Goal: Task Accomplishment & Management: Complete application form

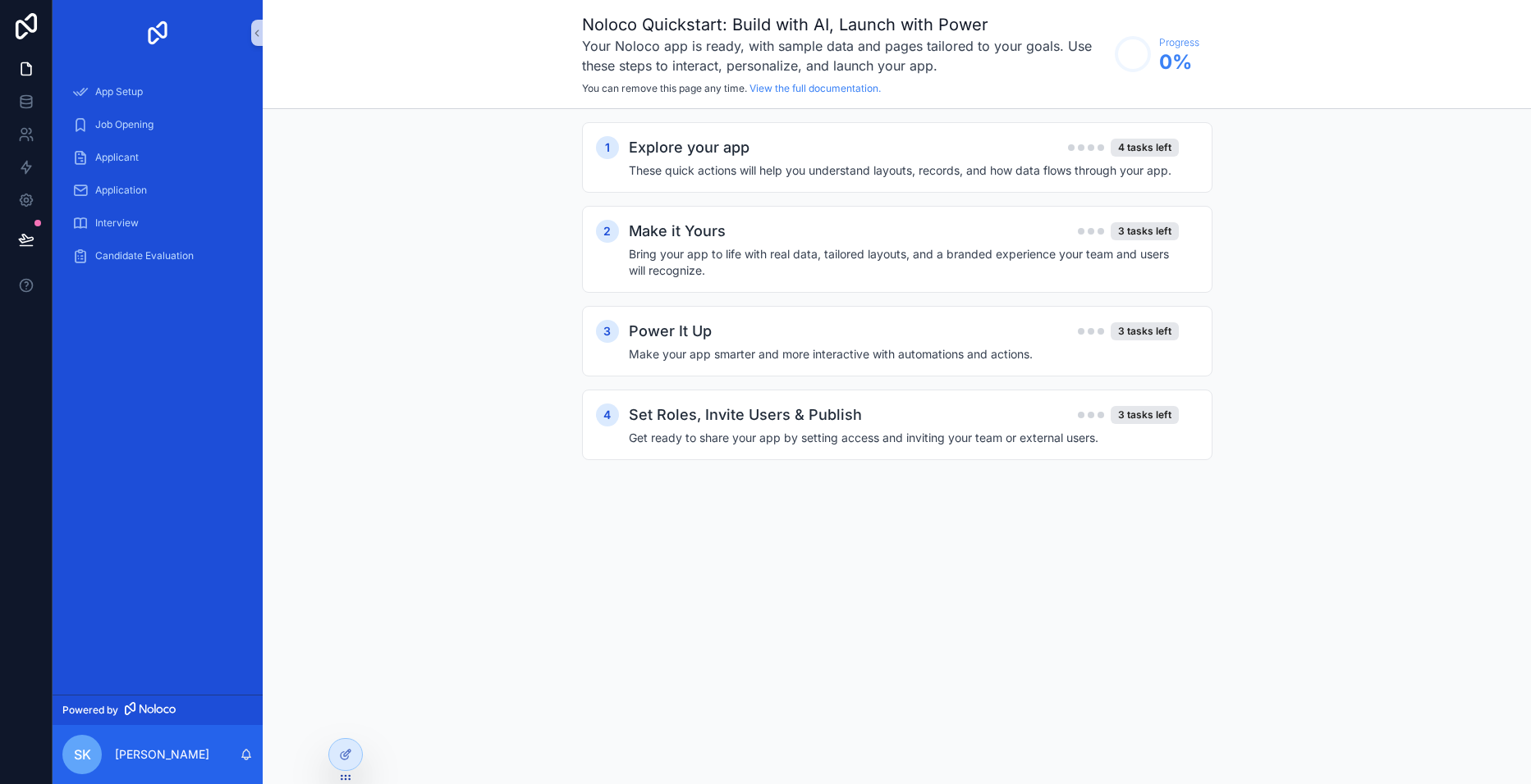
click at [1141, 149] on div "4 tasks left" at bounding box center [1144, 148] width 68 height 18
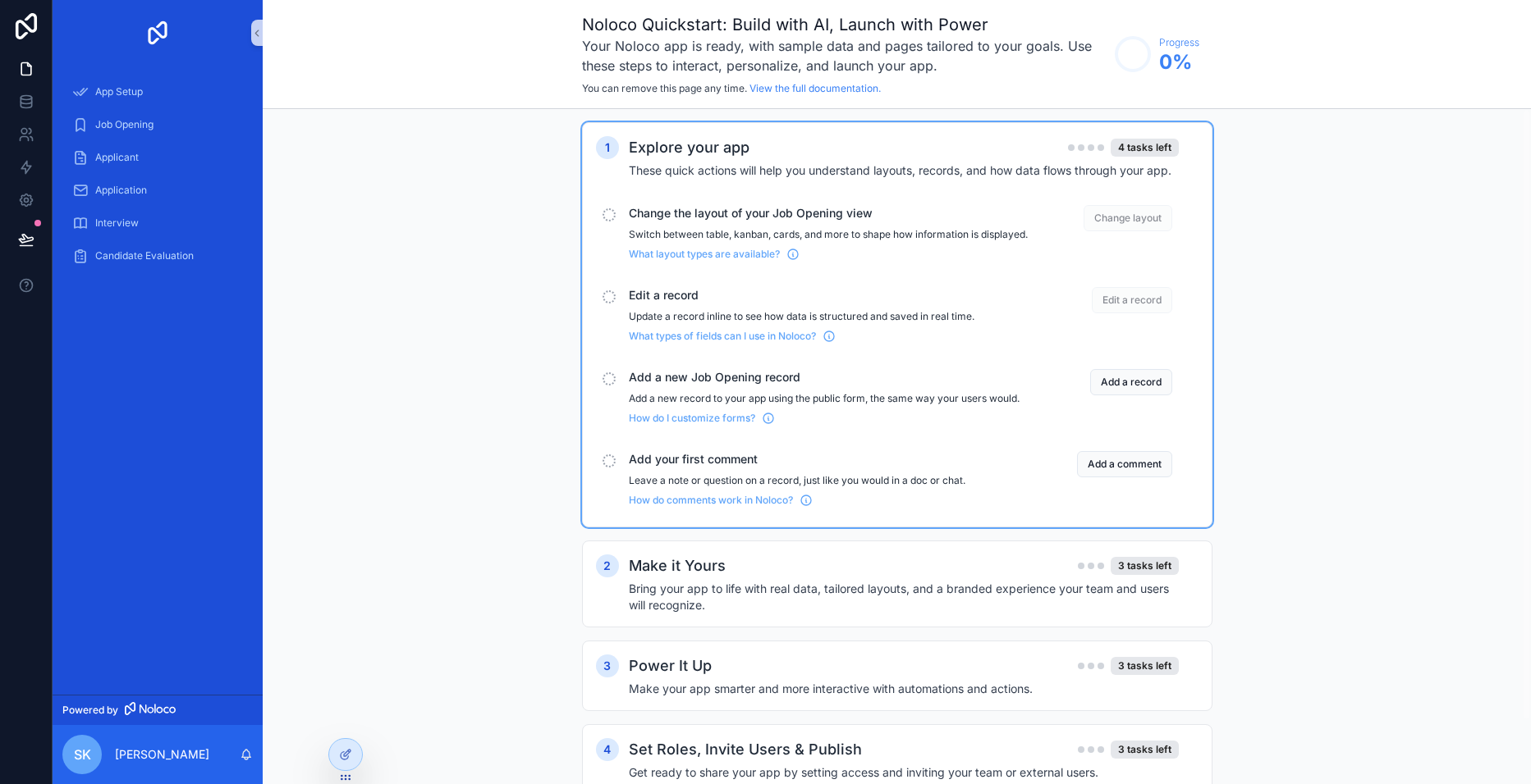
click at [1131, 222] on span "Change layout" at bounding box center [1128, 218] width 89 height 27
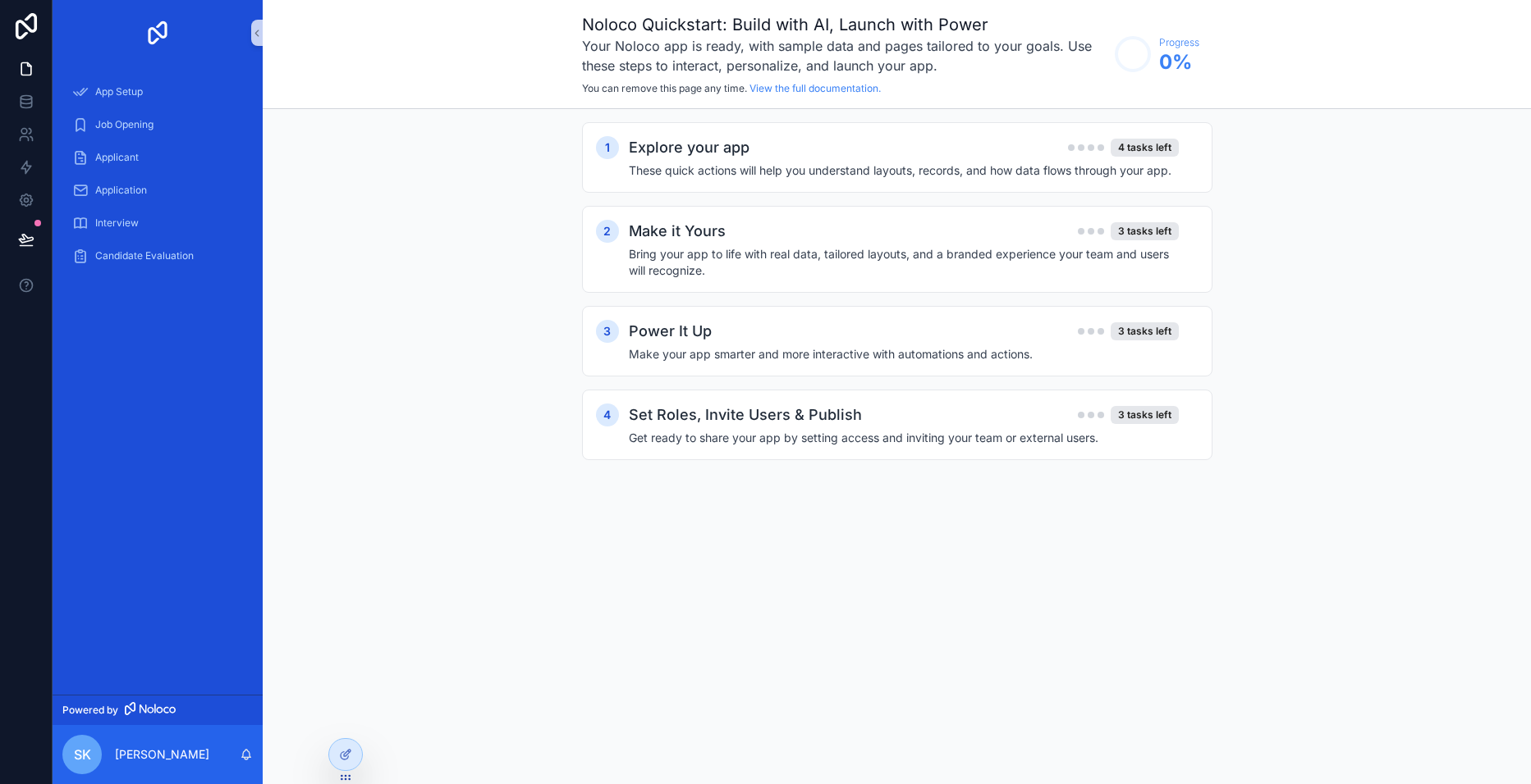
click at [1028, 164] on h4 "These quick actions will help you understand layouts, records, and how data flo…" at bounding box center [903, 171] width 549 height 17
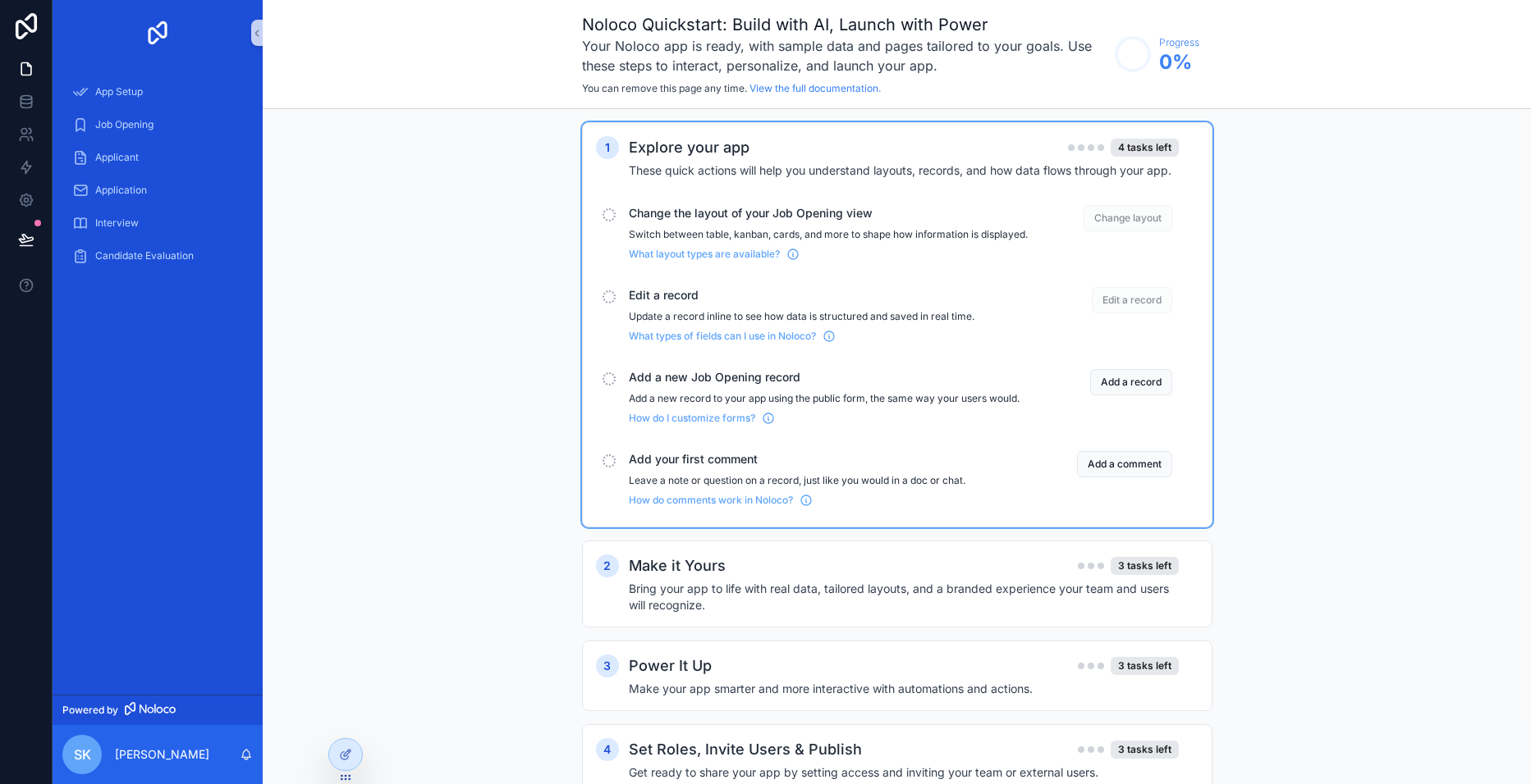
click at [674, 261] on span "What layout types are available?" at bounding box center [703, 253] width 151 height 13
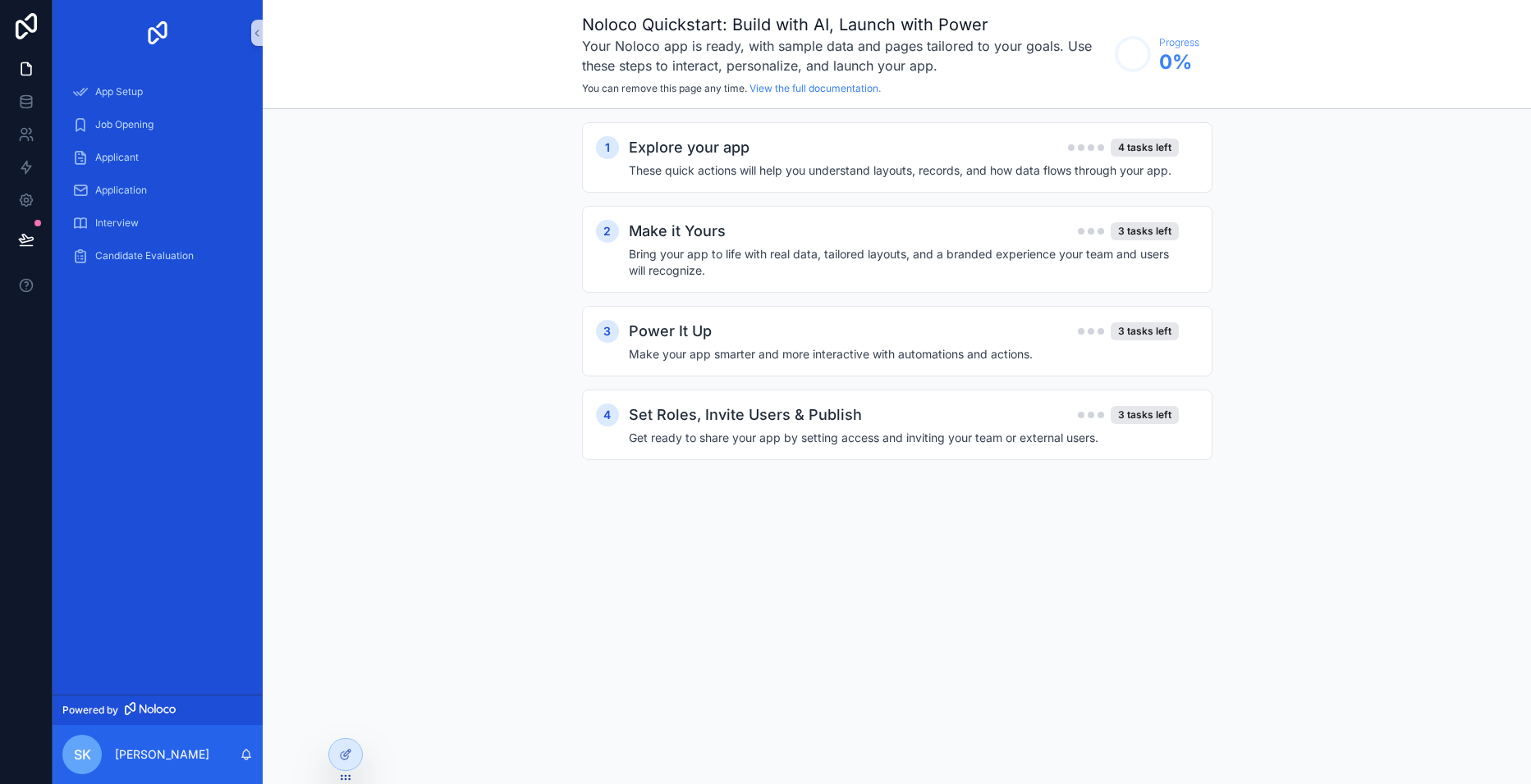
click at [799, 242] on div "Make it Yours 3 tasks left" at bounding box center [903, 231] width 549 height 23
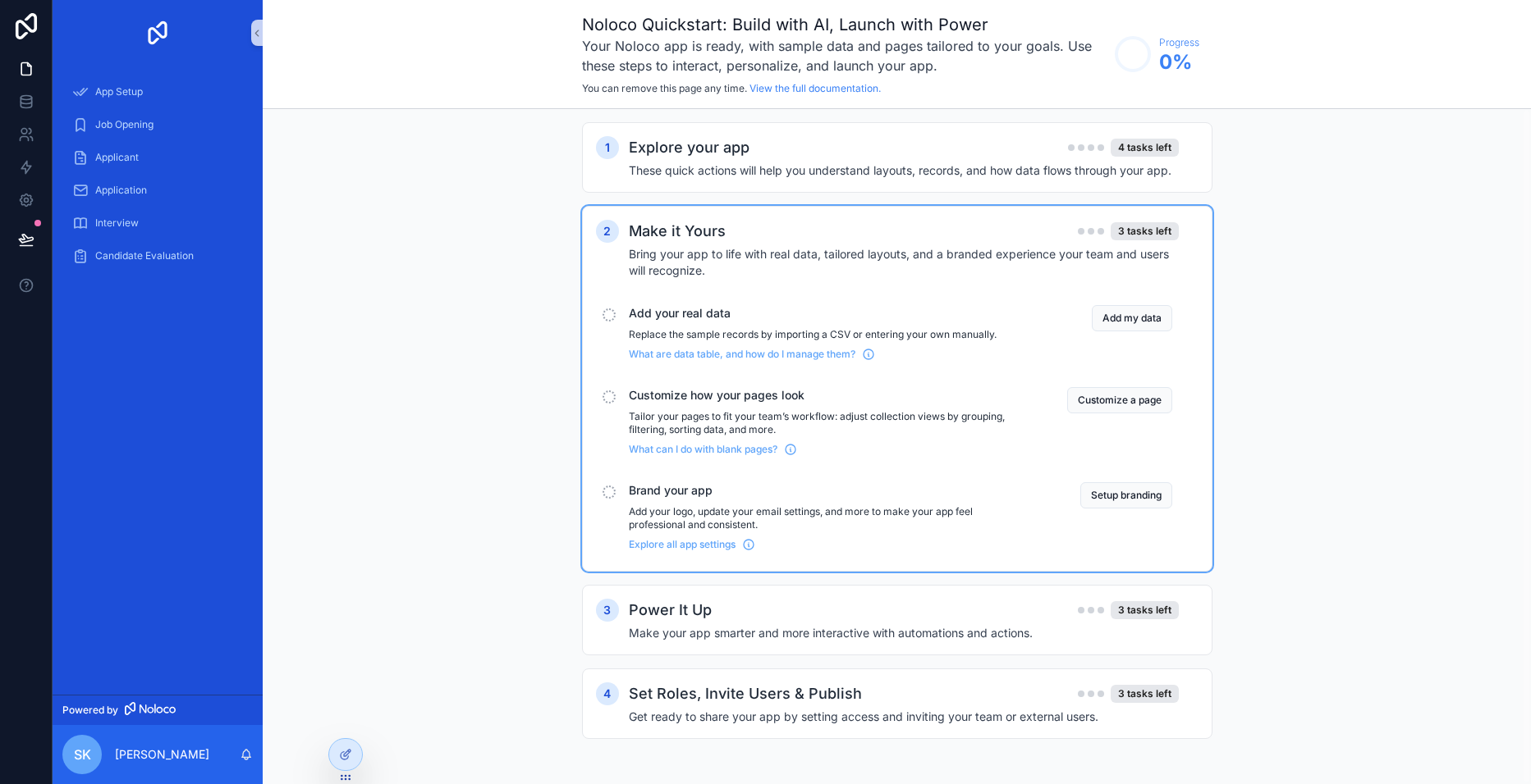
click at [883, 164] on h4 "These quick actions will help you understand layouts, records, and how data flo…" at bounding box center [903, 171] width 549 height 17
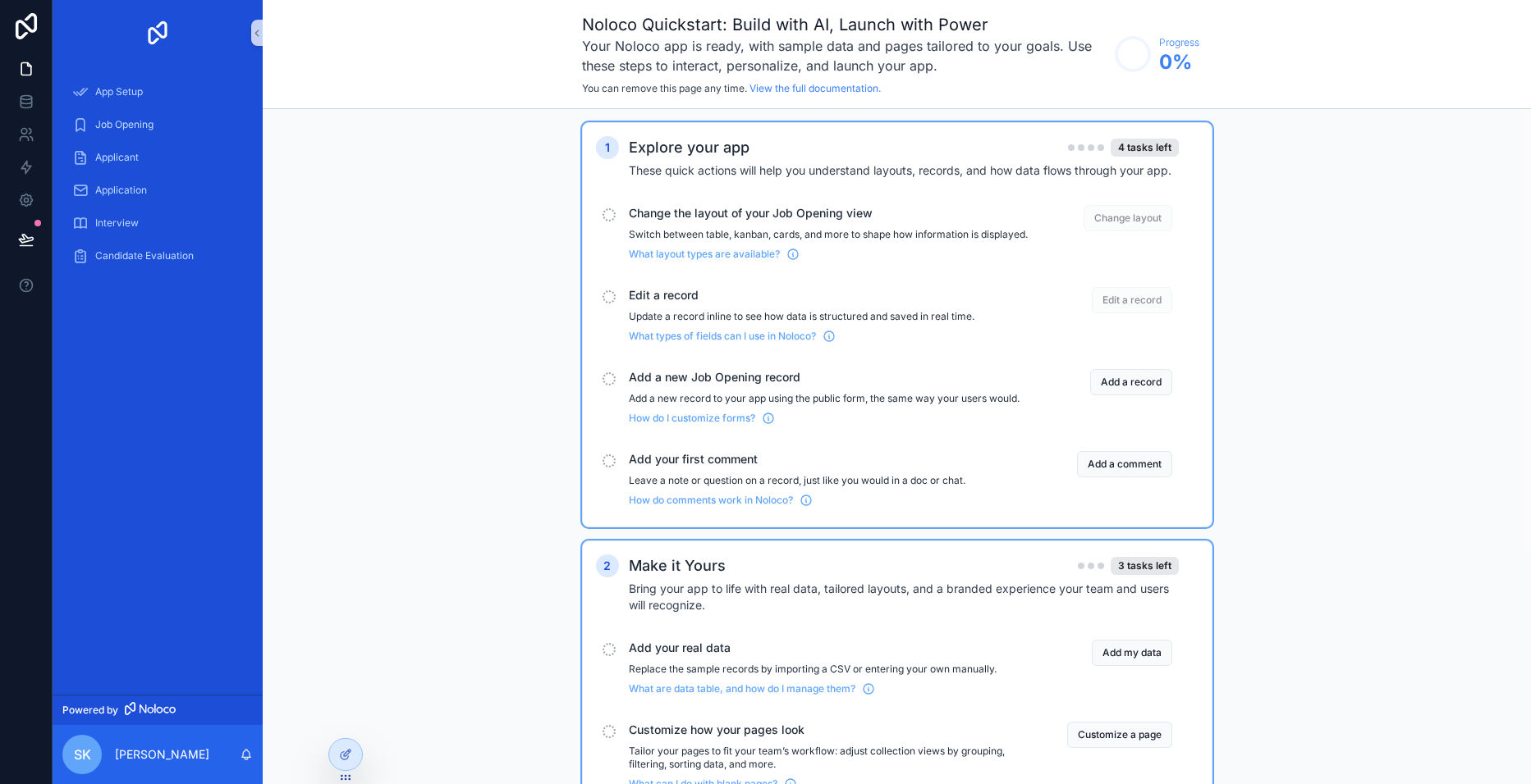
click at [1147, 393] on button "Add a record" at bounding box center [1130, 382] width 82 height 27
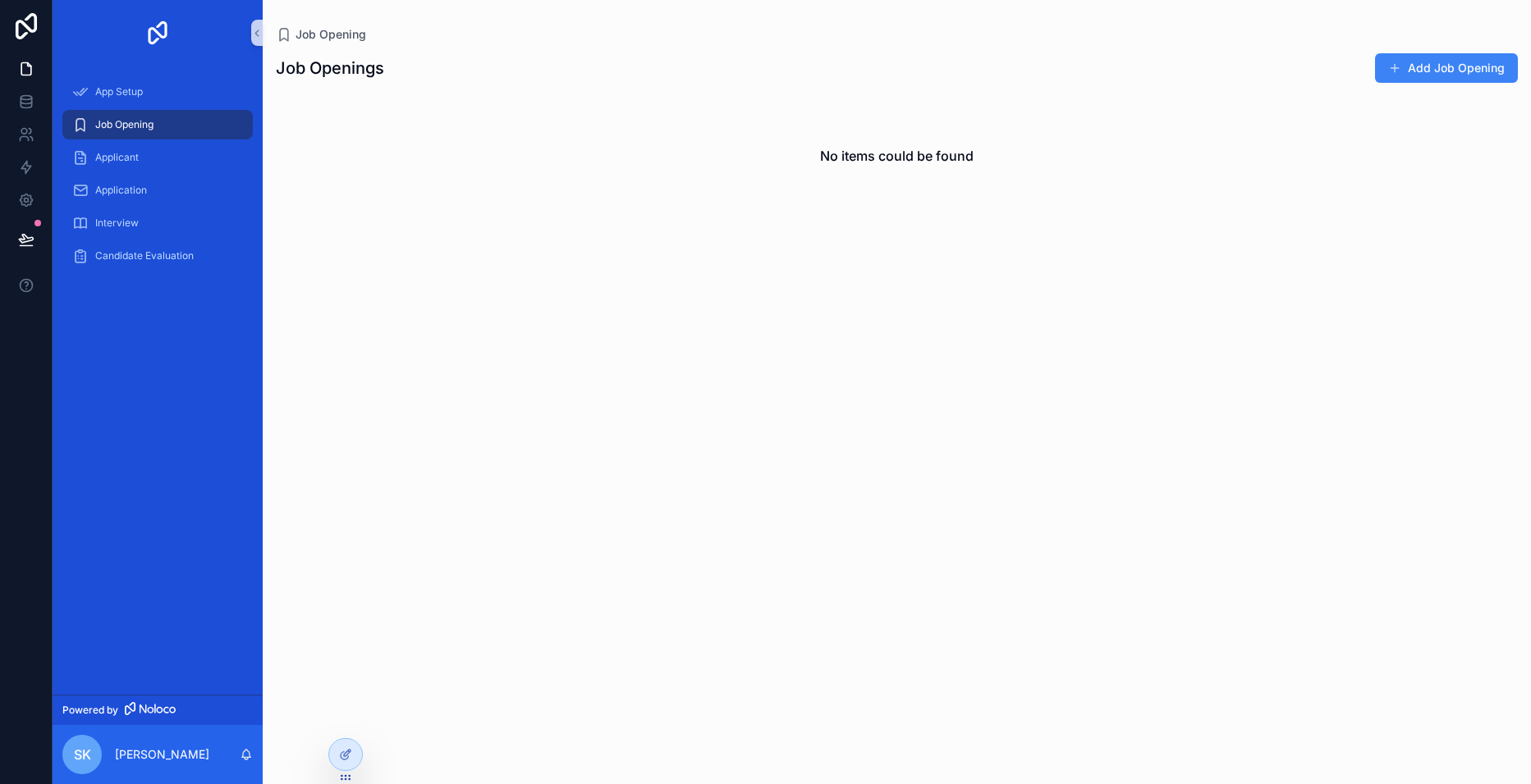
click at [1451, 66] on button "Add Job Opening" at bounding box center [1445, 68] width 143 height 30
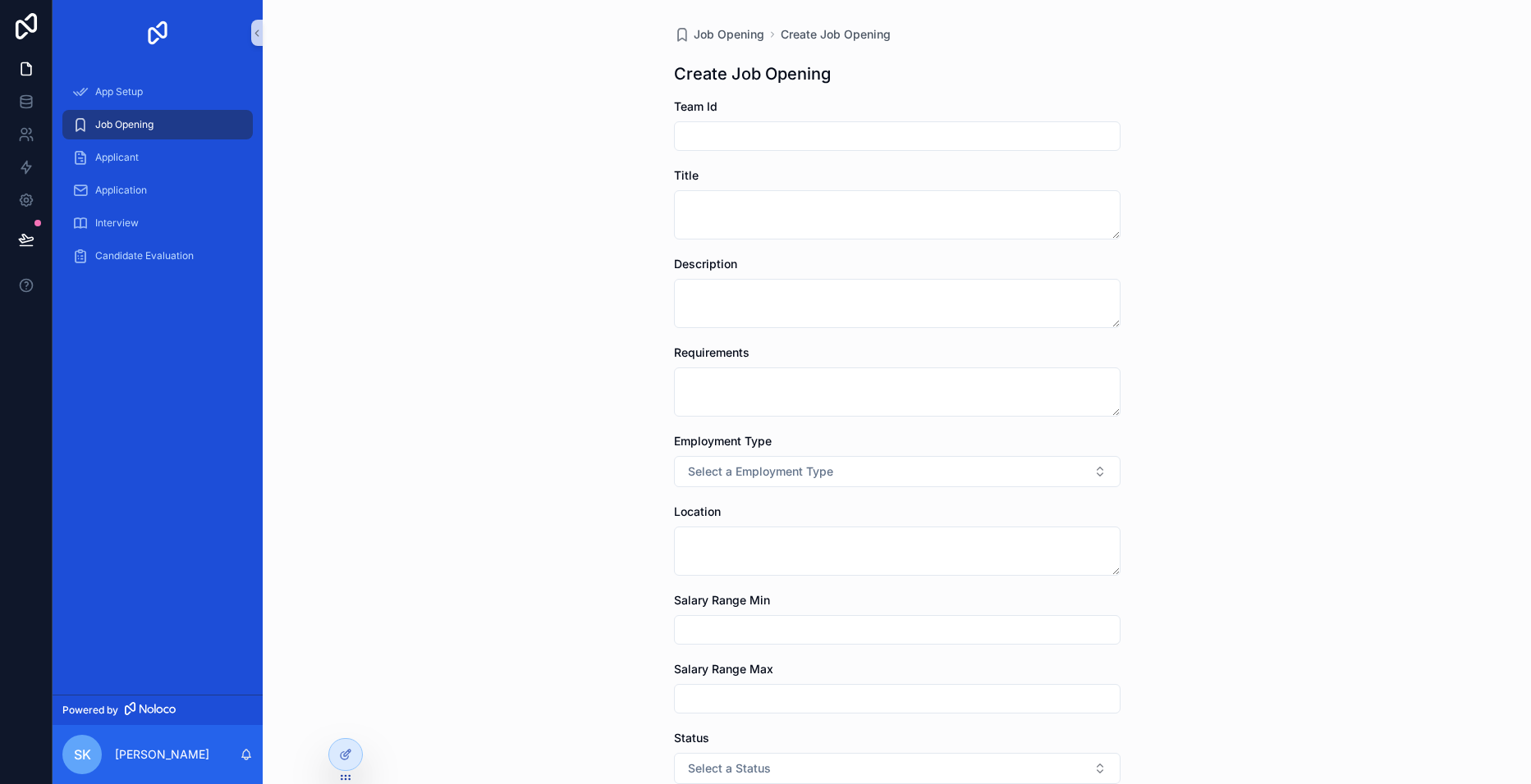
click at [735, 134] on input "scrollable content" at bounding box center [897, 135] width 445 height 23
drag, startPoint x: 768, startPoint y: 141, endPoint x: 616, endPoint y: 131, distance: 152.3
click at [616, 131] on div "Job Opening Create Job Opening Create Job Opening Team Id ***** Title Descripti…" at bounding box center [896, 392] width 1268 height 784
type input "*"
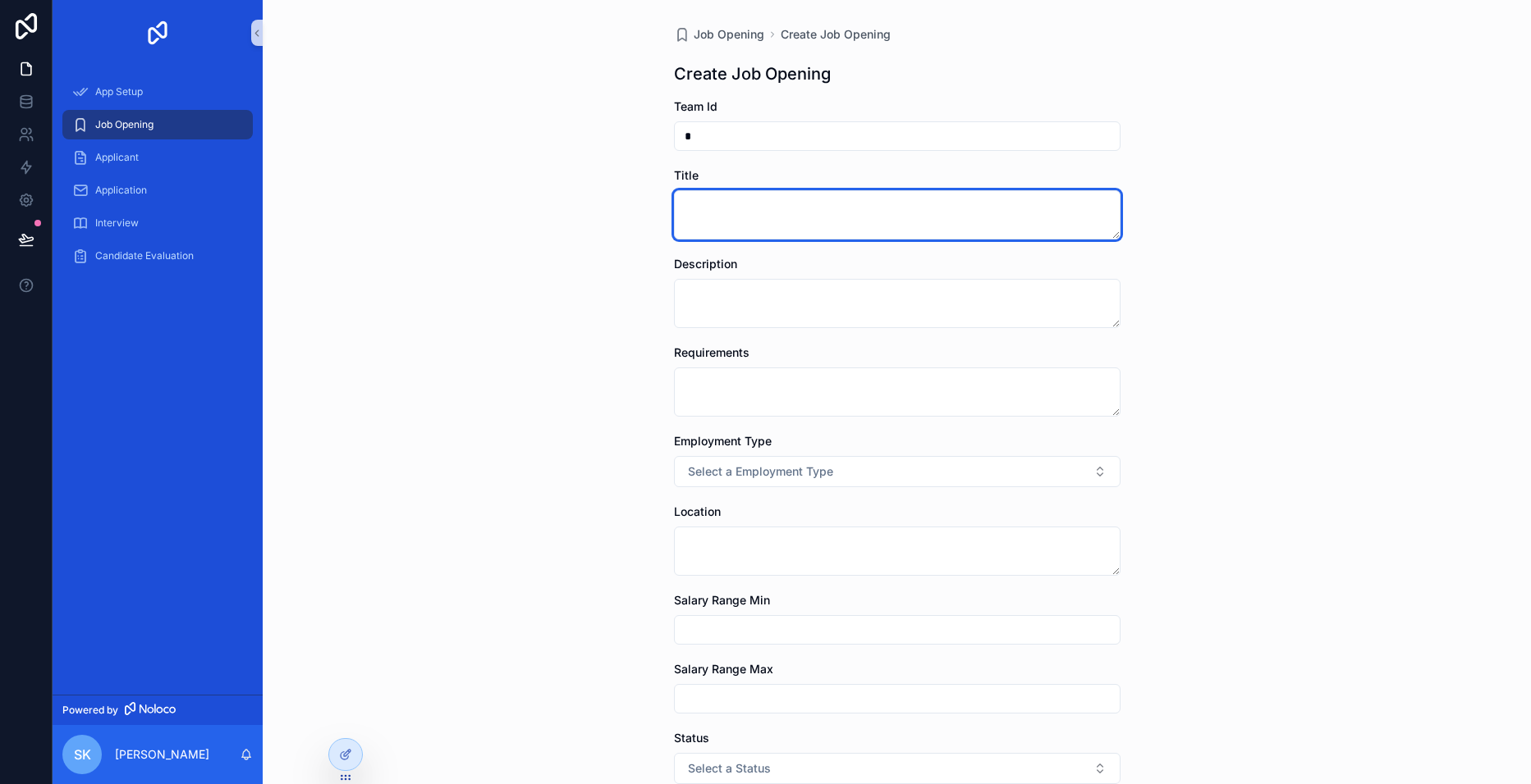
click at [738, 200] on textarea "scrollable content" at bounding box center [897, 215] width 447 height 49
paste textarea "**********"
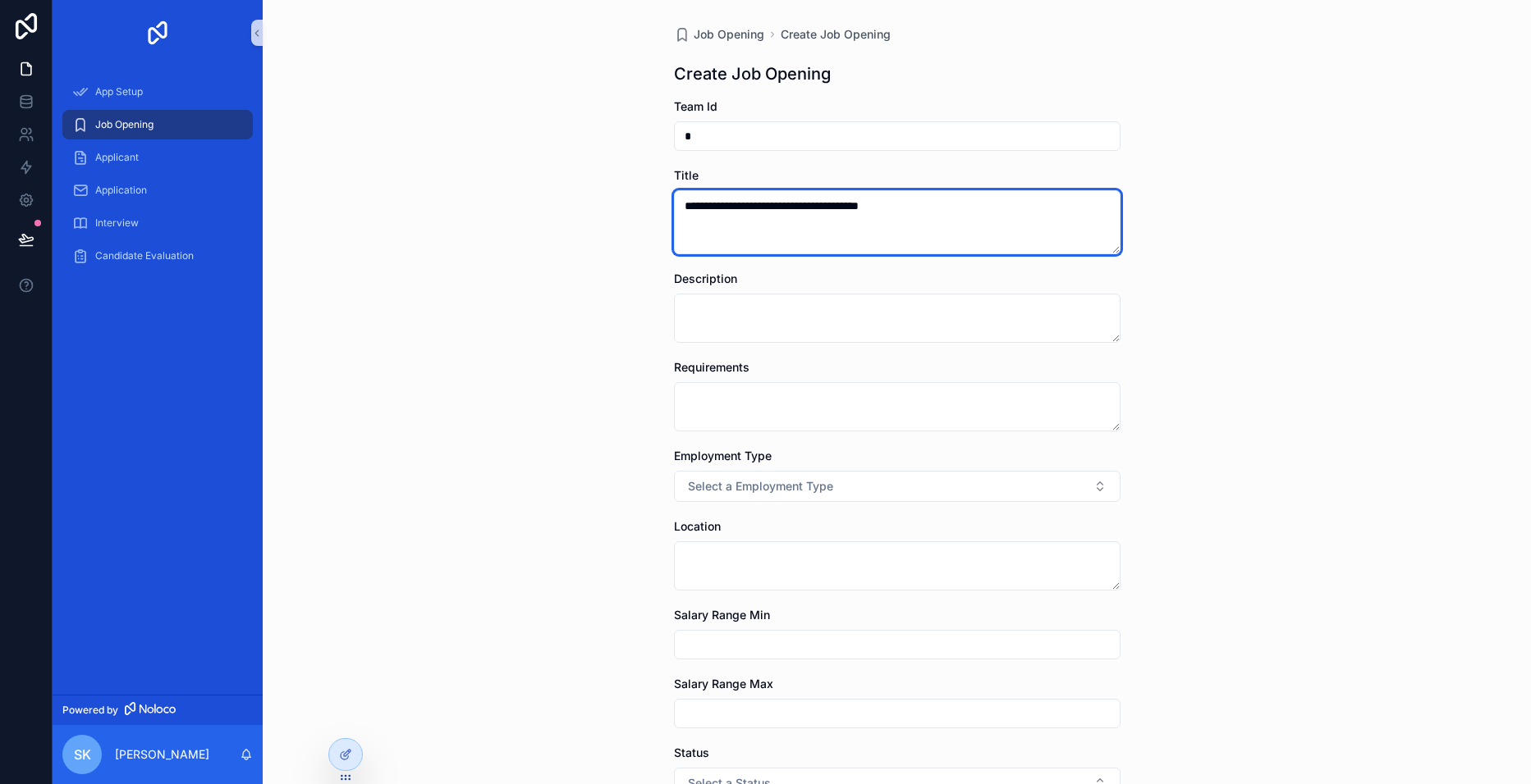
type textarea "**********"
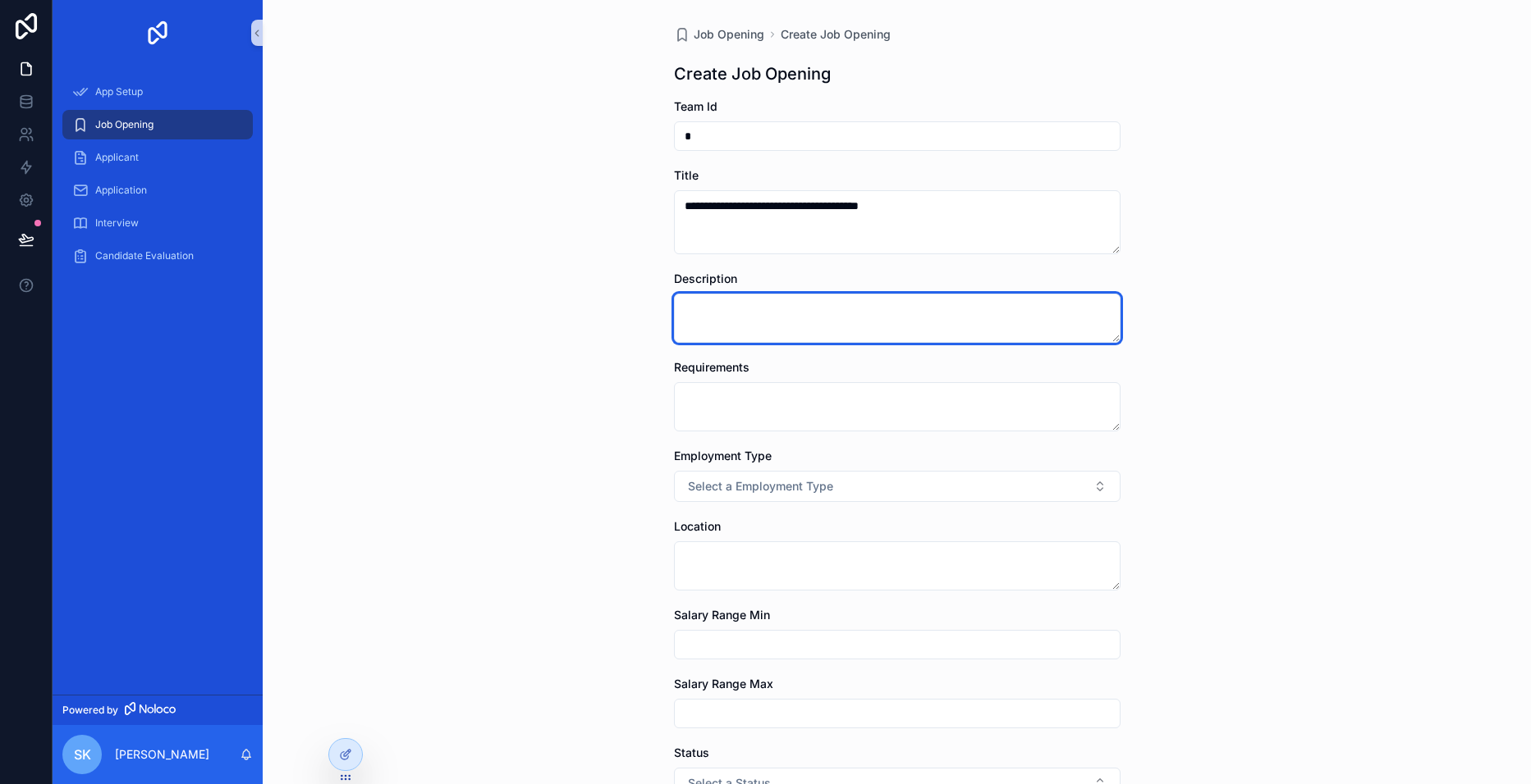
click at [823, 304] on textarea "scrollable content" at bounding box center [897, 319] width 447 height 49
paste textarea "**********"
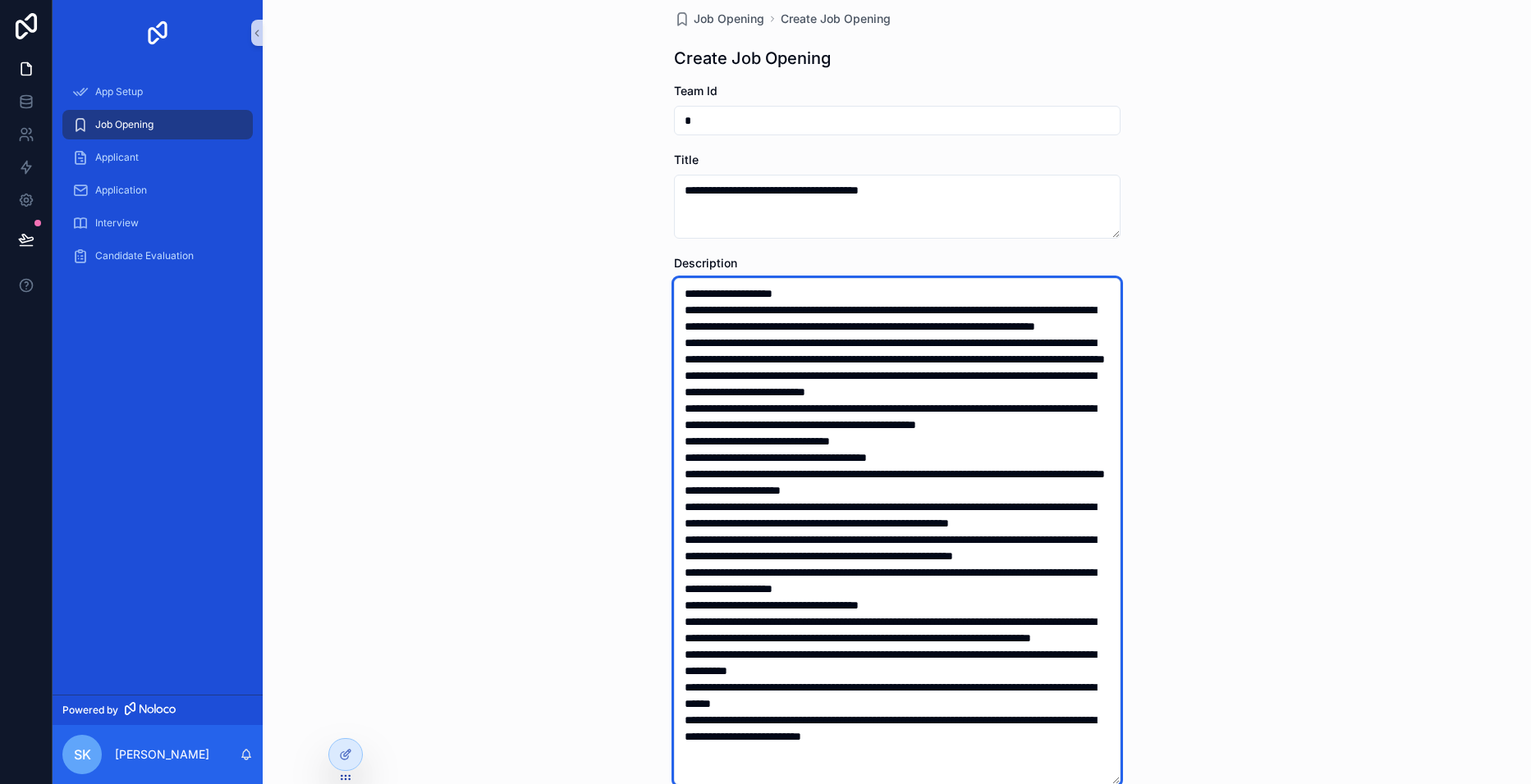
scroll to position [91, 0]
paste textarea "**********"
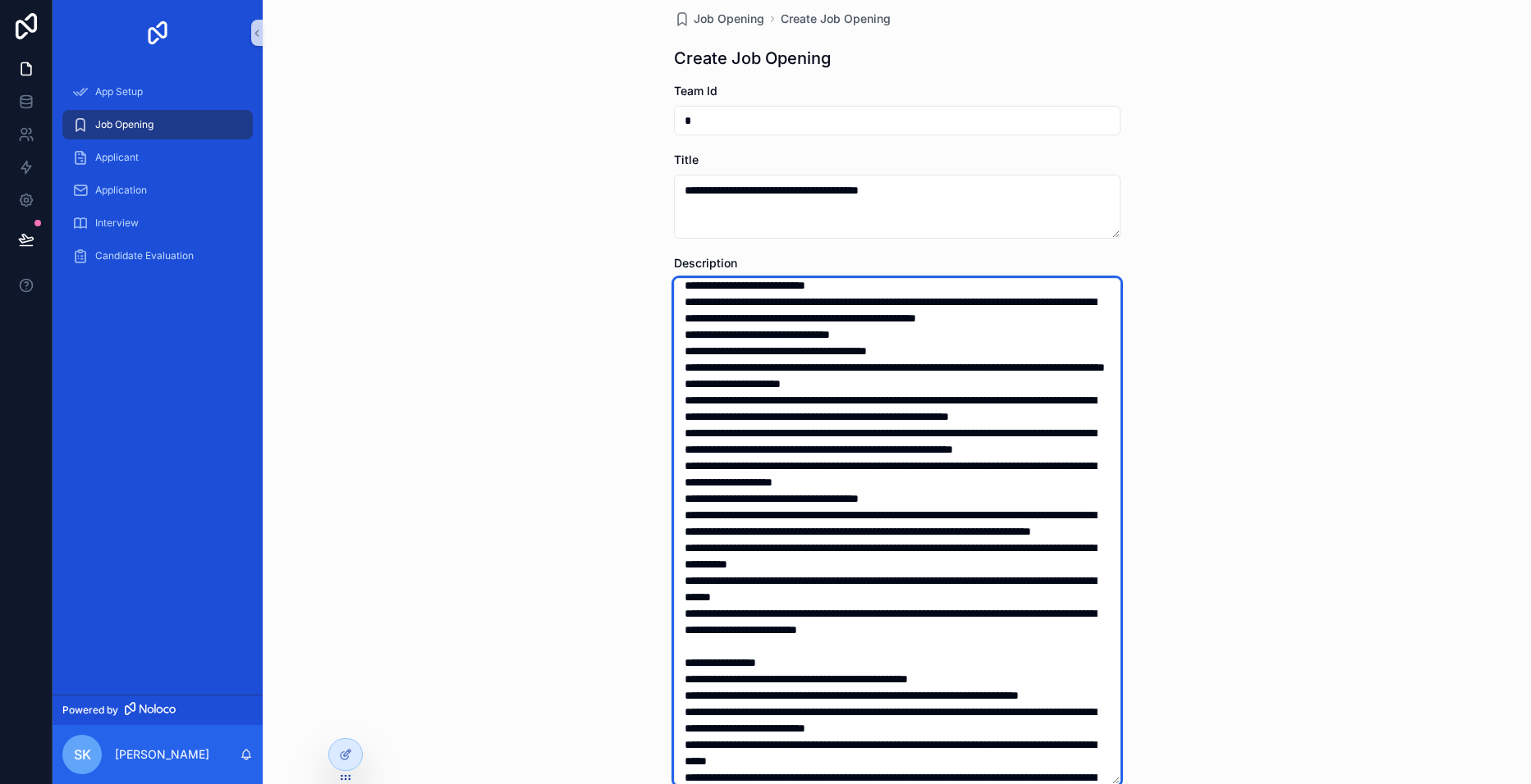
scroll to position [500, 0]
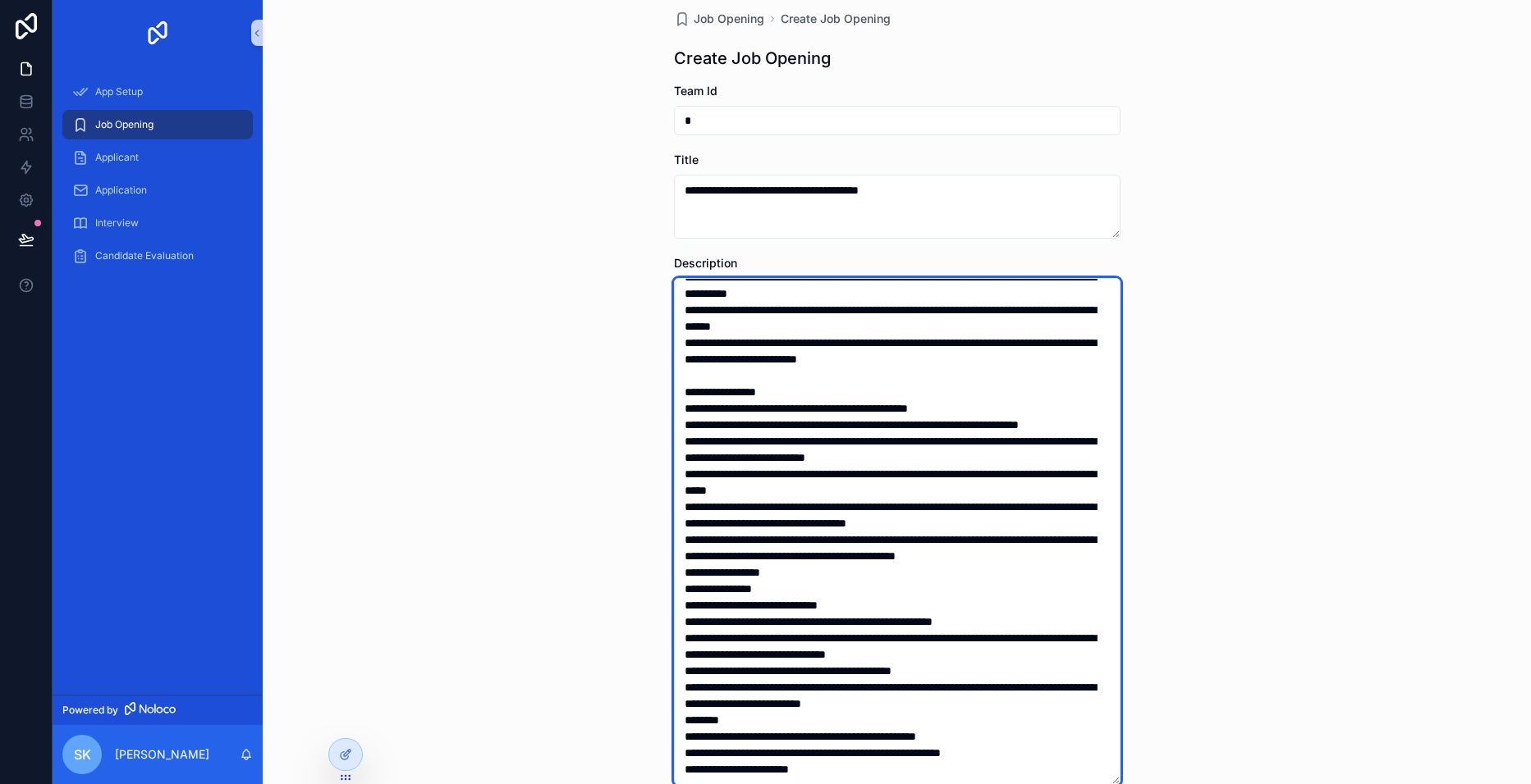
type textarea "**********"
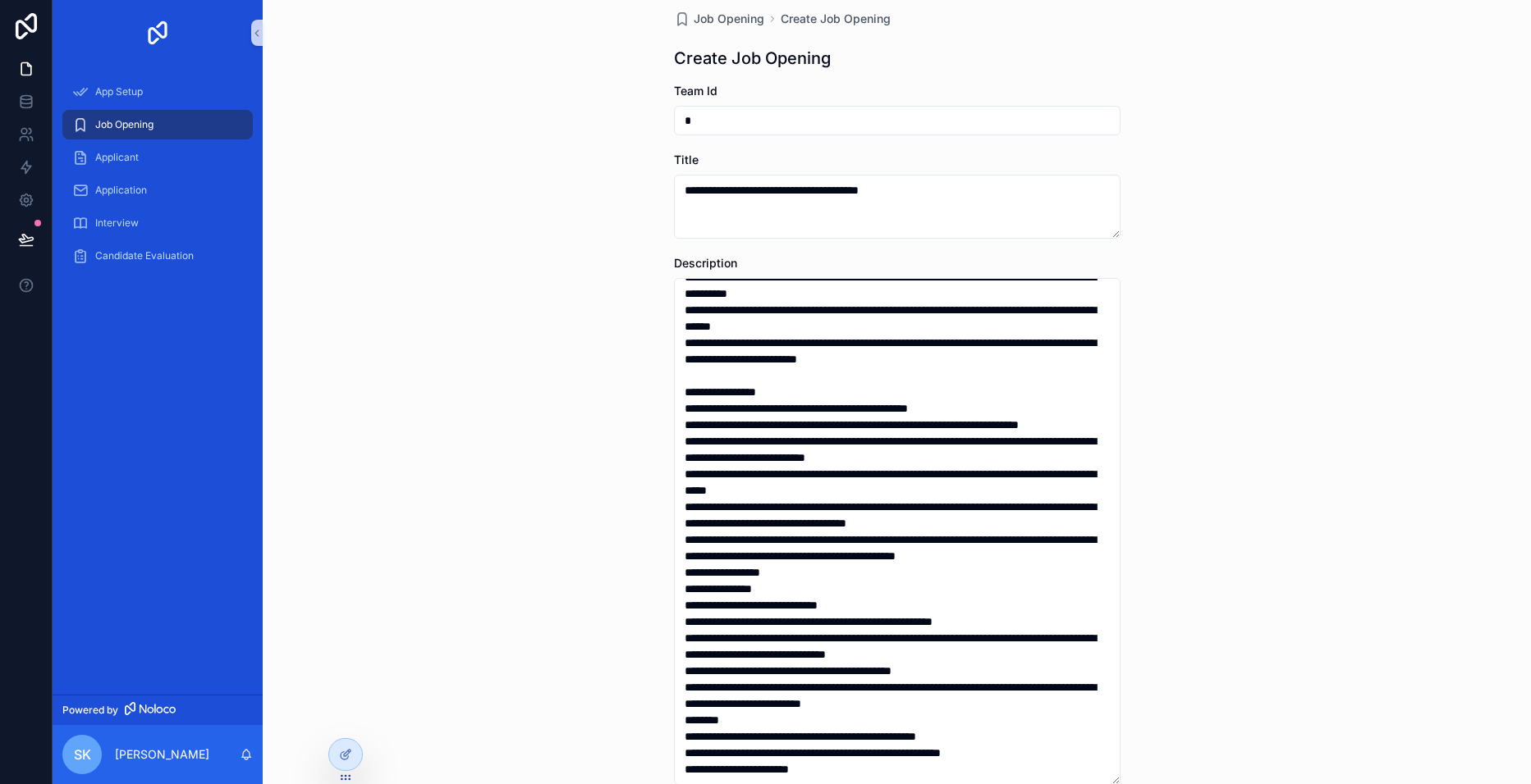
click at [1233, 570] on div "**********" at bounding box center [896, 376] width 1268 height 784
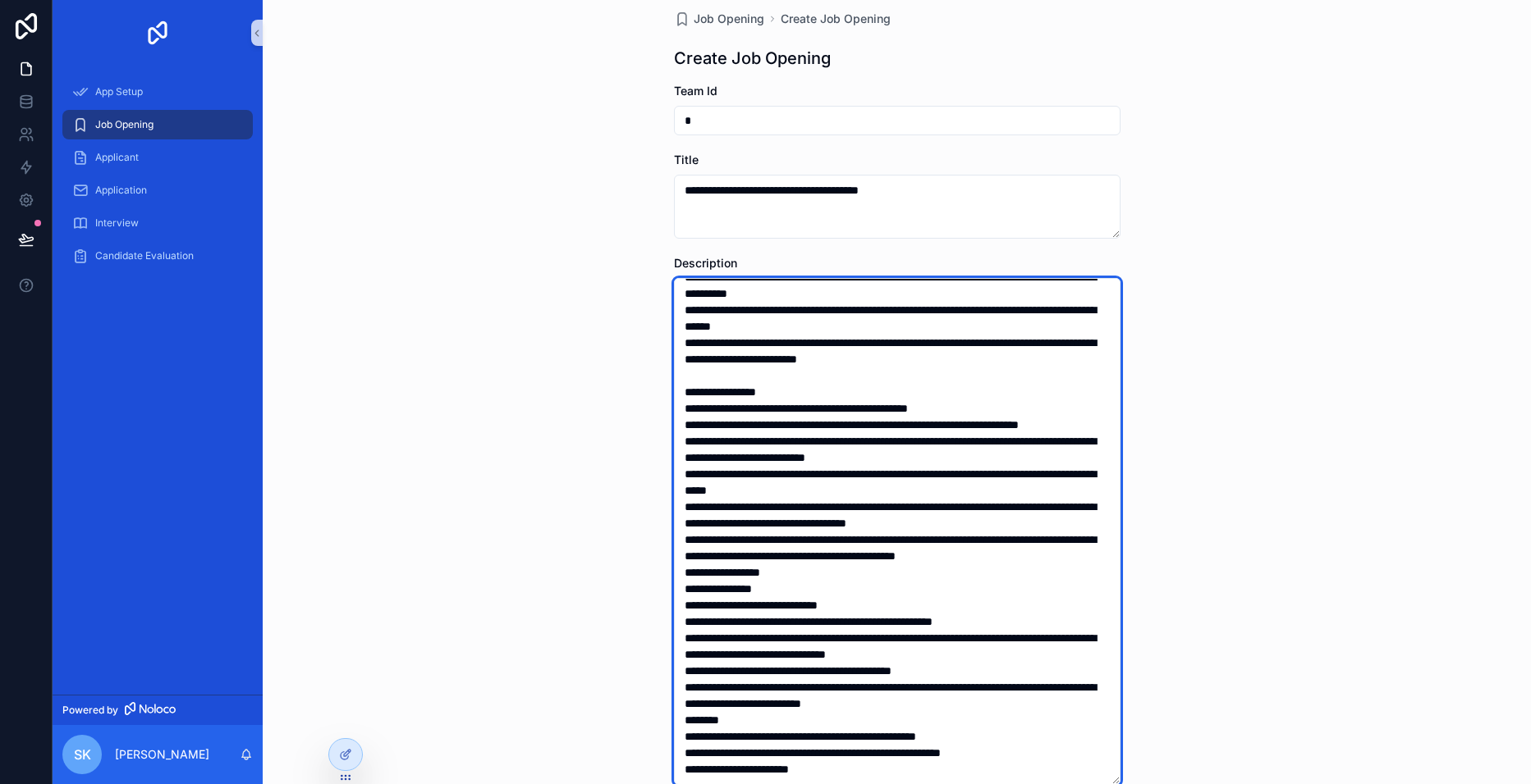
scroll to position [702, 0]
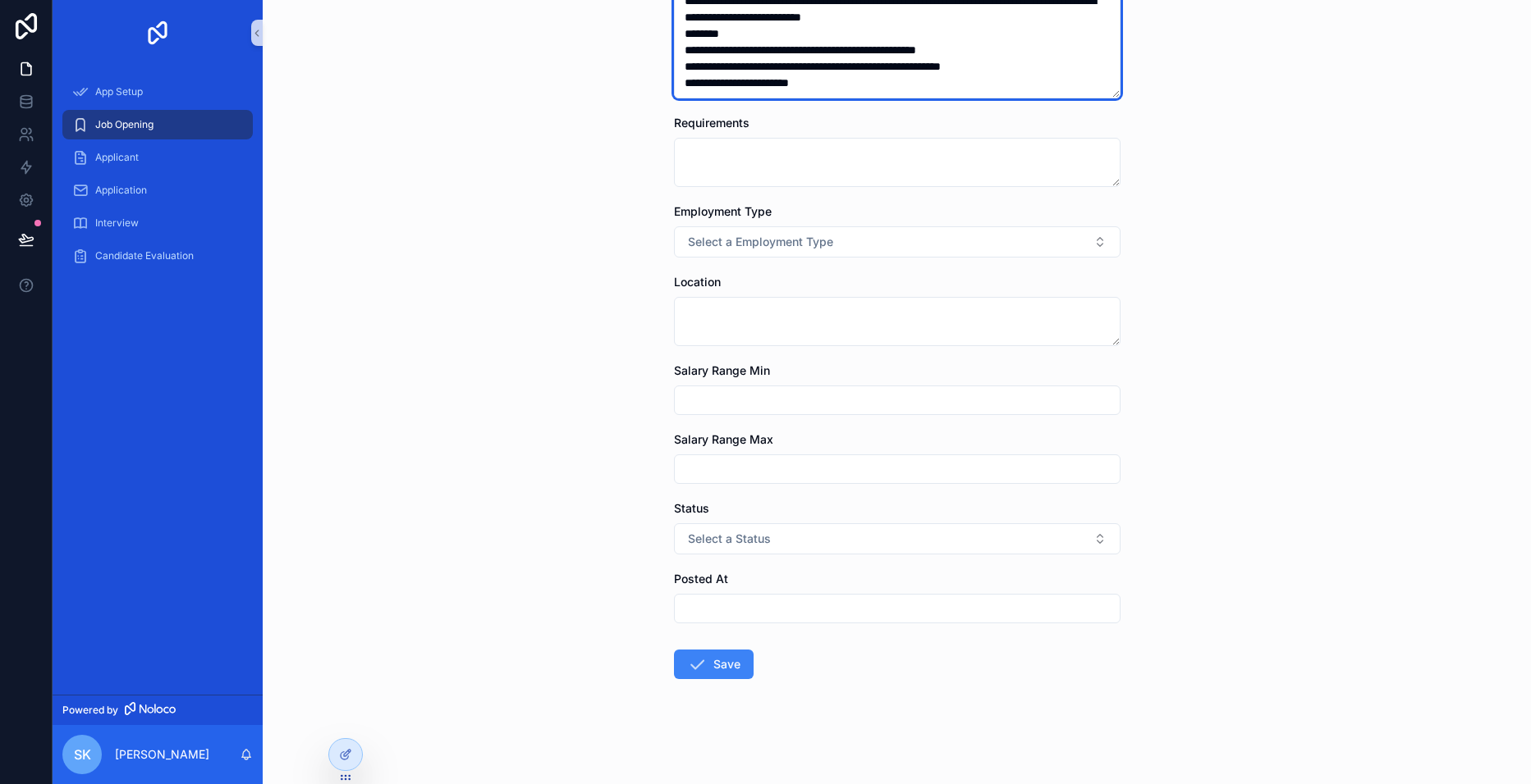
drag, startPoint x: 677, startPoint y: 292, endPoint x: 852, endPoint y: 672, distance: 418.4
click at [852, 672] on form "**********" at bounding box center [897, 91] width 447 height 1389
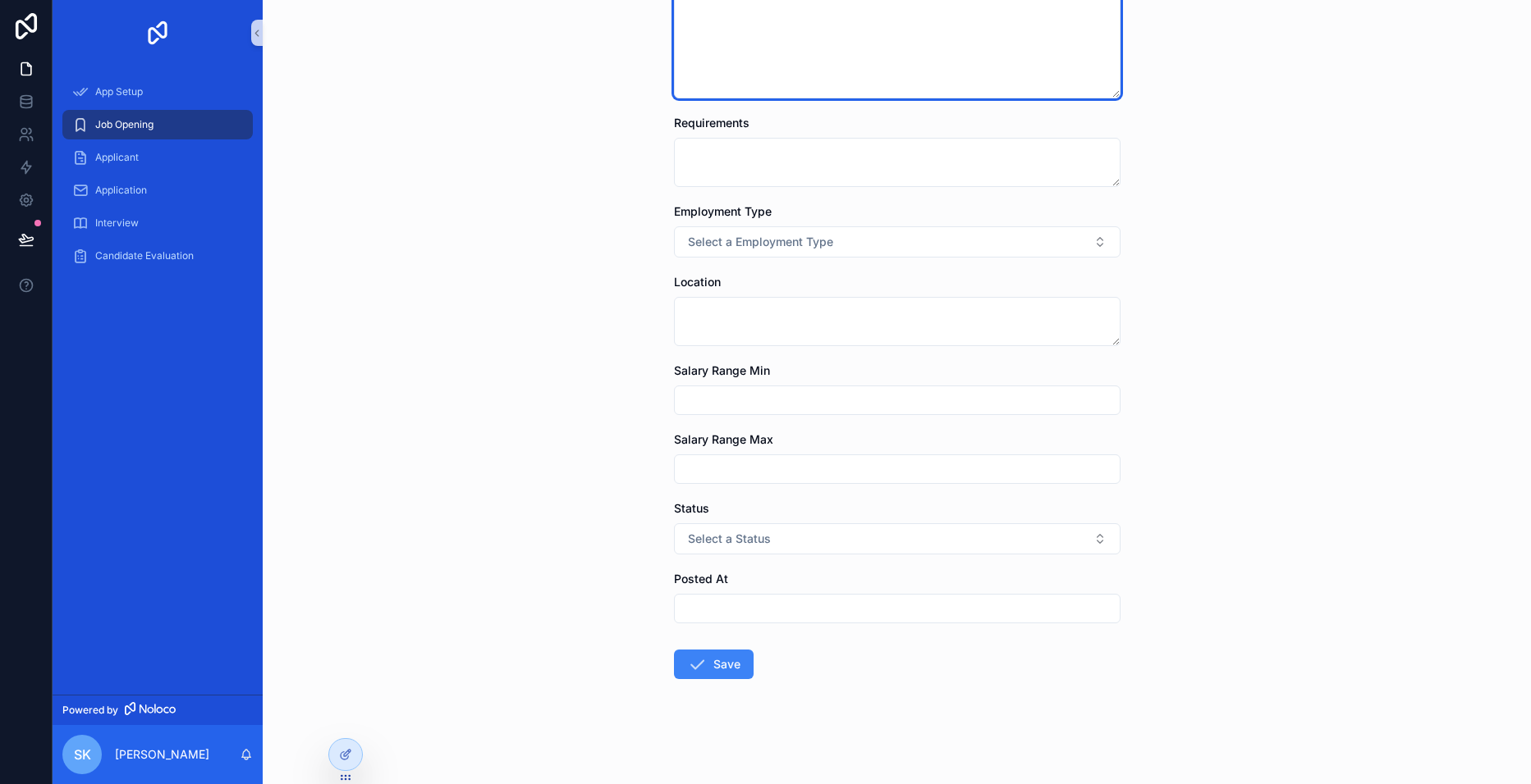
scroll to position [227, 0]
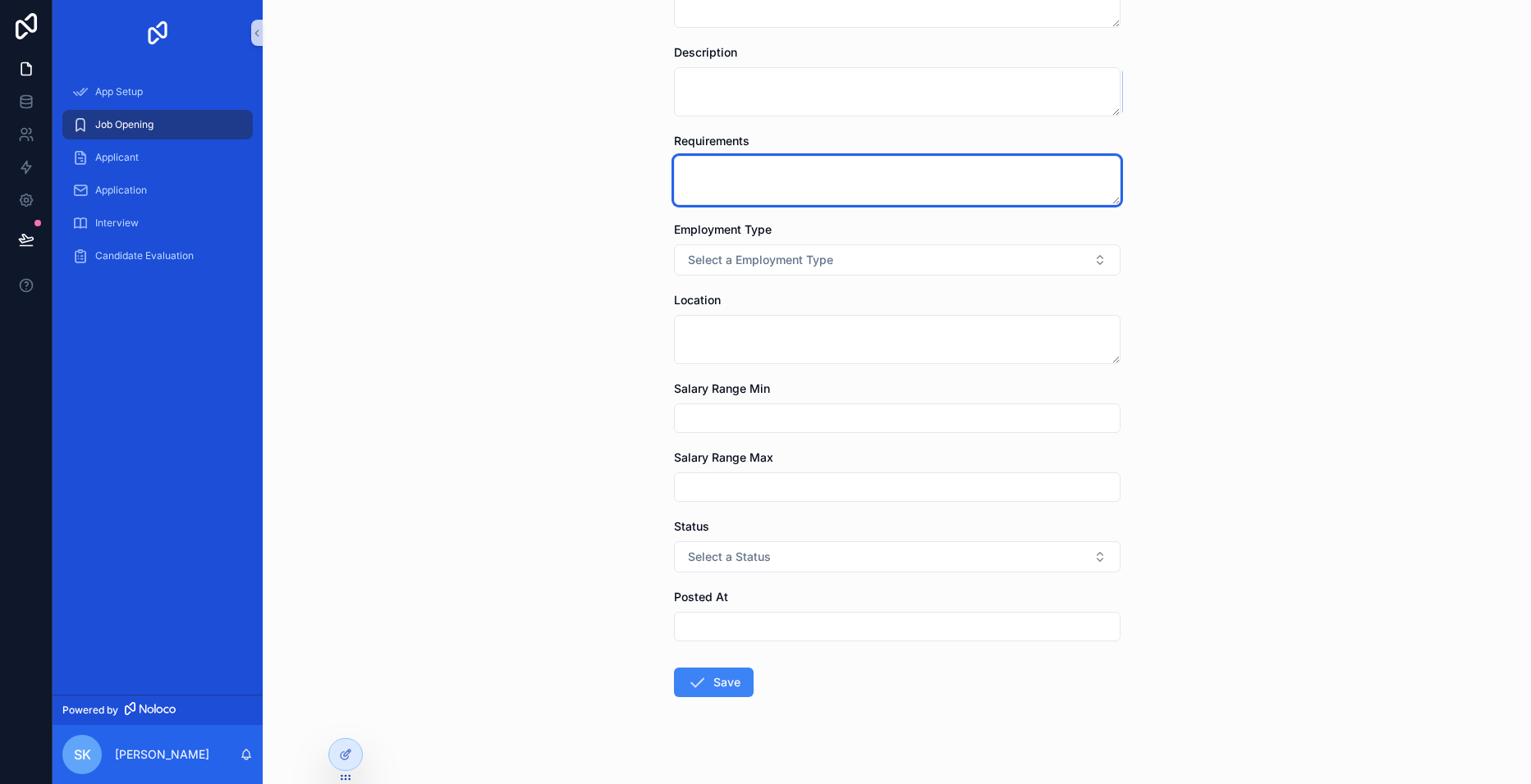
click at [716, 174] on textarea "scrollable content" at bounding box center [897, 180] width 447 height 49
paste textarea "**********"
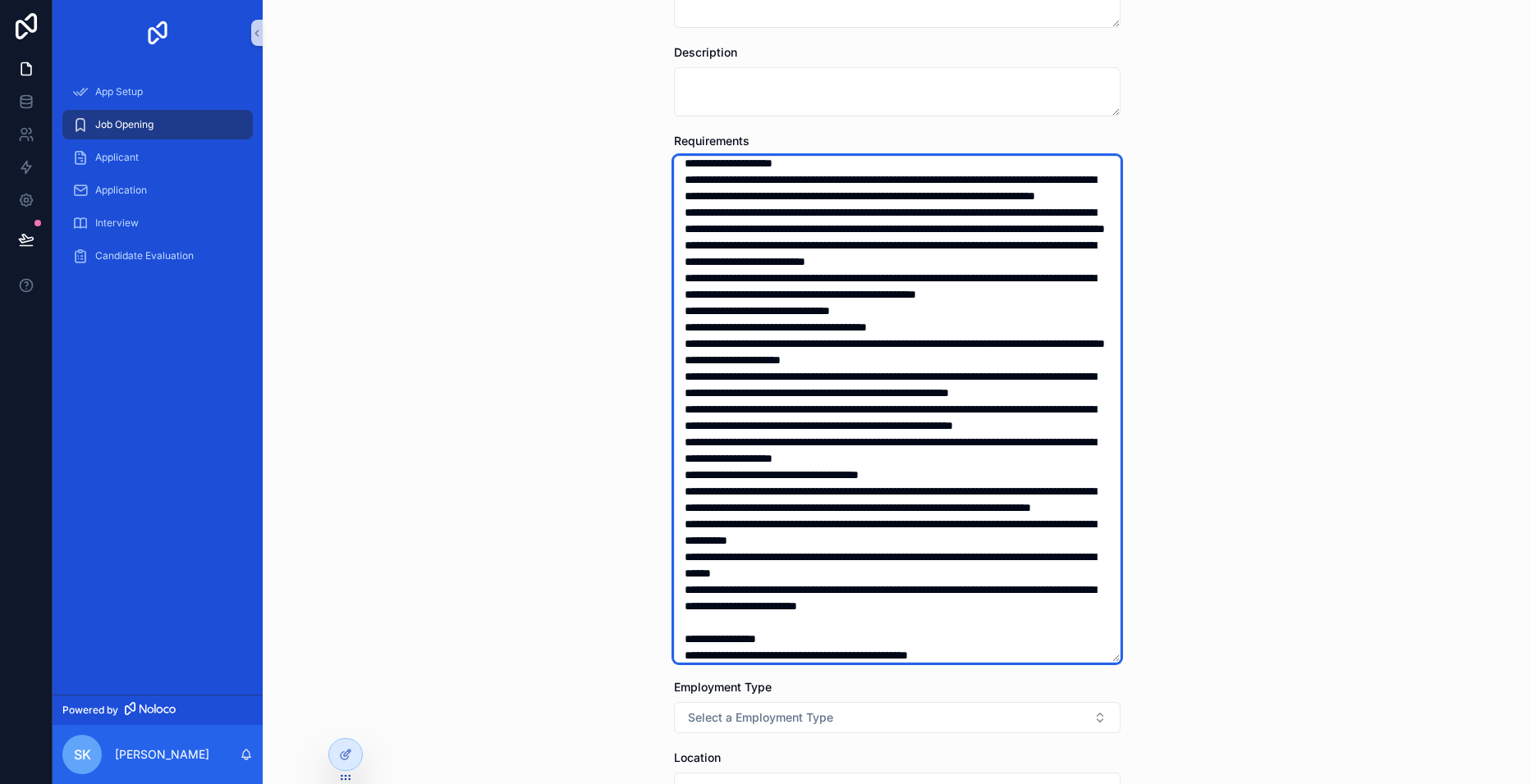
scroll to position [0, 0]
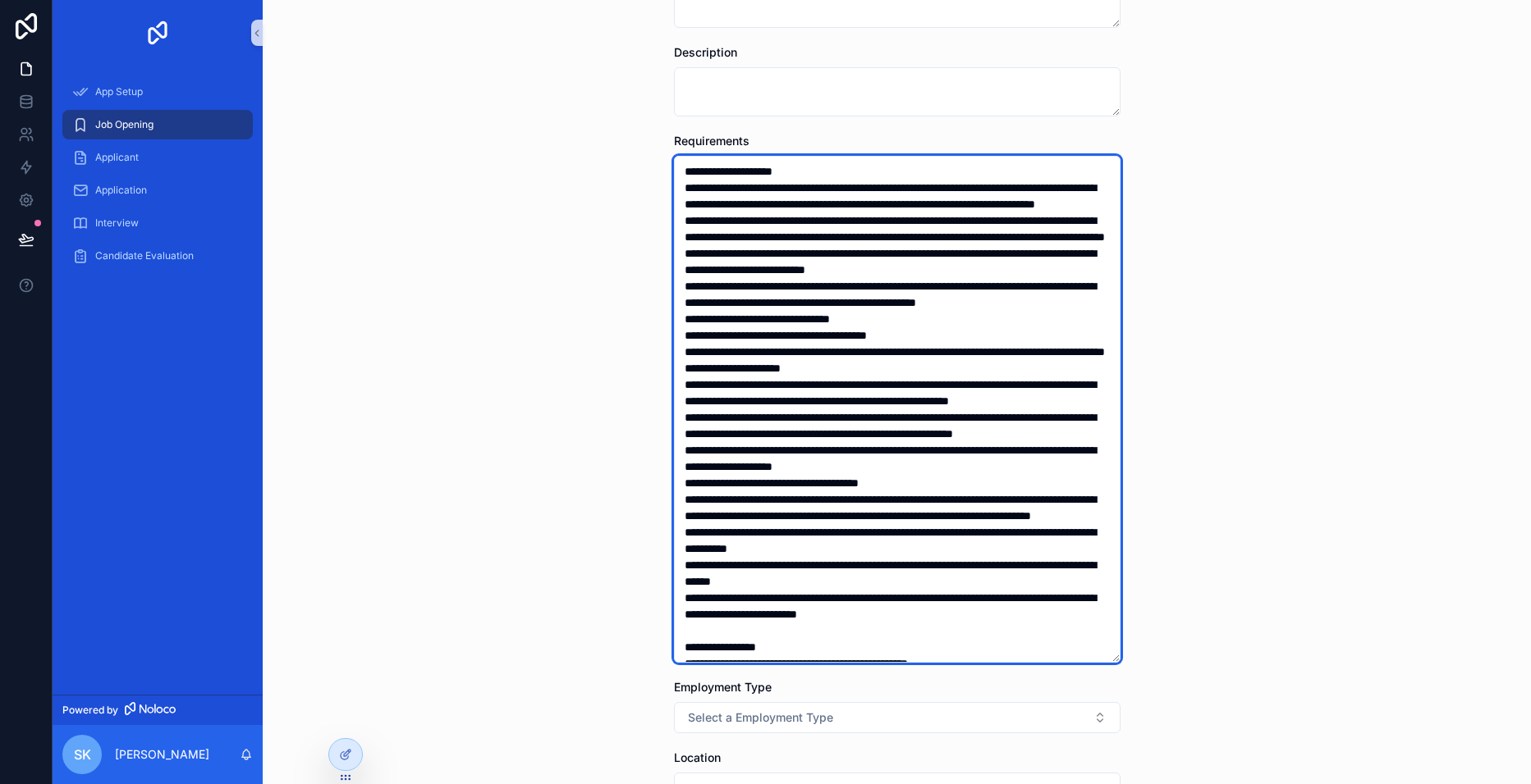
drag, startPoint x: 764, startPoint y: 353, endPoint x: 666, endPoint y: 174, distance: 204.1
click at [666, 174] on div "**********" at bounding box center [897, 516] width 473 height 1486
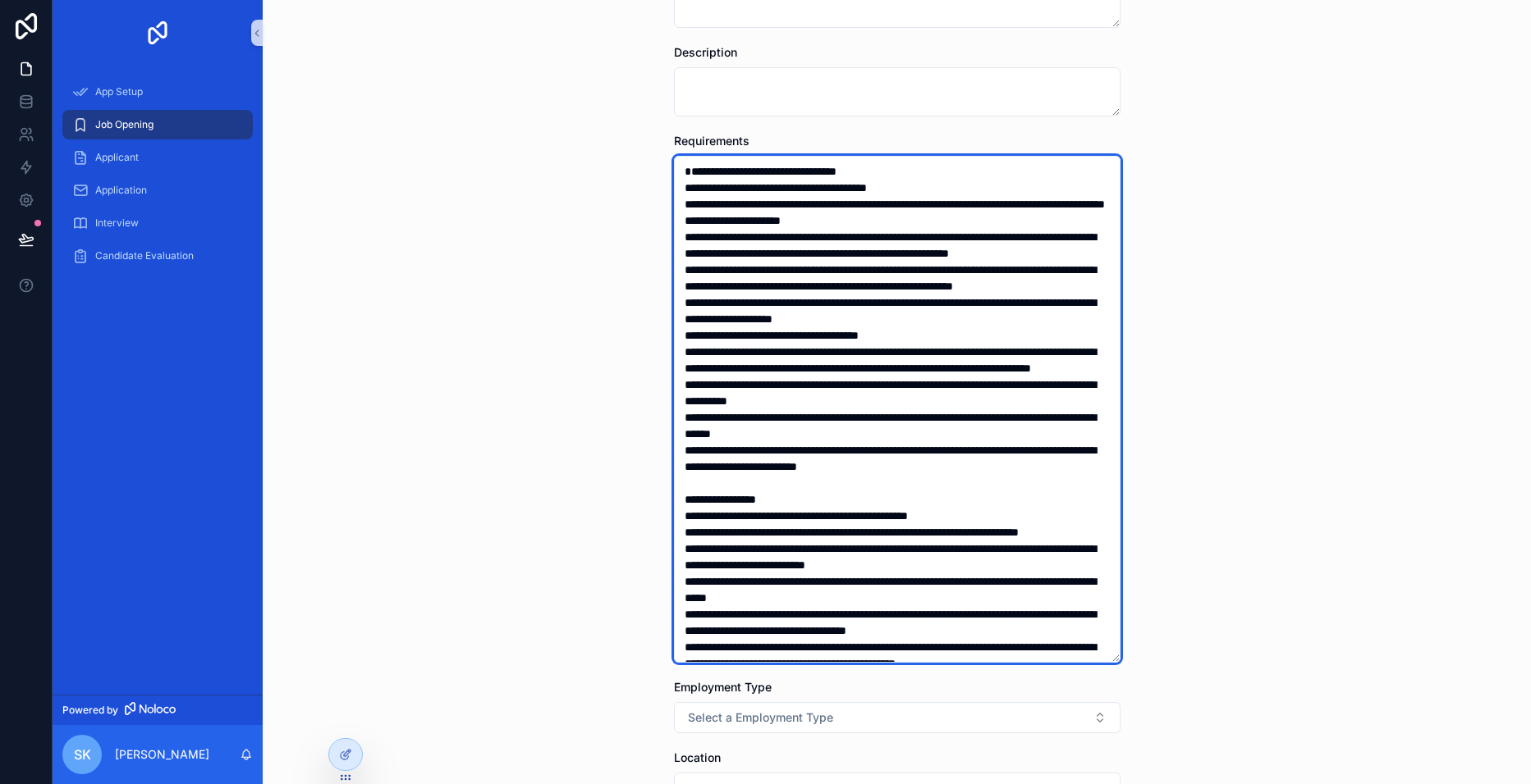
type textarea "**********"
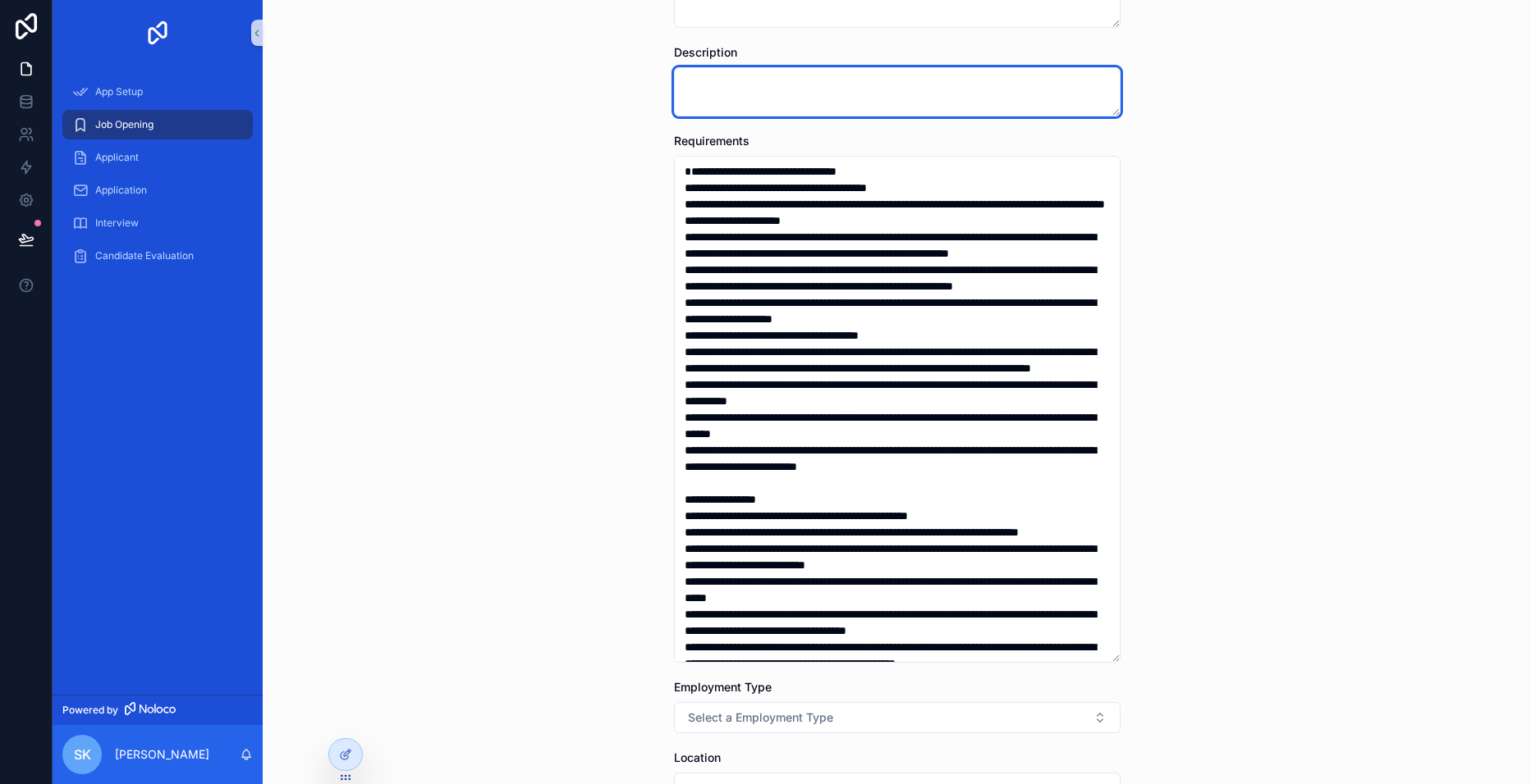
click at [700, 84] on textarea "scrollable content" at bounding box center [897, 92] width 447 height 49
paste textarea "**********"
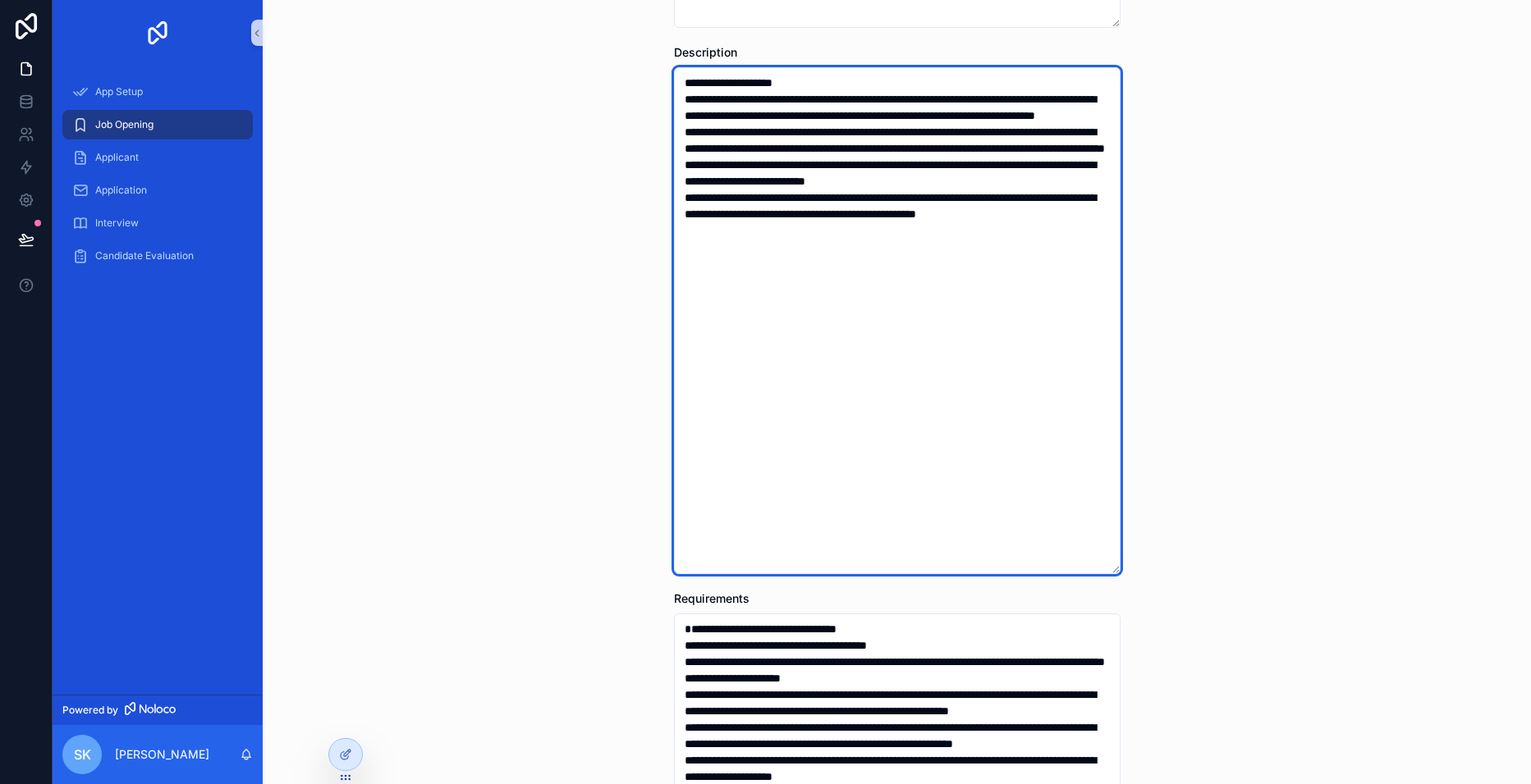
type textarea "**********"
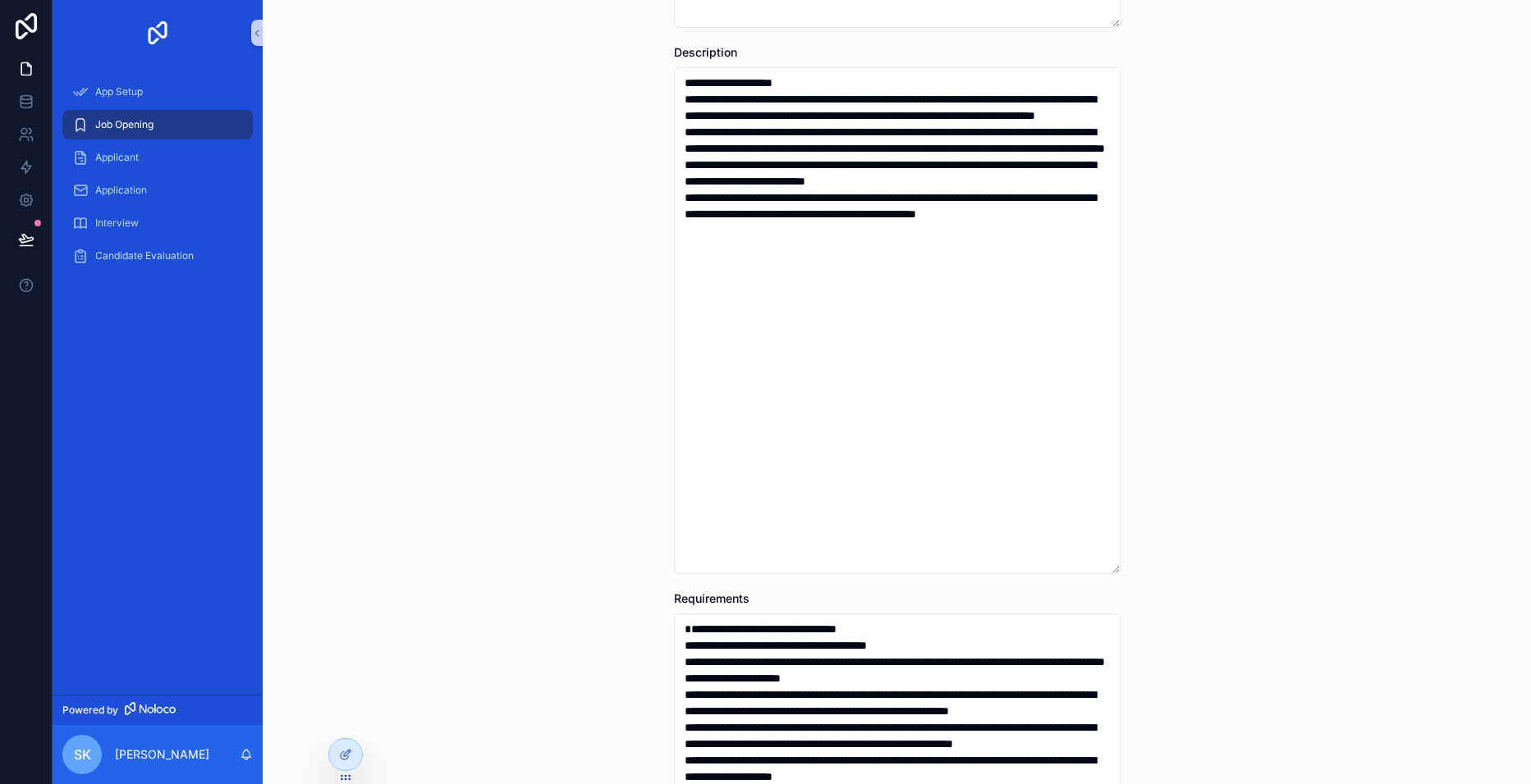
click at [1333, 388] on div "**********" at bounding box center [896, 165] width 1268 height 784
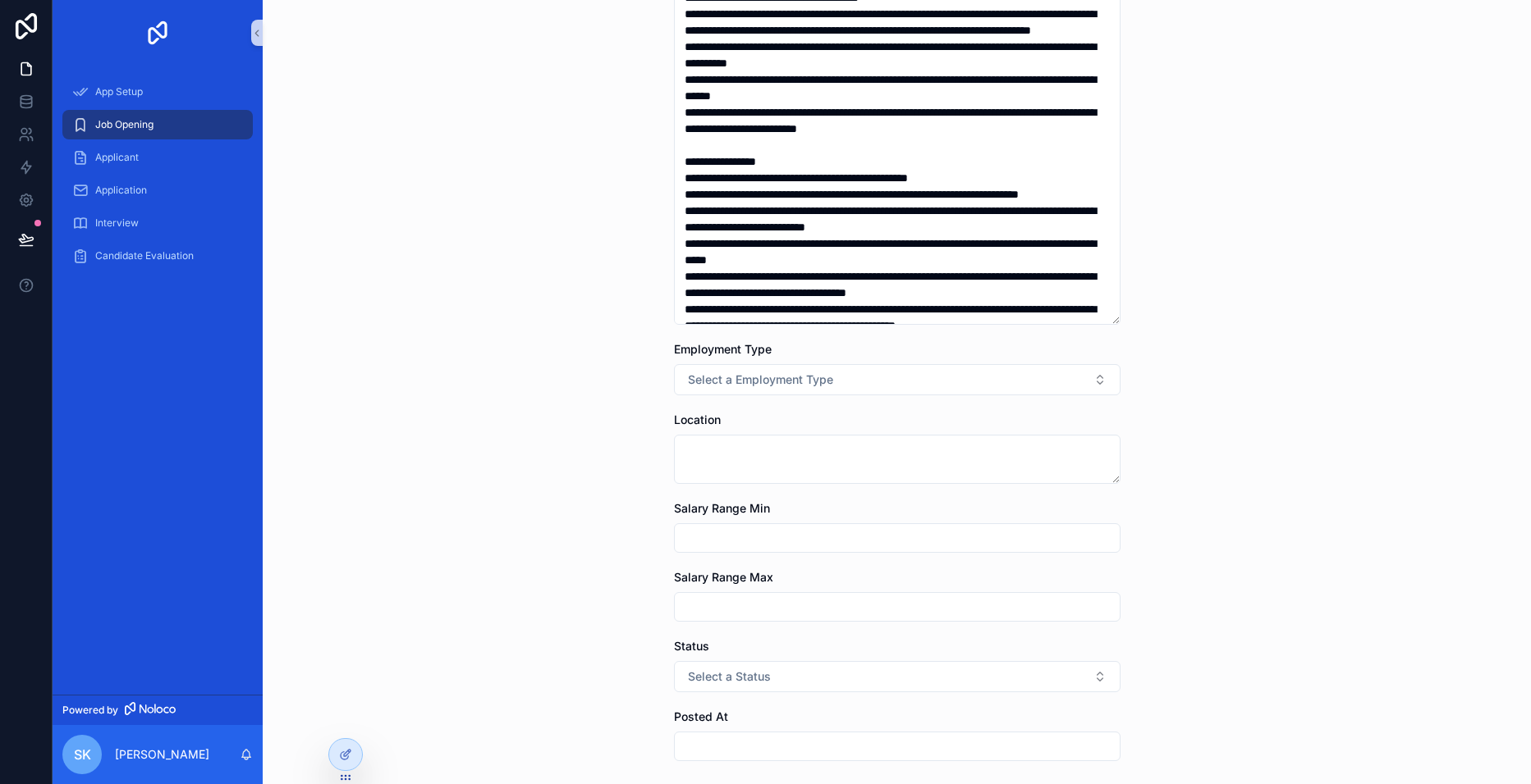
scroll to position [1047, 0]
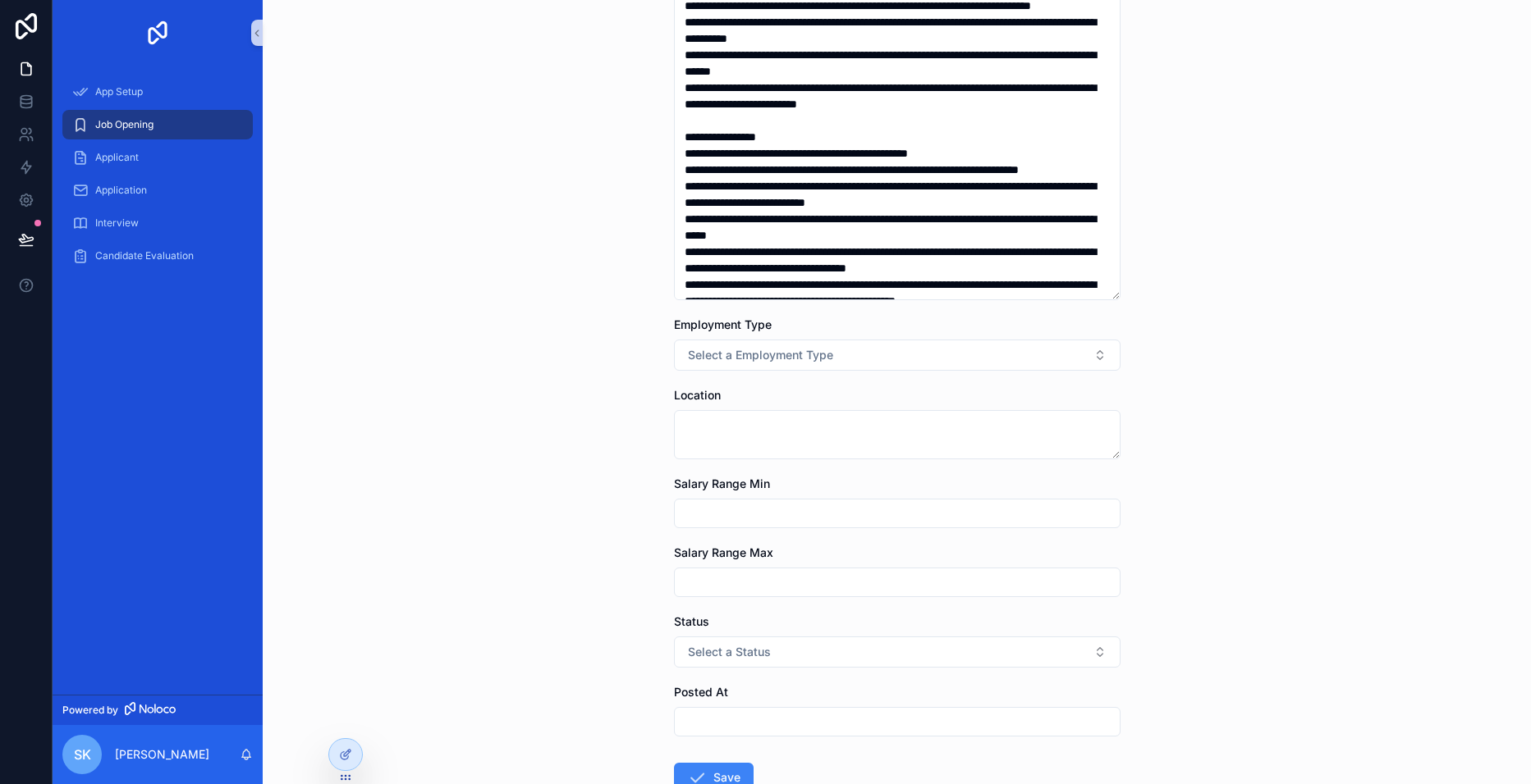
click at [1053, 359] on button "Select a Employment Type" at bounding box center [897, 355] width 447 height 32
click at [720, 466] on div "Contract" at bounding box center [708, 469] width 41 height 15
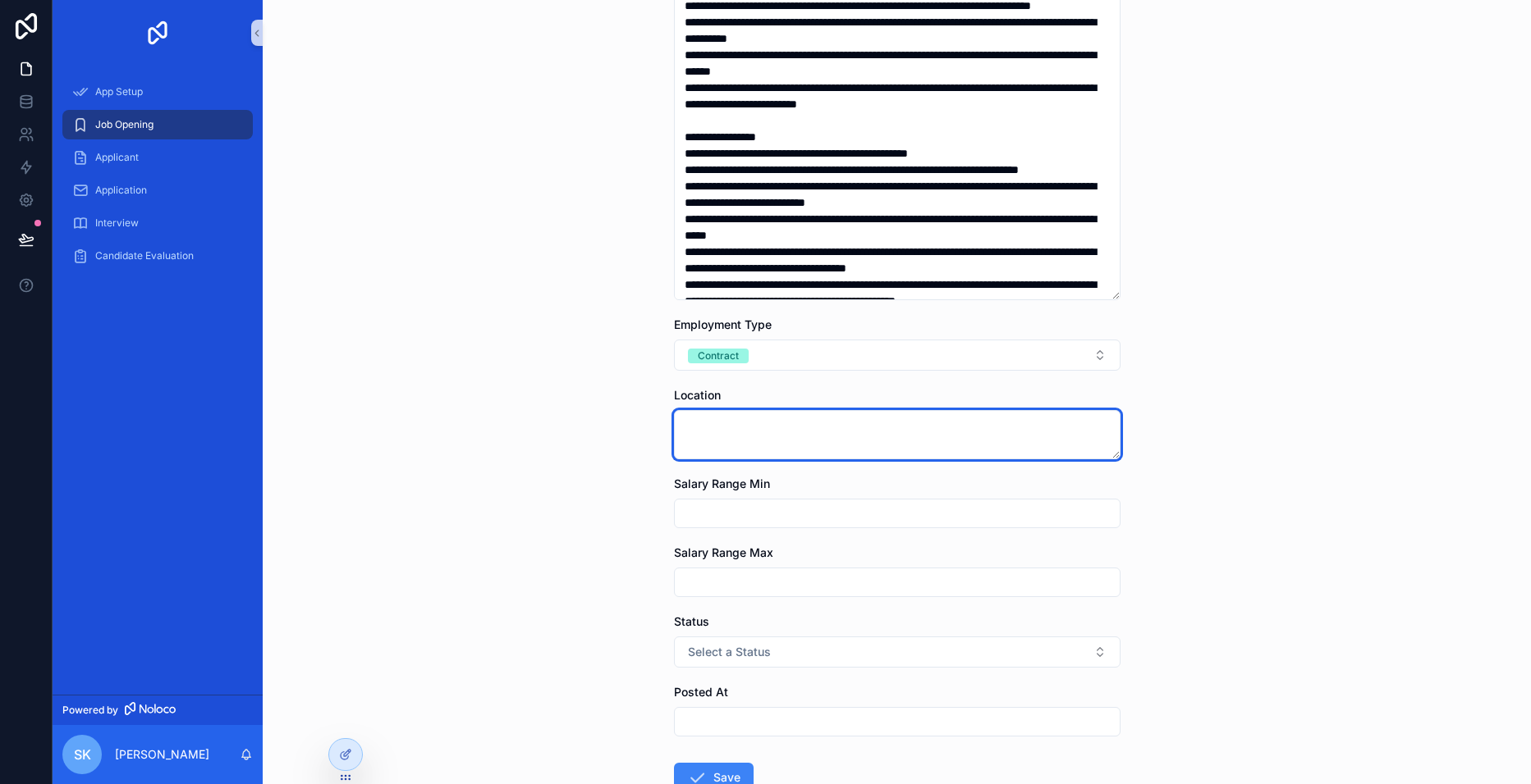
click at [732, 433] on textarea "scrollable content" at bounding box center [897, 435] width 447 height 49
type textarea "*********"
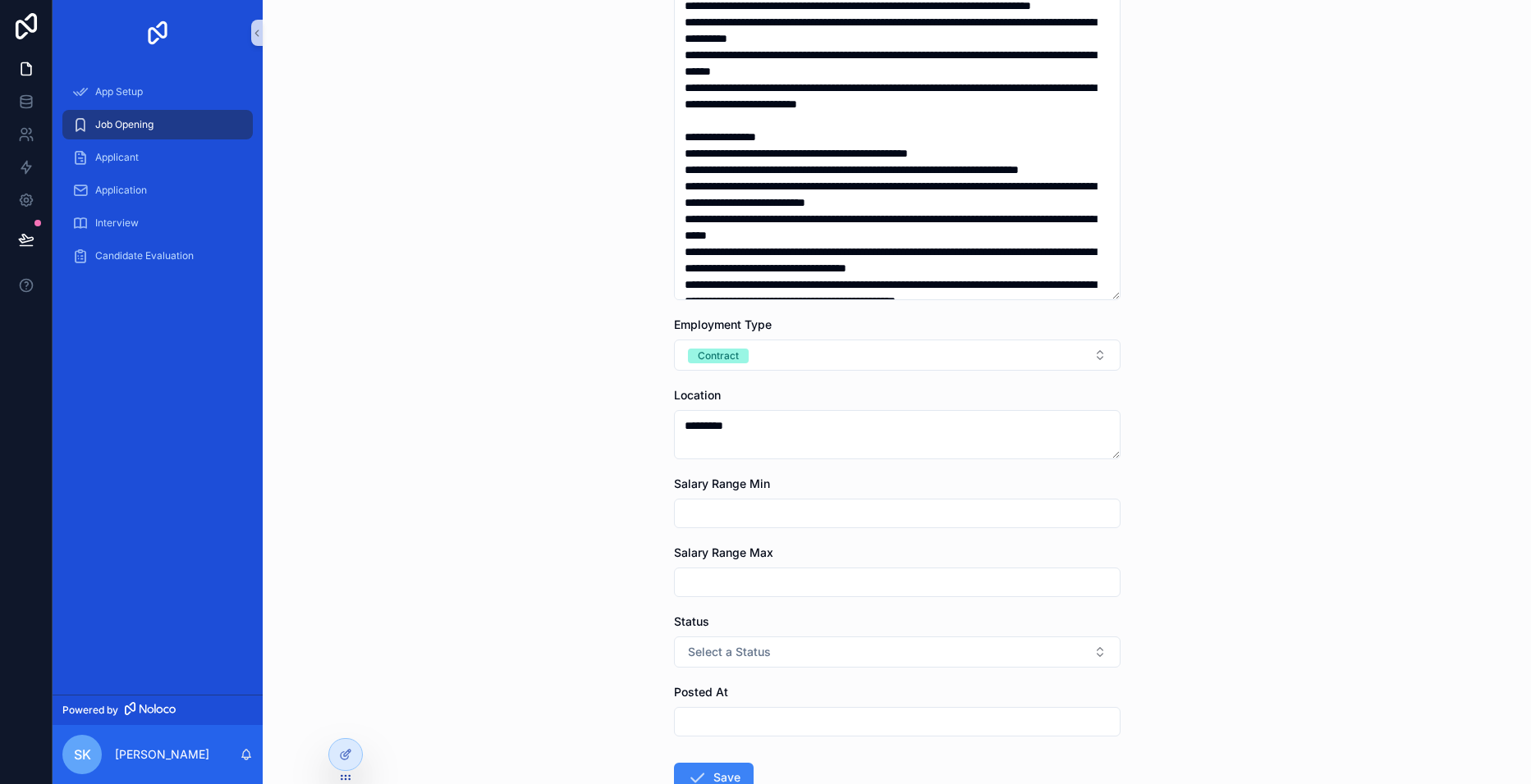
click at [733, 515] on input "scrollable content" at bounding box center [897, 513] width 445 height 23
click at [754, 648] on span "Select a Status" at bounding box center [729, 652] width 83 height 17
click at [710, 538] on div "Open" at bounding box center [699, 542] width 25 height 15
click at [744, 713] on input "scrollable content" at bounding box center [897, 721] width 445 height 23
click at [899, 347] on button "[DATE]" at bounding box center [891, 352] width 65 height 30
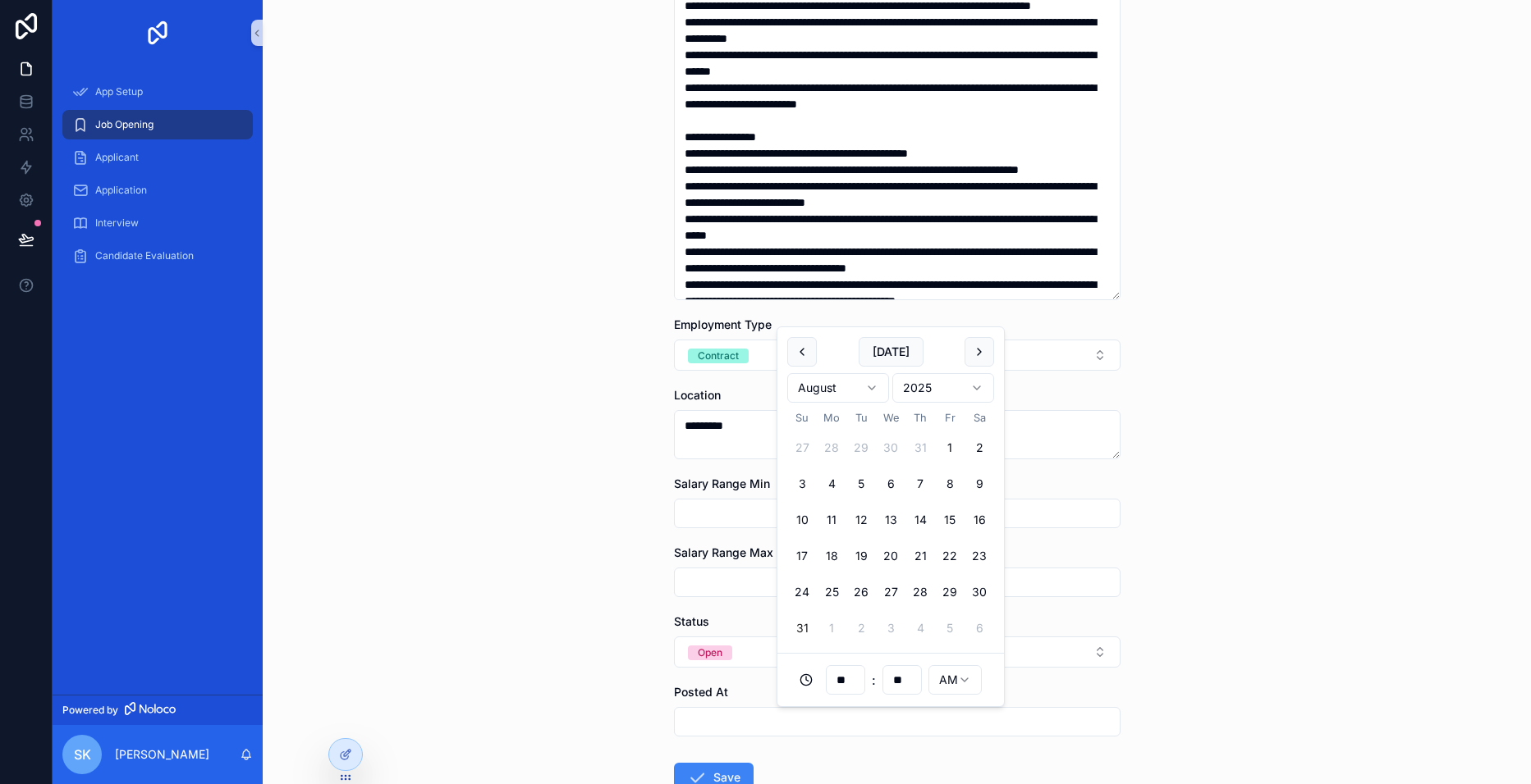
type input "**********"
click at [1275, 451] on div "**********" at bounding box center [896, 392] width 1268 height 784
click at [713, 777] on button "Save" at bounding box center [713, 778] width 80 height 30
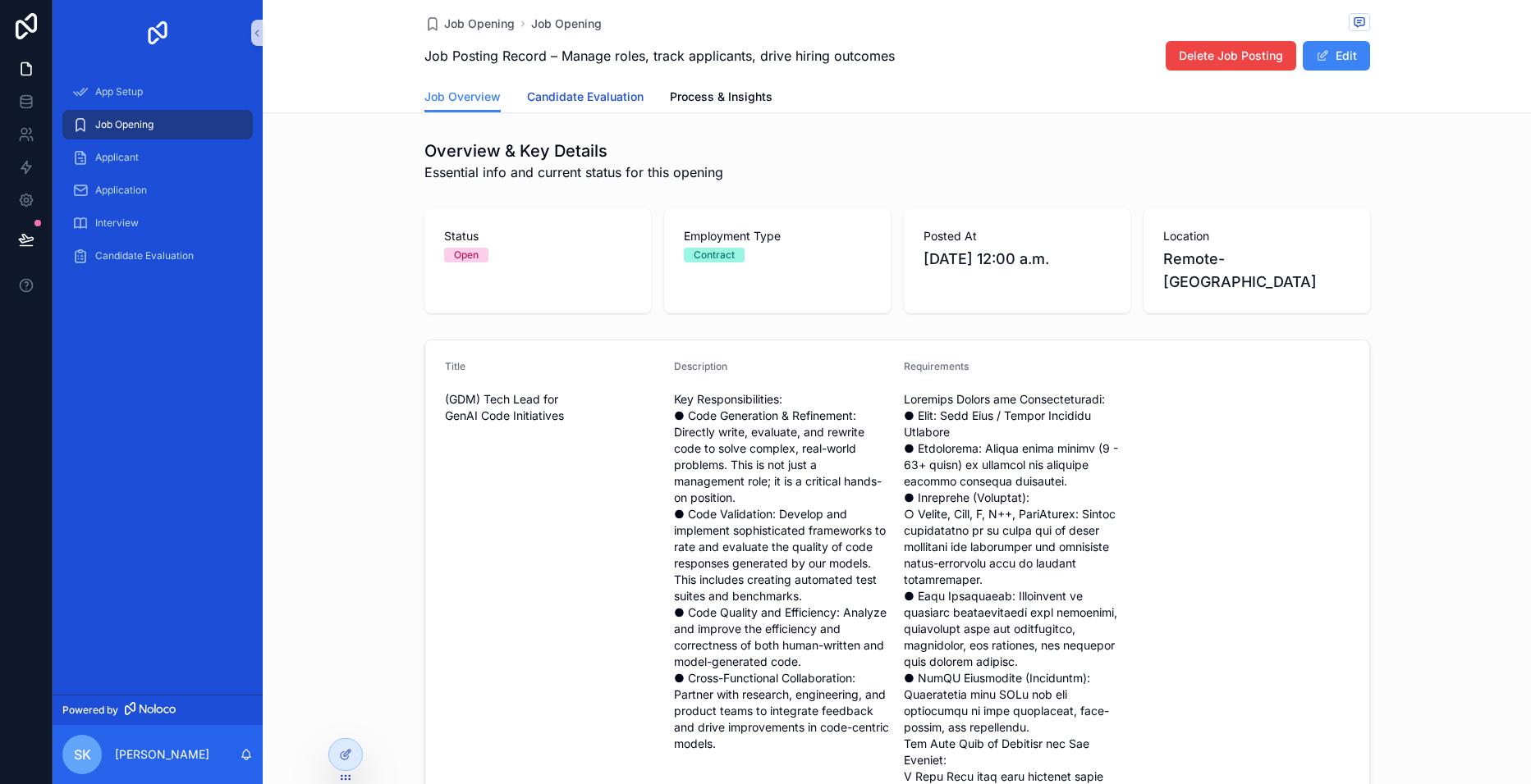
click at [603, 95] on span "Candidate Evaluation" at bounding box center [585, 97] width 116 height 17
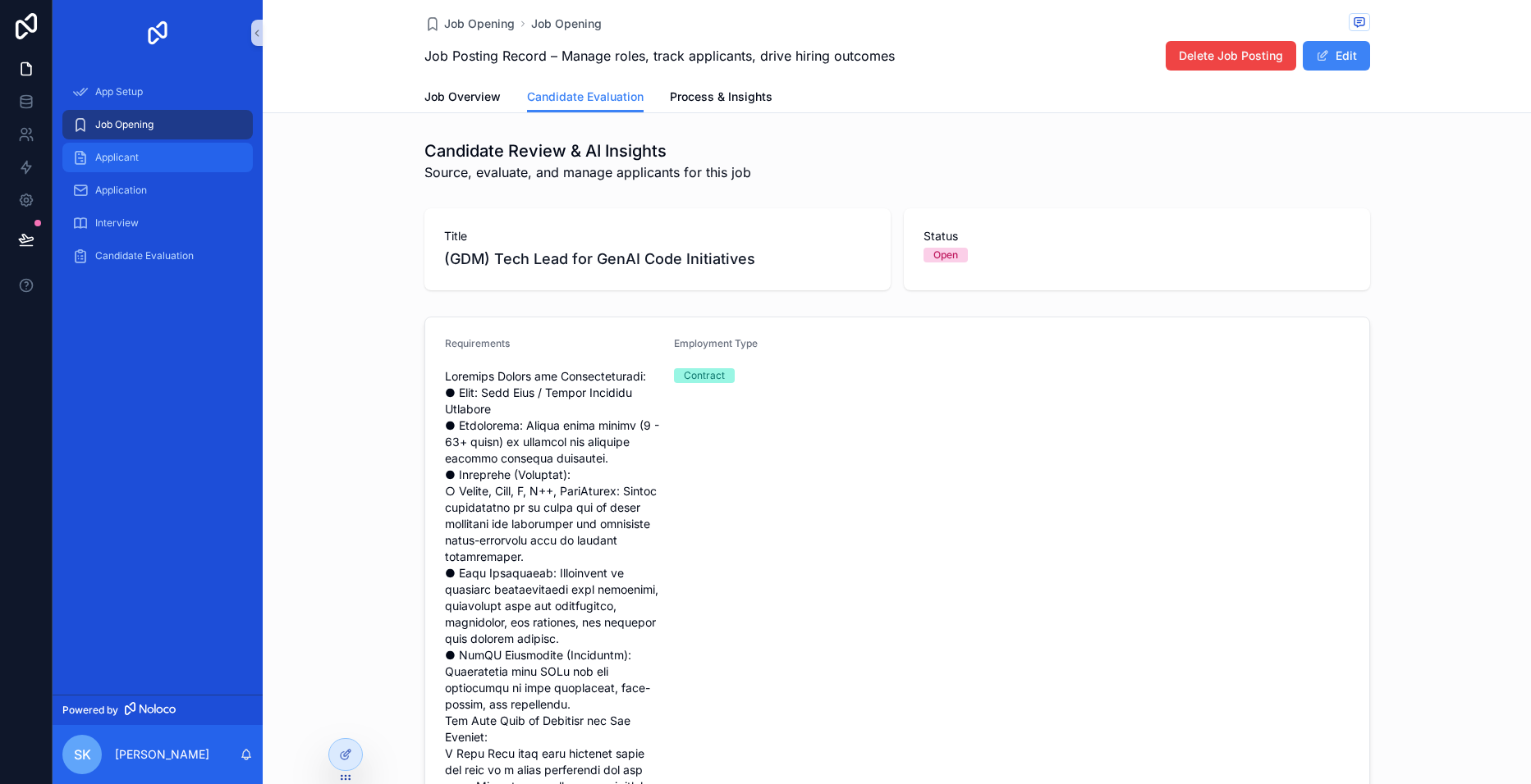
click at [109, 155] on span "Applicant" at bounding box center [117, 157] width 43 height 13
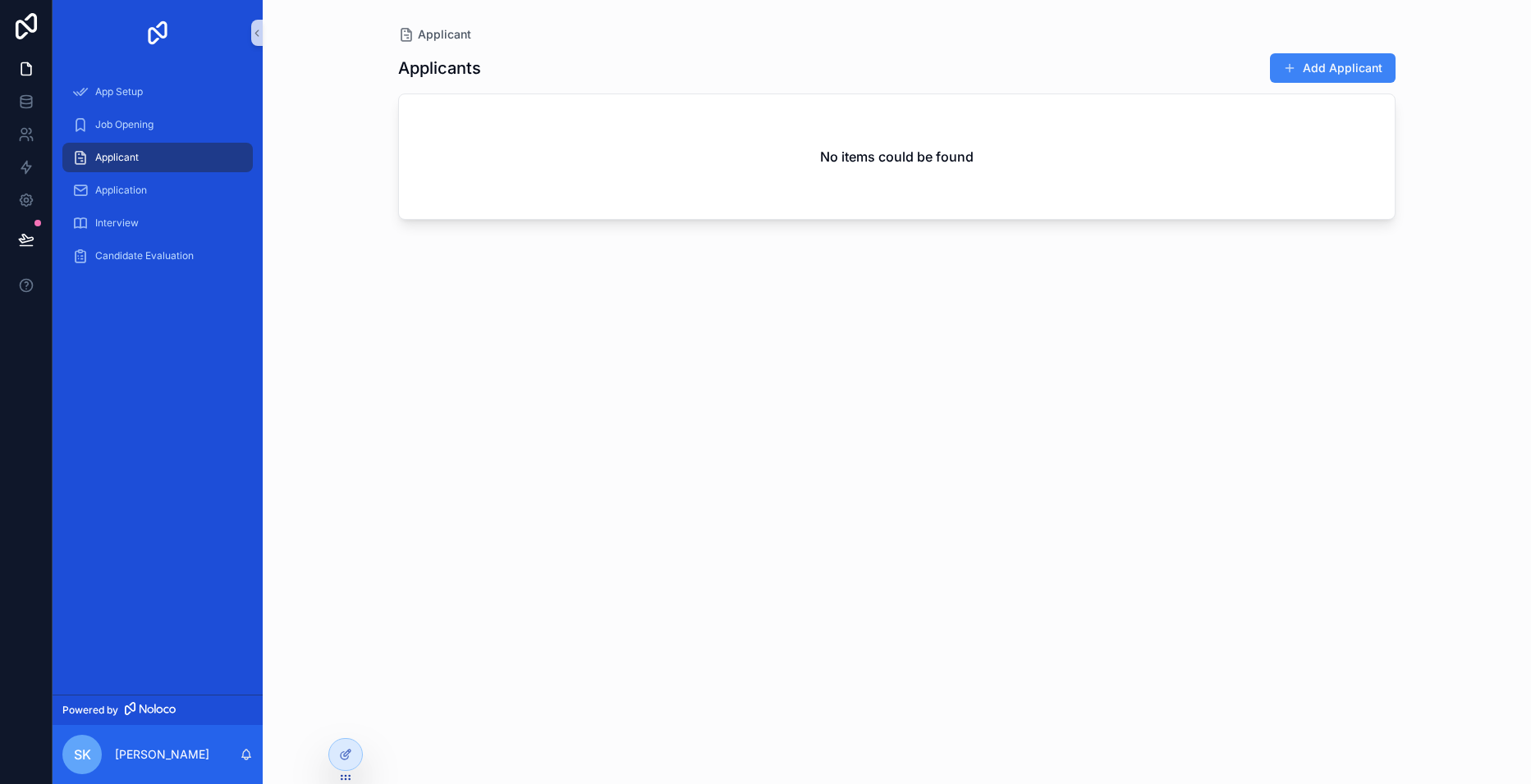
click at [1362, 63] on button "Add Applicant" at bounding box center [1332, 68] width 125 height 30
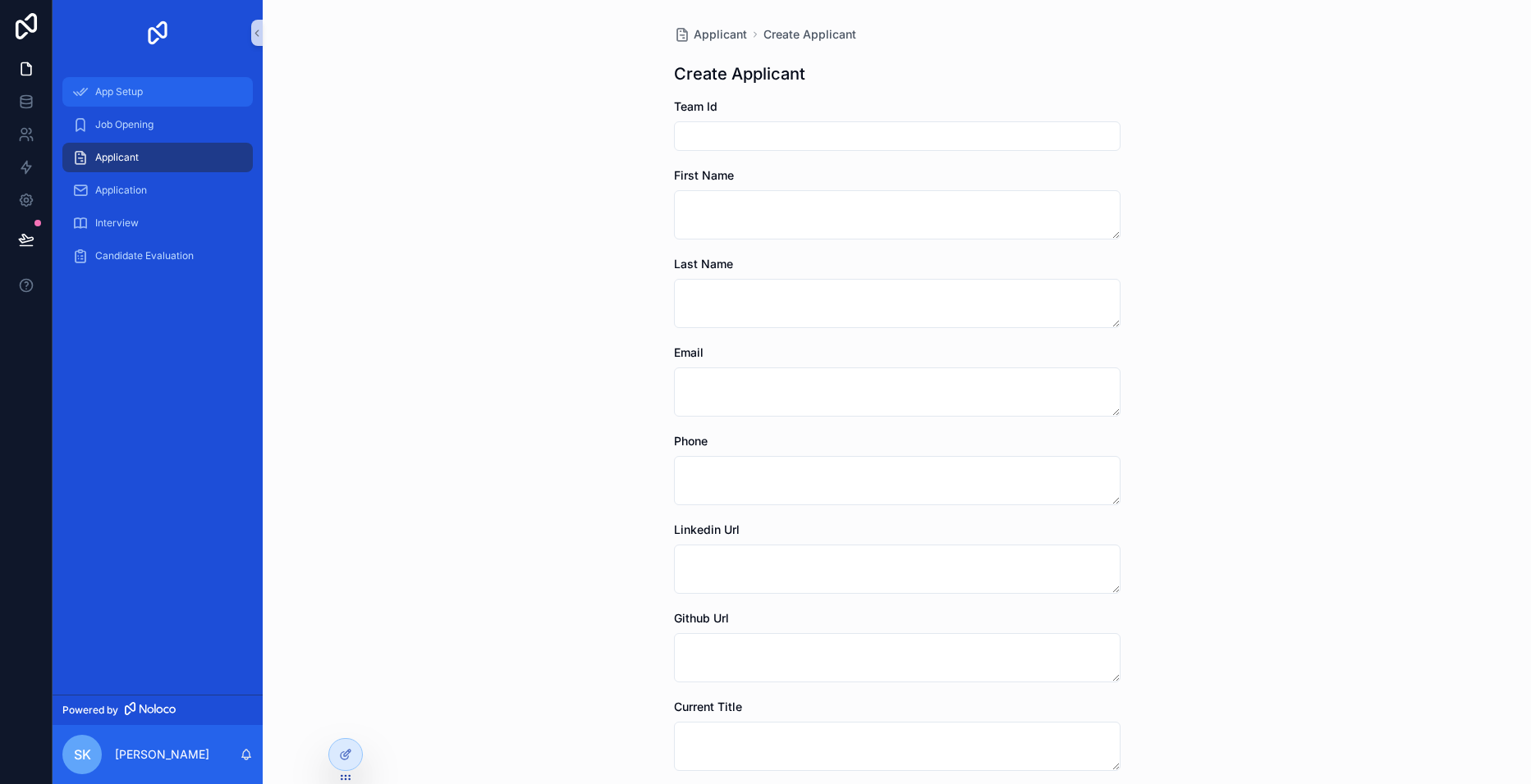
click at [148, 90] on div "App Setup" at bounding box center [157, 92] width 171 height 27
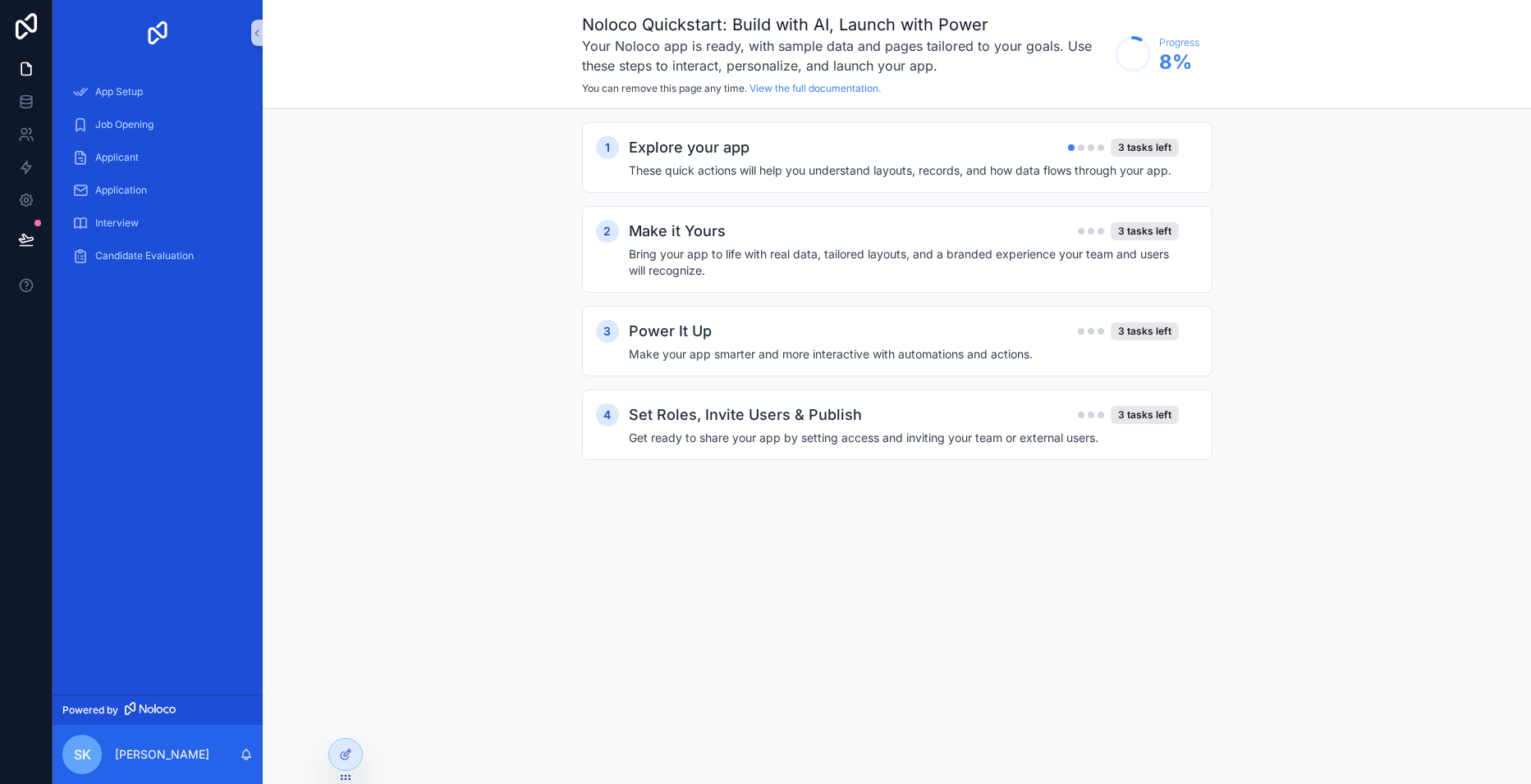
click at [1077, 152] on div "3 tasks left" at bounding box center [1123, 148] width 110 height 18
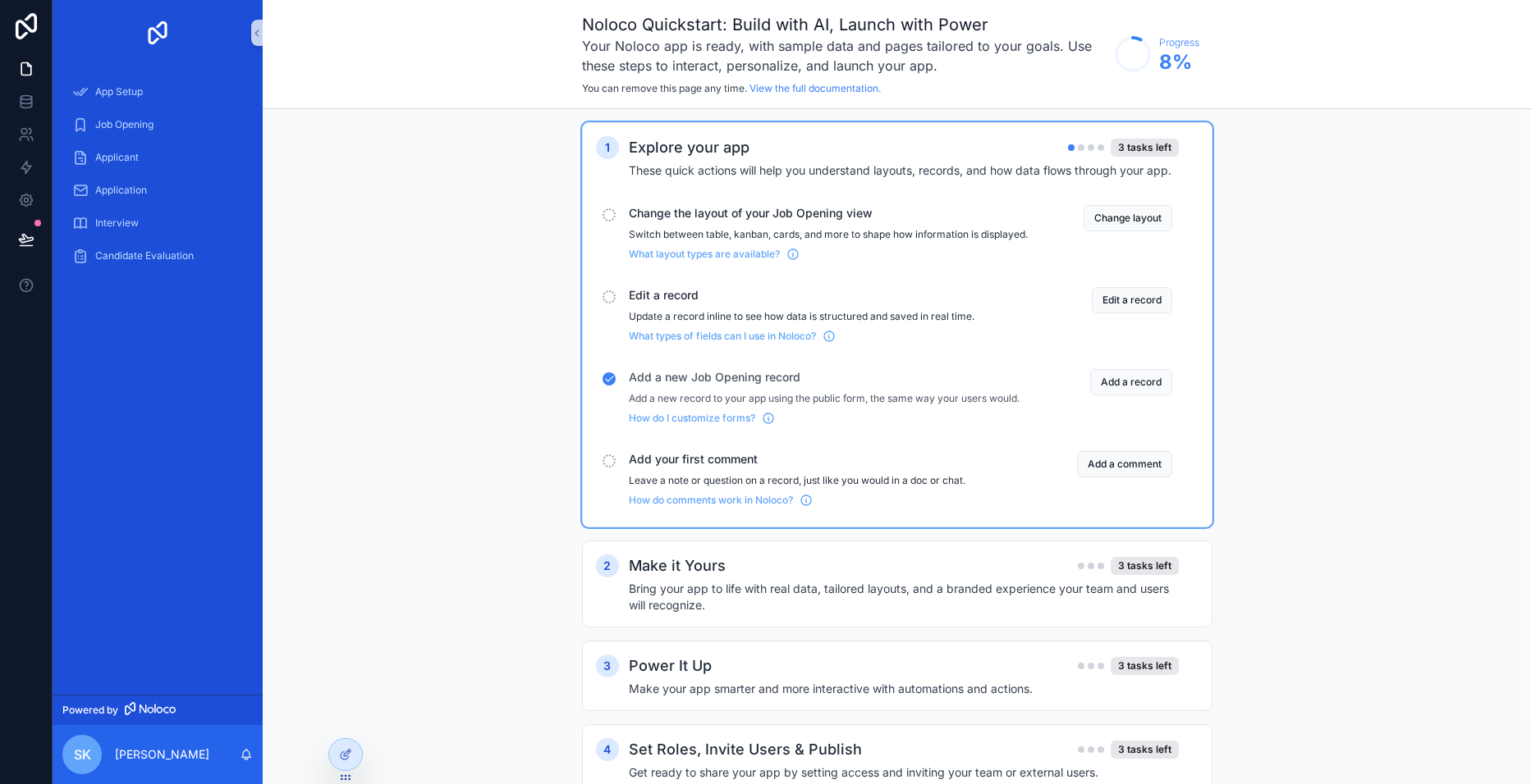
click at [1141, 213] on button "Change layout" at bounding box center [1128, 218] width 89 height 27
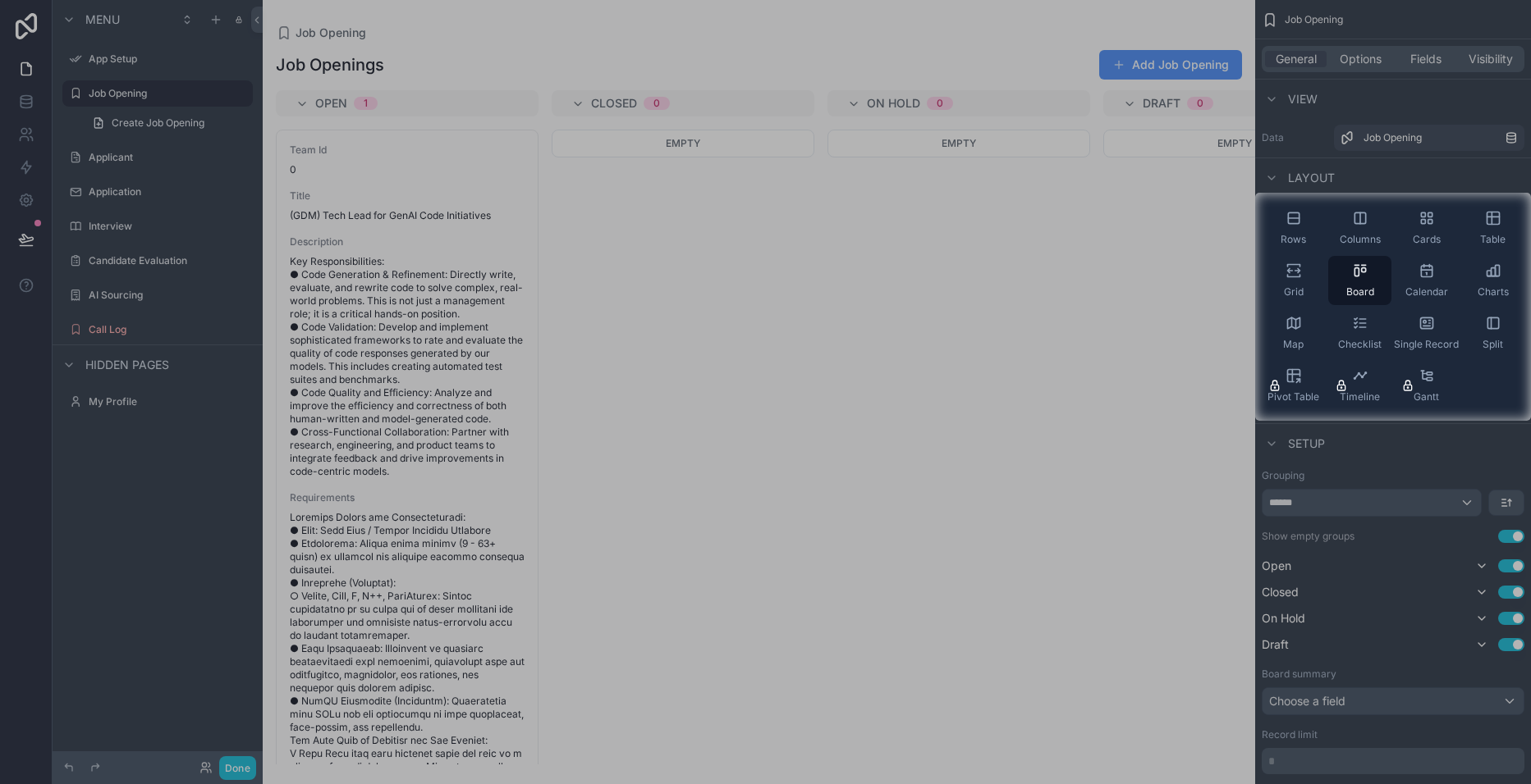
click at [1421, 58] on div at bounding box center [766, 97] width 1531 height 193
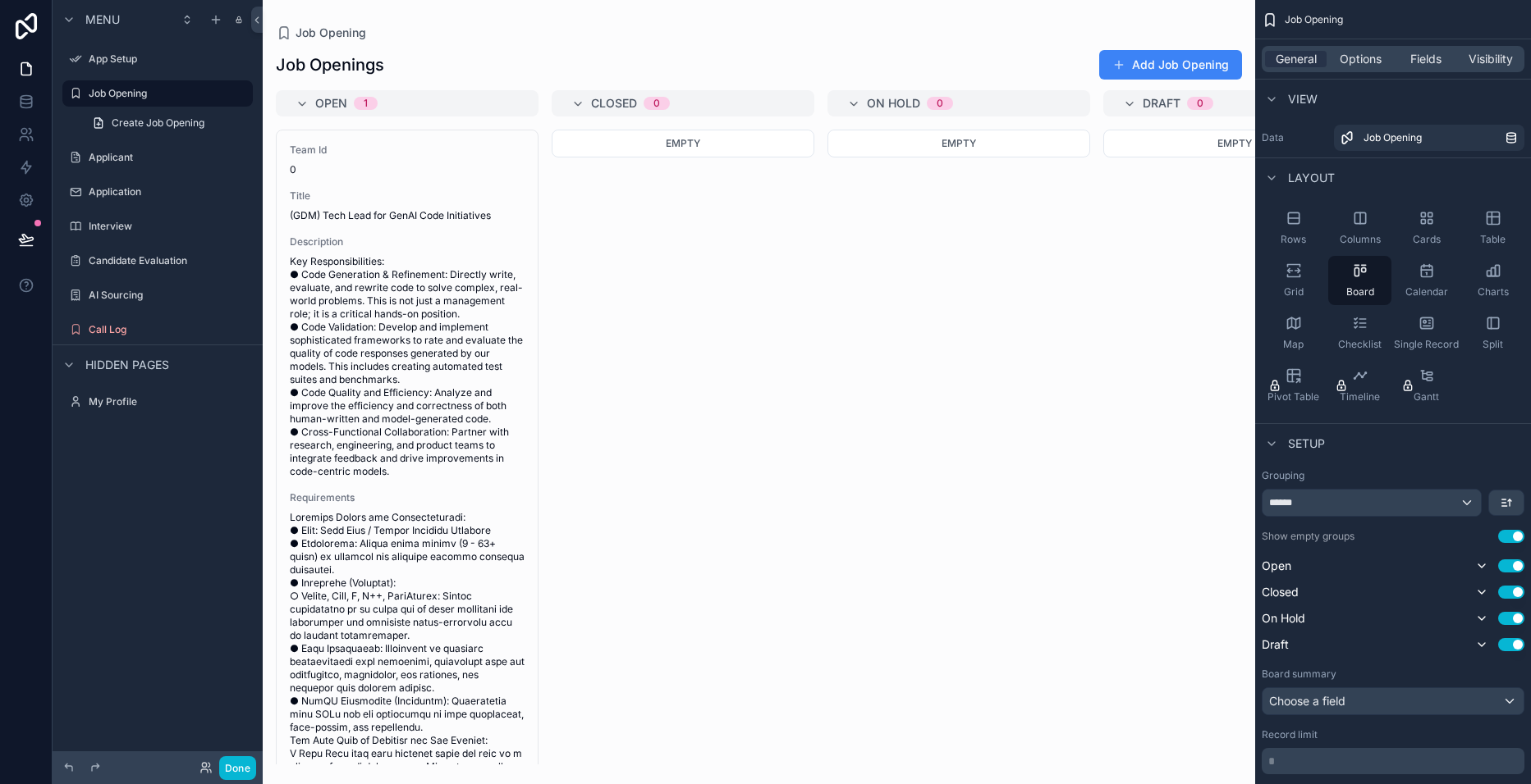
click at [1296, 217] on icon "scrollable content" at bounding box center [1293, 218] width 17 height 17
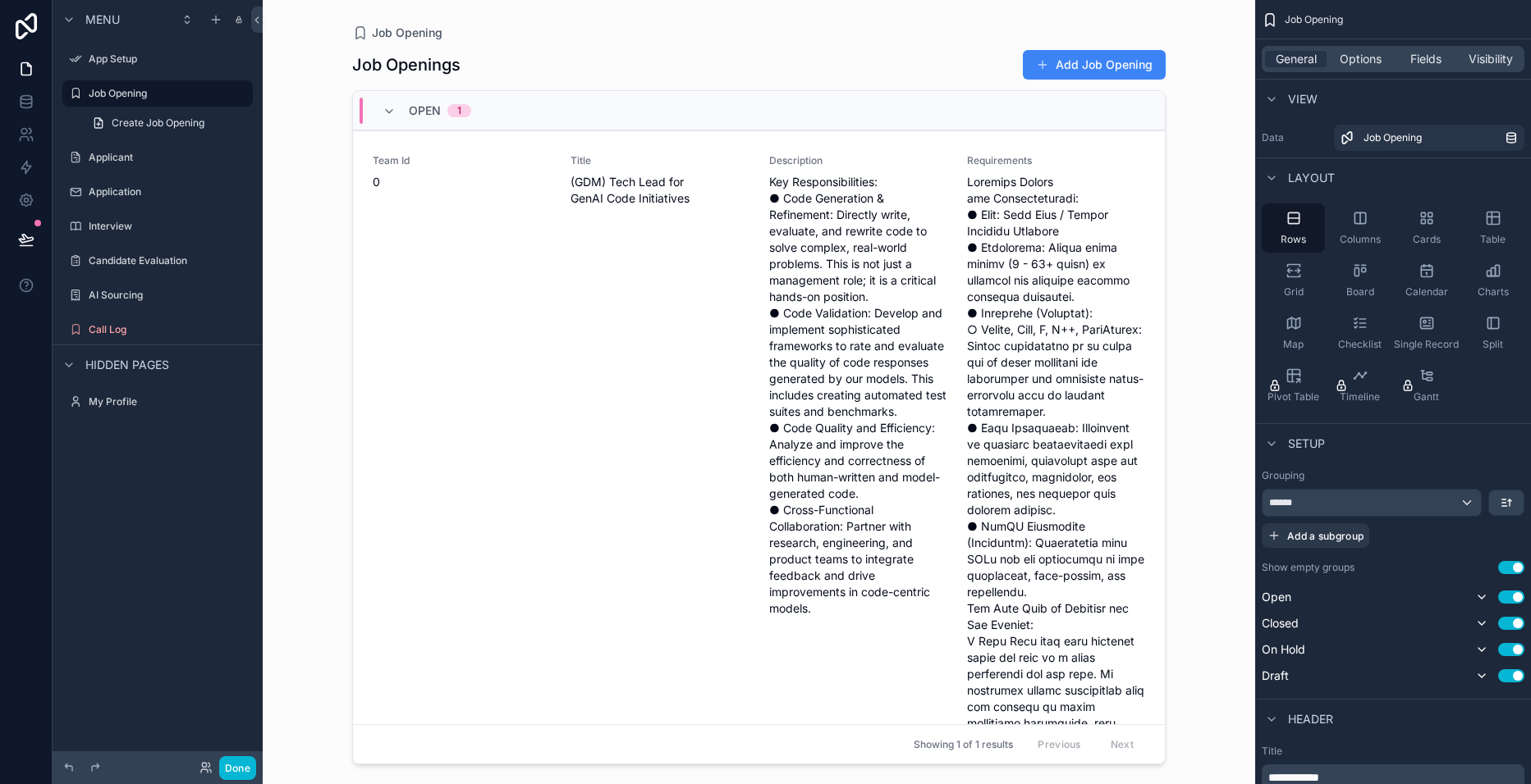
click at [1296, 271] on icon "scrollable content" at bounding box center [1296, 271] width 5 height 4
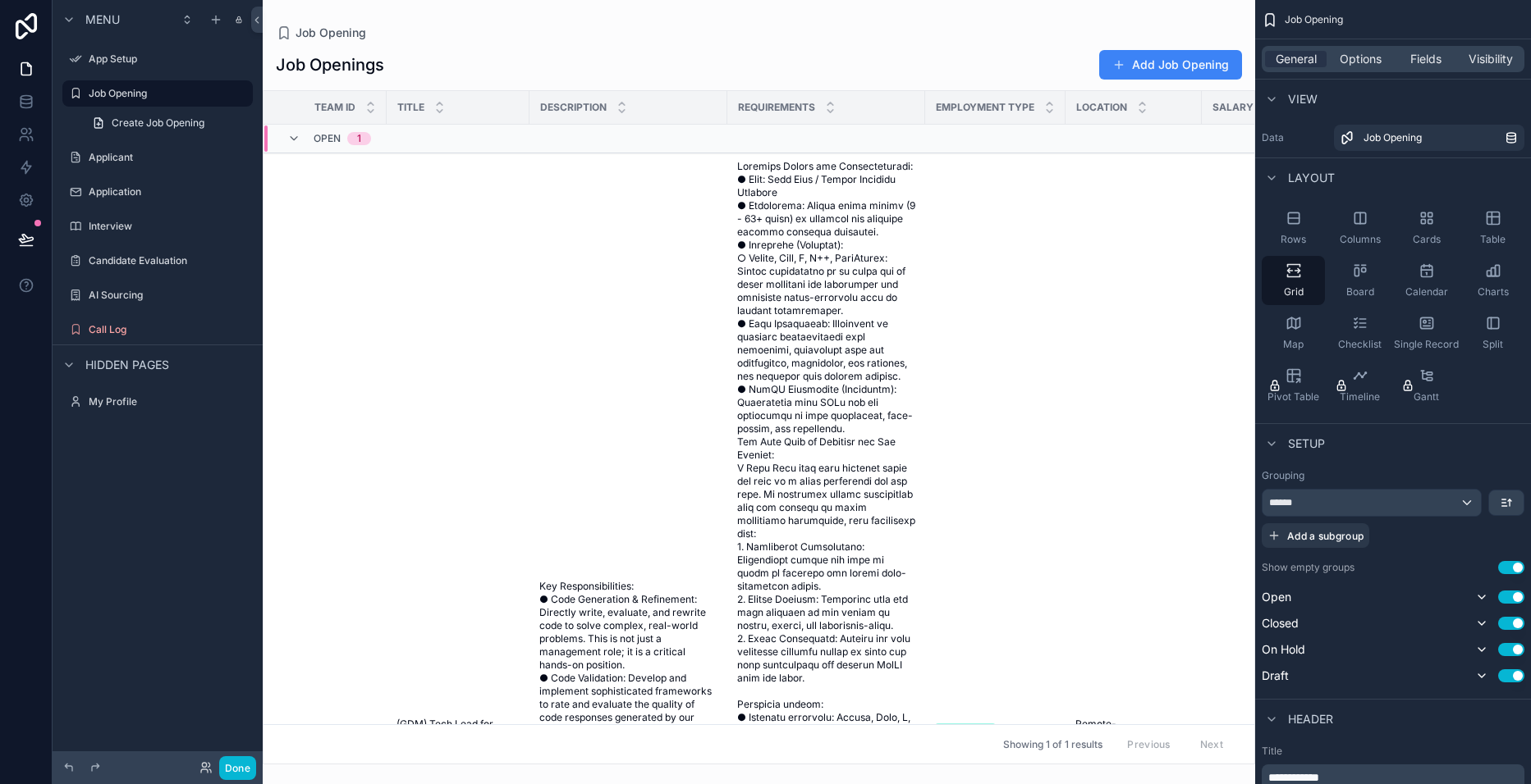
click at [1295, 222] on icon "scrollable content" at bounding box center [1293, 218] width 17 height 17
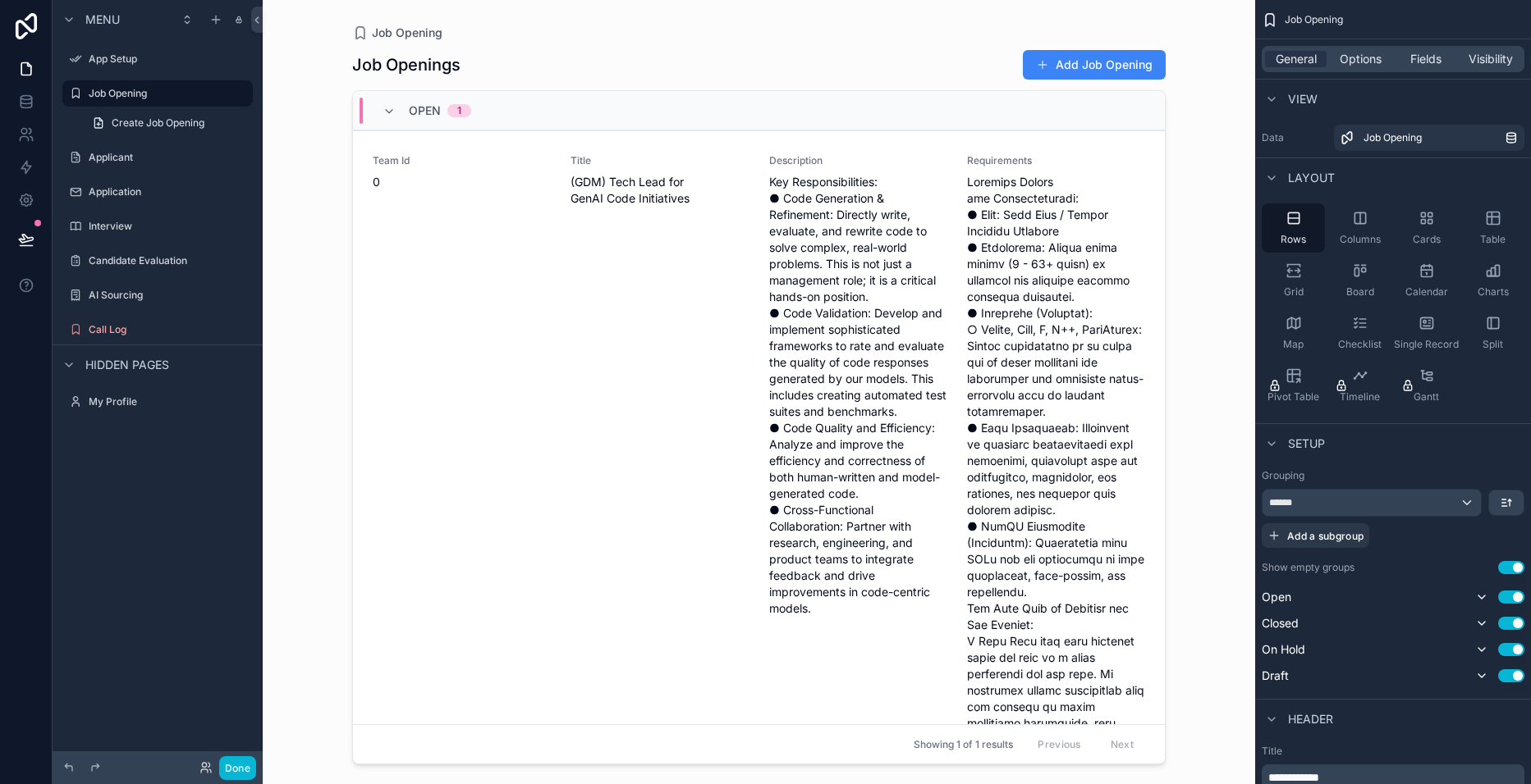
click at [1428, 321] on icon "scrollable content" at bounding box center [1426, 322] width 17 height 17
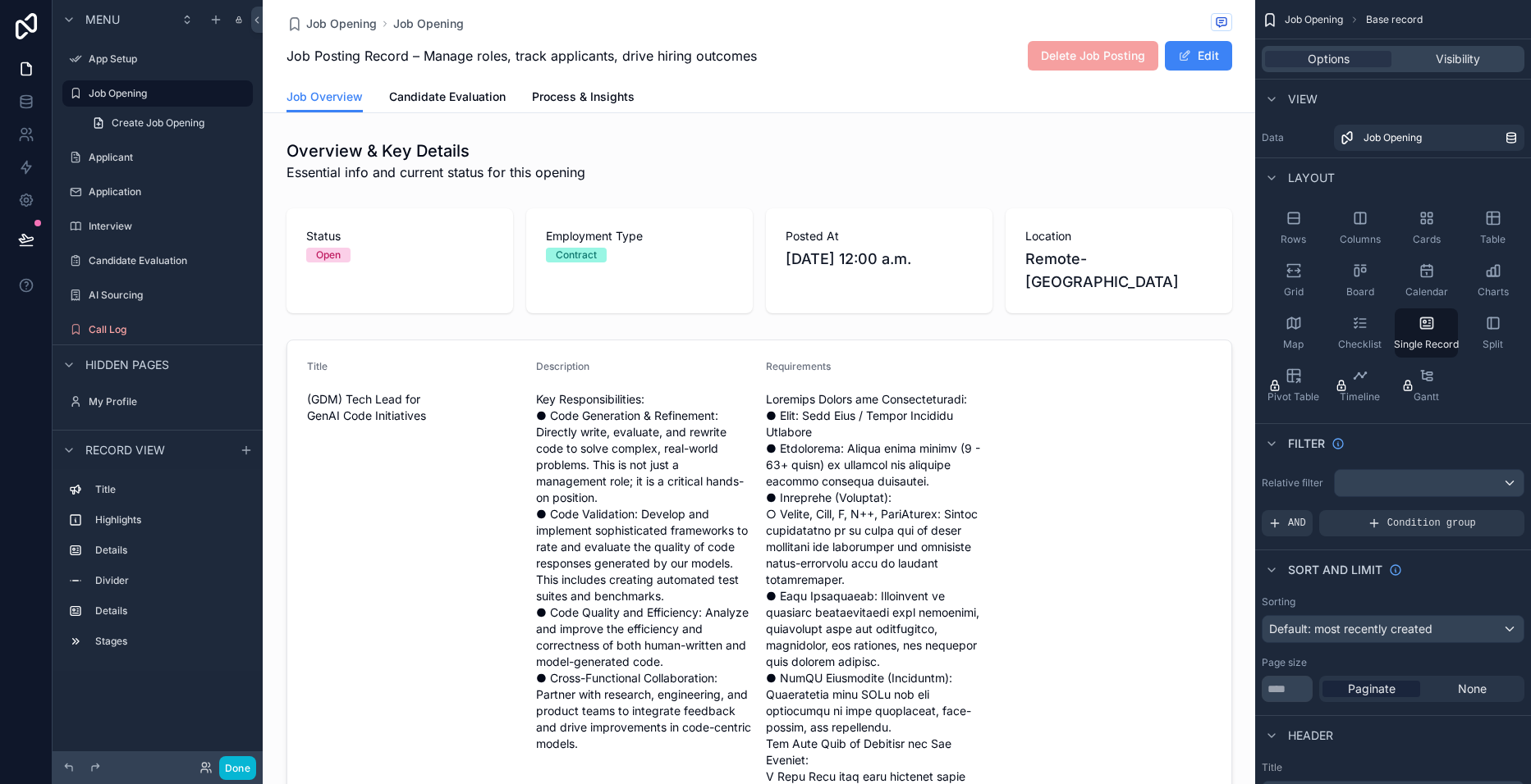
click at [1422, 217] on icon "scrollable content" at bounding box center [1422, 214] width 4 height 4
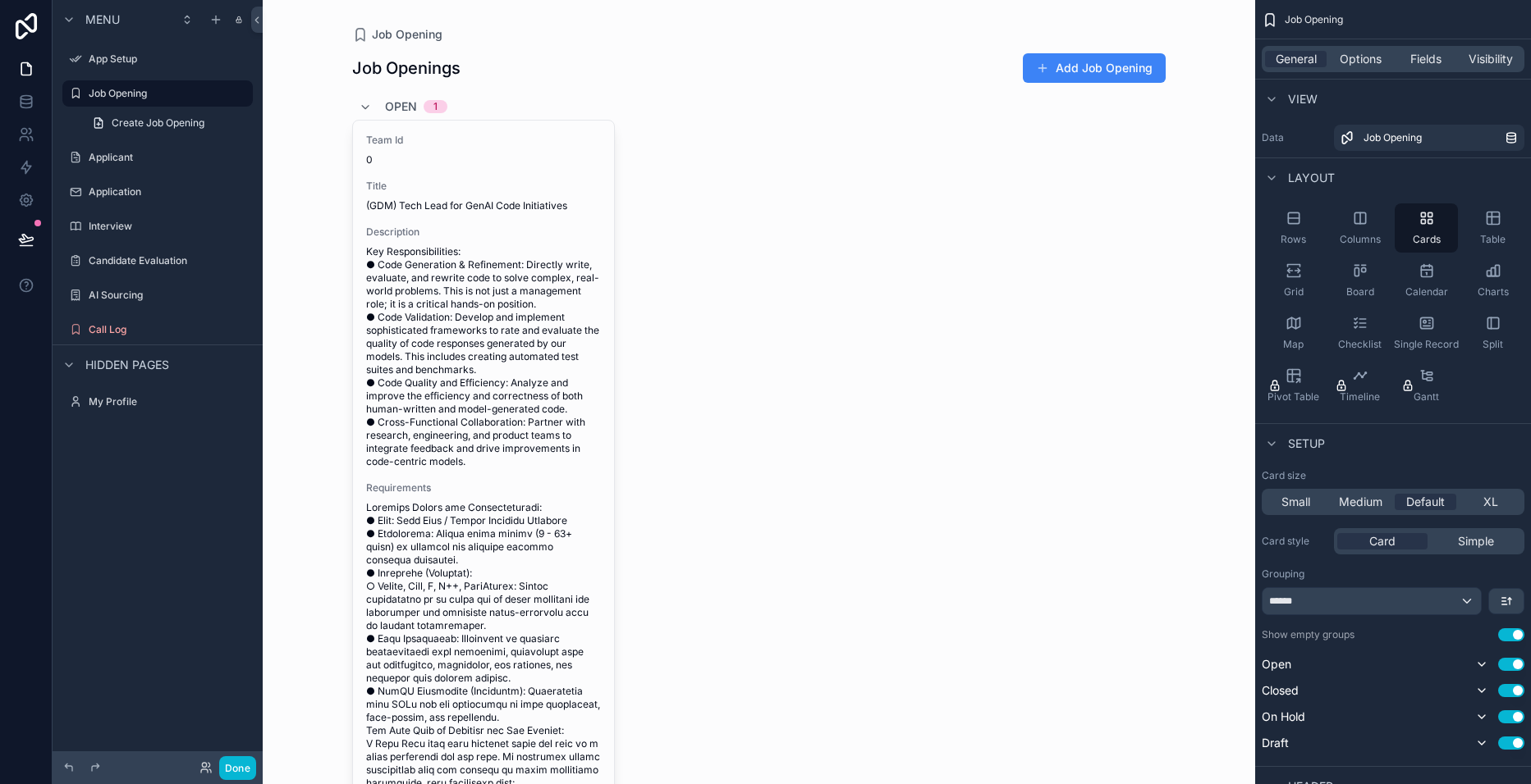
click at [1350, 500] on span "Medium" at bounding box center [1360, 502] width 43 height 17
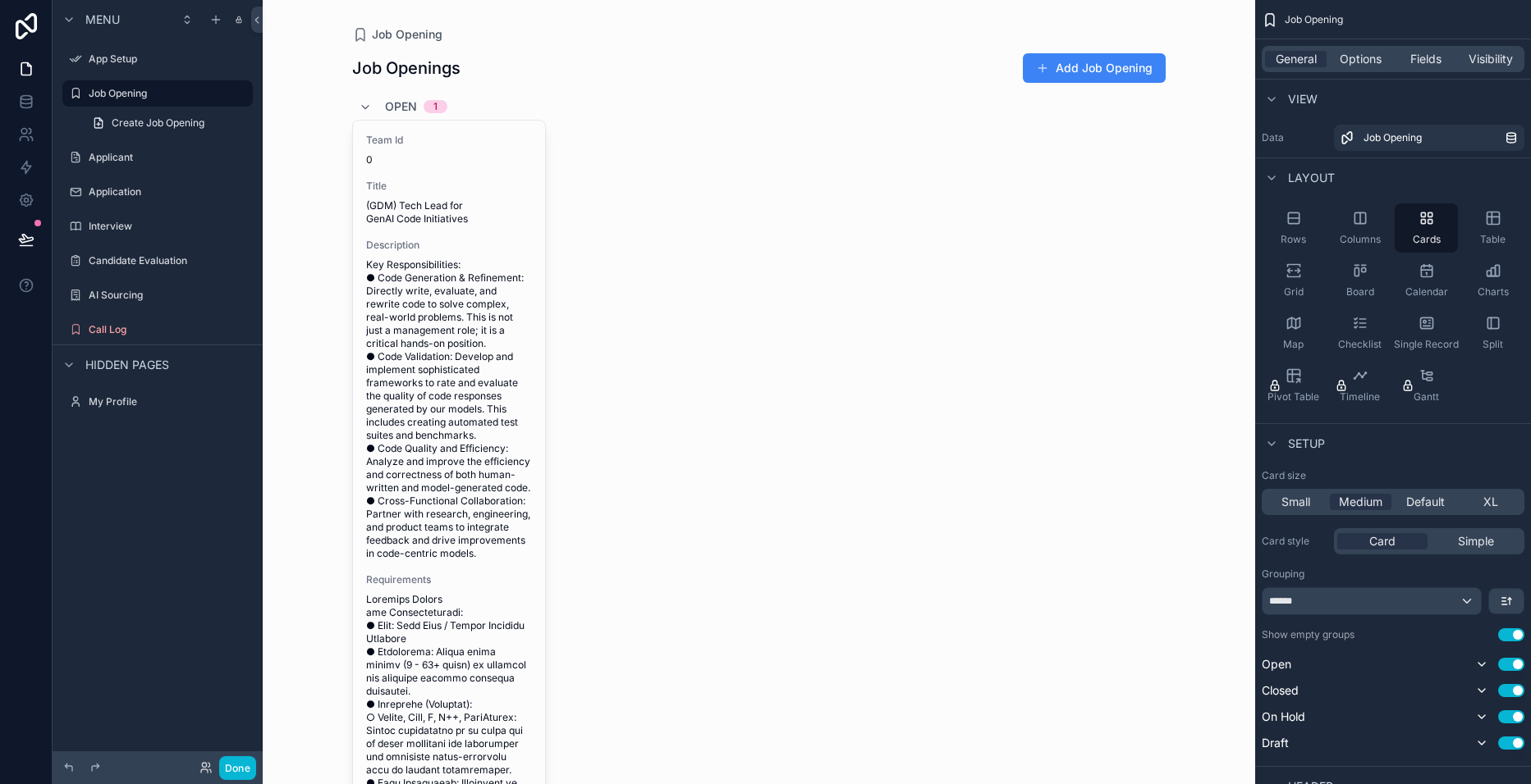
click at [1303, 504] on span "Small" at bounding box center [1295, 502] width 29 height 17
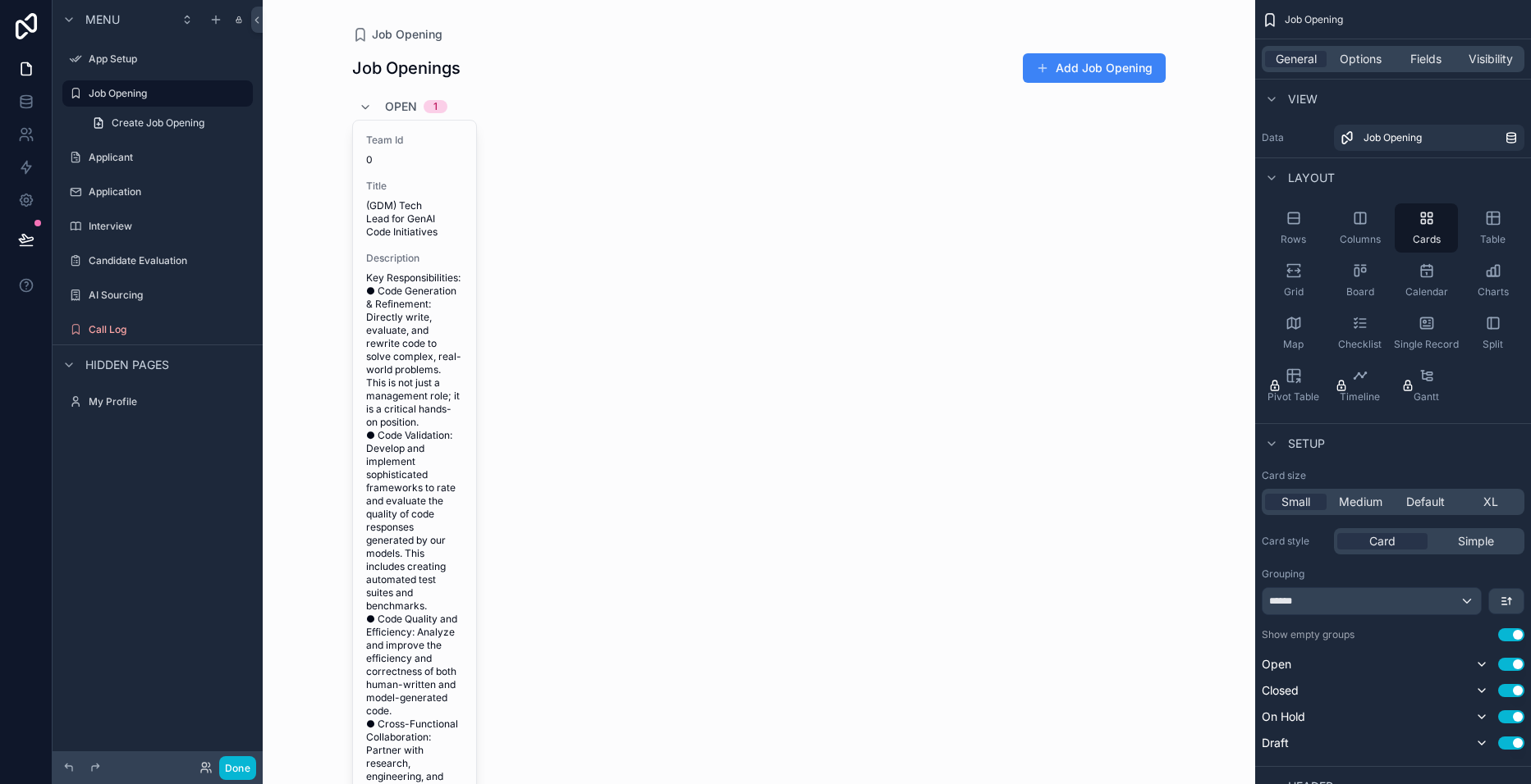
click at [1421, 502] on span "Default" at bounding box center [1424, 502] width 38 height 17
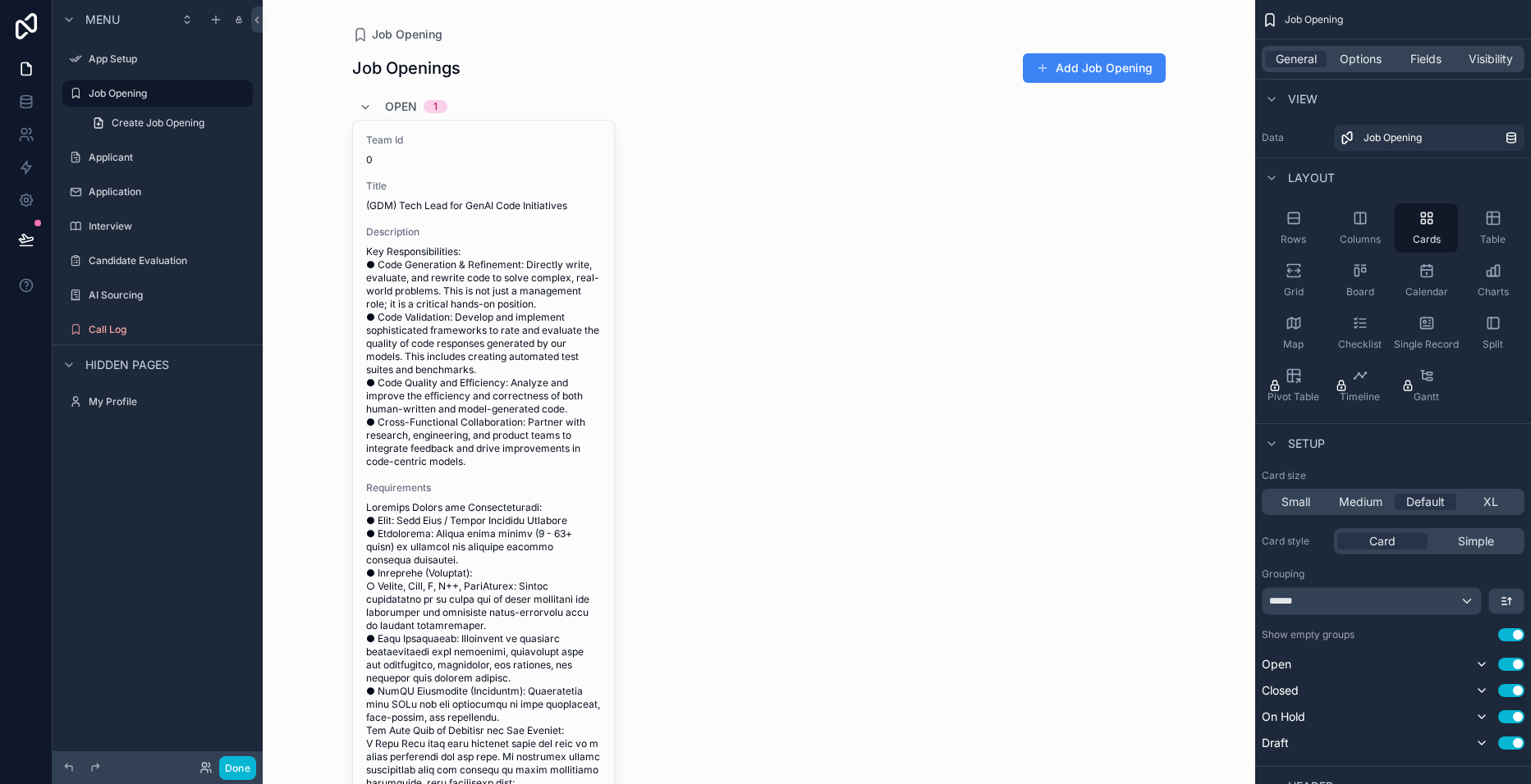
click at [1297, 215] on icon "scrollable content" at bounding box center [1293, 218] width 17 height 17
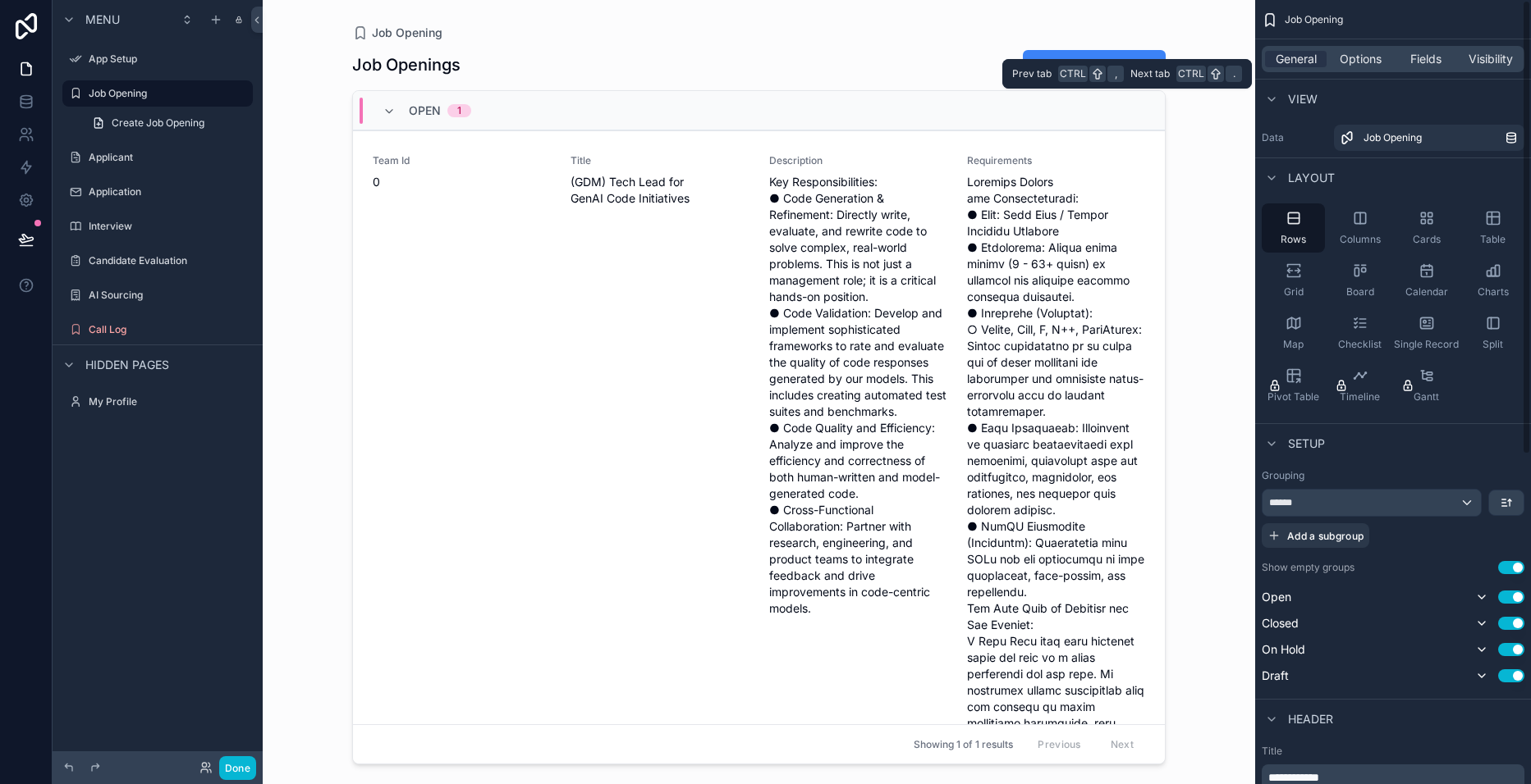
click at [1357, 63] on span "Options" at bounding box center [1360, 59] width 41 height 17
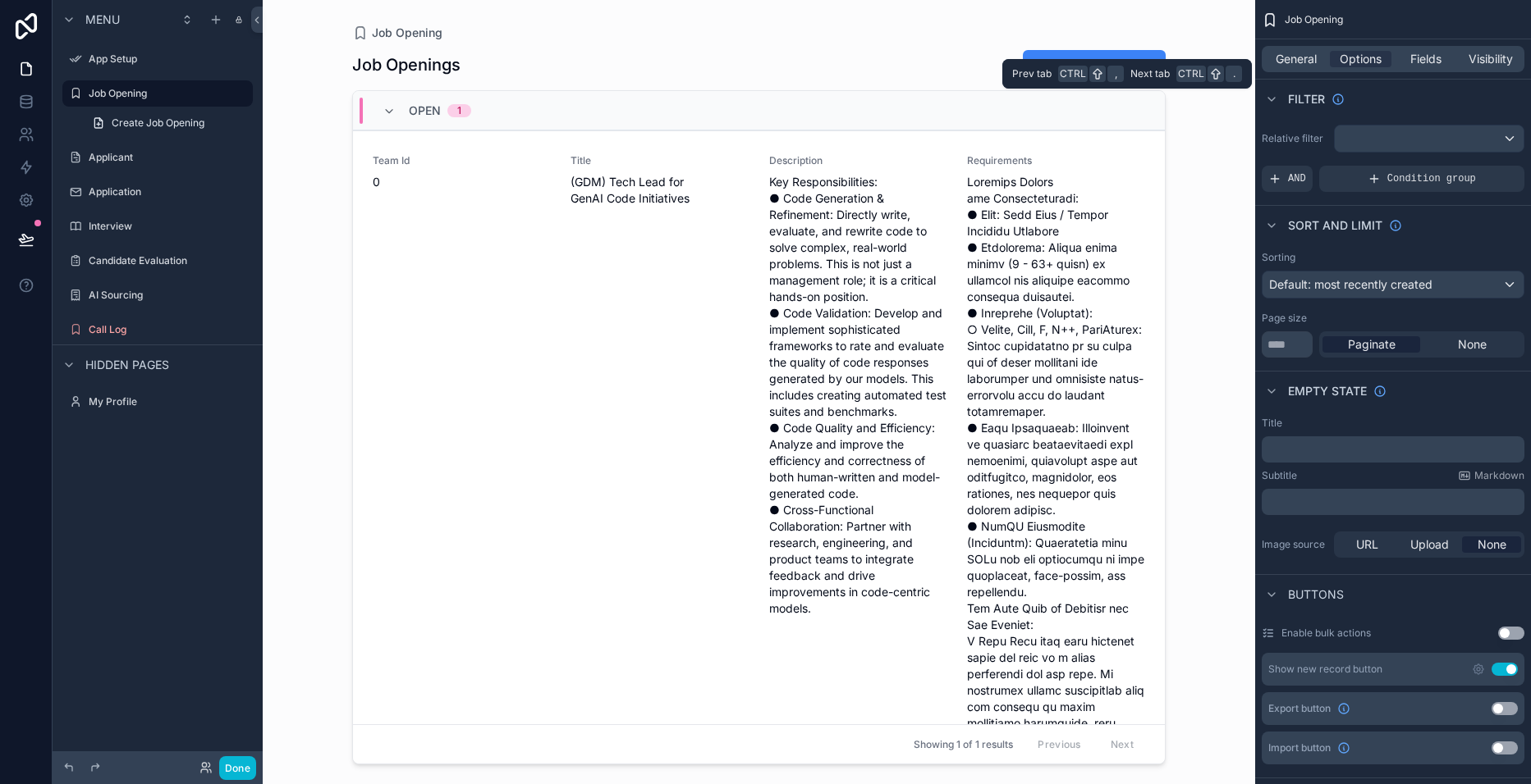
click at [1422, 60] on span "Fields" at bounding box center [1425, 59] width 32 height 17
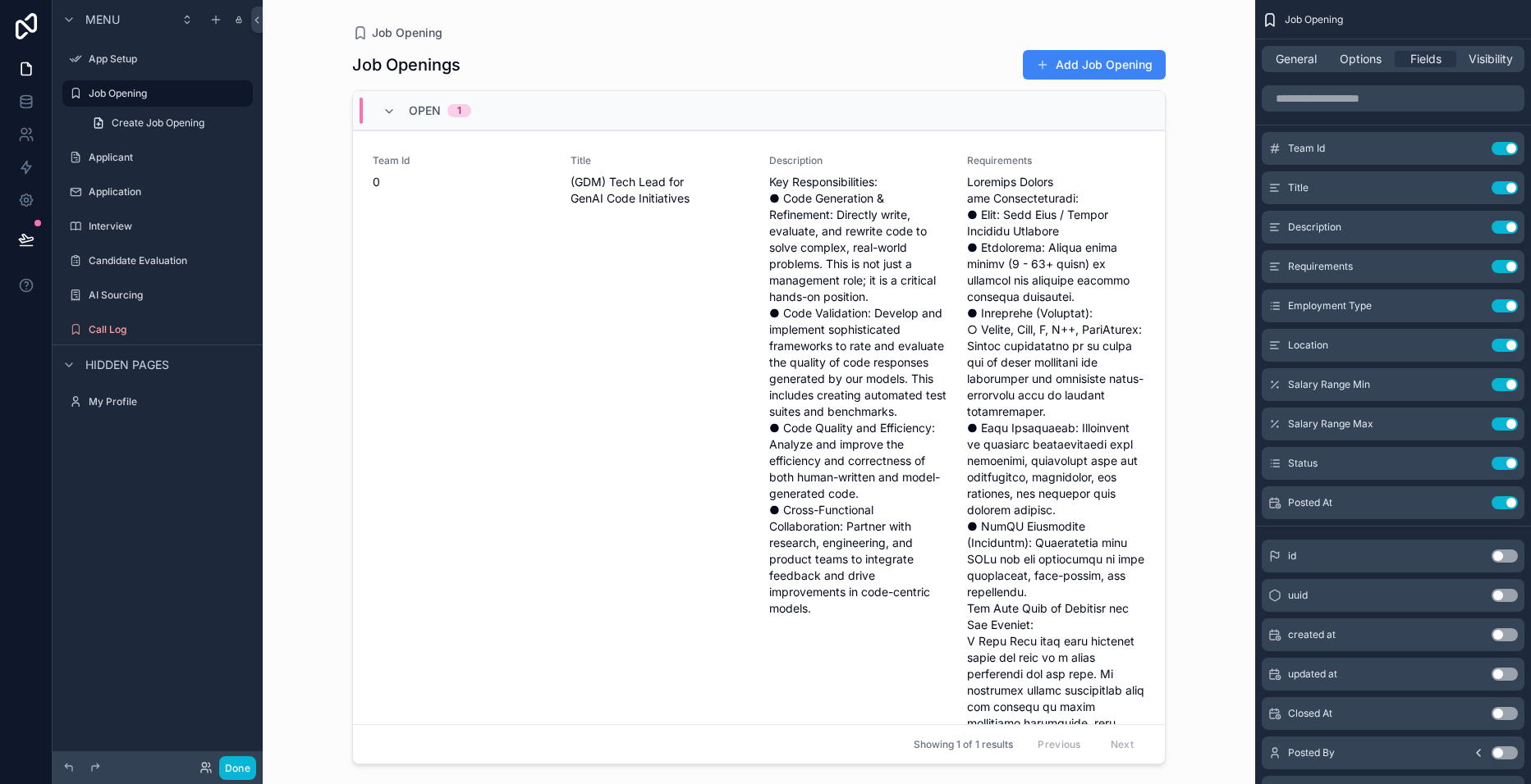
click at [1497, 150] on button "Use setting" at bounding box center [1504, 148] width 27 height 13
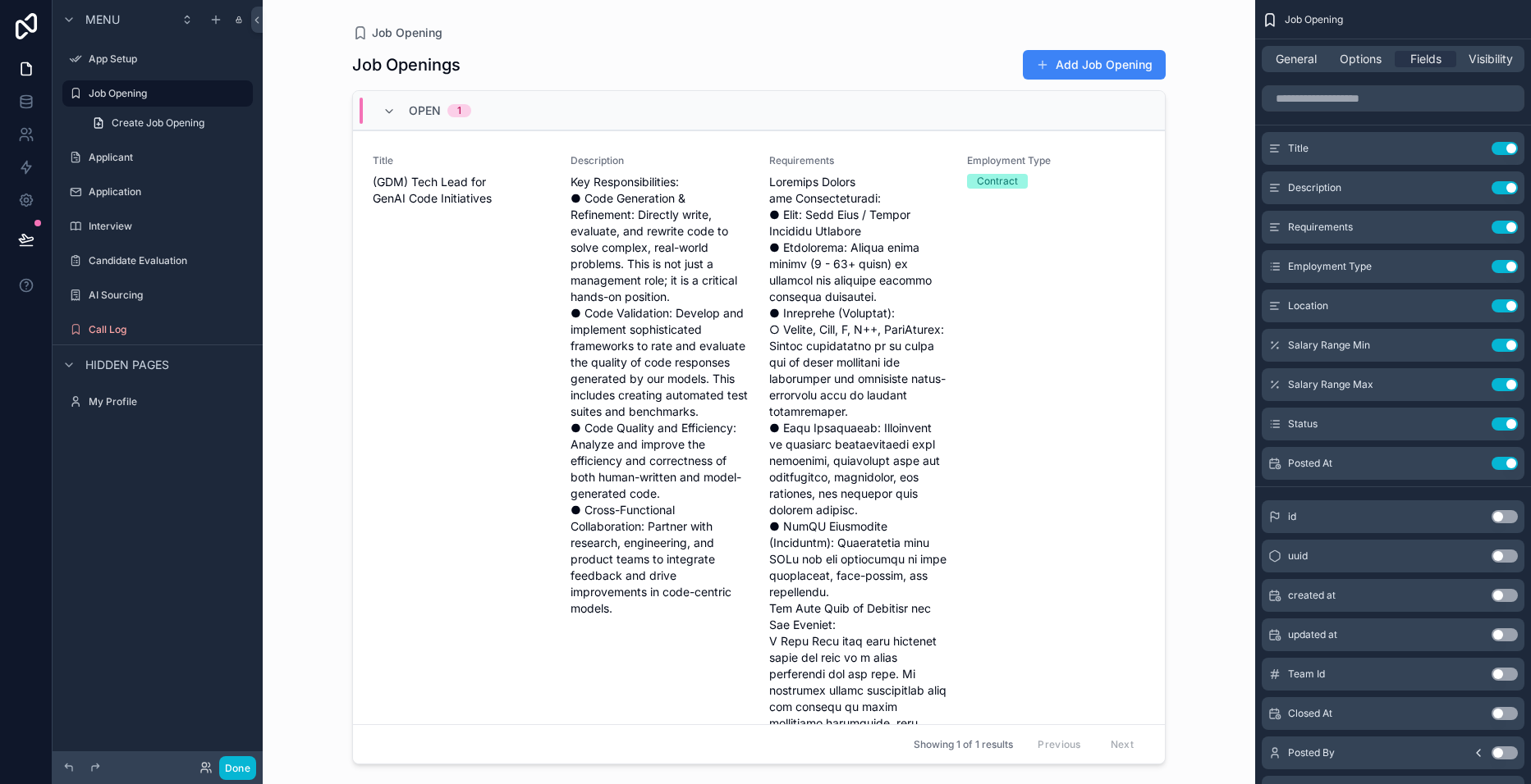
click at [0, 0] on icon "scrollable content" at bounding box center [0, 0] width 0 height 0
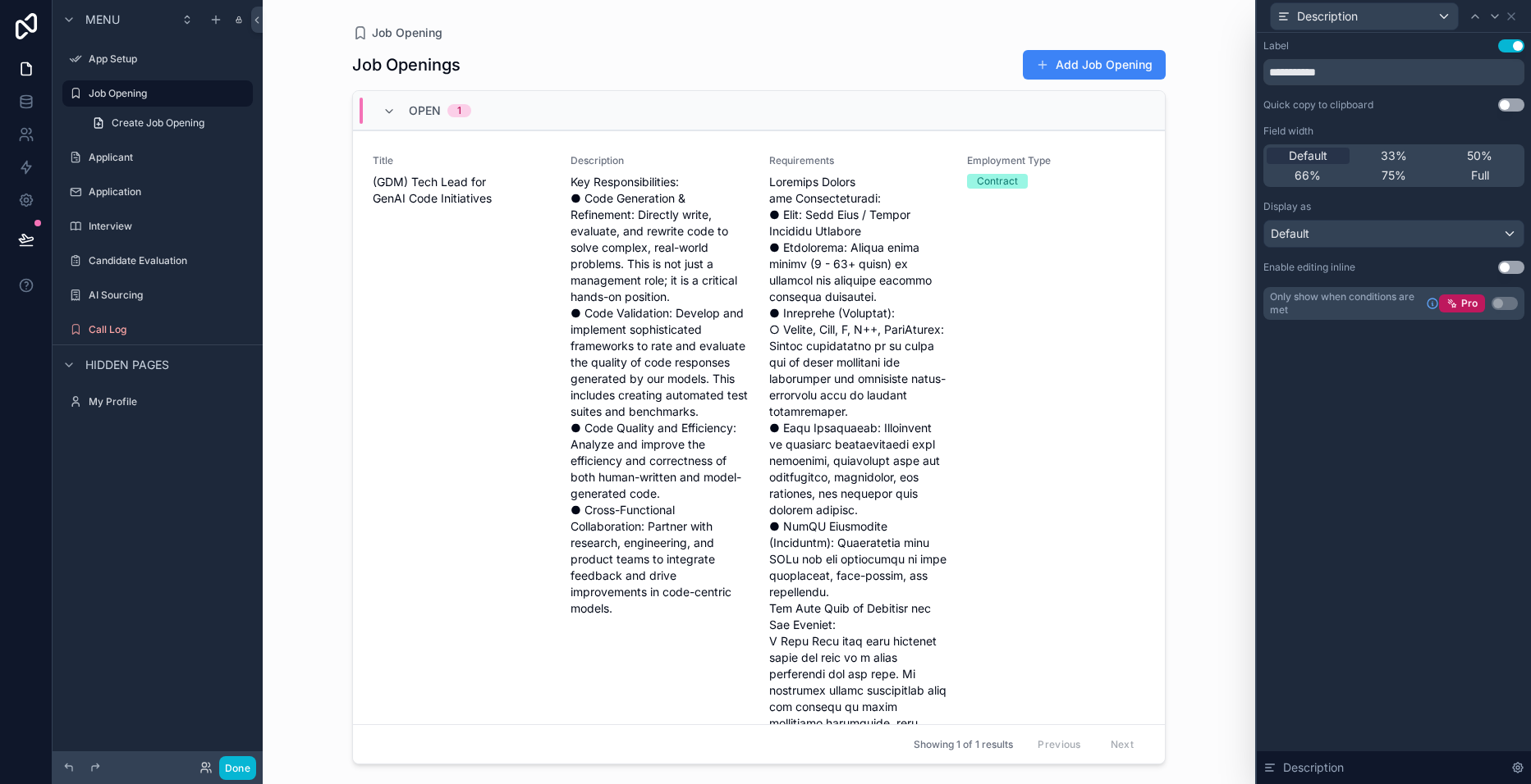
click at [1396, 157] on span "33%" at bounding box center [1393, 156] width 27 height 17
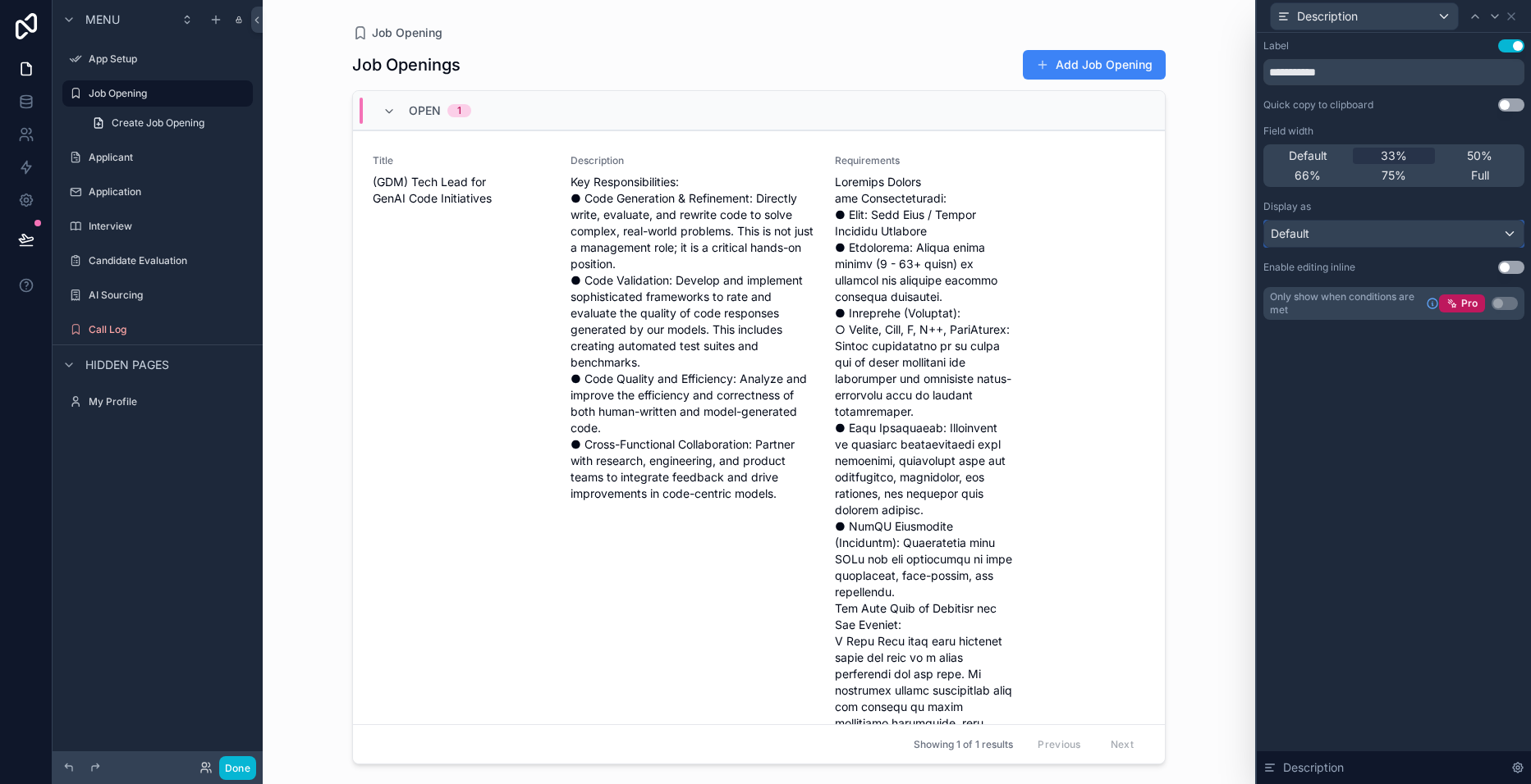
click at [1502, 232] on div "Default" at bounding box center [1393, 234] width 259 height 27
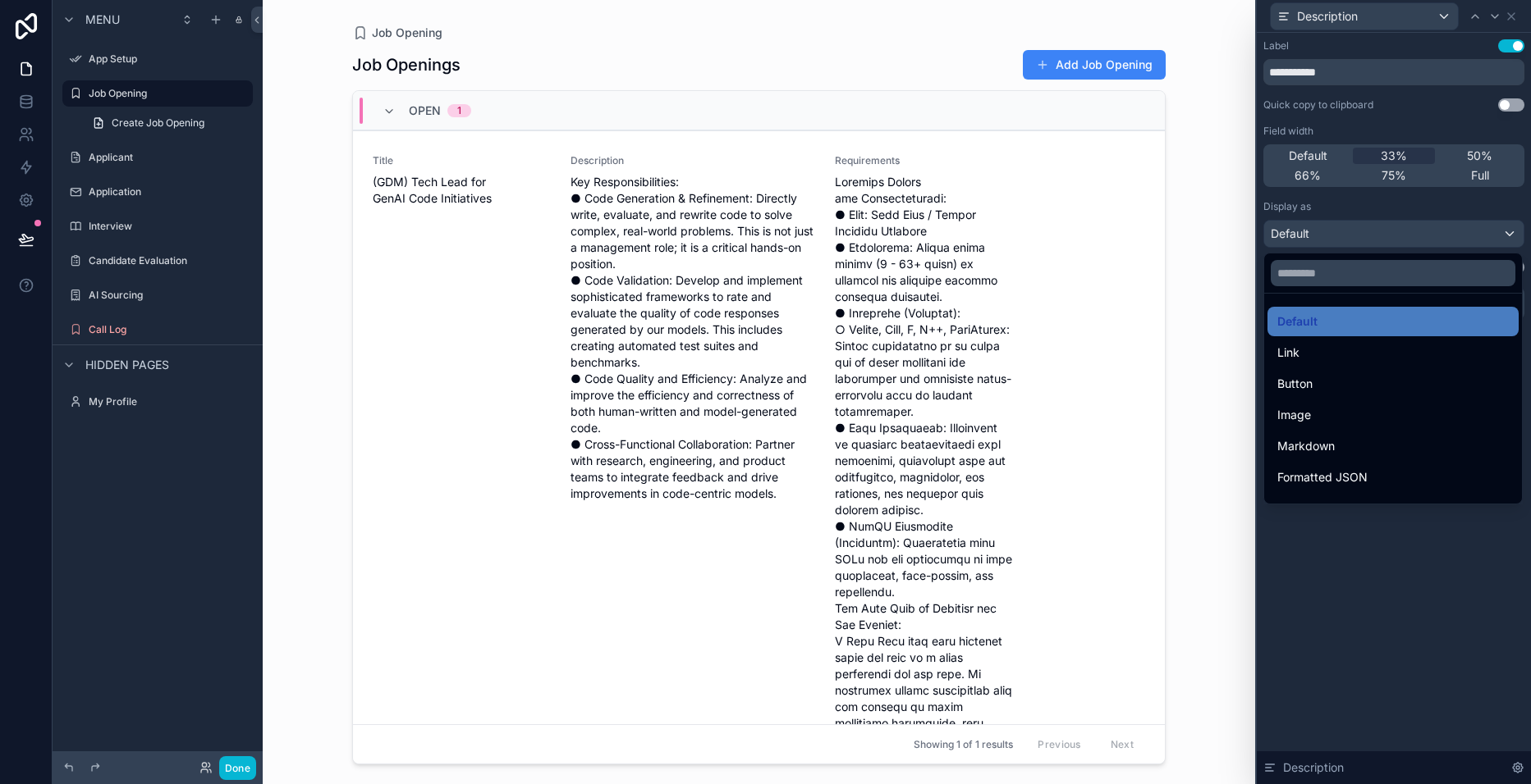
click at [1303, 452] on span "Markdown" at bounding box center [1305, 447] width 57 height 20
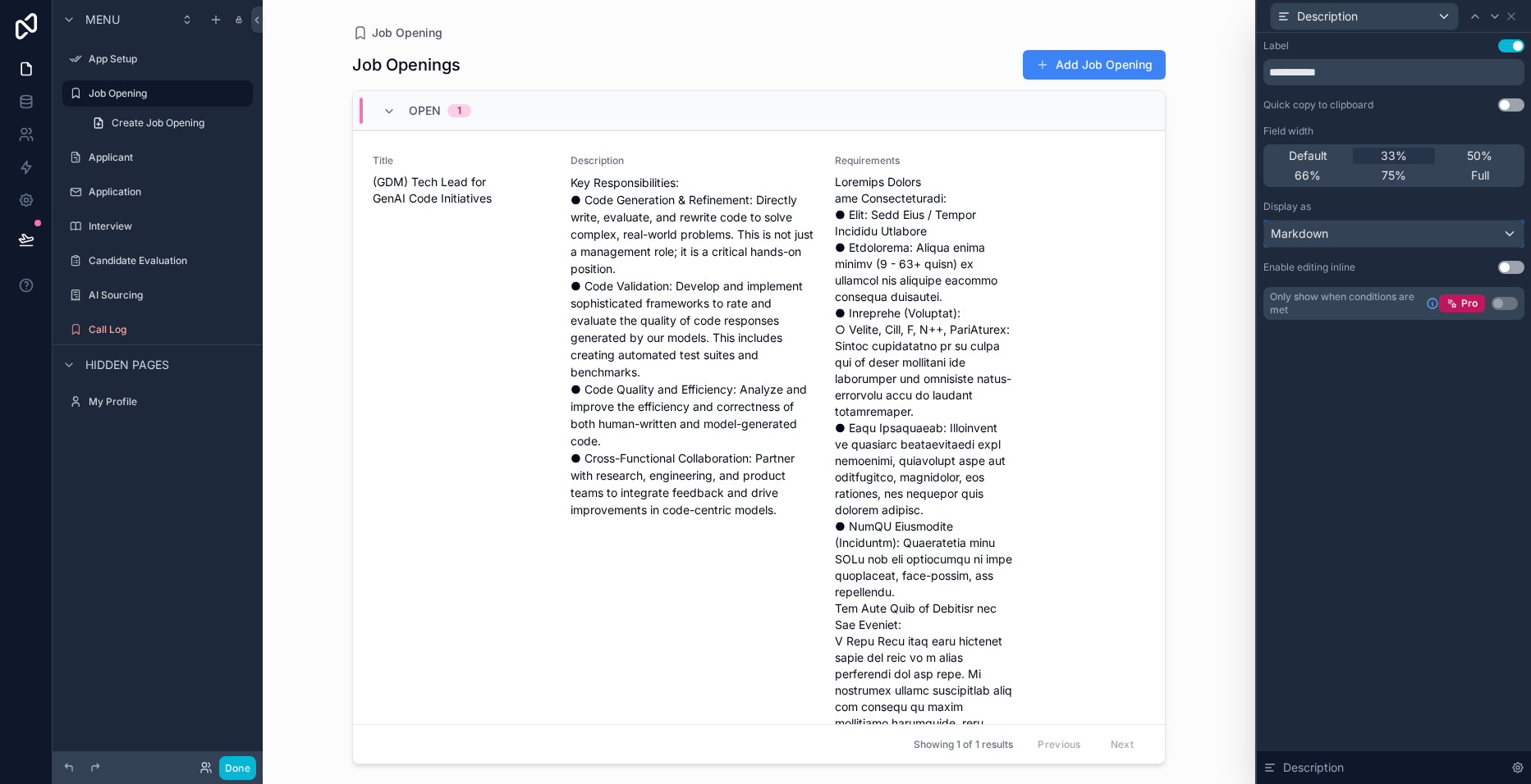
click at [1310, 237] on span "Markdown" at bounding box center [1299, 234] width 57 height 17
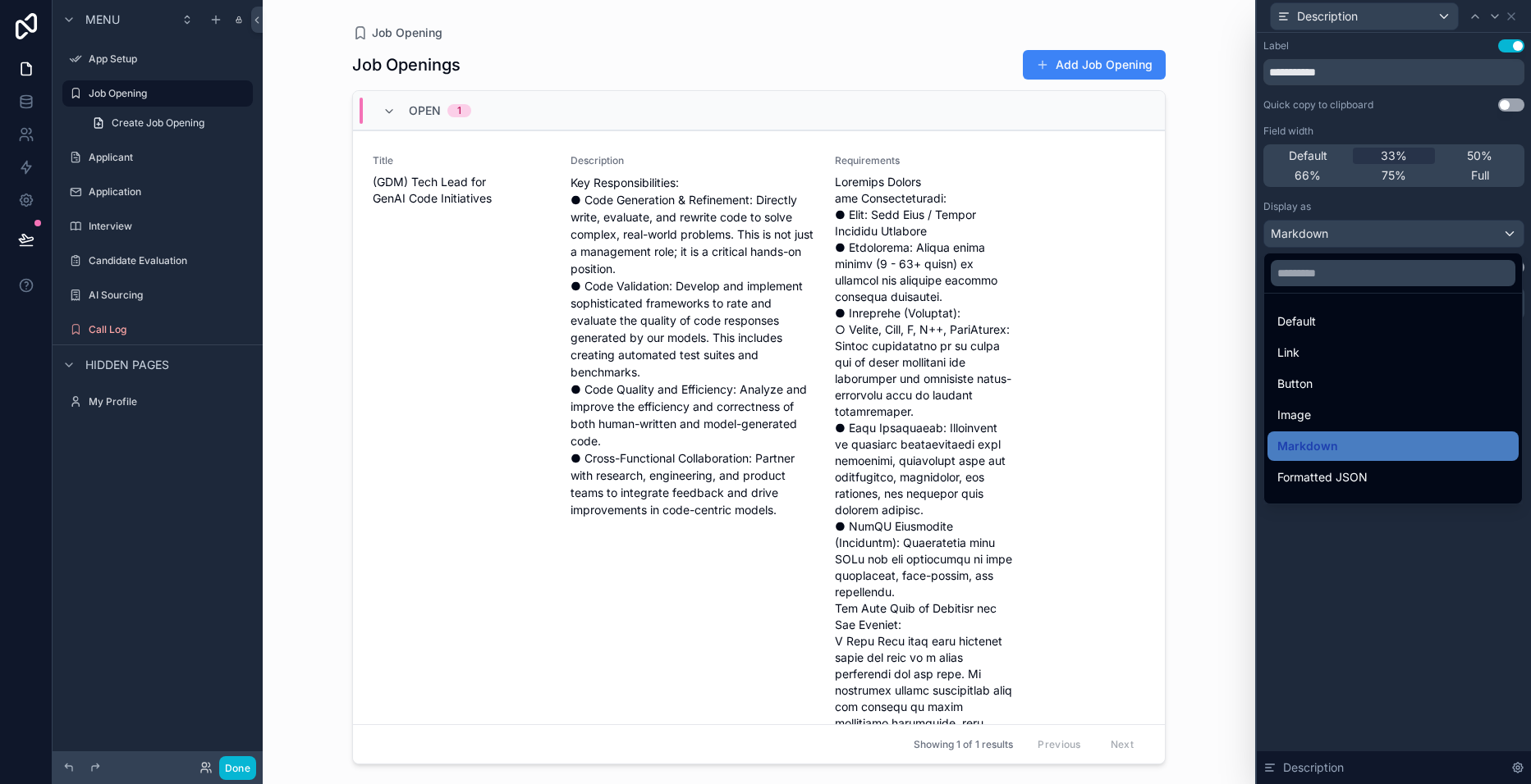
click at [1315, 353] on div "Link" at bounding box center [1392, 353] width 232 height 20
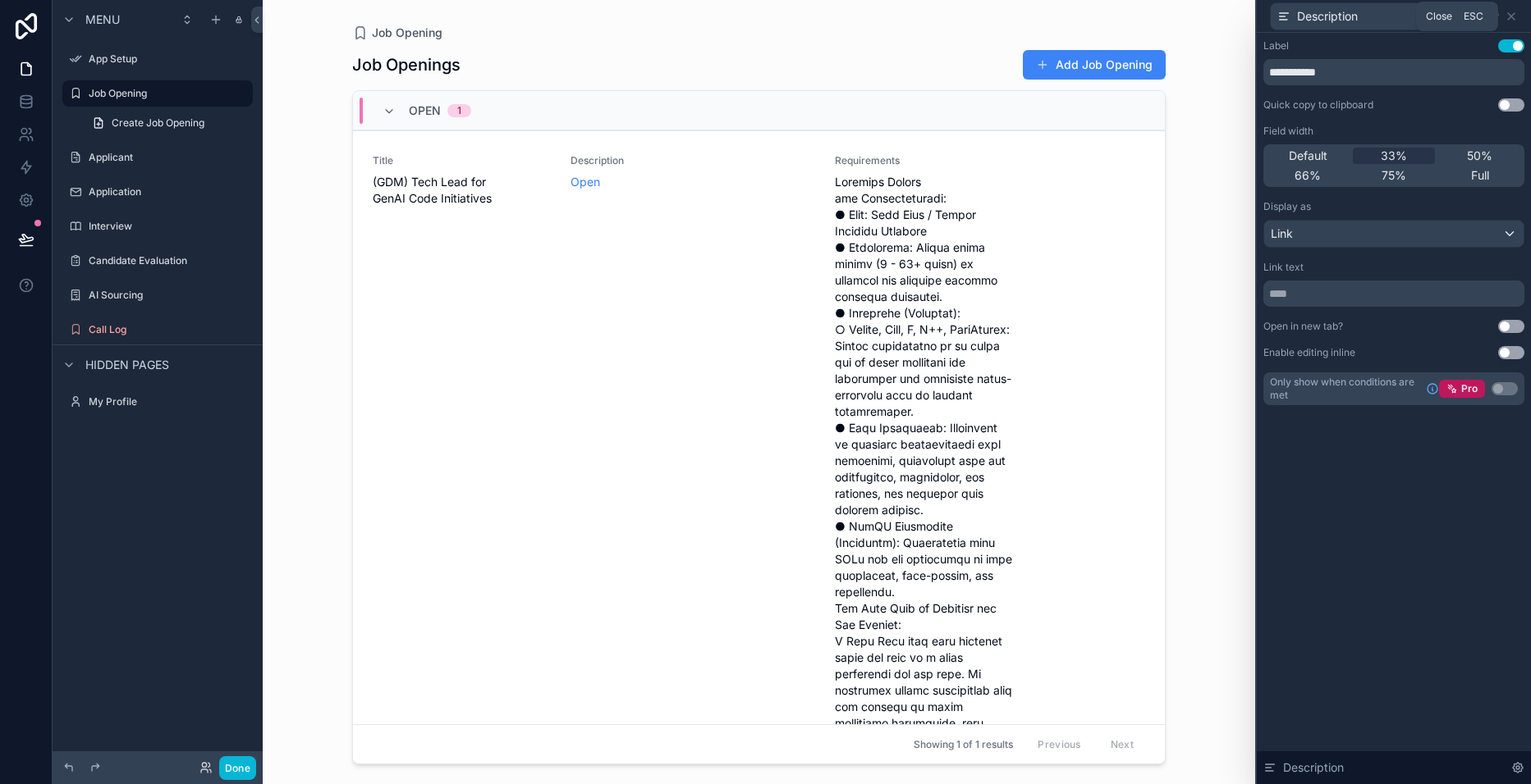
click at [1510, 17] on icon at bounding box center [1510, 16] width 7 height 7
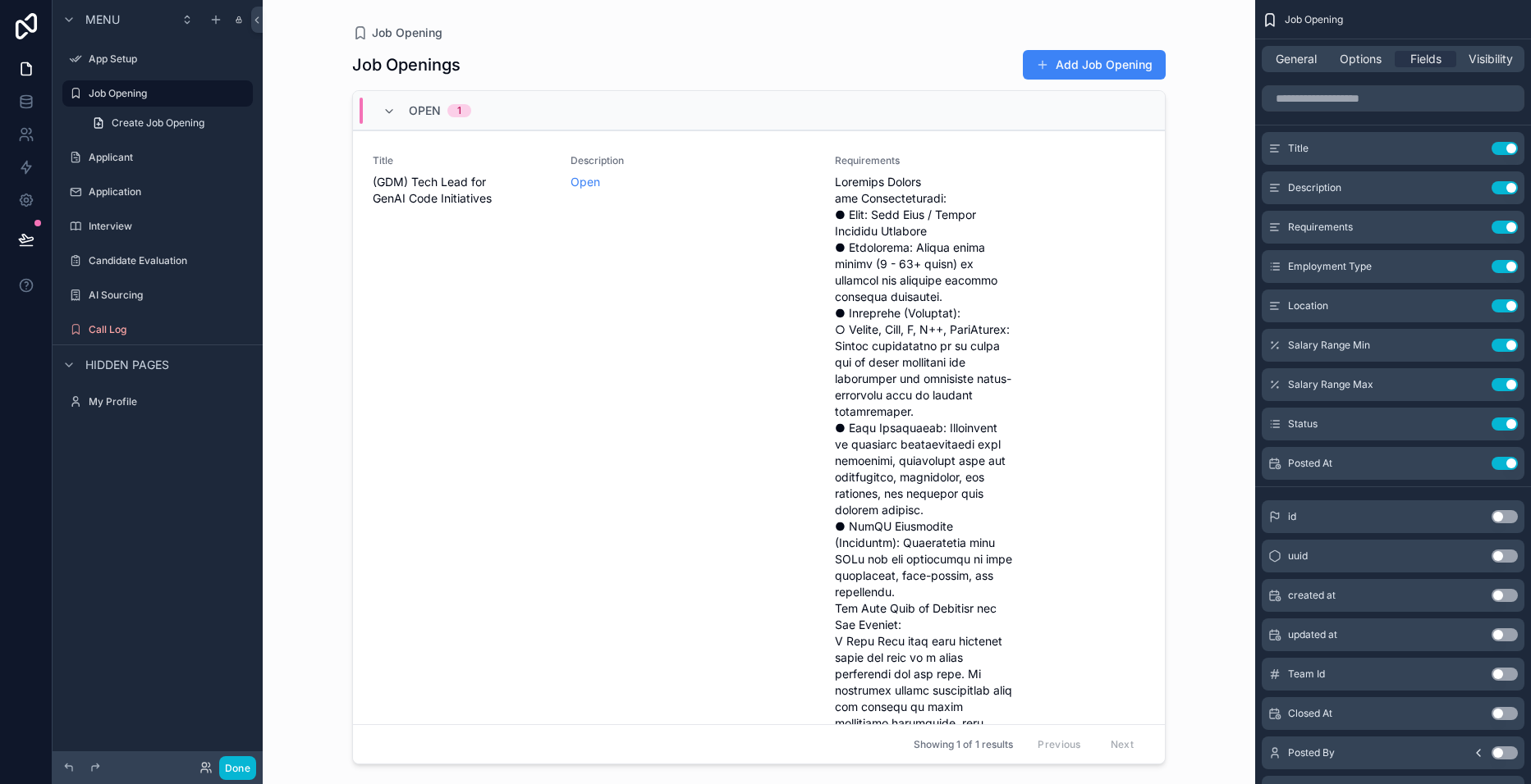
click at [0, 0] on icon "scrollable content" at bounding box center [0, 0] width 0 height 0
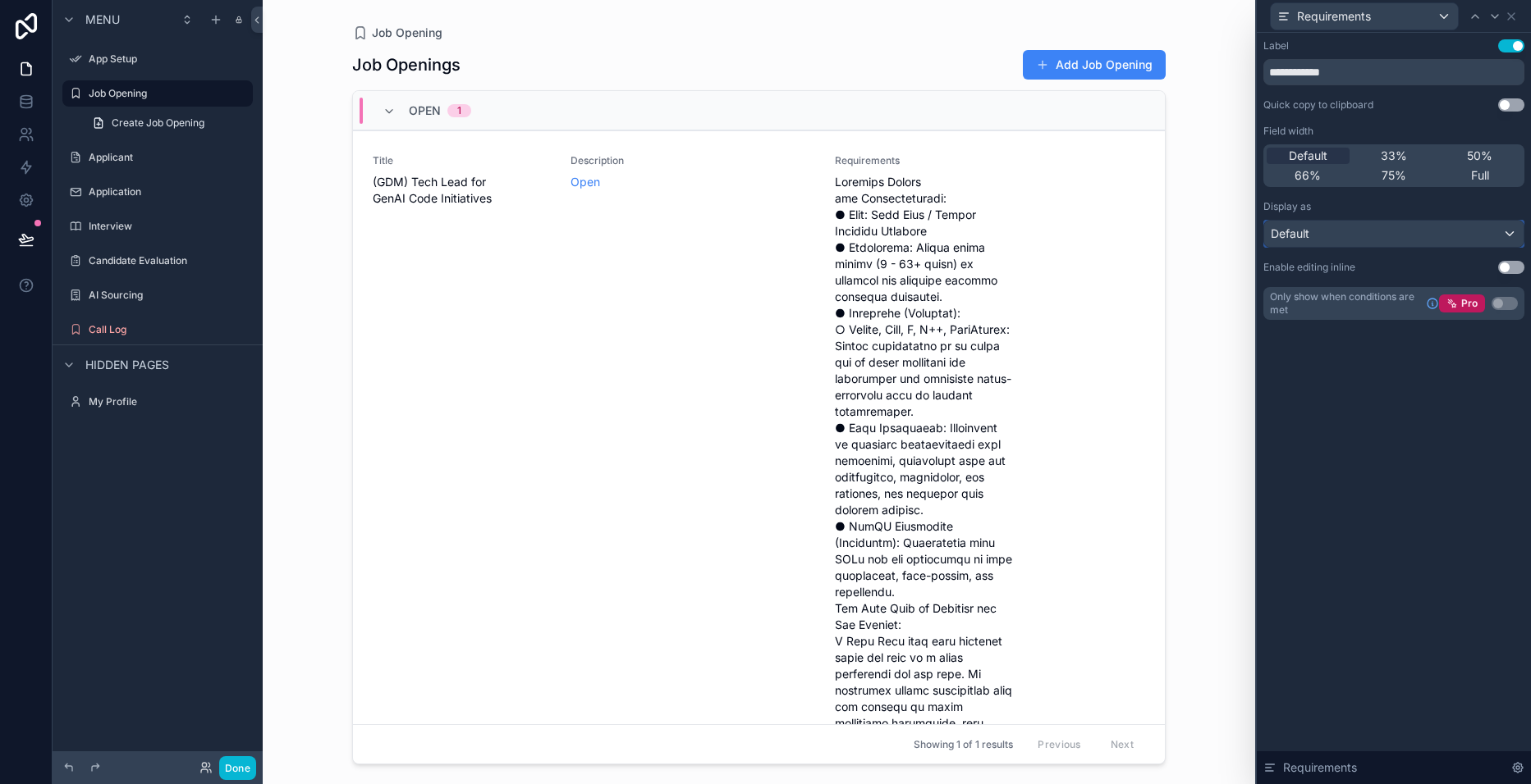
click at [1512, 232] on div "Default" at bounding box center [1393, 234] width 259 height 27
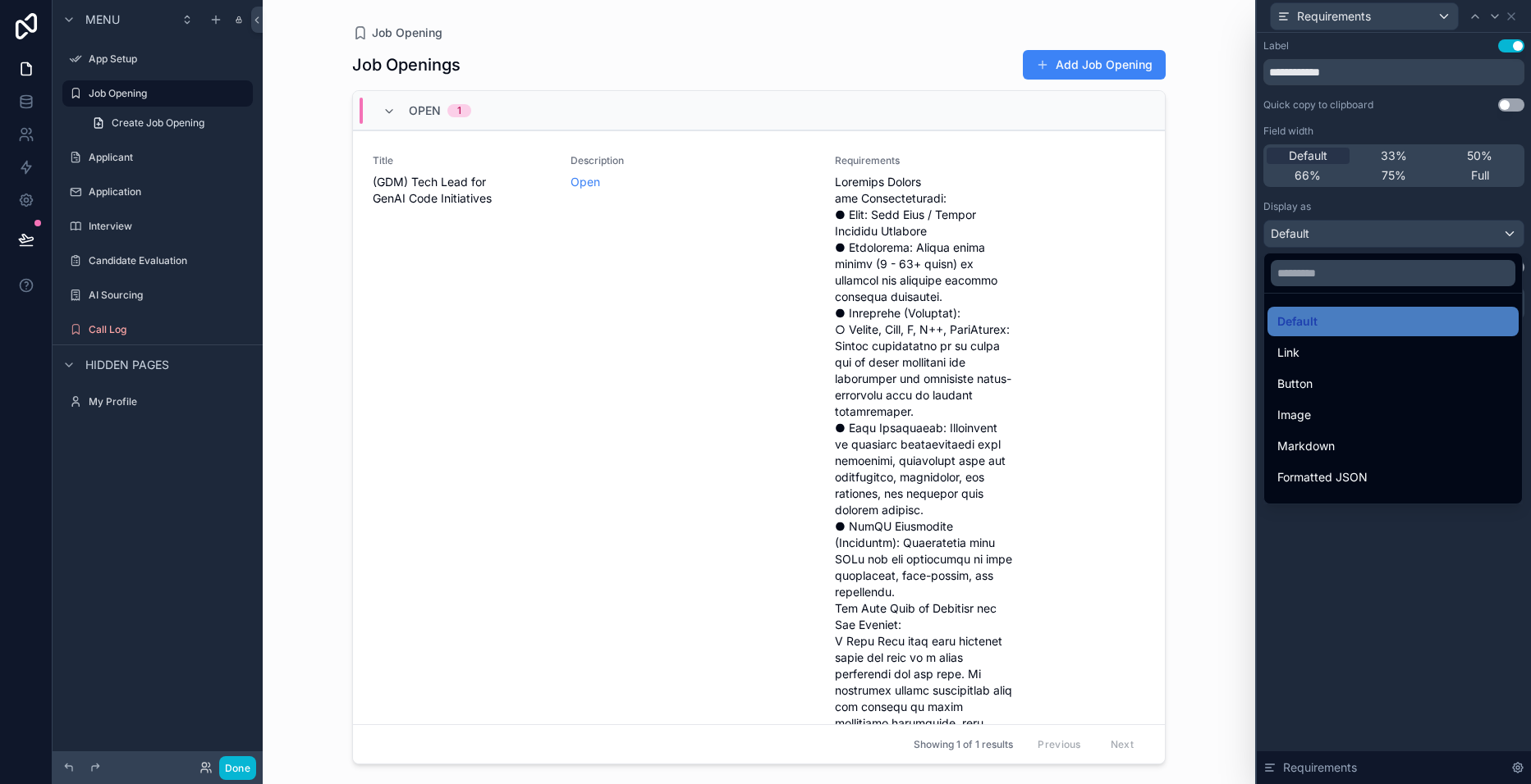
click at [1288, 354] on span "Link" at bounding box center [1287, 353] width 22 height 20
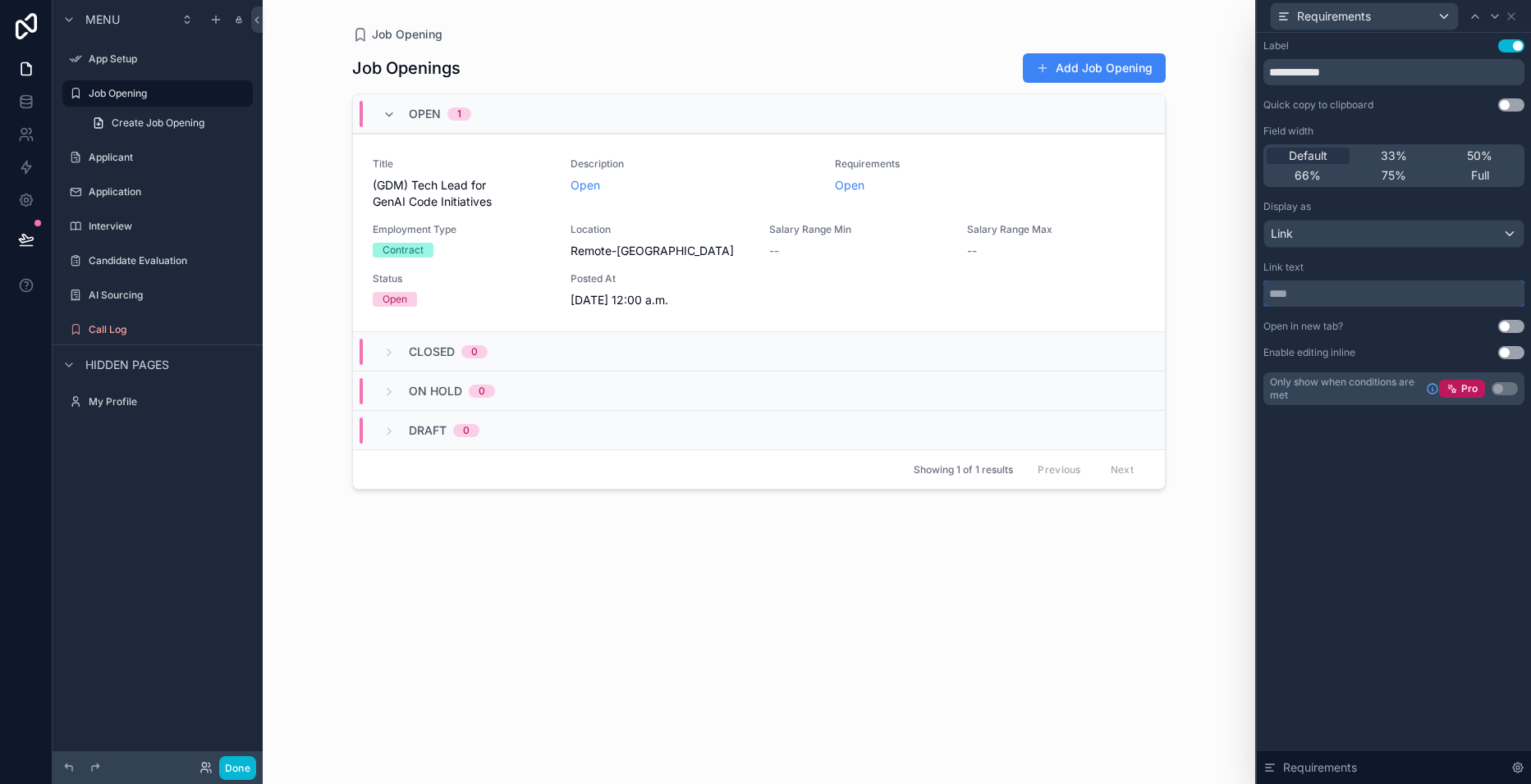
click at [1320, 292] on input "text" at bounding box center [1393, 294] width 261 height 27
type input "****"
click at [1385, 510] on div "**********" at bounding box center [1394, 408] width 274 height 751
click at [1511, 14] on icon at bounding box center [1510, 16] width 13 height 13
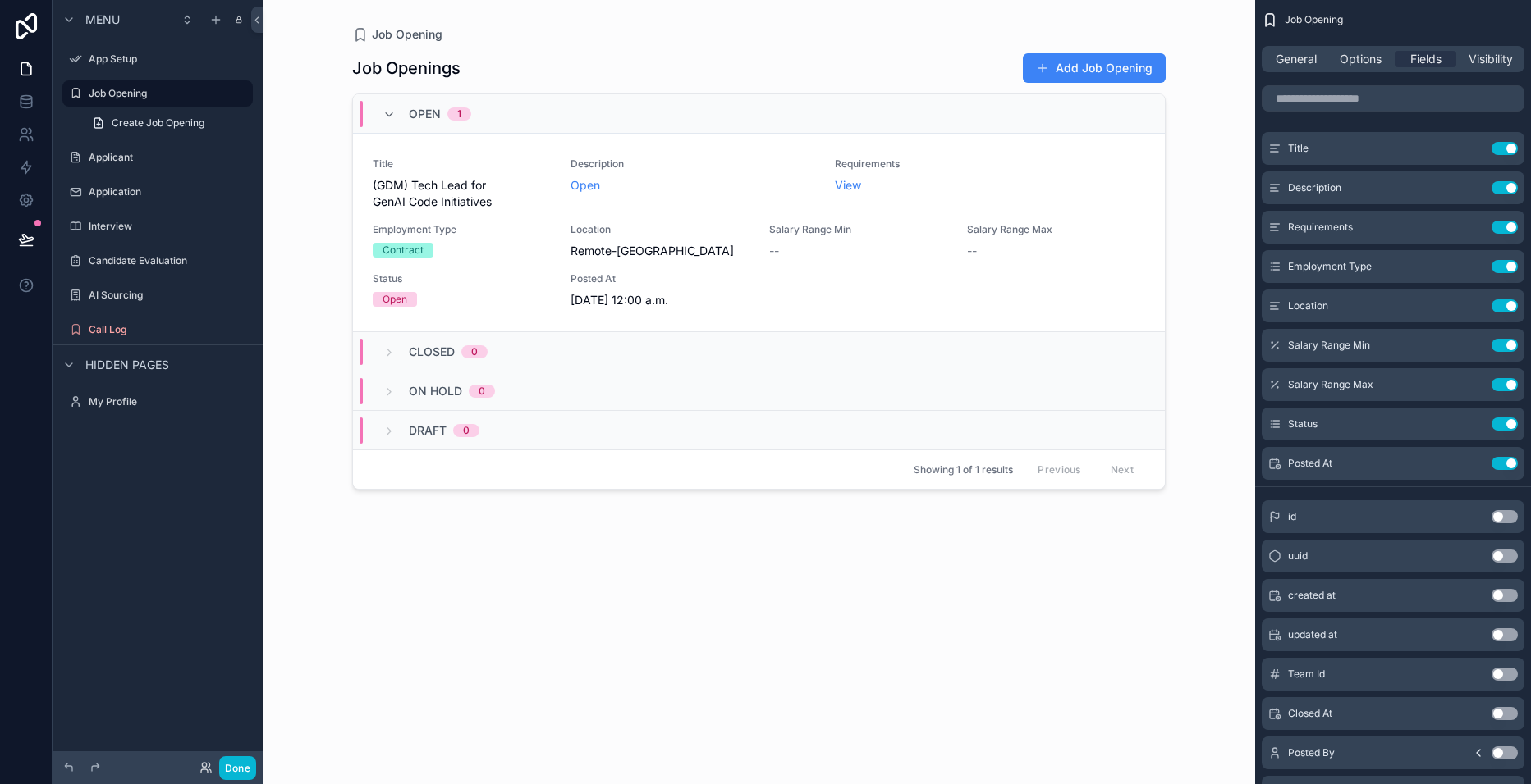
click at [0, 0] on icon "scrollable content" at bounding box center [0, 0] width 0 height 0
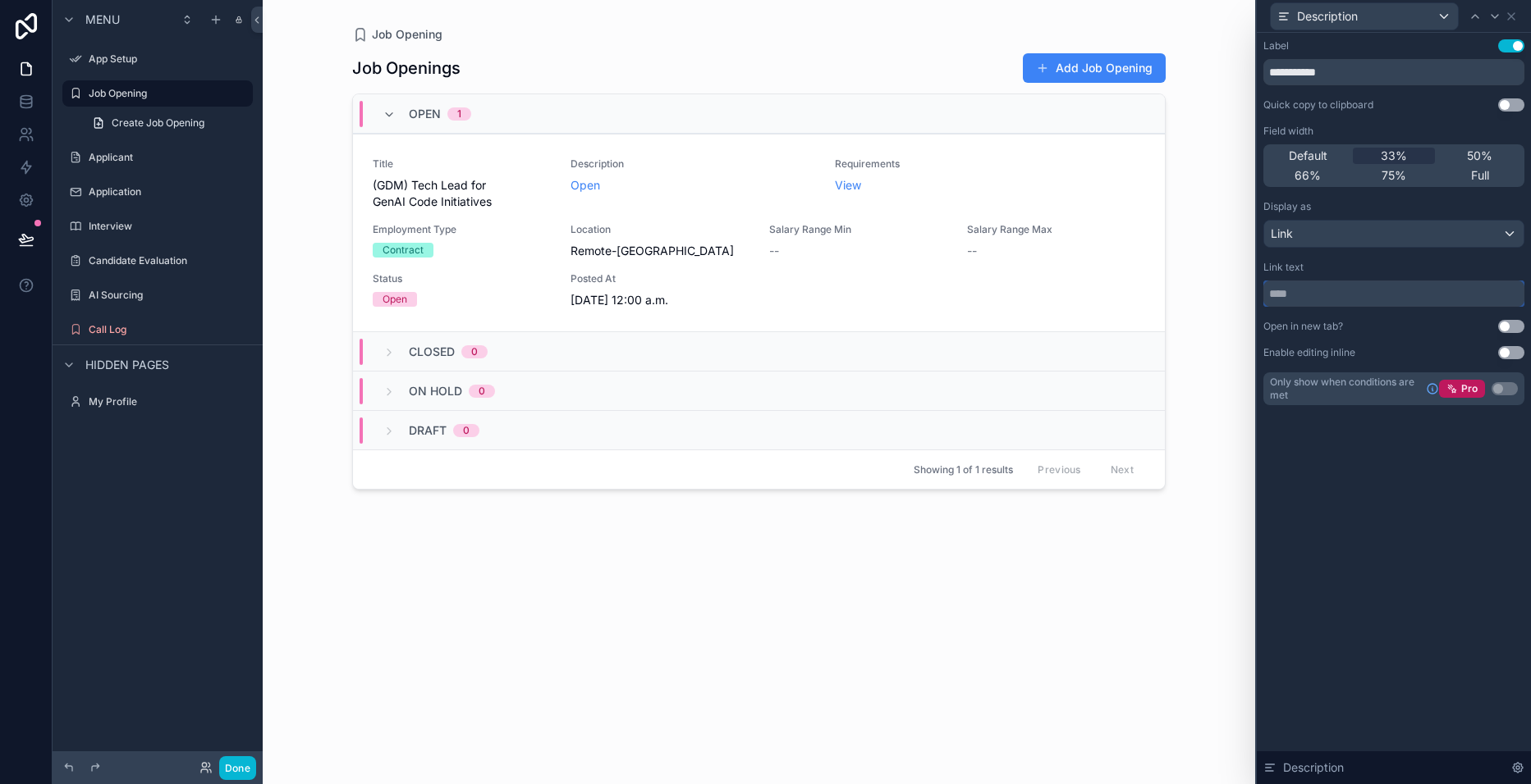
click at [1317, 296] on input "text" at bounding box center [1393, 294] width 261 height 27
type input "****"
click at [1516, 324] on button "Use setting" at bounding box center [1510, 325] width 27 height 13
click at [1414, 468] on div "**********" at bounding box center [1394, 408] width 274 height 751
click at [1511, 17] on icon at bounding box center [1510, 16] width 7 height 7
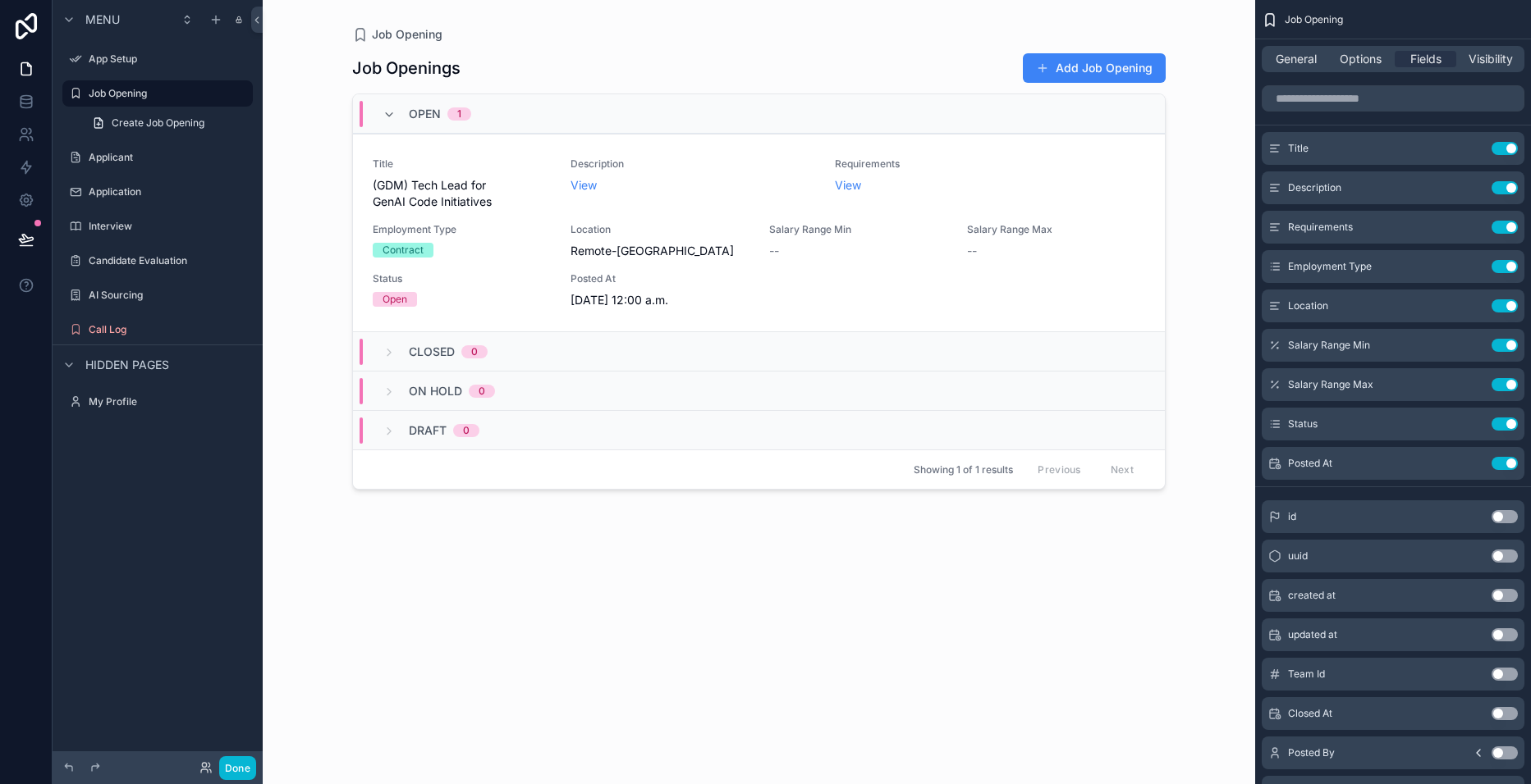
click at [0, 0] on icon "scrollable content" at bounding box center [0, 0] width 0 height 0
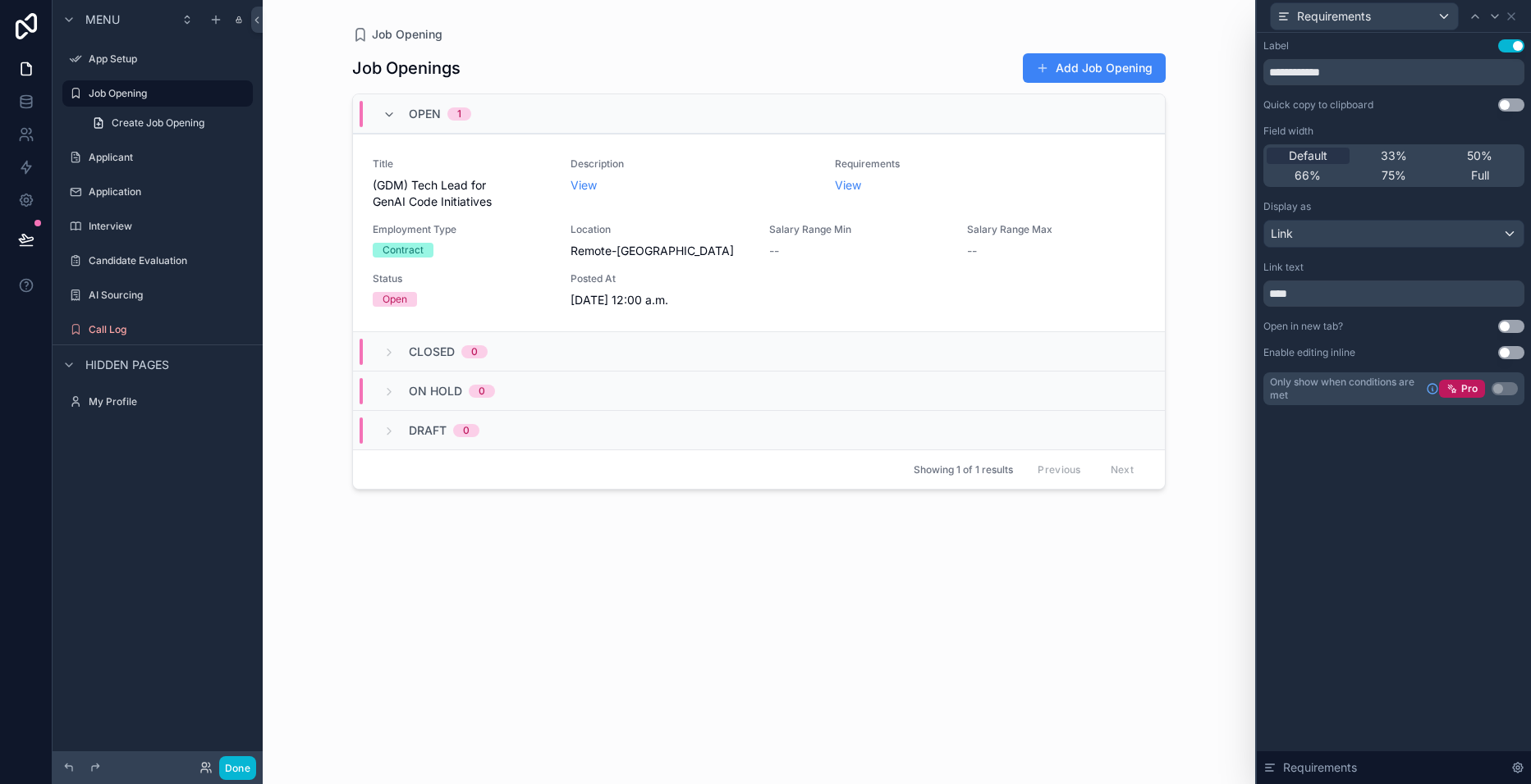
click at [1514, 325] on button "Use setting" at bounding box center [1510, 325] width 27 height 13
click at [1417, 463] on div "**********" at bounding box center [1394, 408] width 274 height 751
click at [1507, 16] on icon at bounding box center [1510, 16] width 13 height 13
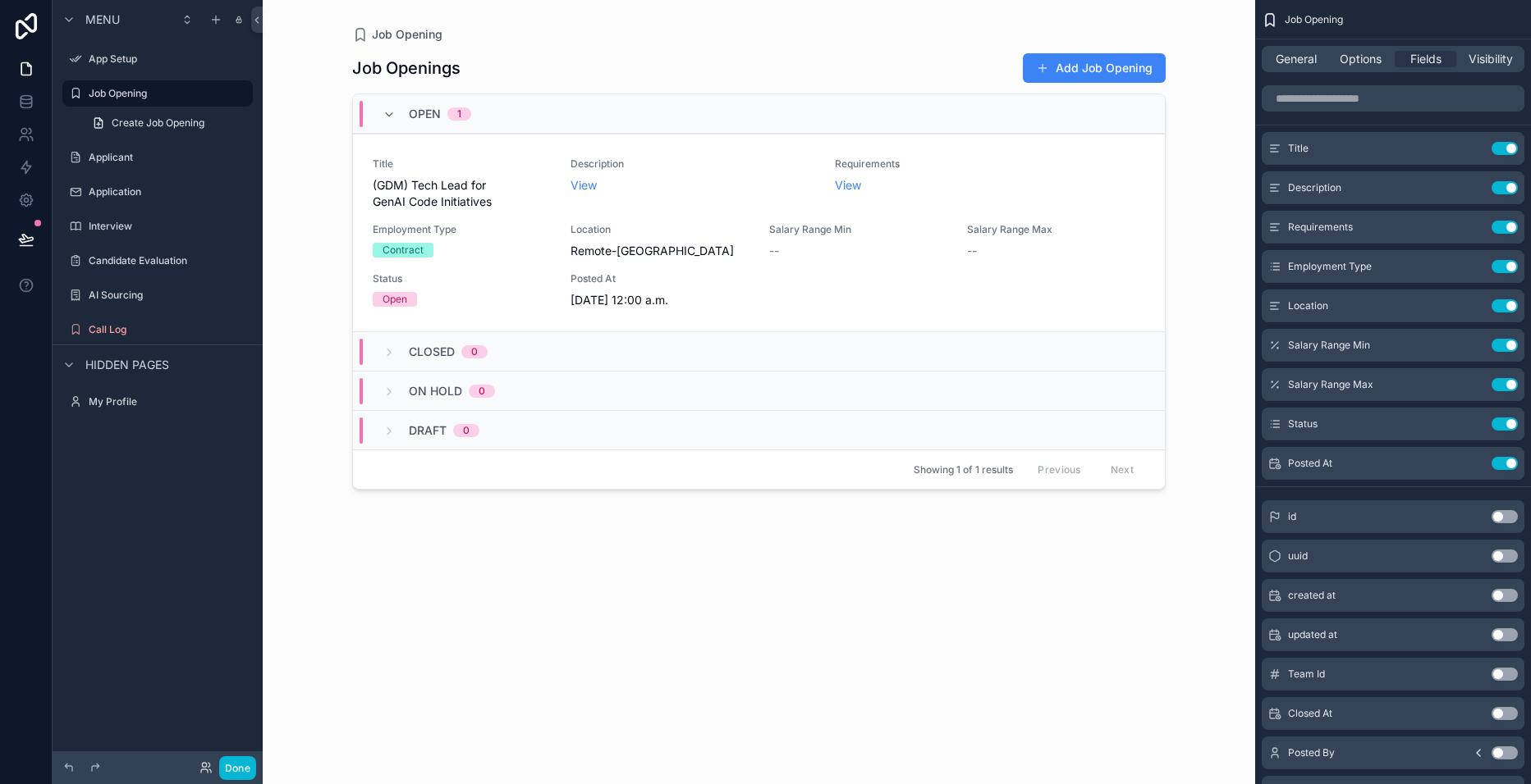
click at [0, 0] on icon "scrollable content" at bounding box center [0, 0] width 0 height 0
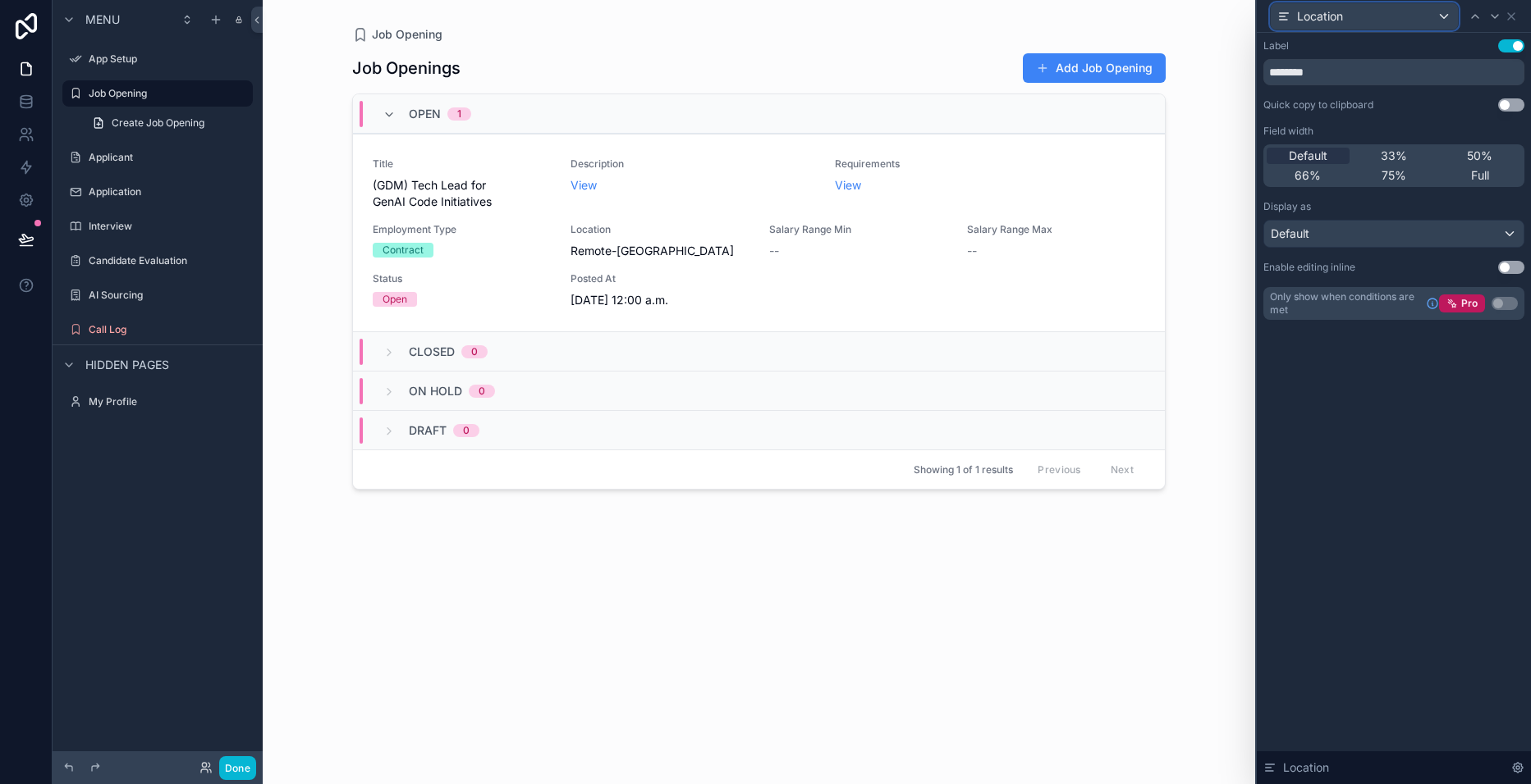
click at [1439, 16] on div "Location" at bounding box center [1364, 16] width 187 height 27
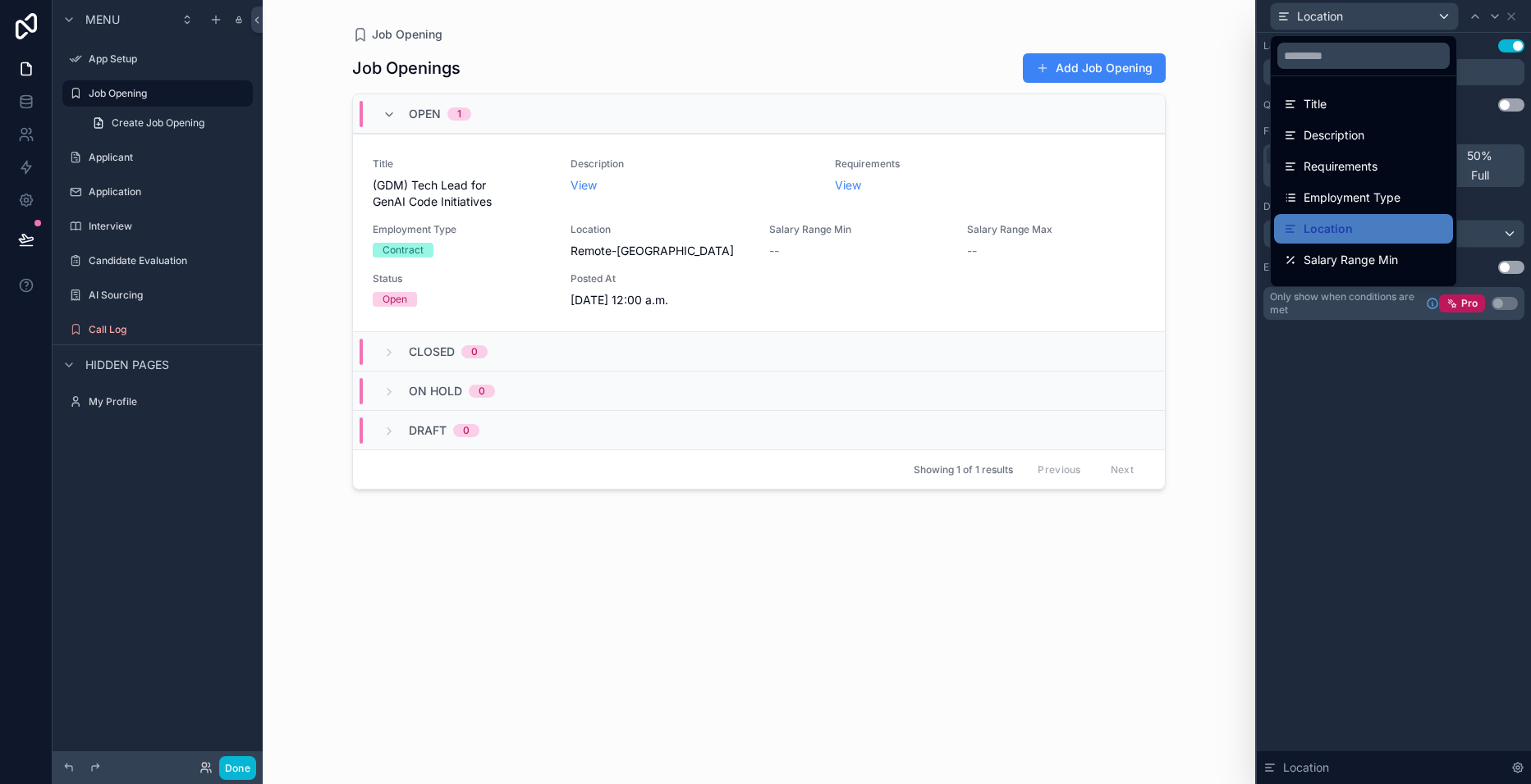
click at [1509, 14] on div at bounding box center [1394, 392] width 274 height 784
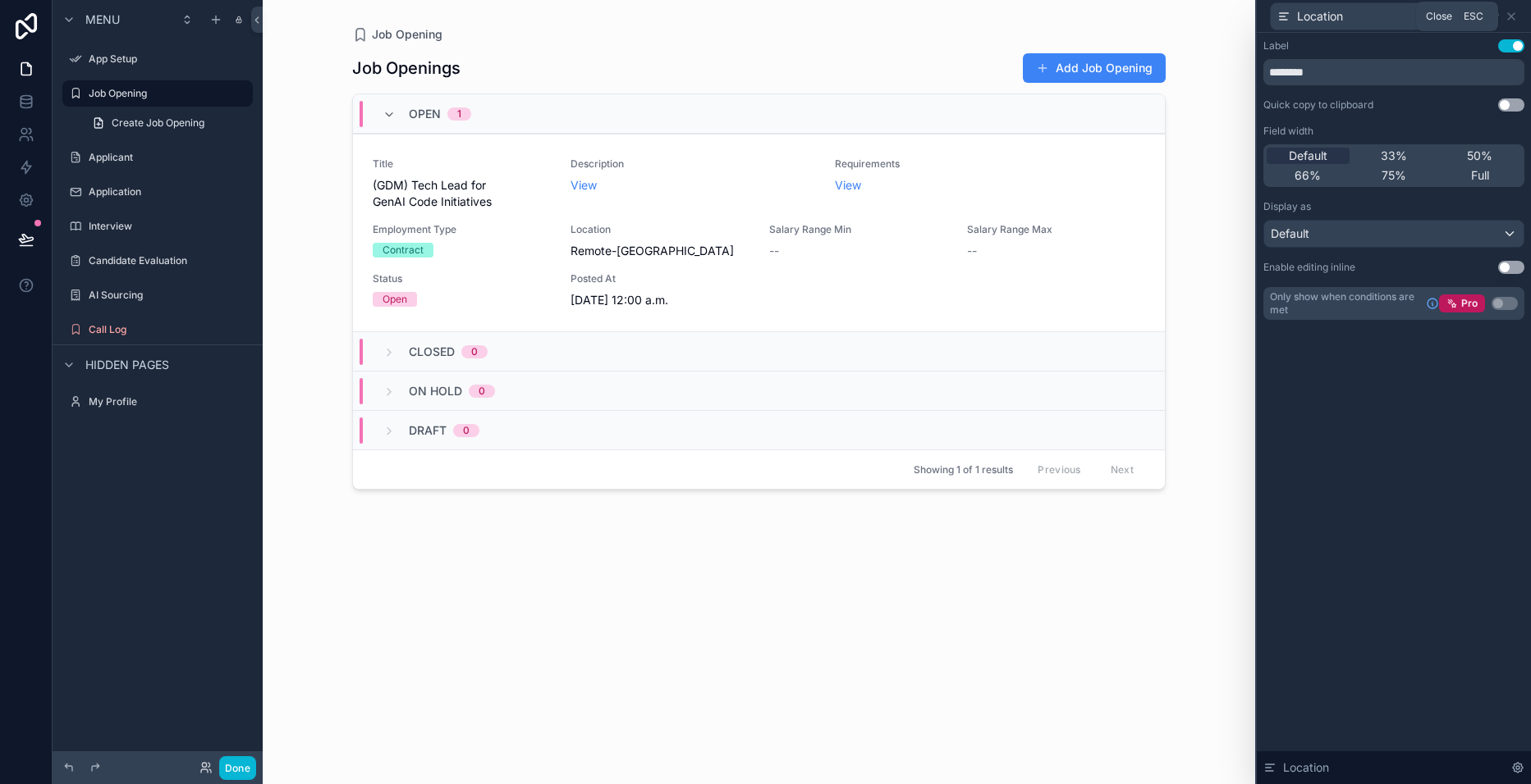
click at [1511, 17] on icon at bounding box center [1510, 16] width 13 height 13
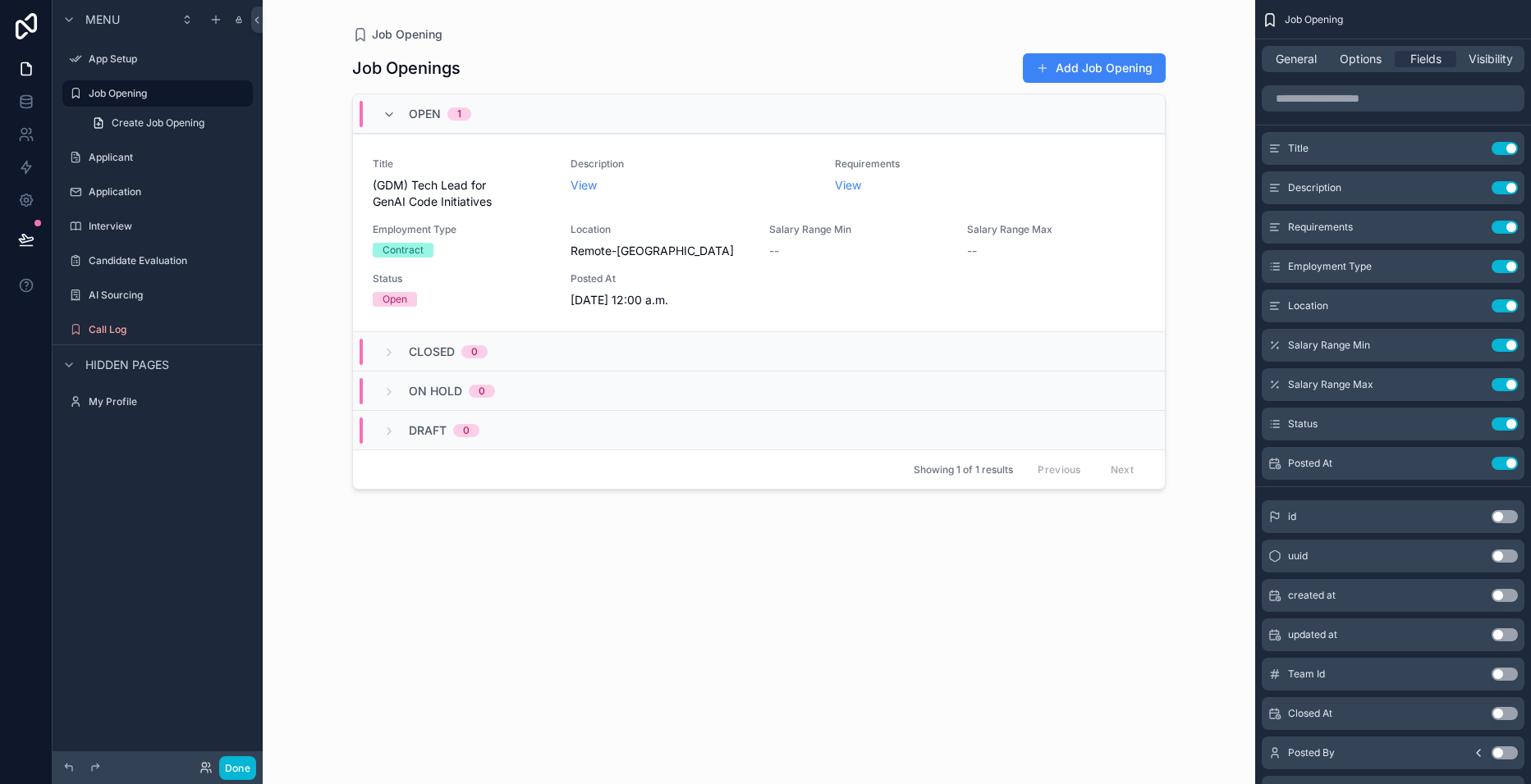
click at [0, 0] on icon "scrollable content" at bounding box center [0, 0] width 0 height 0
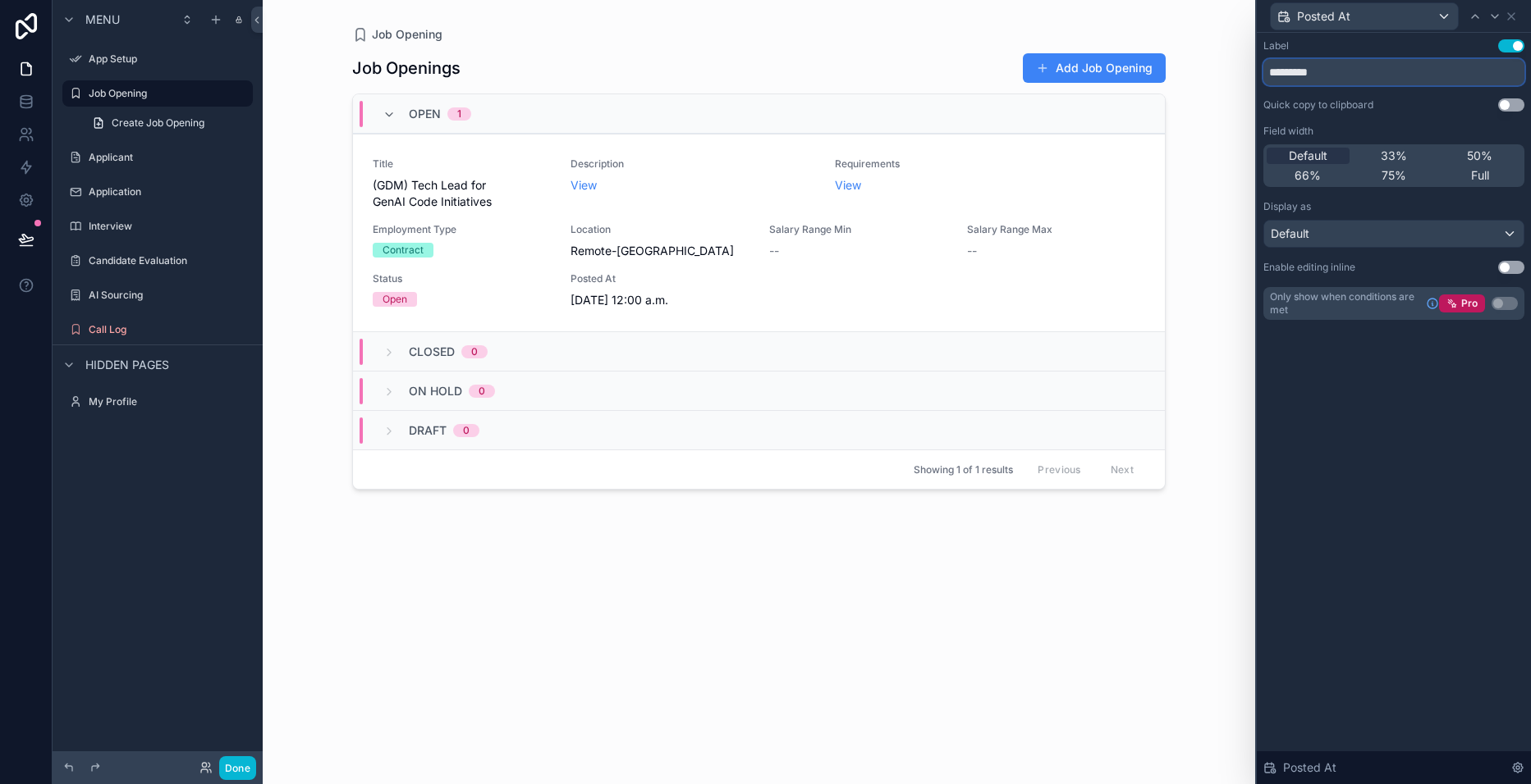
click at [1332, 61] on input "*********" at bounding box center [1393, 72] width 261 height 27
type input "******"
click at [1509, 232] on div "Default" at bounding box center [1393, 234] width 259 height 27
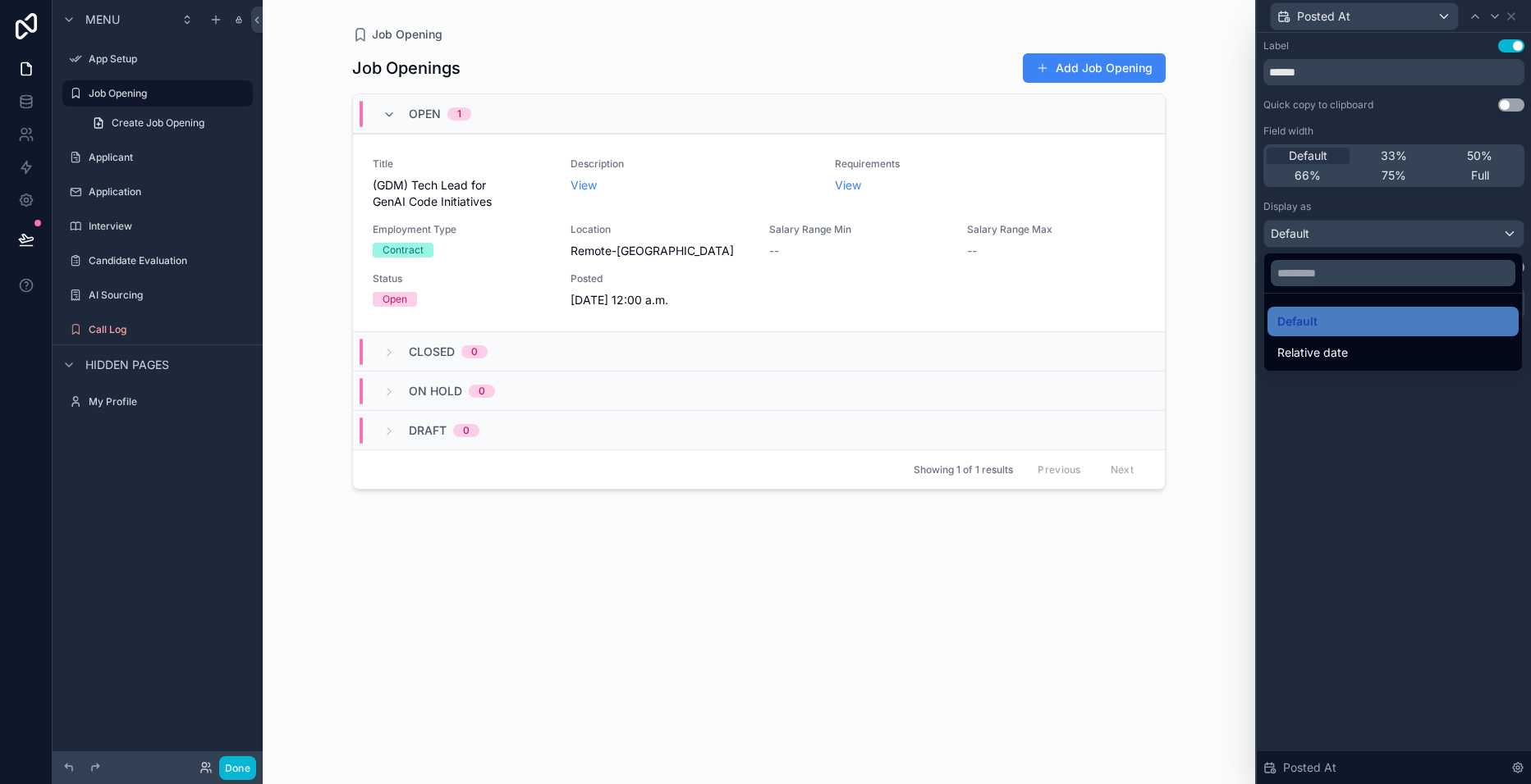
click at [1509, 232] on div at bounding box center [1394, 392] width 274 height 784
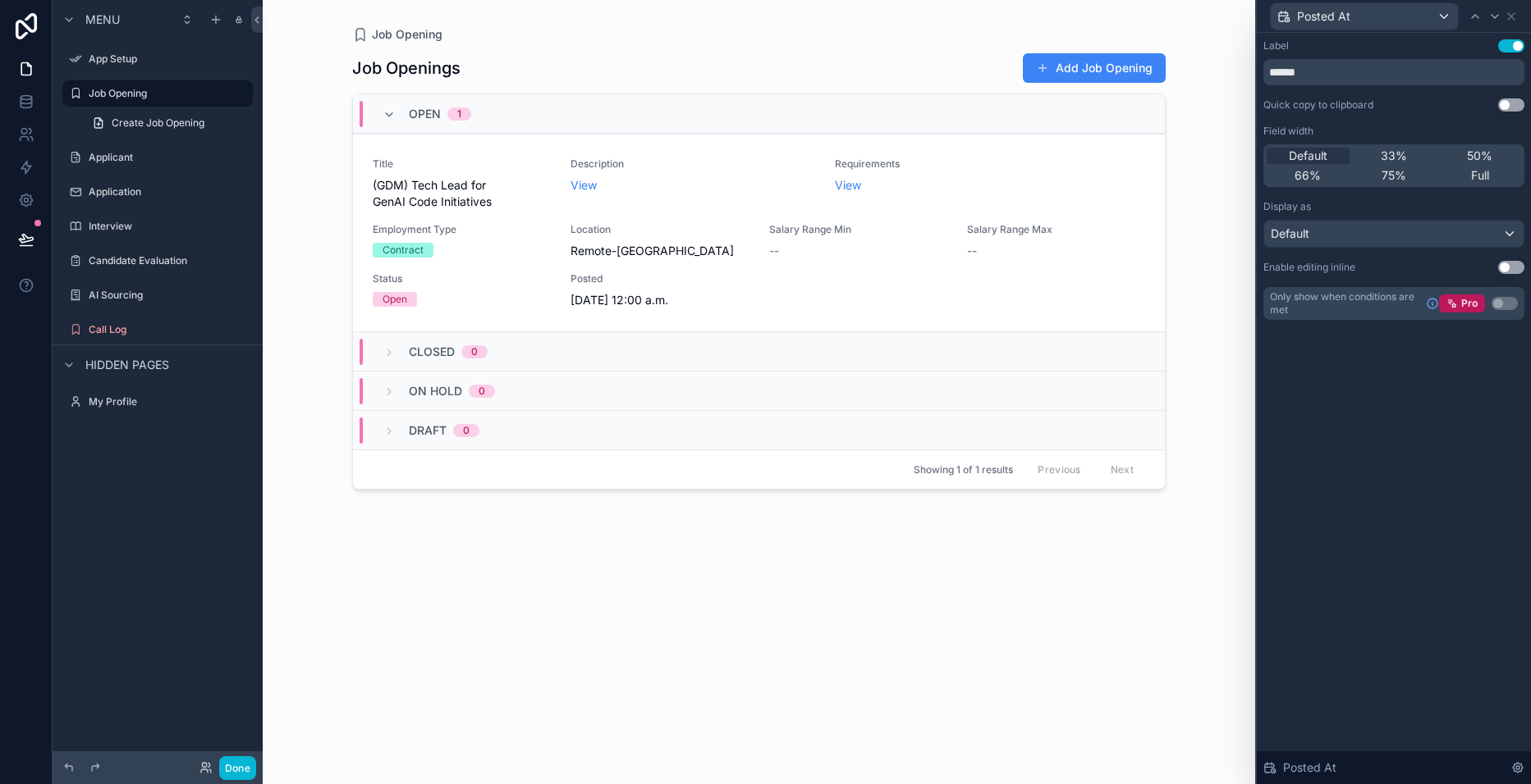
click at [1412, 409] on div "Label Use setting ****** Quick copy to clipboard Use setting Field width Defaul…" at bounding box center [1394, 408] width 274 height 751
click at [1397, 160] on span "33%" at bounding box center [1393, 156] width 27 height 17
click at [1513, 18] on icon at bounding box center [1510, 16] width 7 height 7
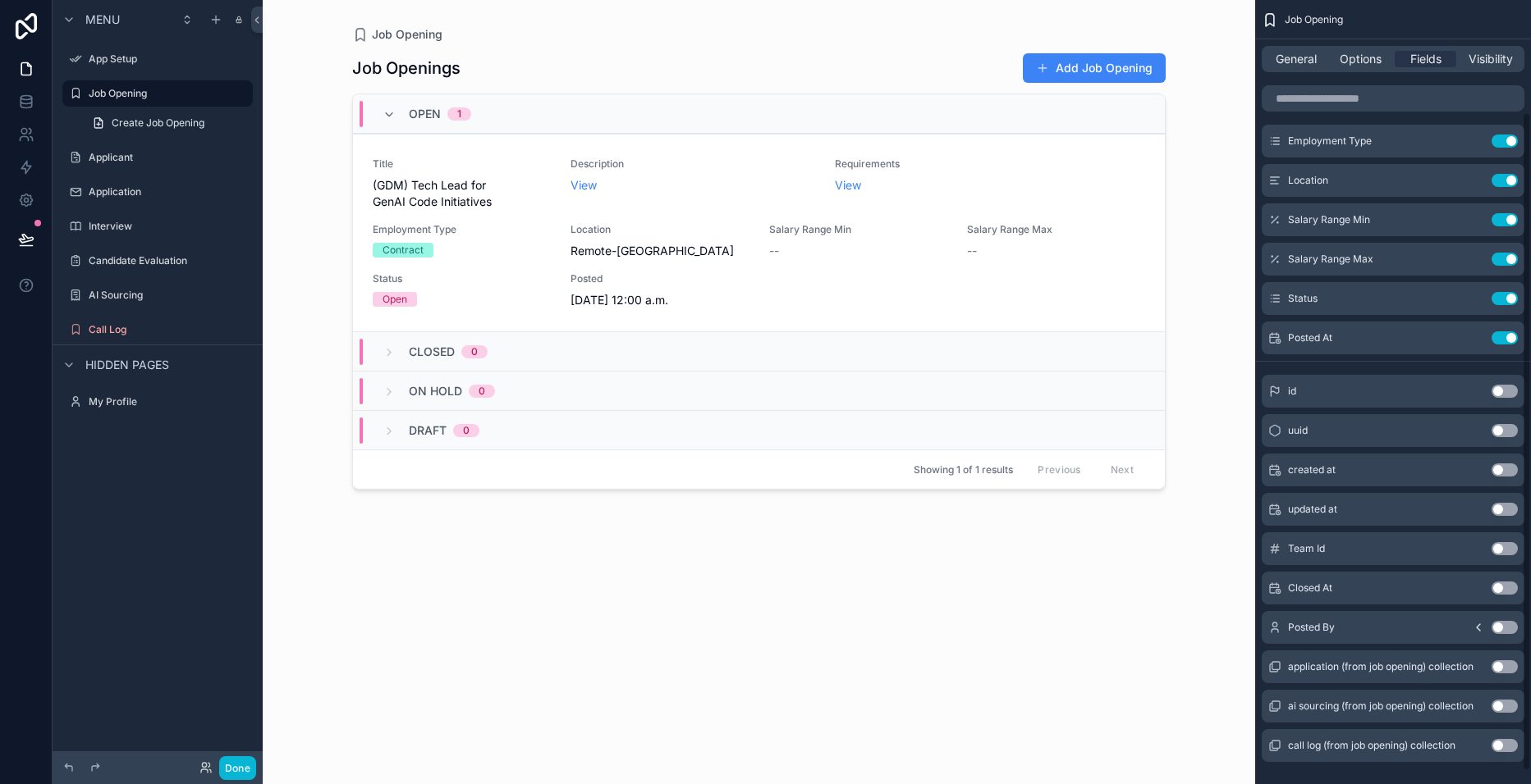
scroll to position [149, 0]
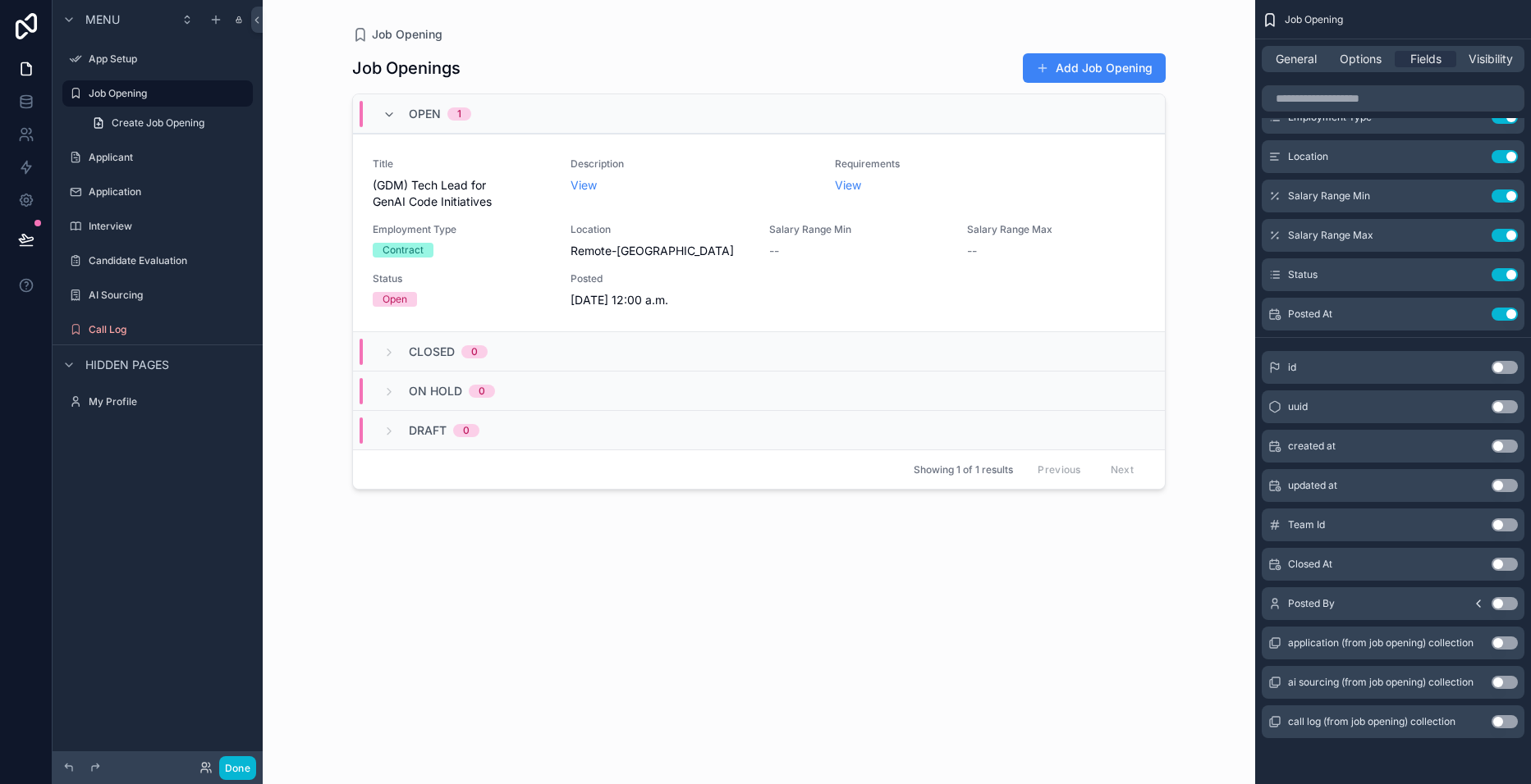
click at [1496, 57] on span "Visibility" at bounding box center [1490, 59] width 44 height 17
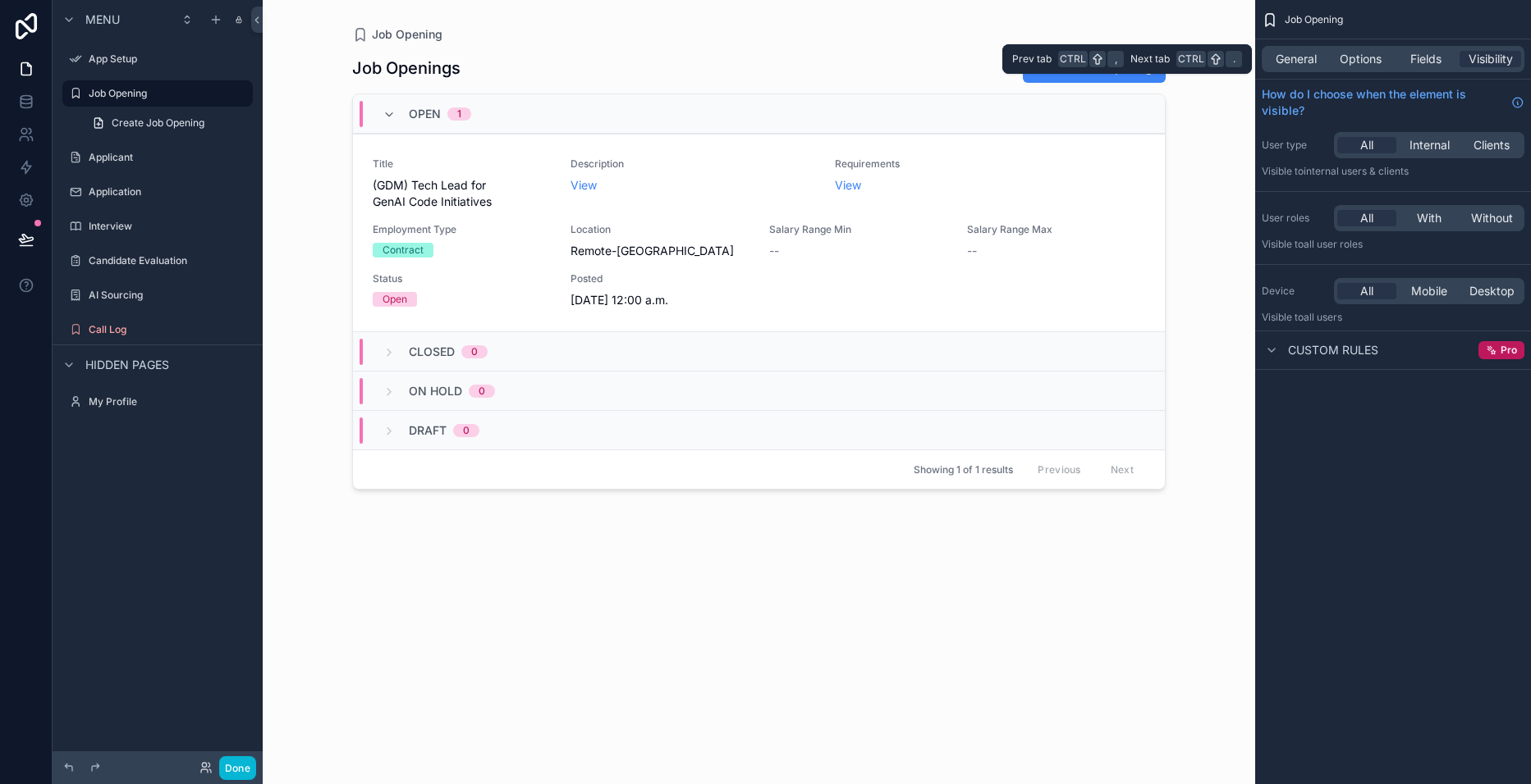
scroll to position [0, 0]
click at [1272, 354] on icon "scrollable content" at bounding box center [1271, 350] width 13 height 13
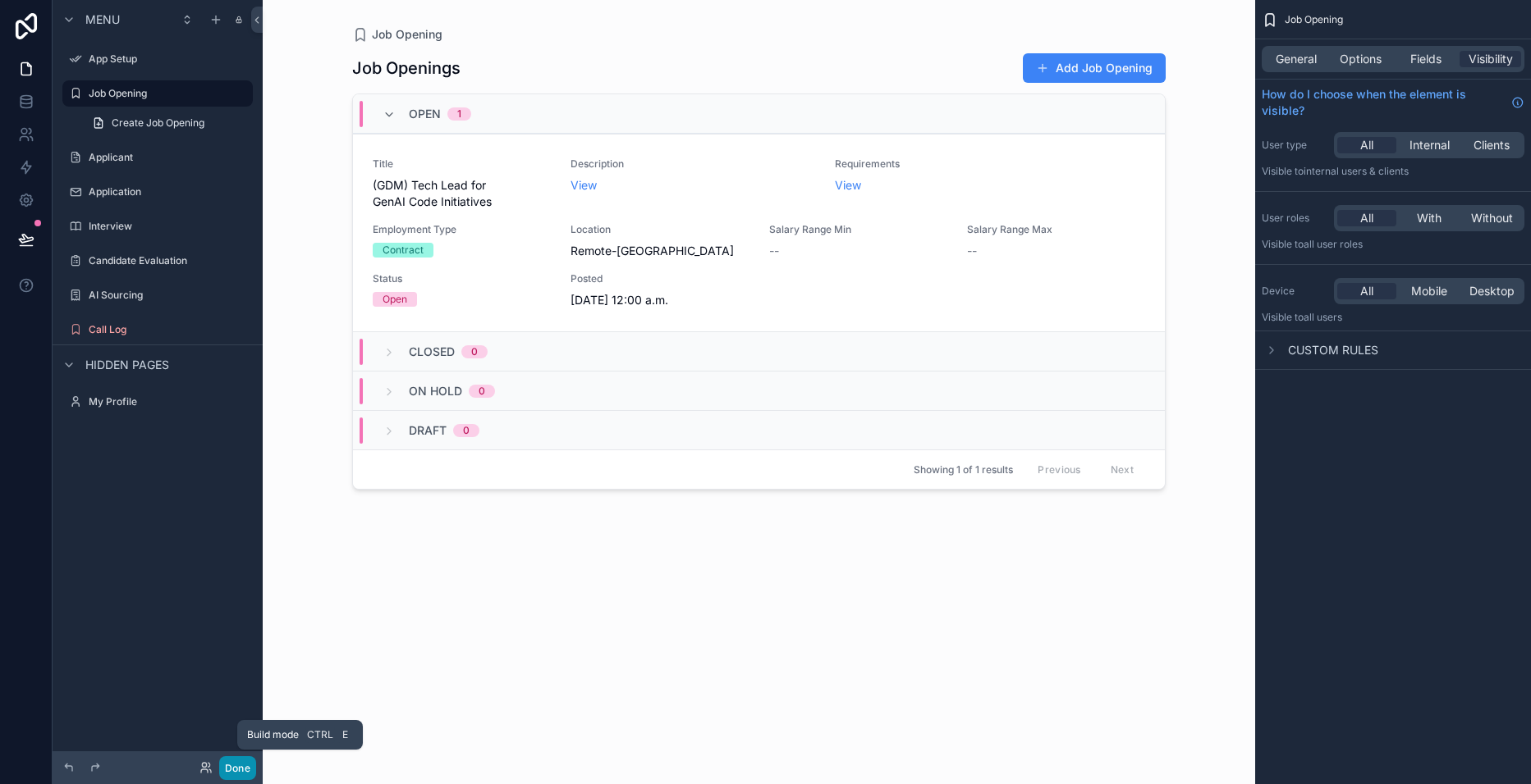
click at [232, 772] on button "Done" at bounding box center [237, 768] width 36 height 24
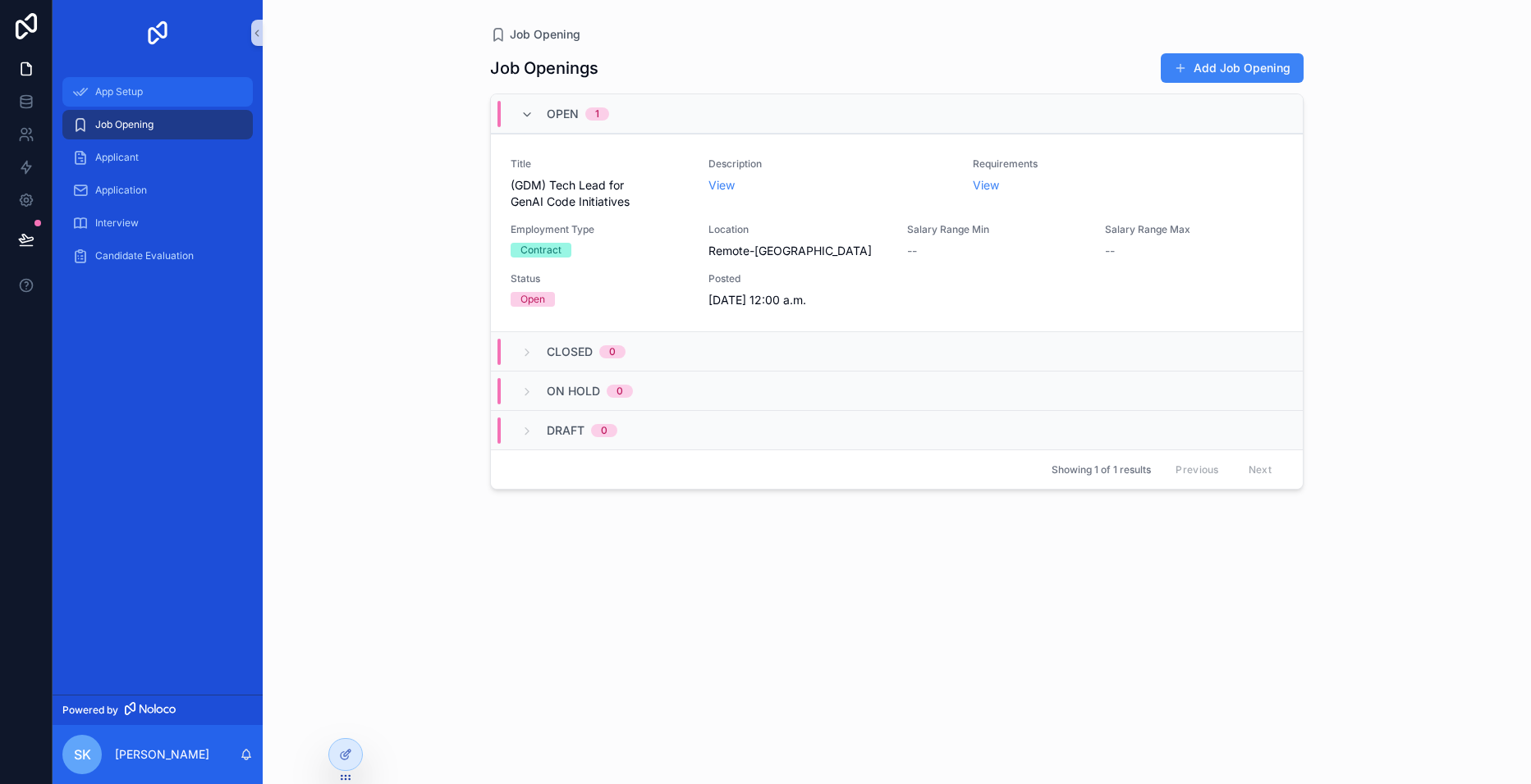
click at [103, 87] on span "App Setup" at bounding box center [119, 92] width 47 height 13
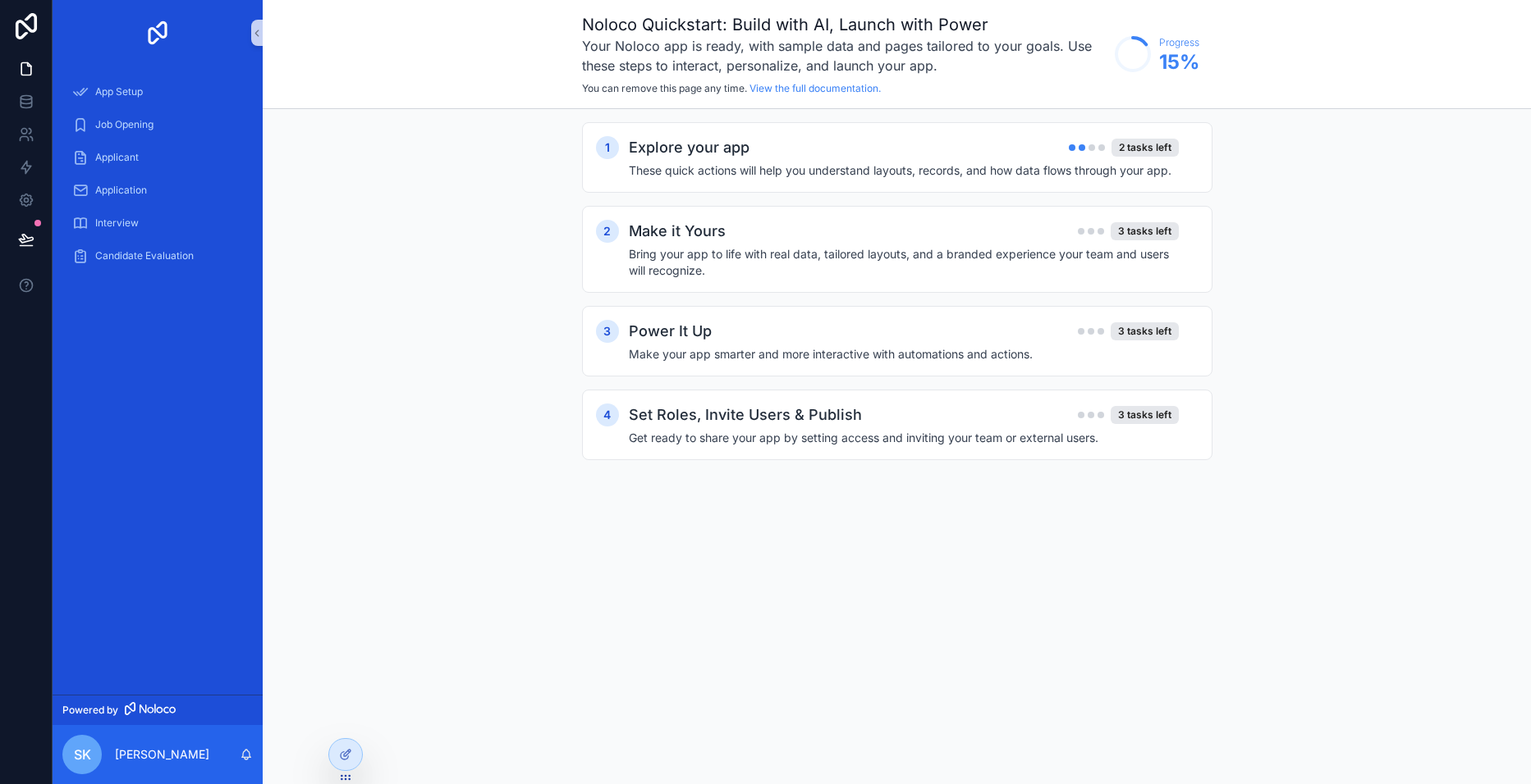
click at [873, 134] on div "1 Explore your app 2 tasks left These quick actions will help you understand la…" at bounding box center [897, 158] width 630 height 71
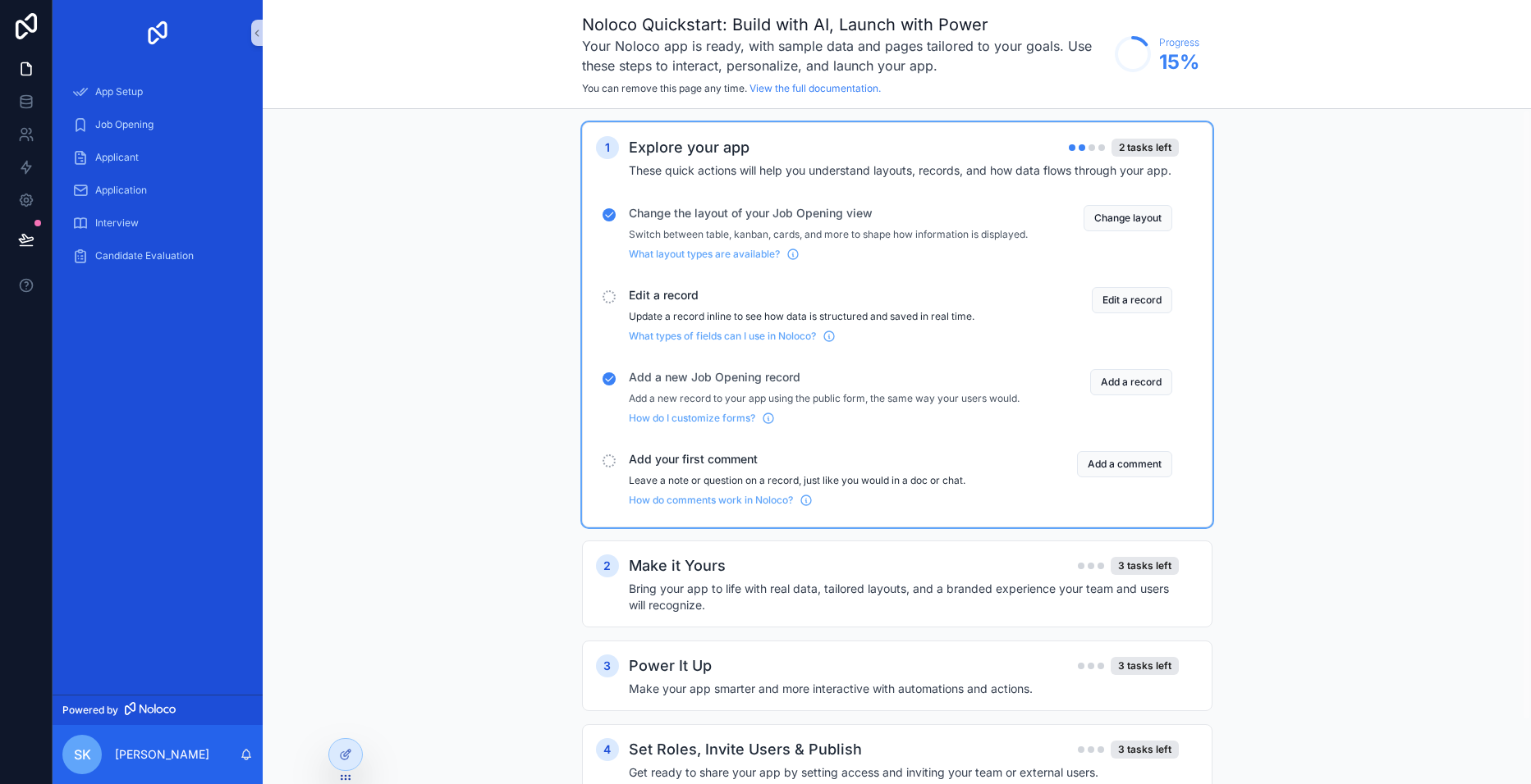
click at [1155, 314] on button "Edit a record" at bounding box center [1131, 300] width 81 height 27
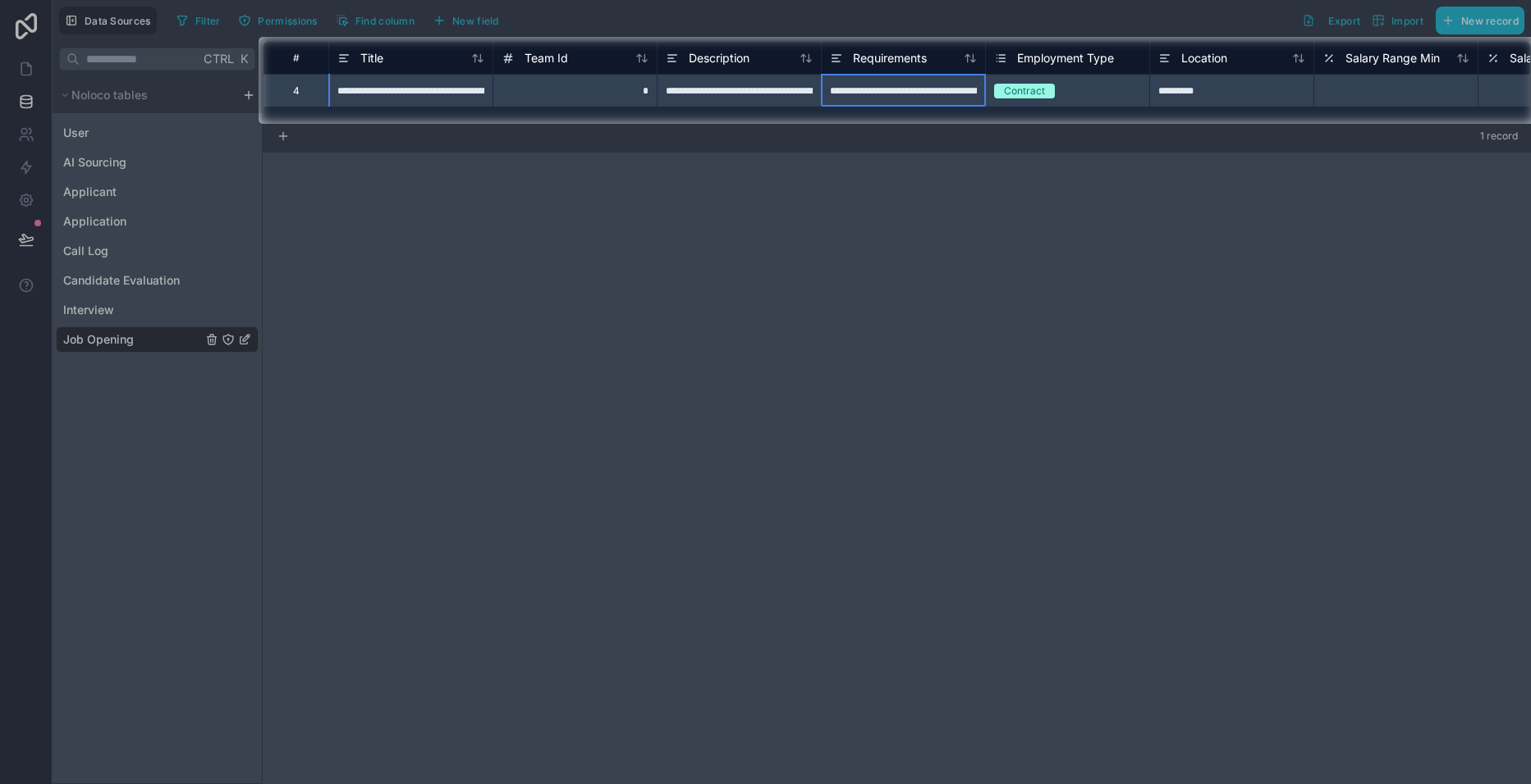
click at [863, 99] on div at bounding box center [903, 90] width 164 height 33
click at [863, 99] on input at bounding box center [904, 91] width 164 height 32
click at [434, 100] on div "**********" at bounding box center [410, 90] width 164 height 33
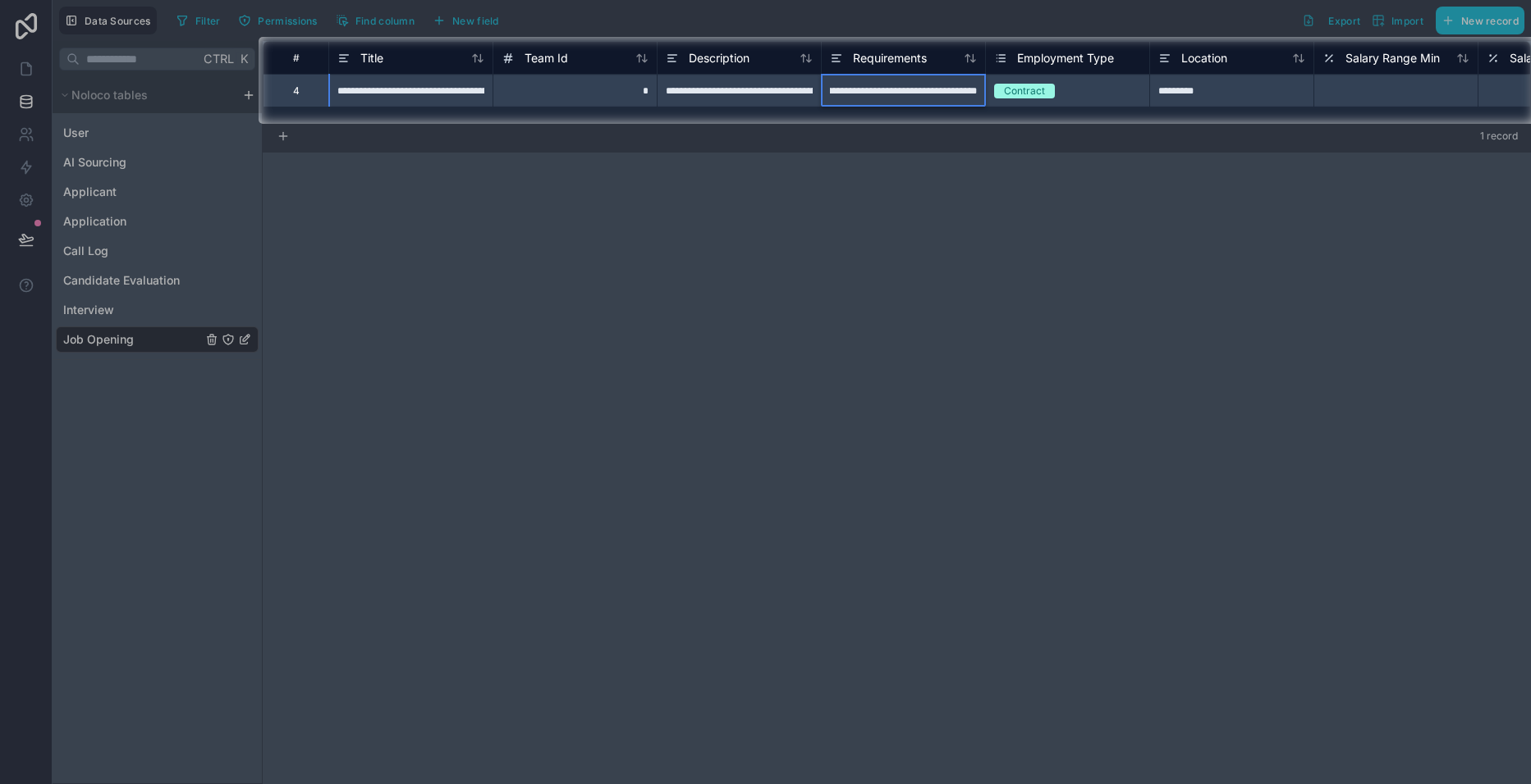
scroll to position [0, 0]
click at [880, 87] on div at bounding box center [903, 90] width 164 height 33
click at [876, 90] on input at bounding box center [904, 91] width 164 height 32
click at [876, 91] on input at bounding box center [904, 91] width 164 height 32
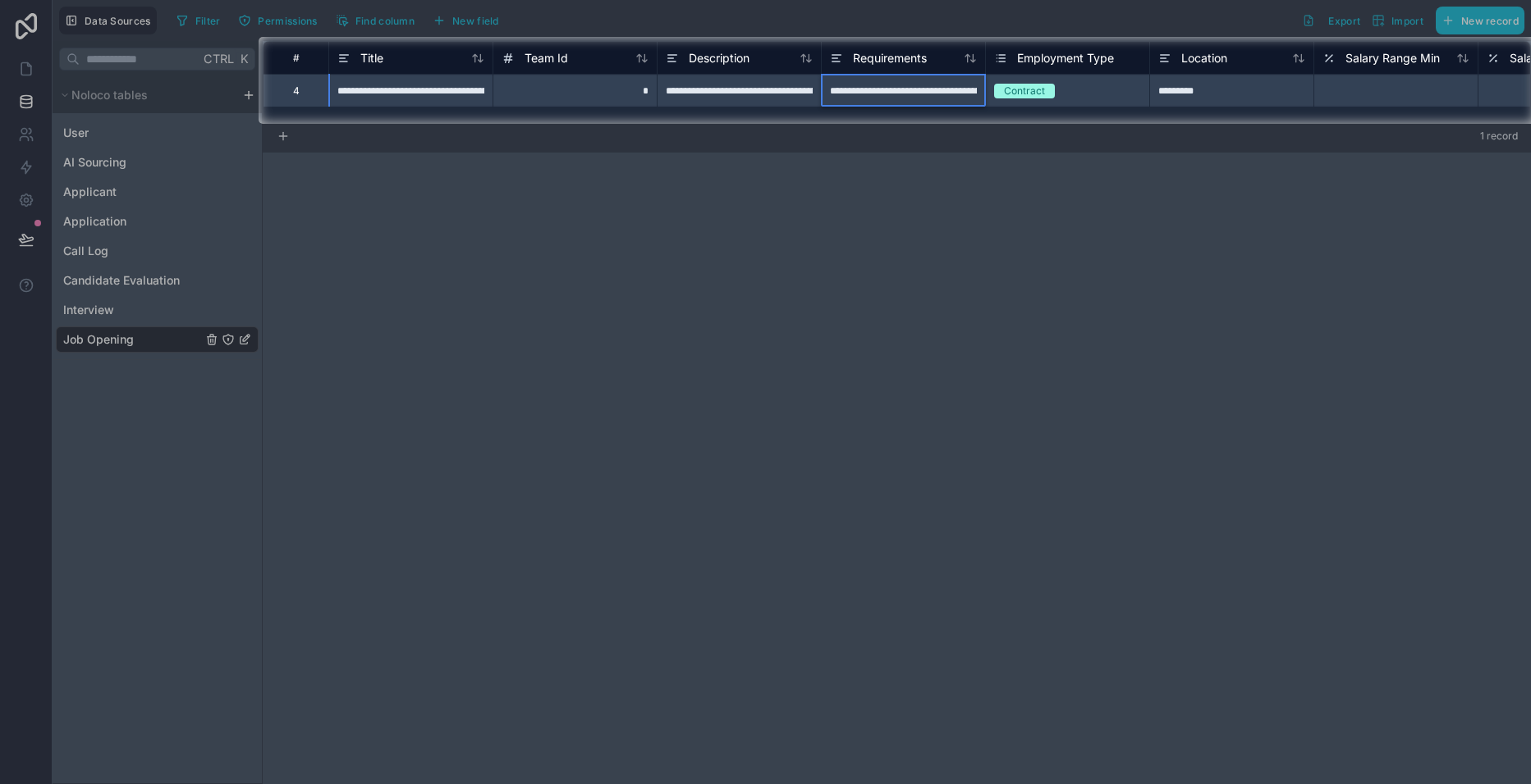
click at [921, 90] on input at bounding box center [904, 91] width 164 height 32
type input "**********"
click at [903, 430] on div at bounding box center [766, 455] width 1531 height 661
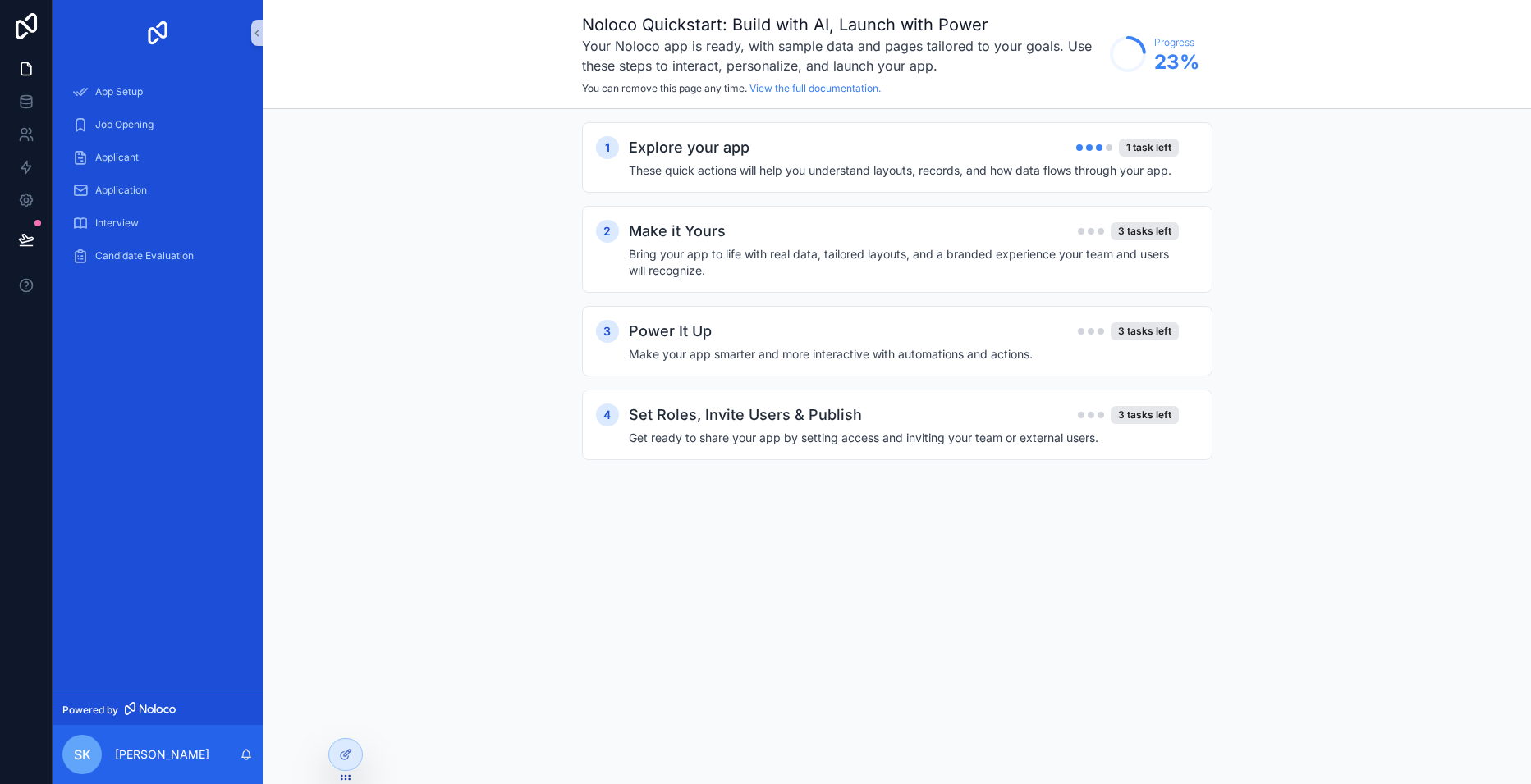
click at [950, 154] on div "Explore your app 1 task left" at bounding box center [903, 147] width 549 height 23
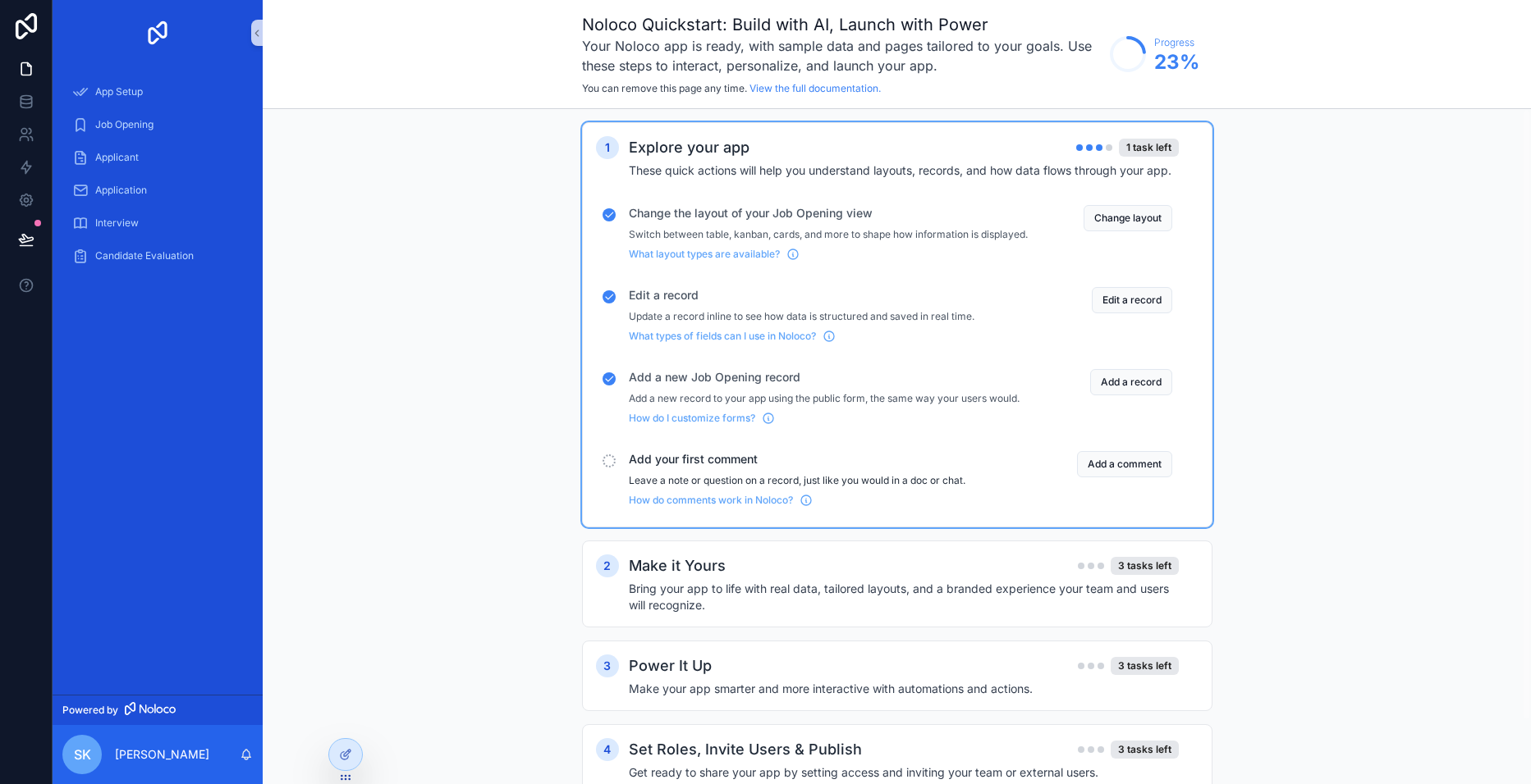
click at [1131, 477] on button "Add a comment" at bounding box center [1124, 464] width 96 height 27
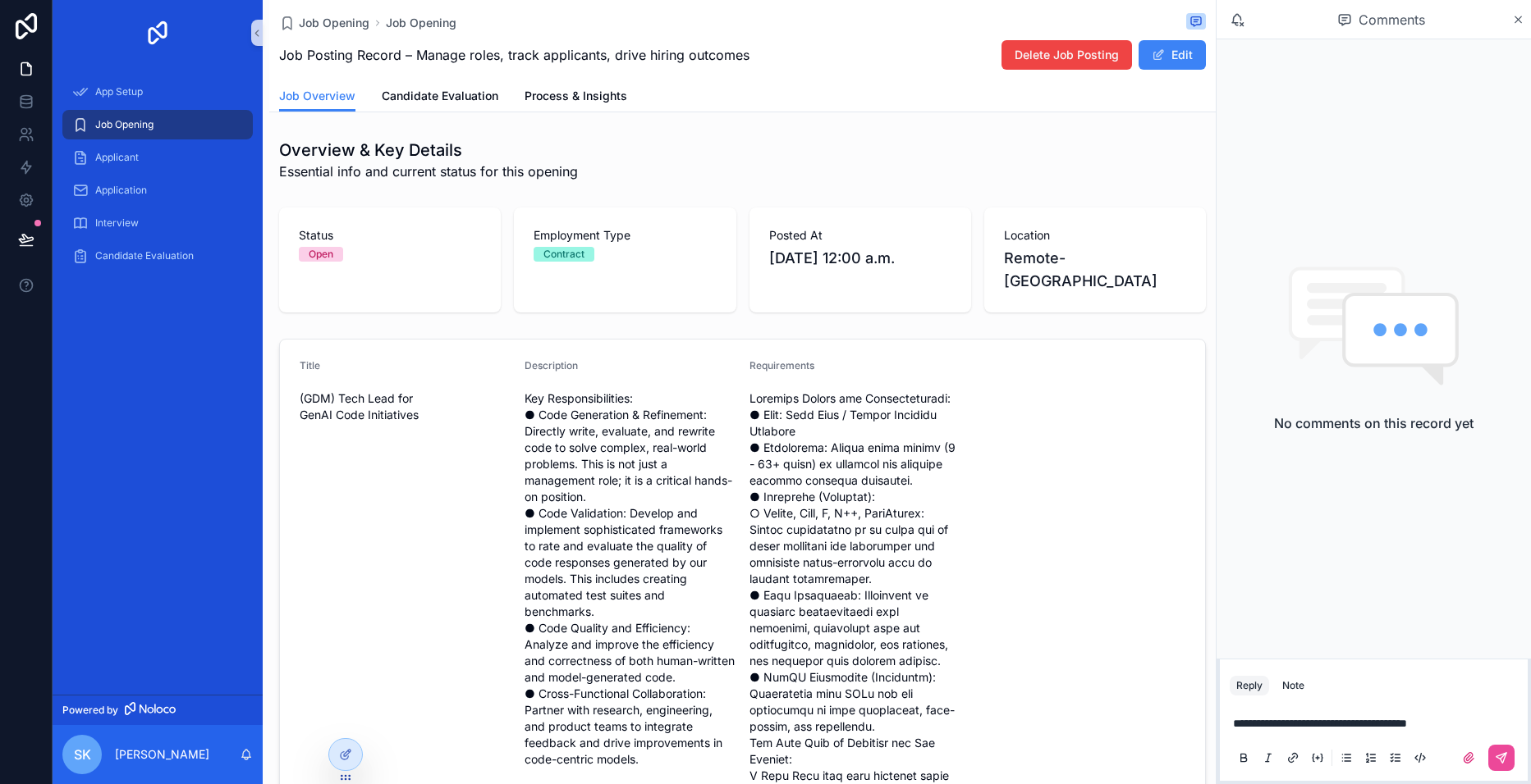
click at [1305, 728] on span "**********" at bounding box center [1320, 724] width 174 height 12
click at [0, 0] on span "********" at bounding box center [0, 0] width 0 height 0
click at [0, 0] on span "**********" at bounding box center [0, 0] width 0 height 0
click at [1501, 759] on icon "scrollable content" at bounding box center [1500, 757] width 13 height 13
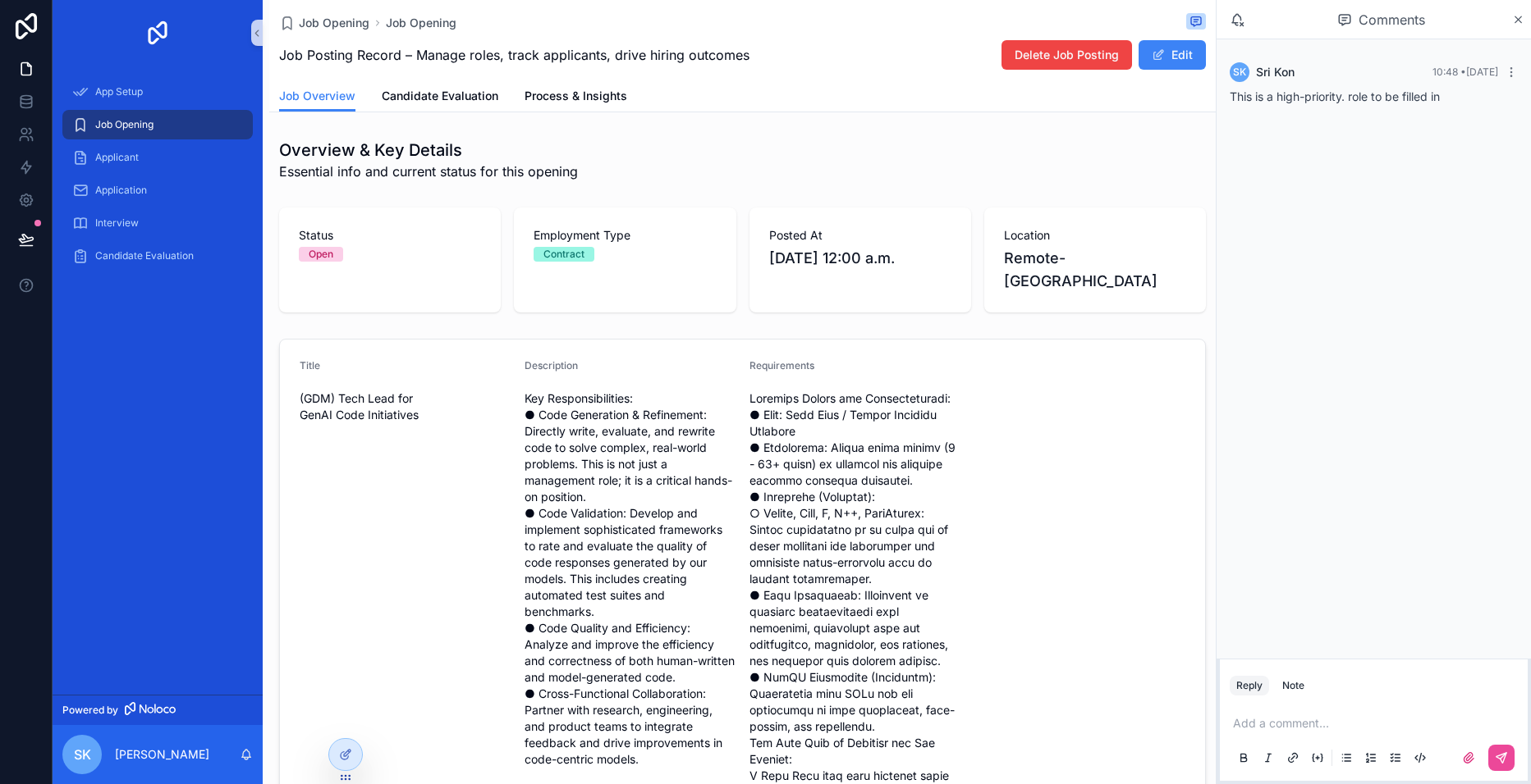
click at [1515, 15] on icon "scrollable content" at bounding box center [1517, 19] width 12 height 13
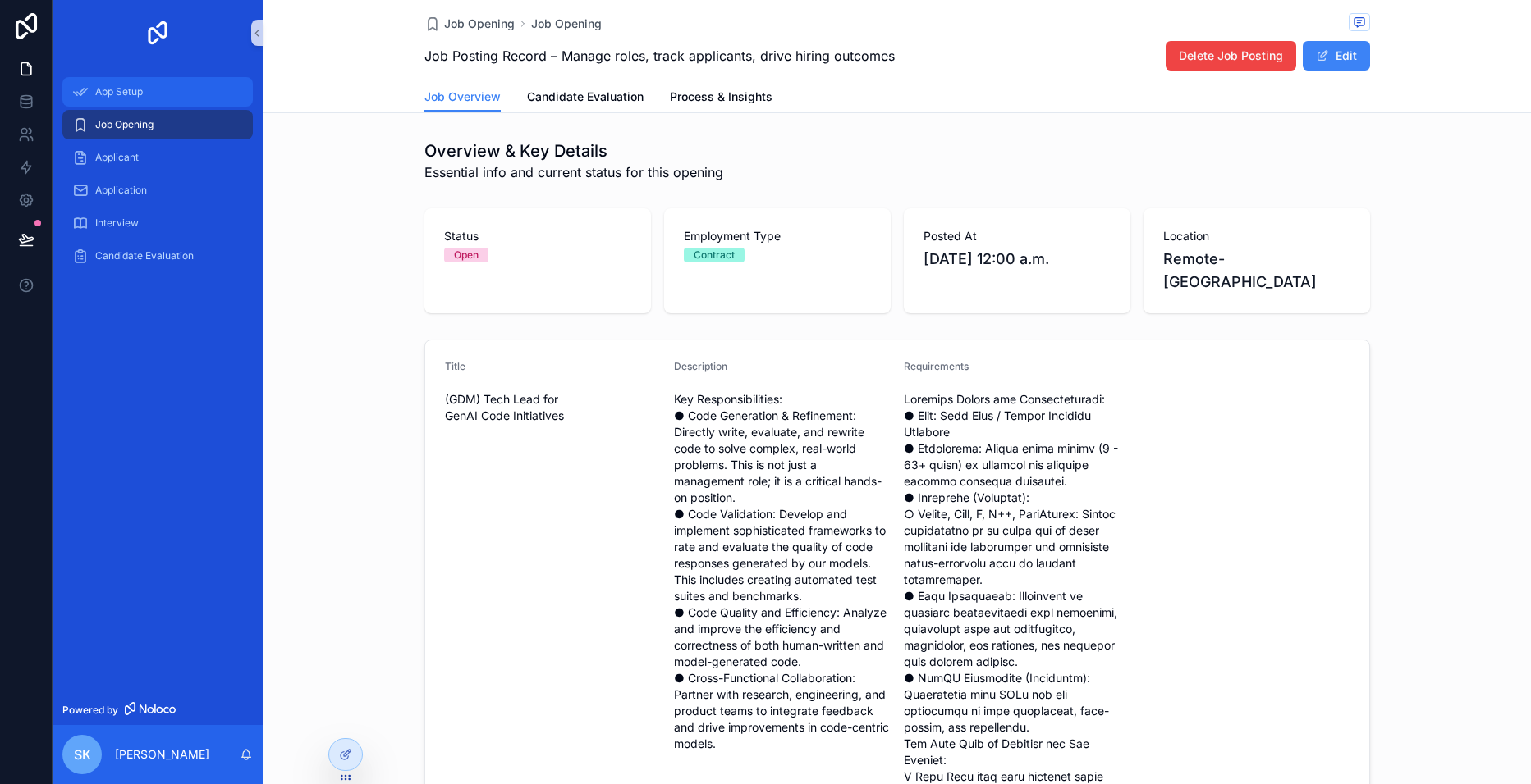
click at [102, 86] on span "App Setup" at bounding box center [119, 92] width 47 height 13
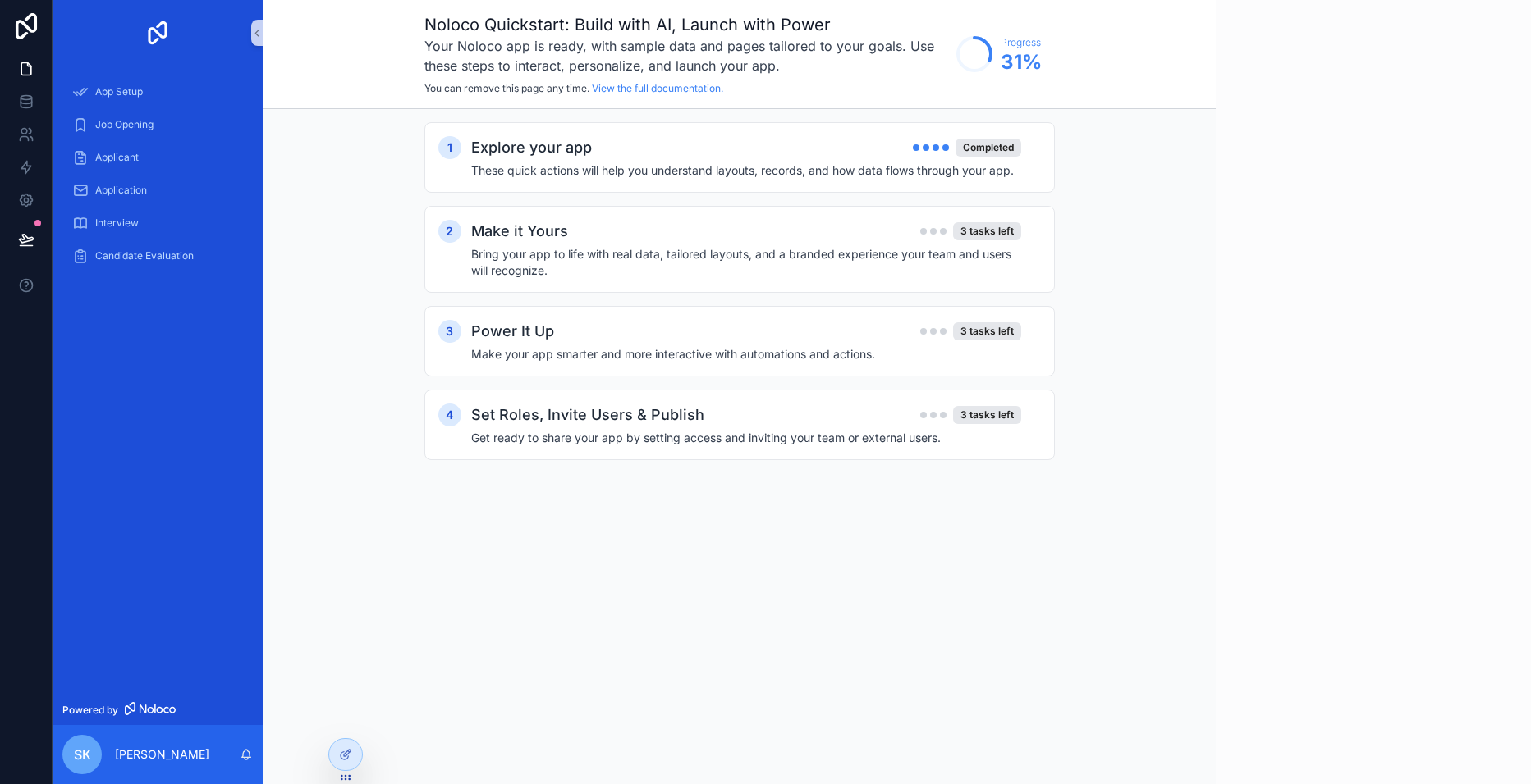
click at [666, 163] on h4 "These quick actions will help you understand layouts, records, and how data flo…" at bounding box center [746, 171] width 549 height 17
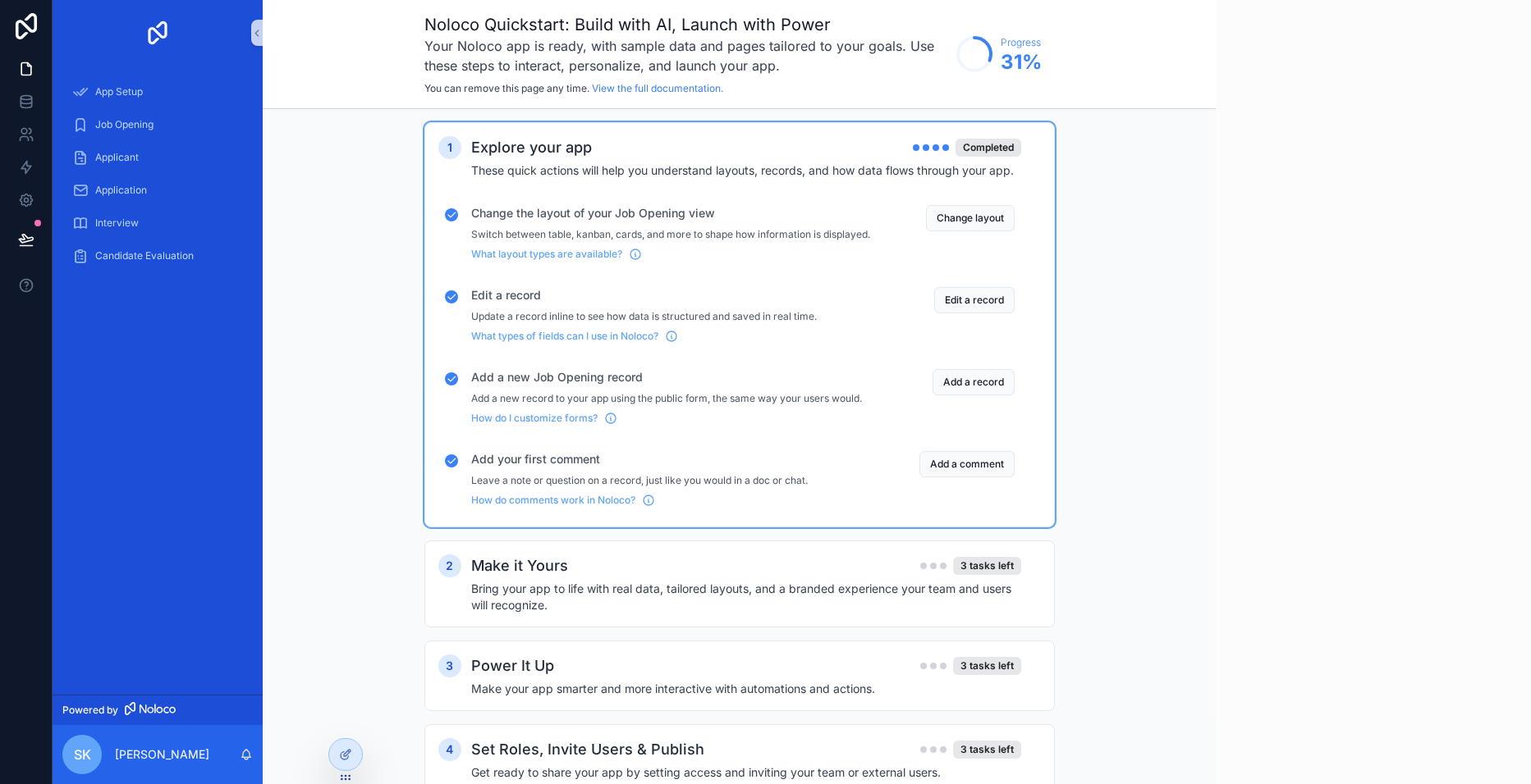
click at [632, 575] on div "Make it Yours 3 tasks left" at bounding box center [746, 565] width 549 height 23
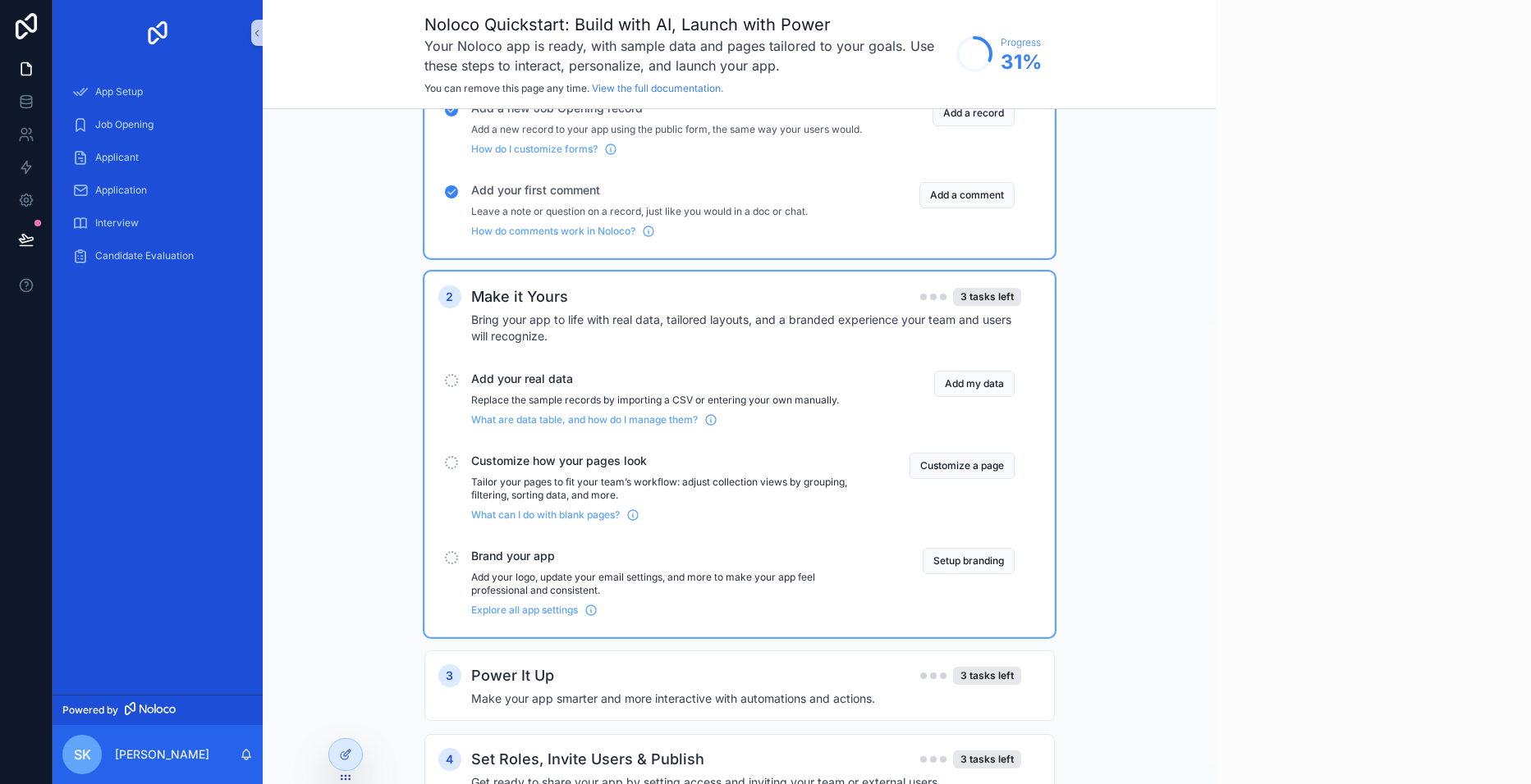
scroll to position [328, 0]
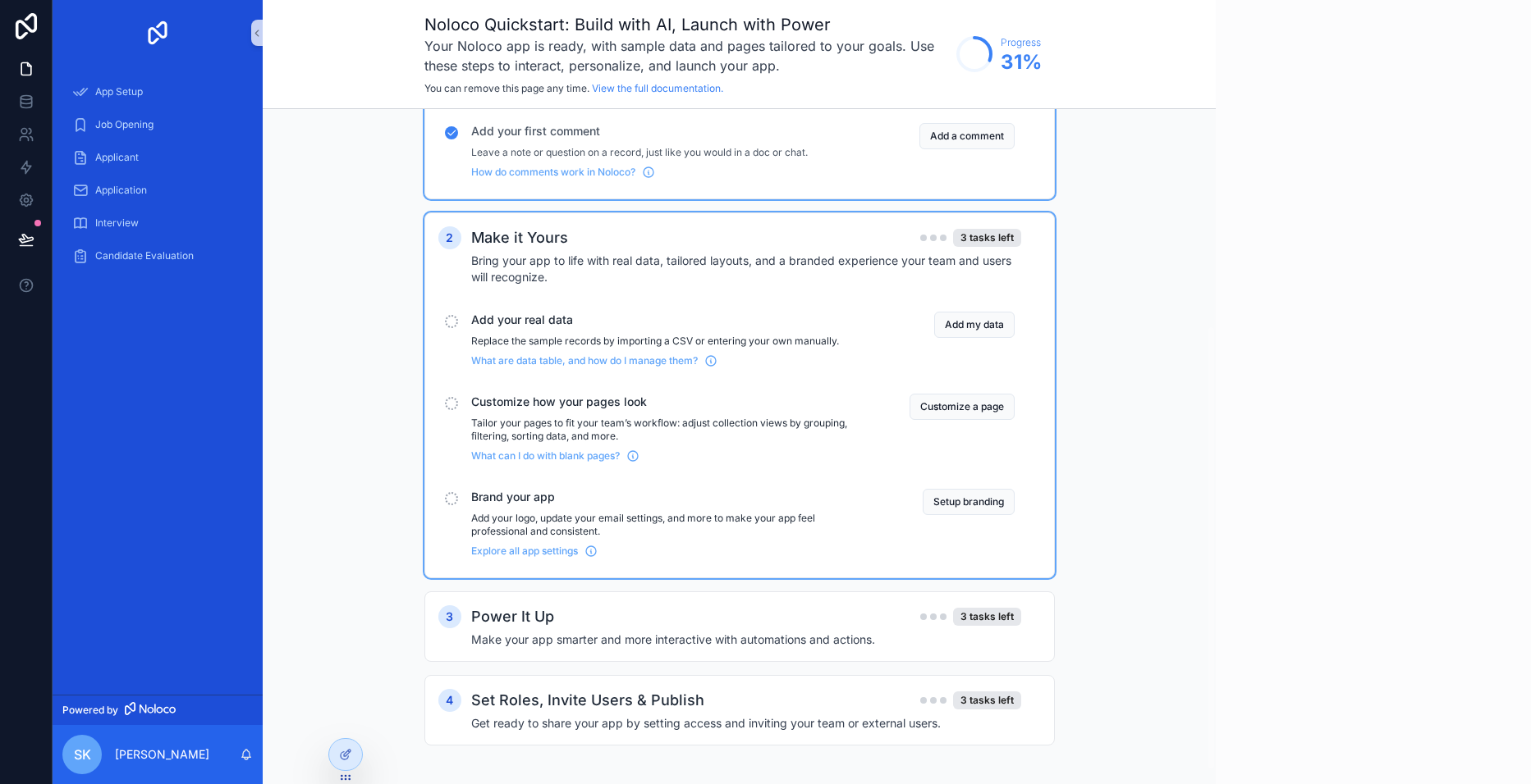
click at [984, 336] on button "Add my data" at bounding box center [975, 324] width 81 height 27
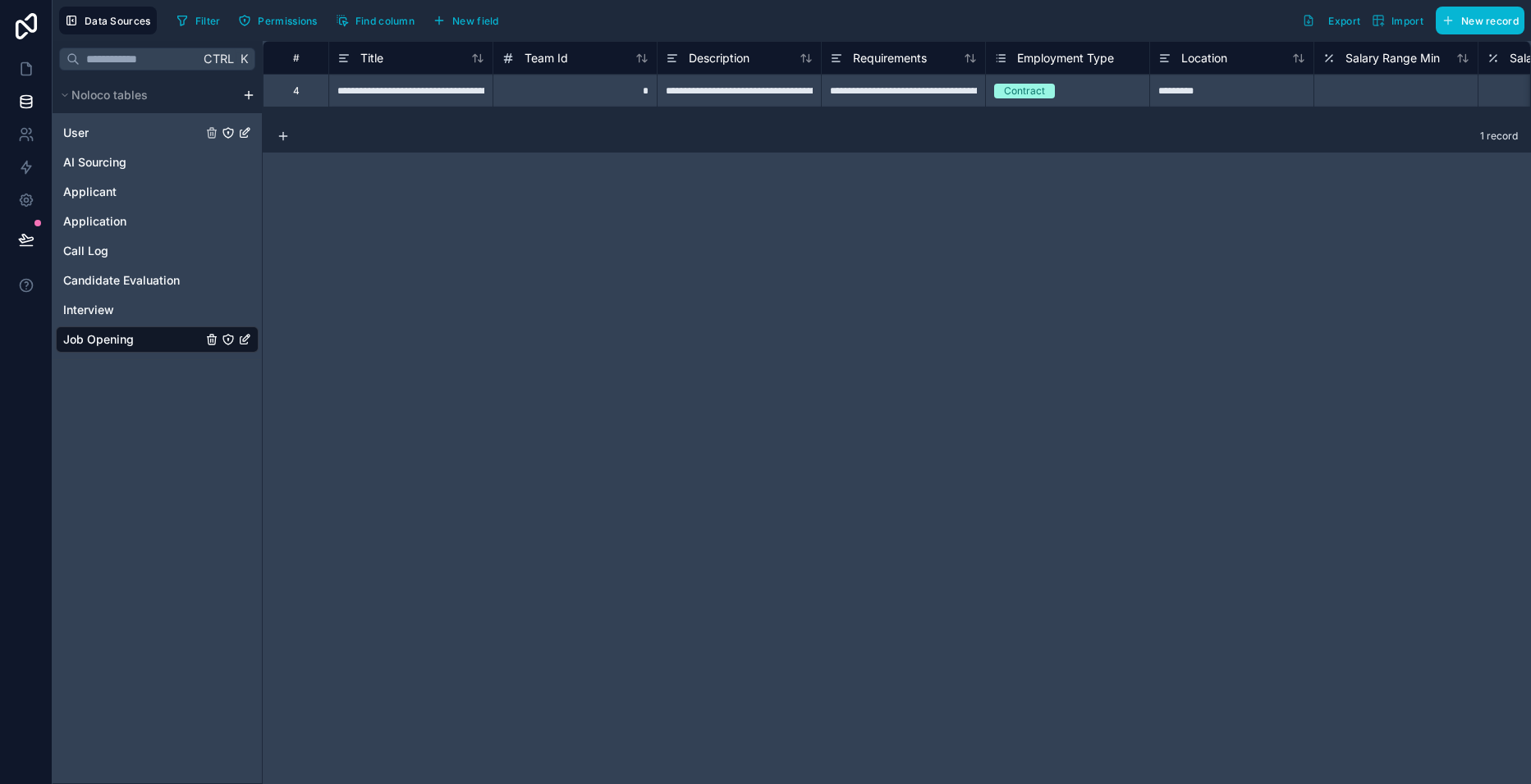
click at [86, 135] on span "User" at bounding box center [76, 132] width 26 height 17
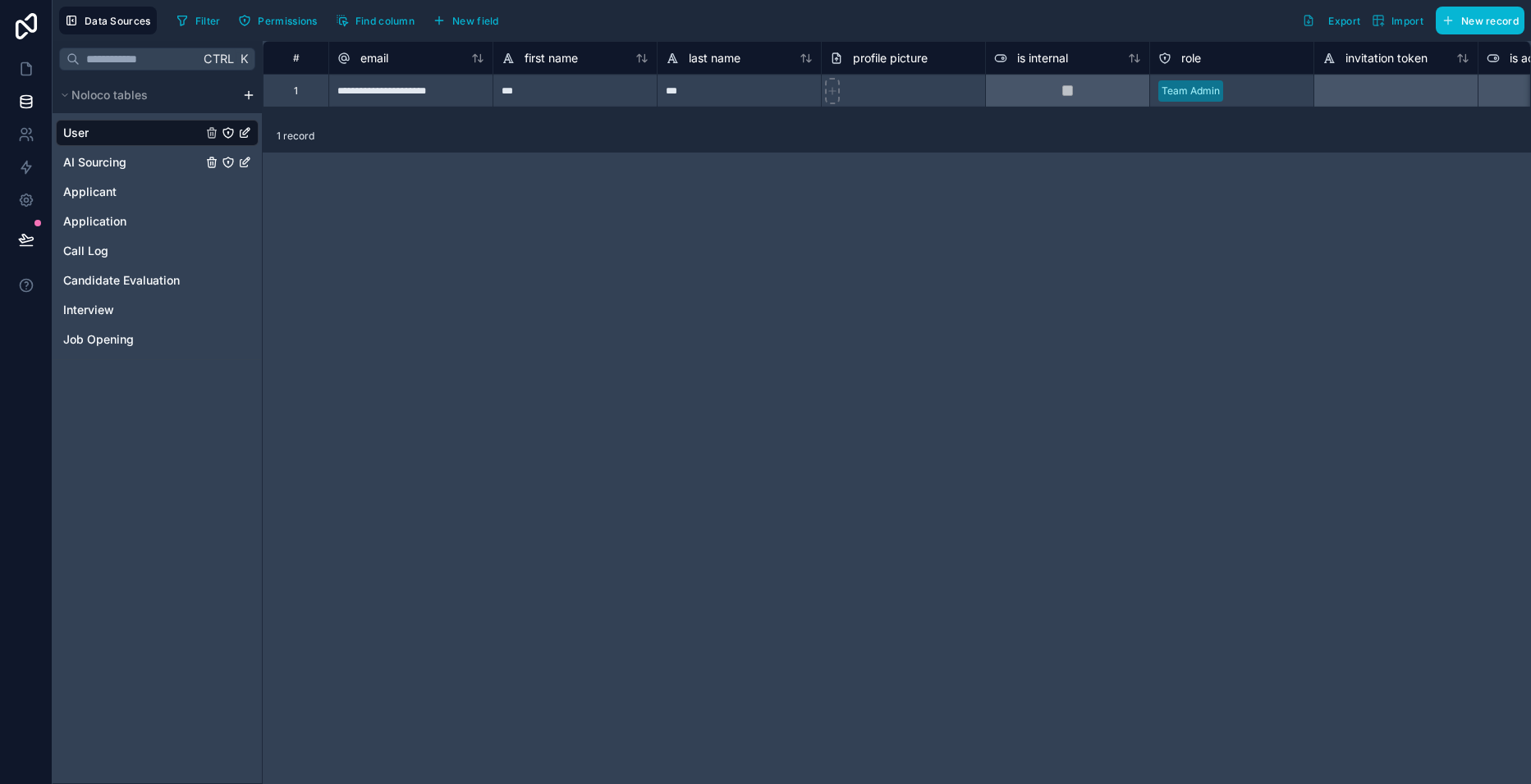
click at [84, 165] on span "AI Sourcing" at bounding box center [95, 162] width 63 height 17
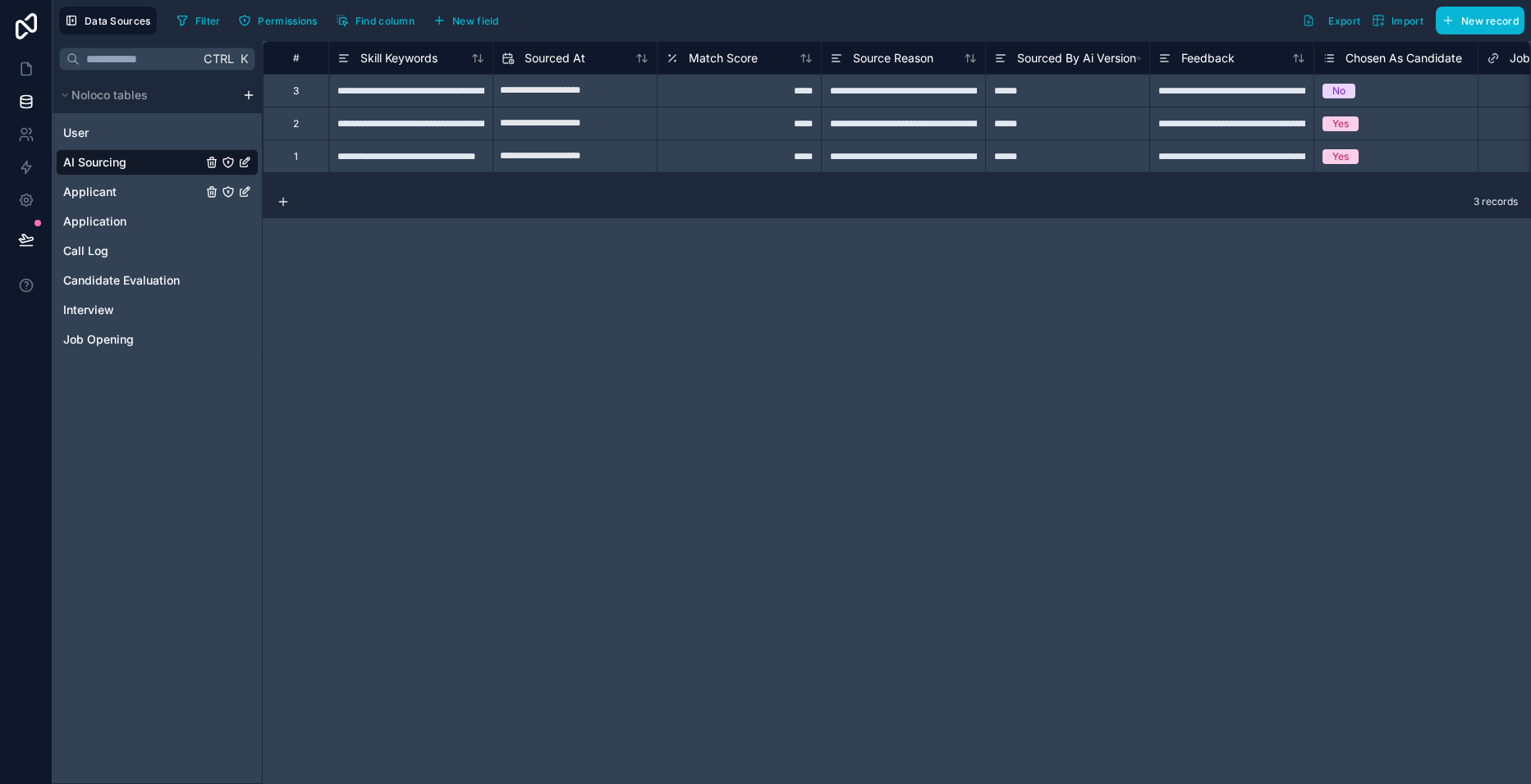
click at [84, 196] on span "Applicant" at bounding box center [90, 191] width 53 height 17
click at [114, 222] on span "Application" at bounding box center [95, 221] width 63 height 17
click at [118, 221] on span "Application" at bounding box center [95, 221] width 63 height 17
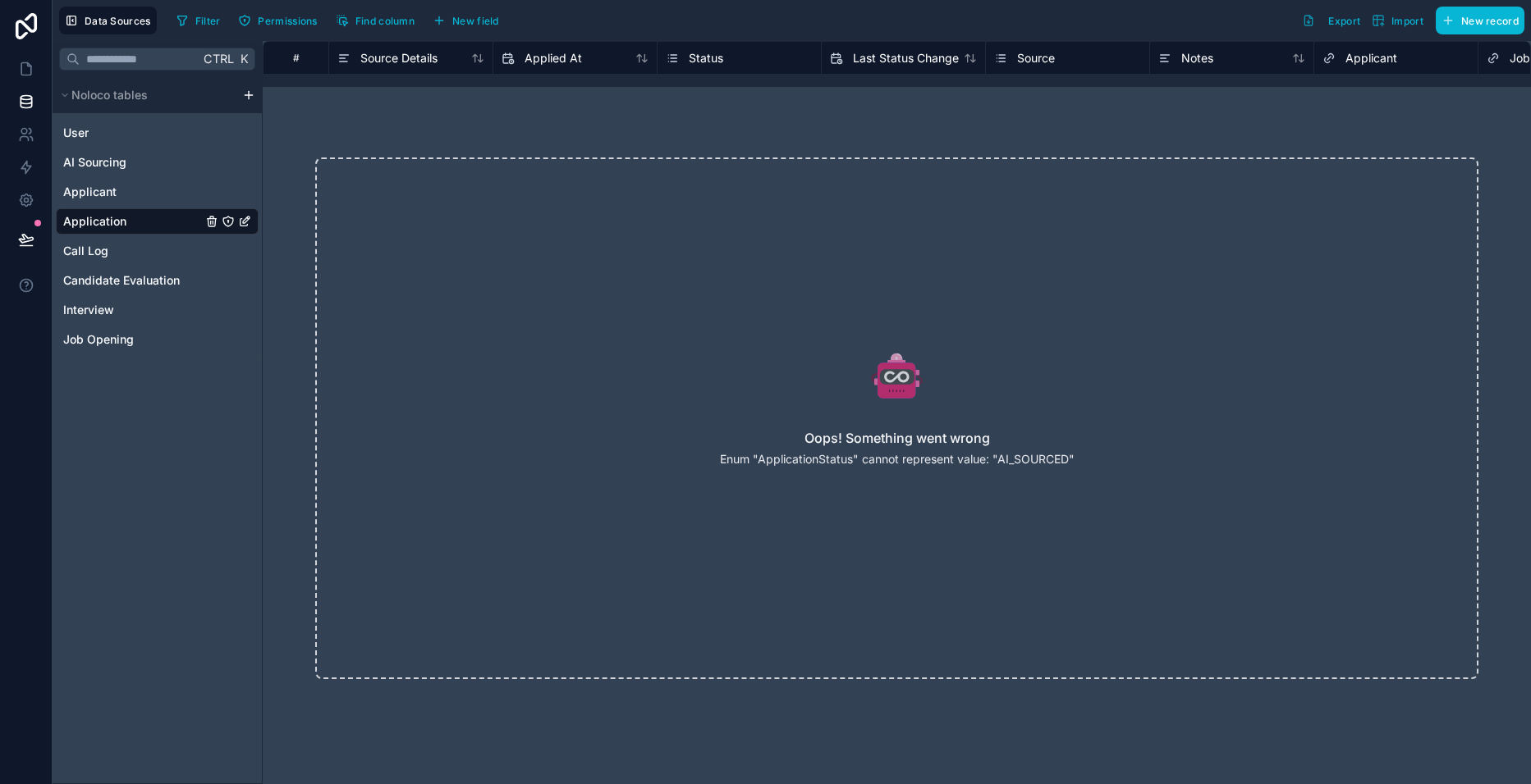
click at [247, 220] on icon "Application" at bounding box center [244, 221] width 13 height 13
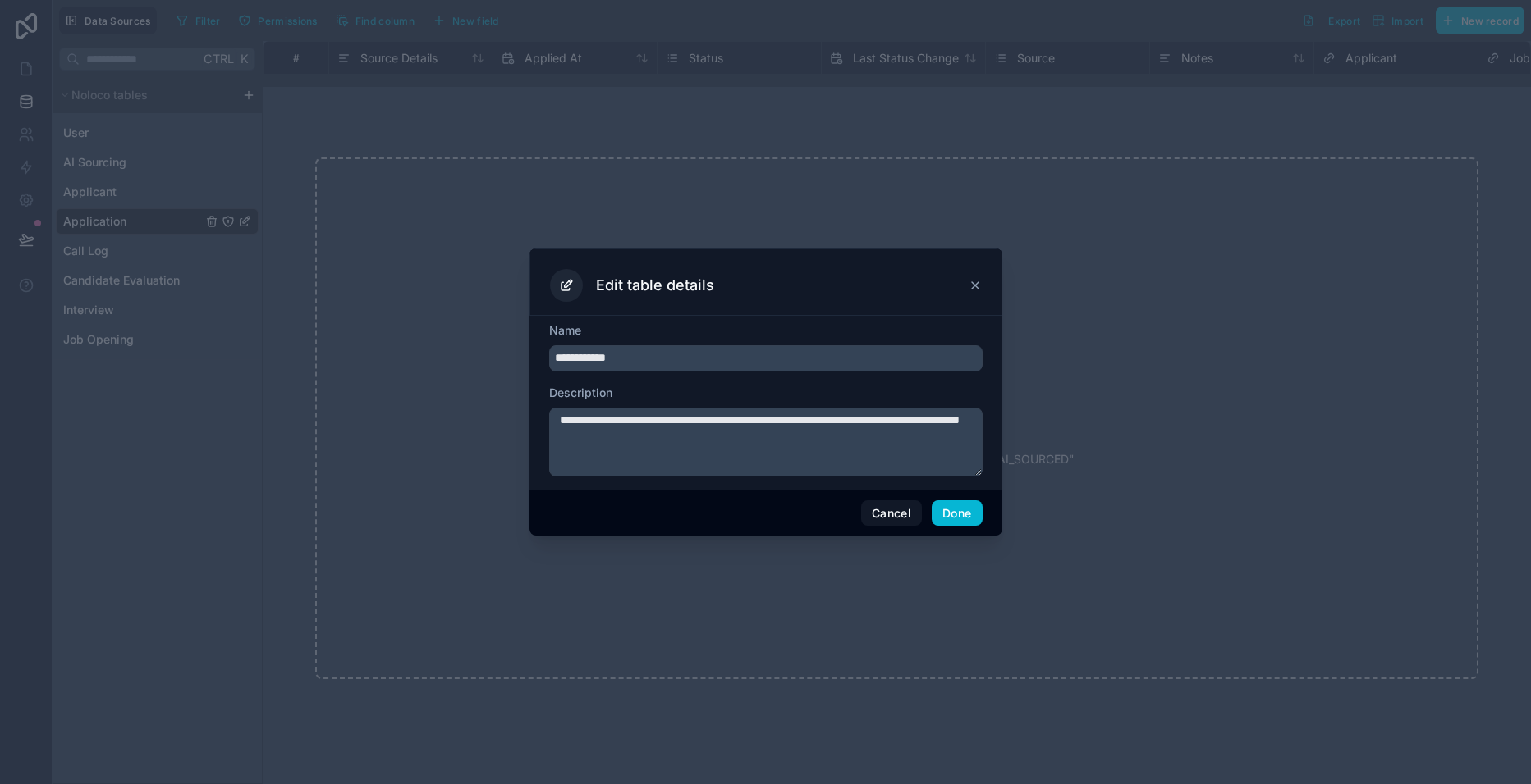
type input "**********"
click at [960, 518] on button "Done" at bounding box center [956, 513] width 50 height 27
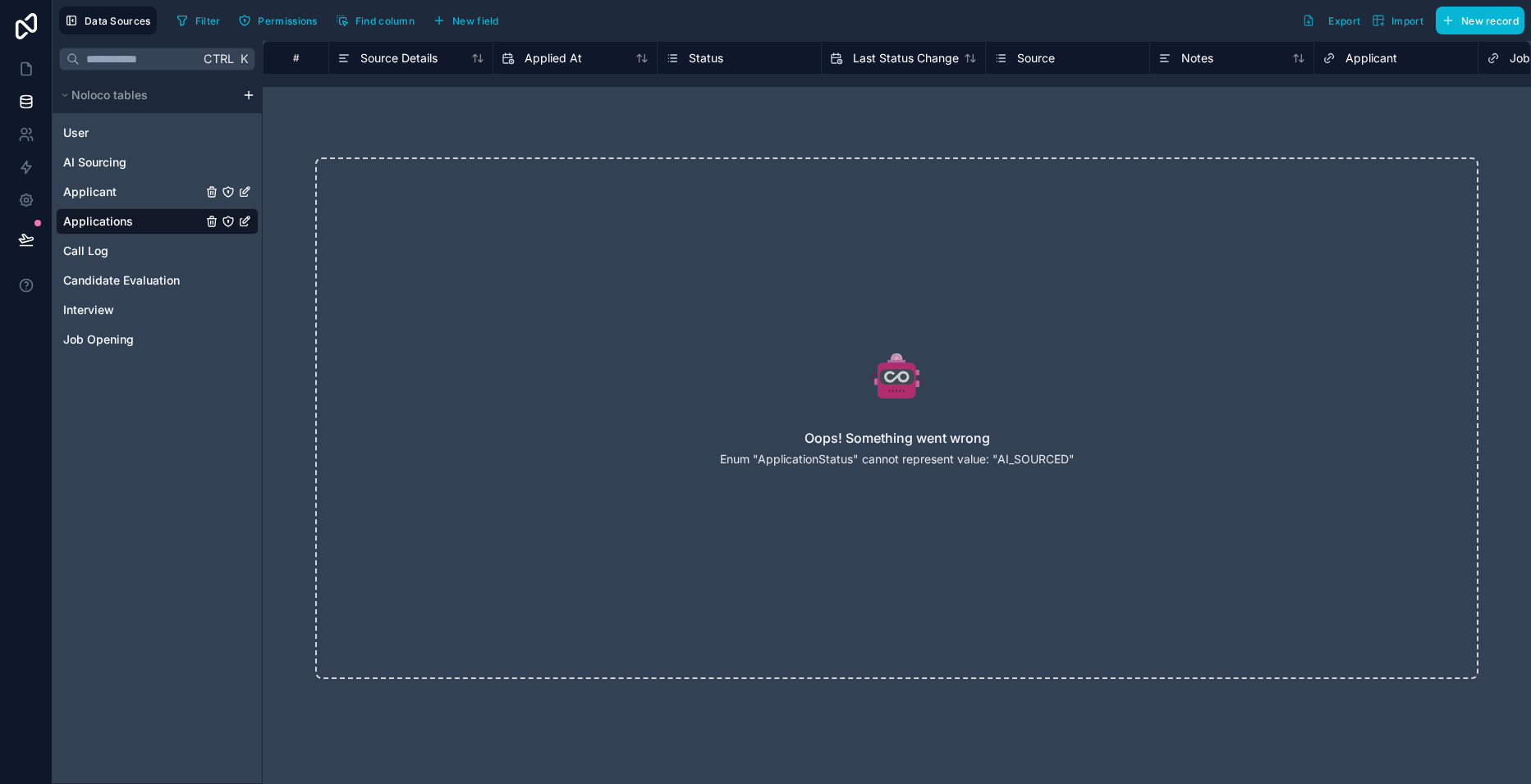
click at [246, 191] on icon "Applicant" at bounding box center [244, 191] width 13 height 13
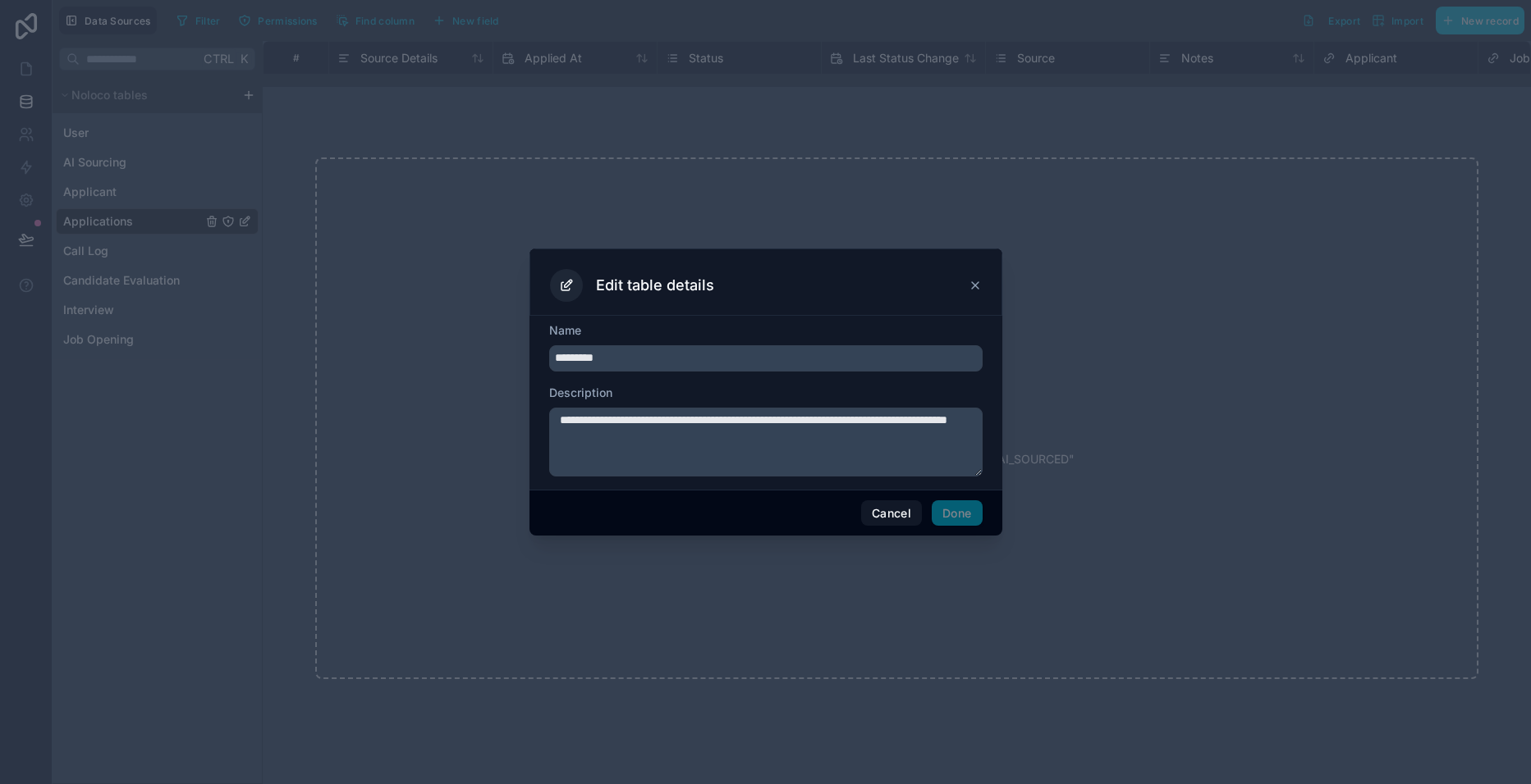
click at [634, 359] on input "*********" at bounding box center [766, 358] width 433 height 27
type input "**********"
click at [956, 511] on button "Done" at bounding box center [956, 513] width 50 height 27
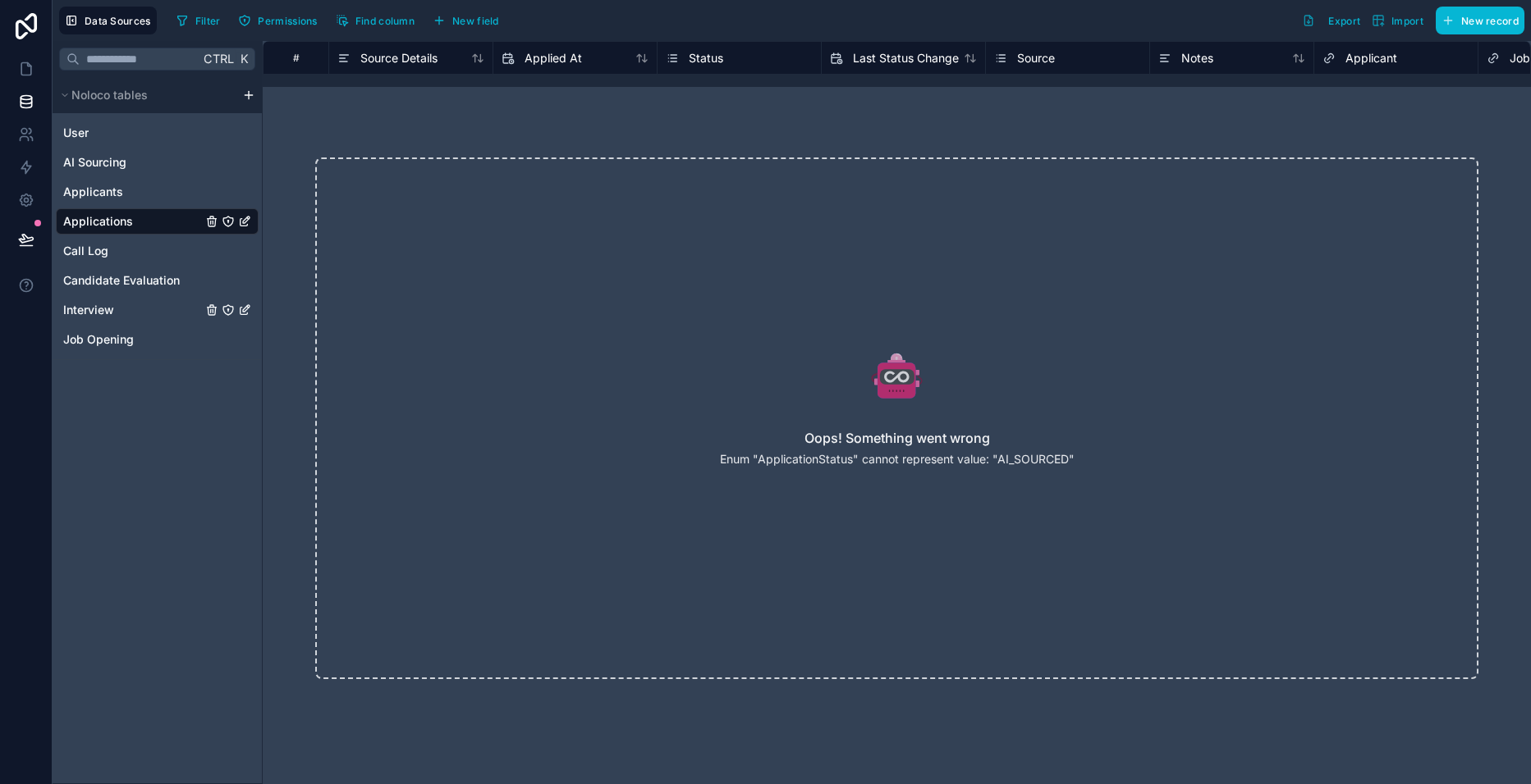
click at [110, 310] on span "Interview" at bounding box center [89, 310] width 51 height 17
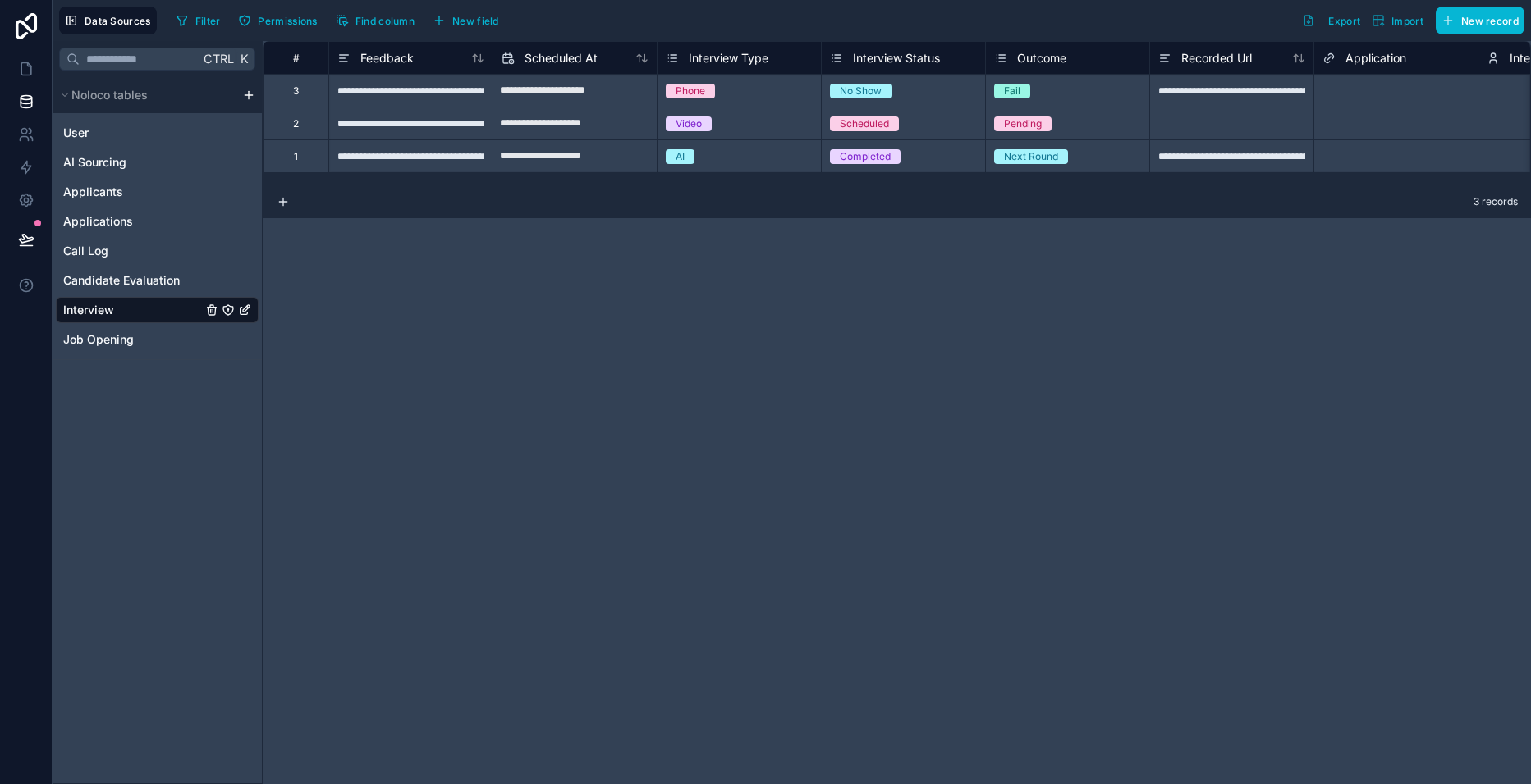
click at [246, 311] on icon "Interview" at bounding box center [246, 308] width 7 height 7
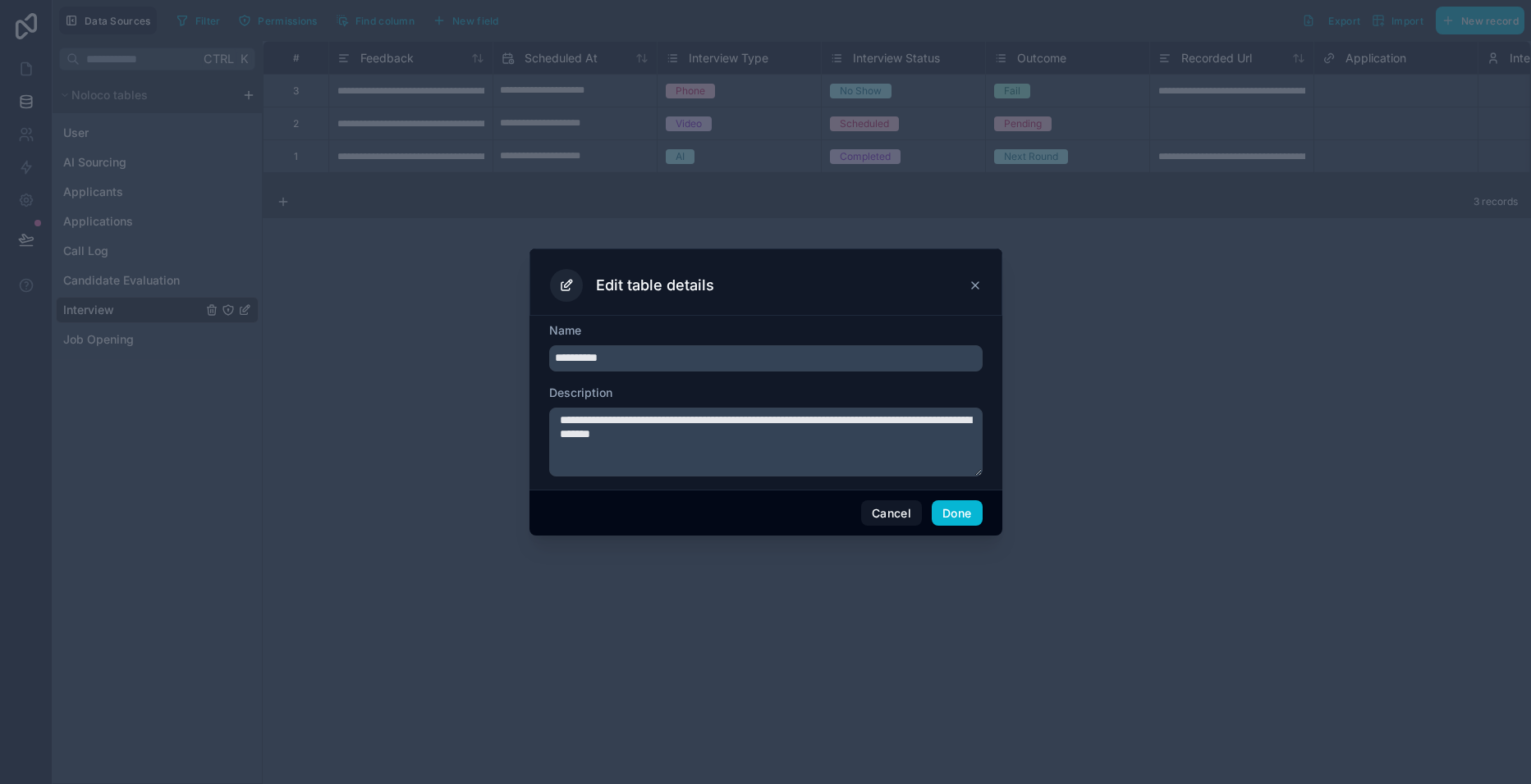
type input "**********"
click at [964, 515] on button "Done" at bounding box center [956, 513] width 50 height 27
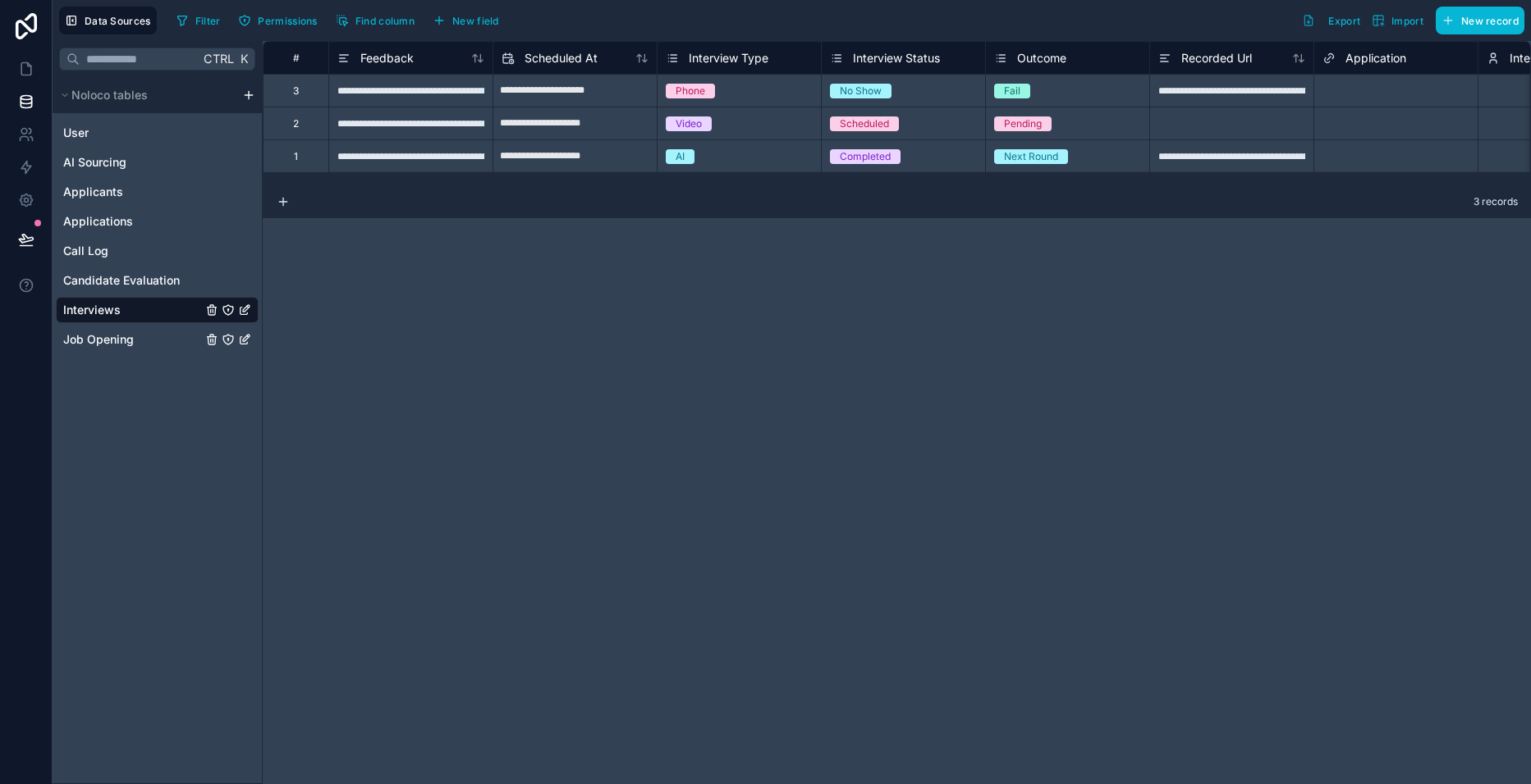
click at [246, 342] on icon "Job Opening" at bounding box center [244, 339] width 13 height 13
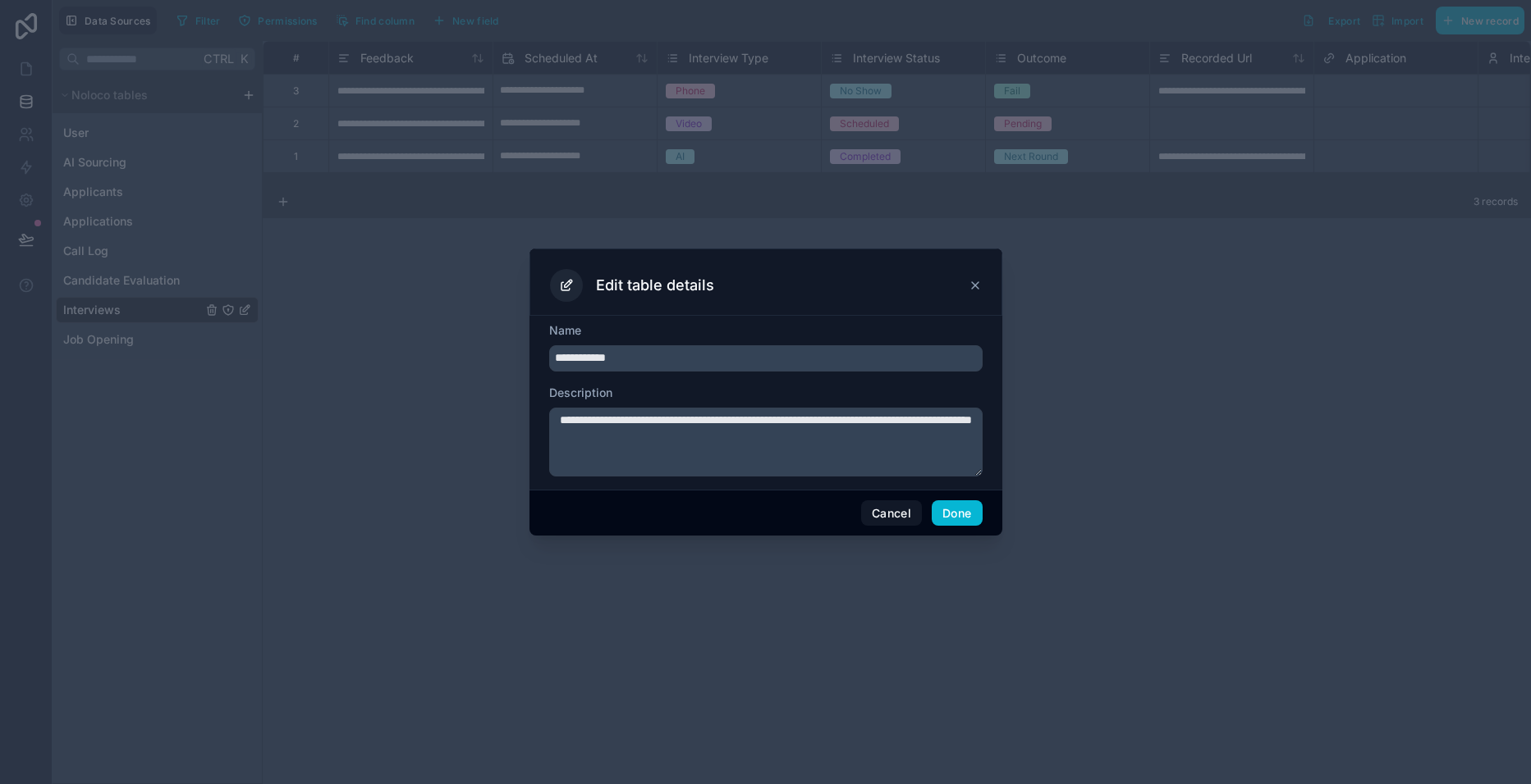
type input "**********"
click at [946, 515] on button "Done" at bounding box center [956, 513] width 50 height 27
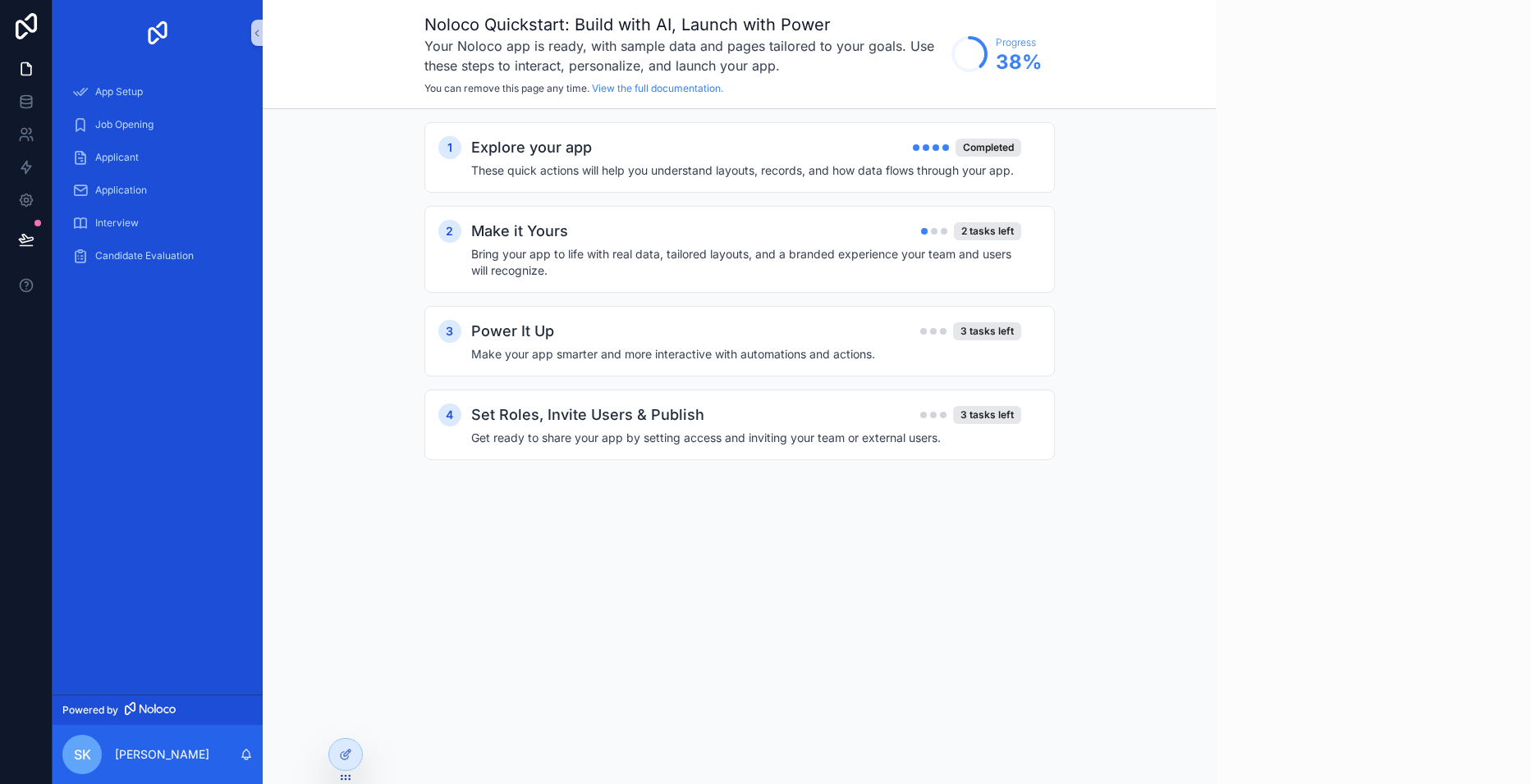
click at [725, 249] on h4 "Bring your app to life with real data, tailored layouts, and a branded experien…" at bounding box center [746, 262] width 549 height 33
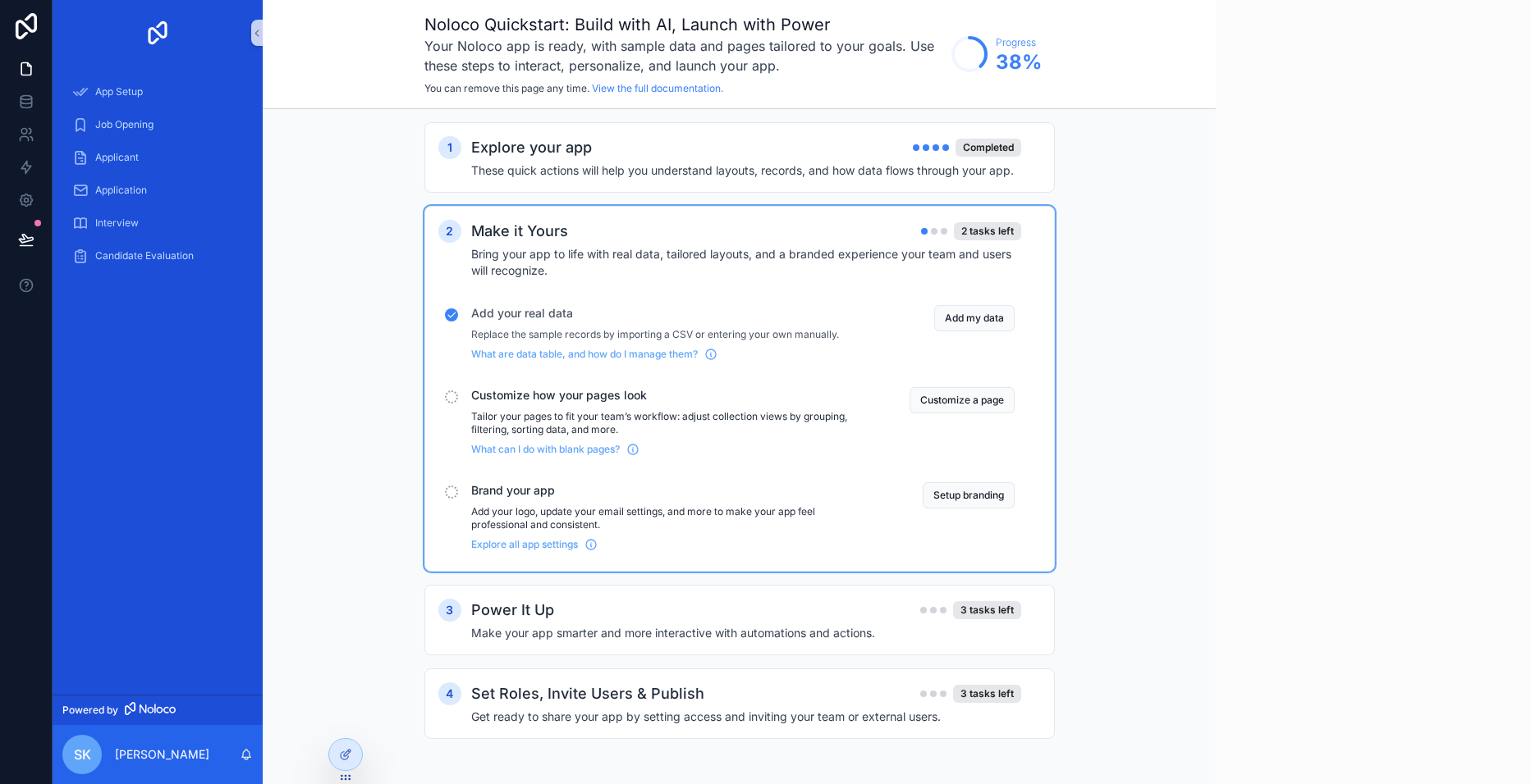
click at [991, 399] on button "Customize a page" at bounding box center [962, 400] width 105 height 27
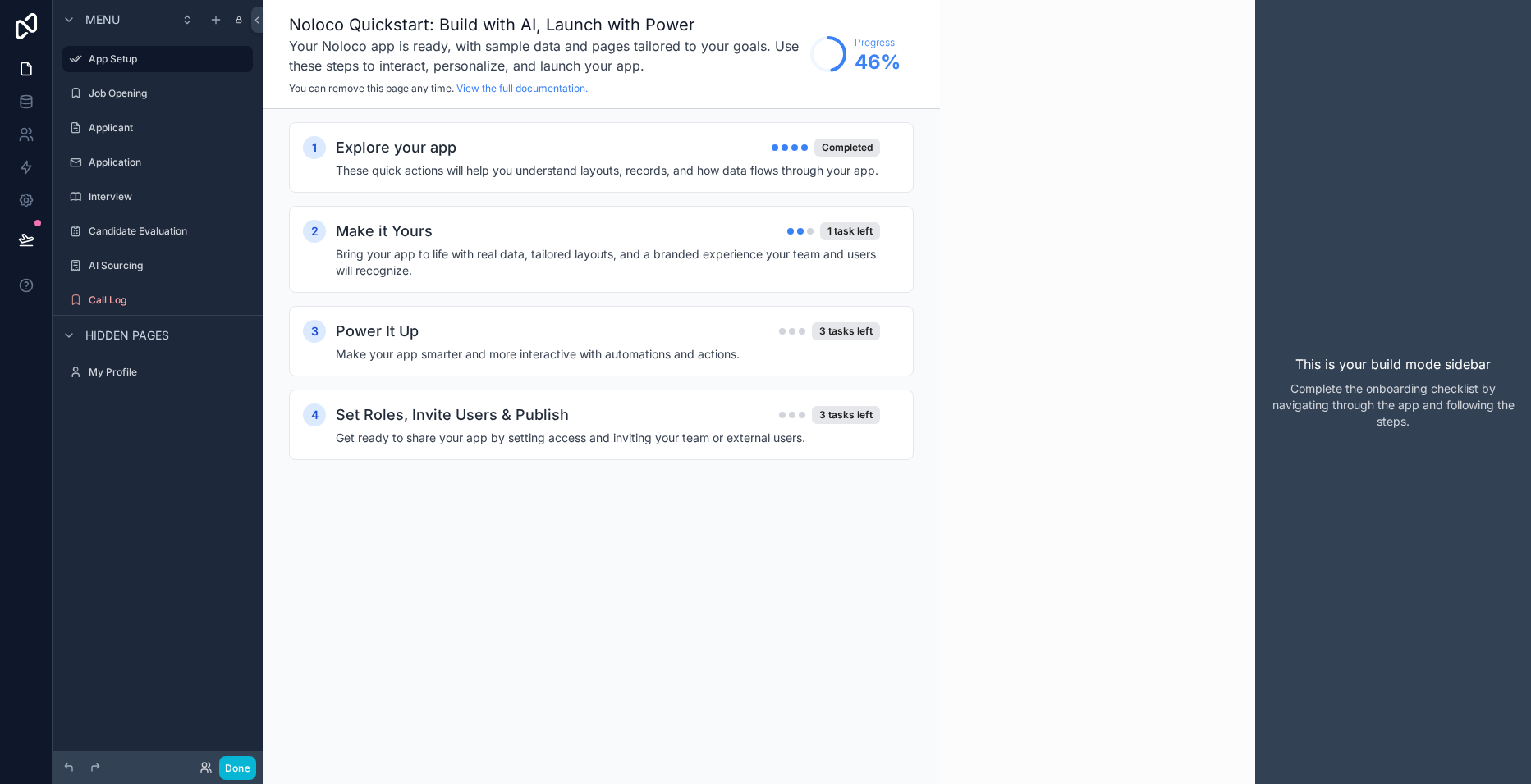
click at [617, 272] on h4 "Bring your app to life with real data, tailored layouts, and a branded experien…" at bounding box center [608, 262] width 545 height 33
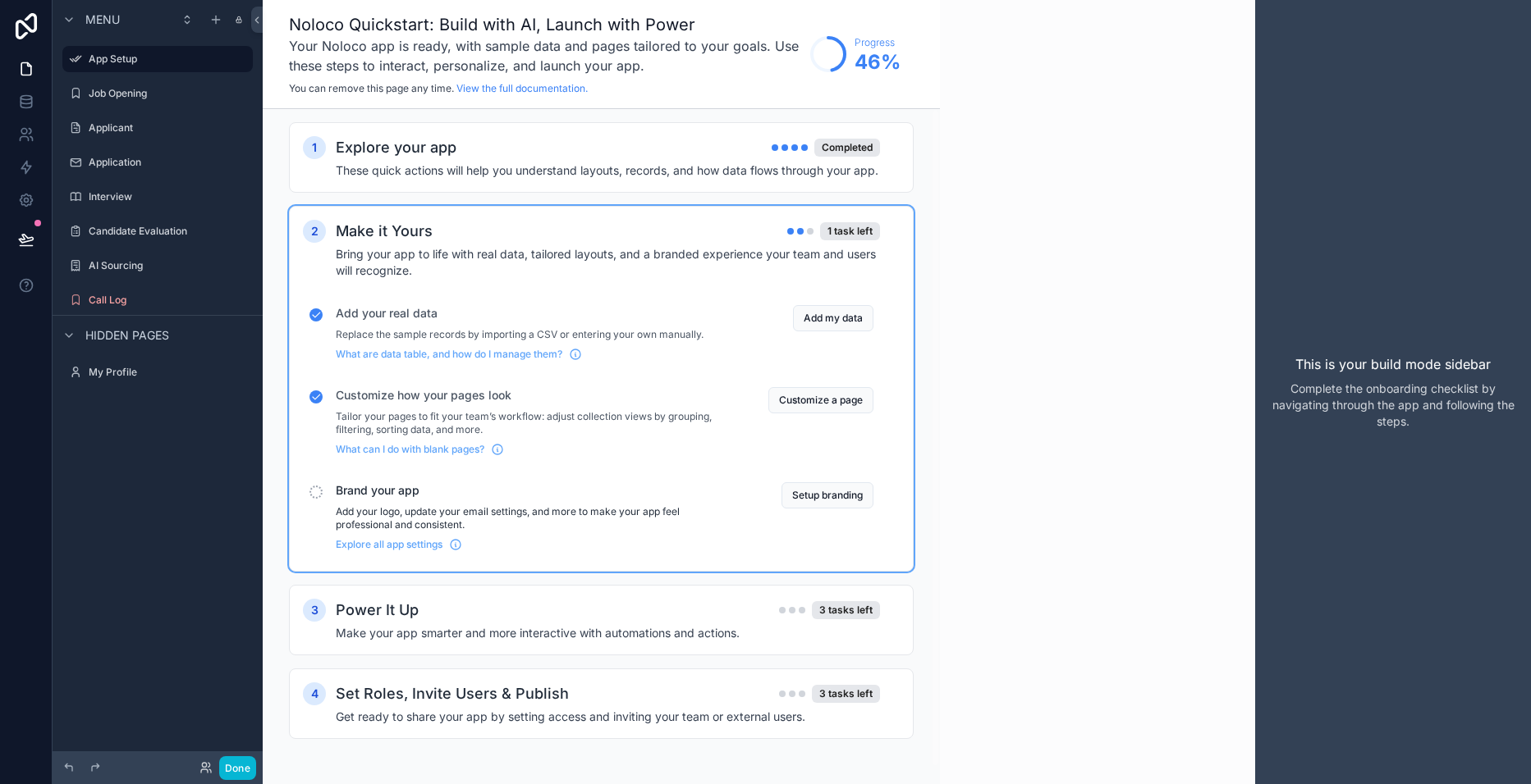
click at [840, 509] on button "Setup branding" at bounding box center [827, 495] width 92 height 27
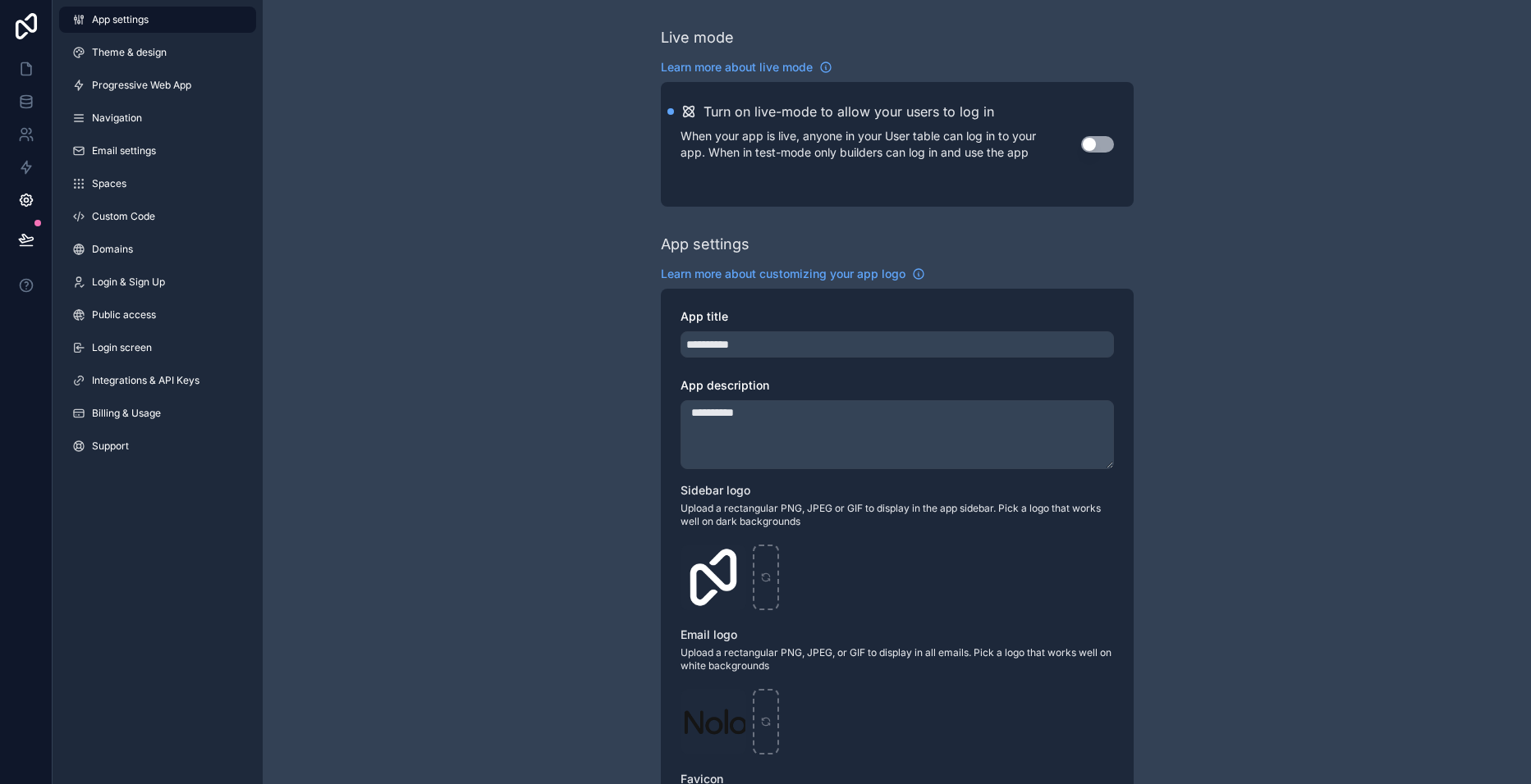
click at [0, 0] on icon "scrollable content" at bounding box center [0, 0] width 0 height 0
click at [765, 528] on icon "button" at bounding box center [766, 529] width 13 height 13
click at [717, 573] on icon "scrollable content" at bounding box center [713, 578] width 12 height 12
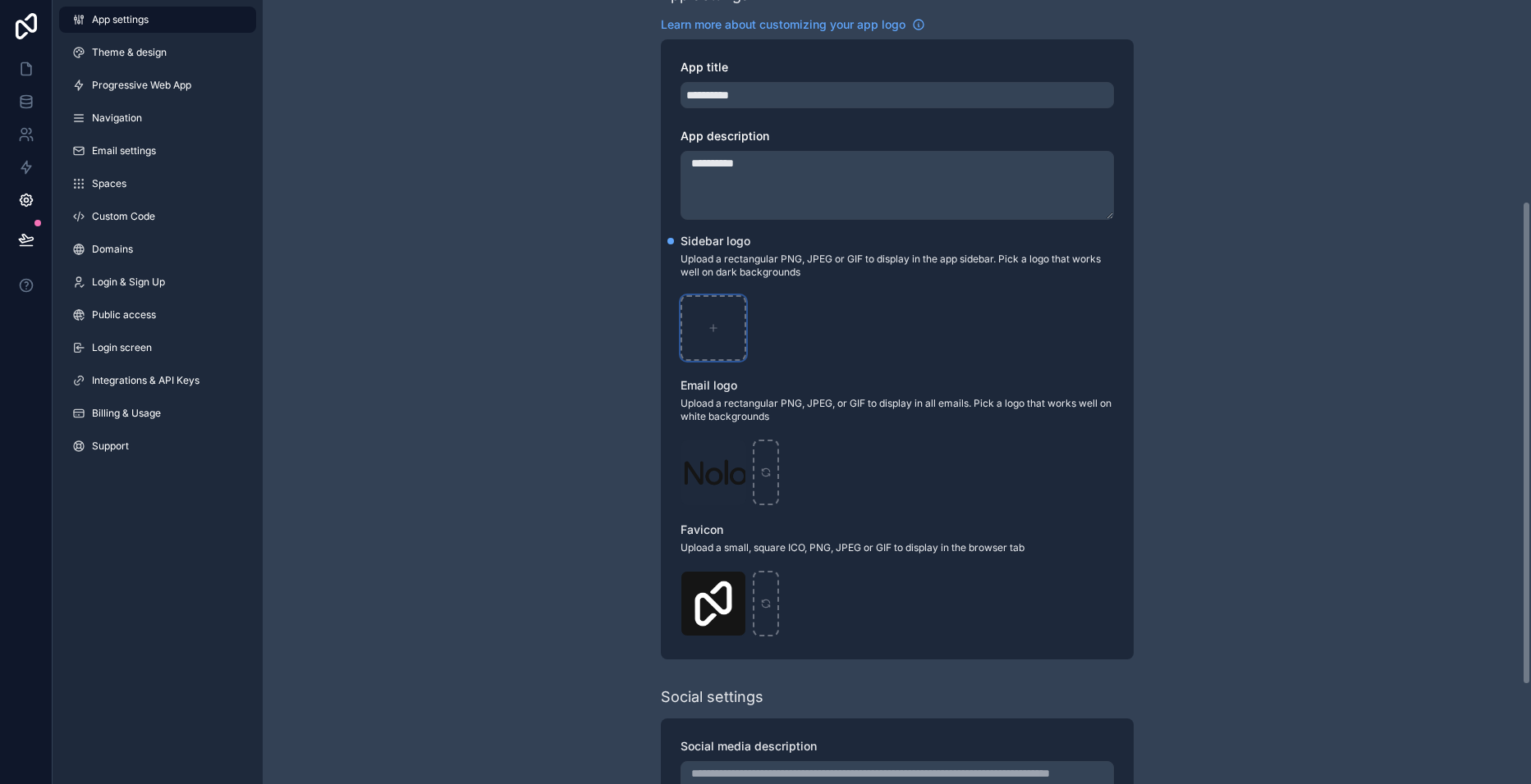
scroll to position [328, 0]
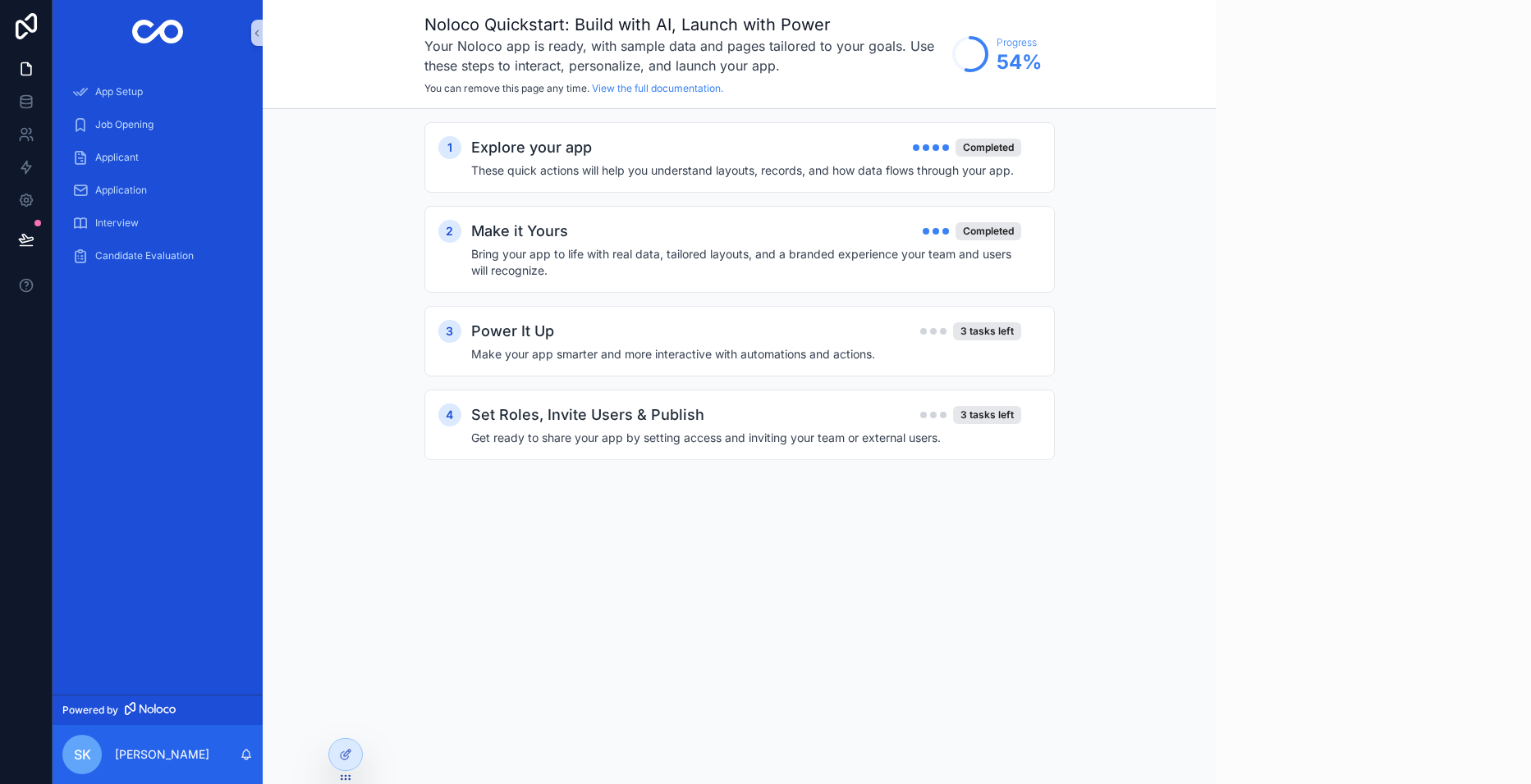
click at [743, 348] on h4 "Make your app smarter and more interactive with automations and actions." at bounding box center [746, 354] width 549 height 17
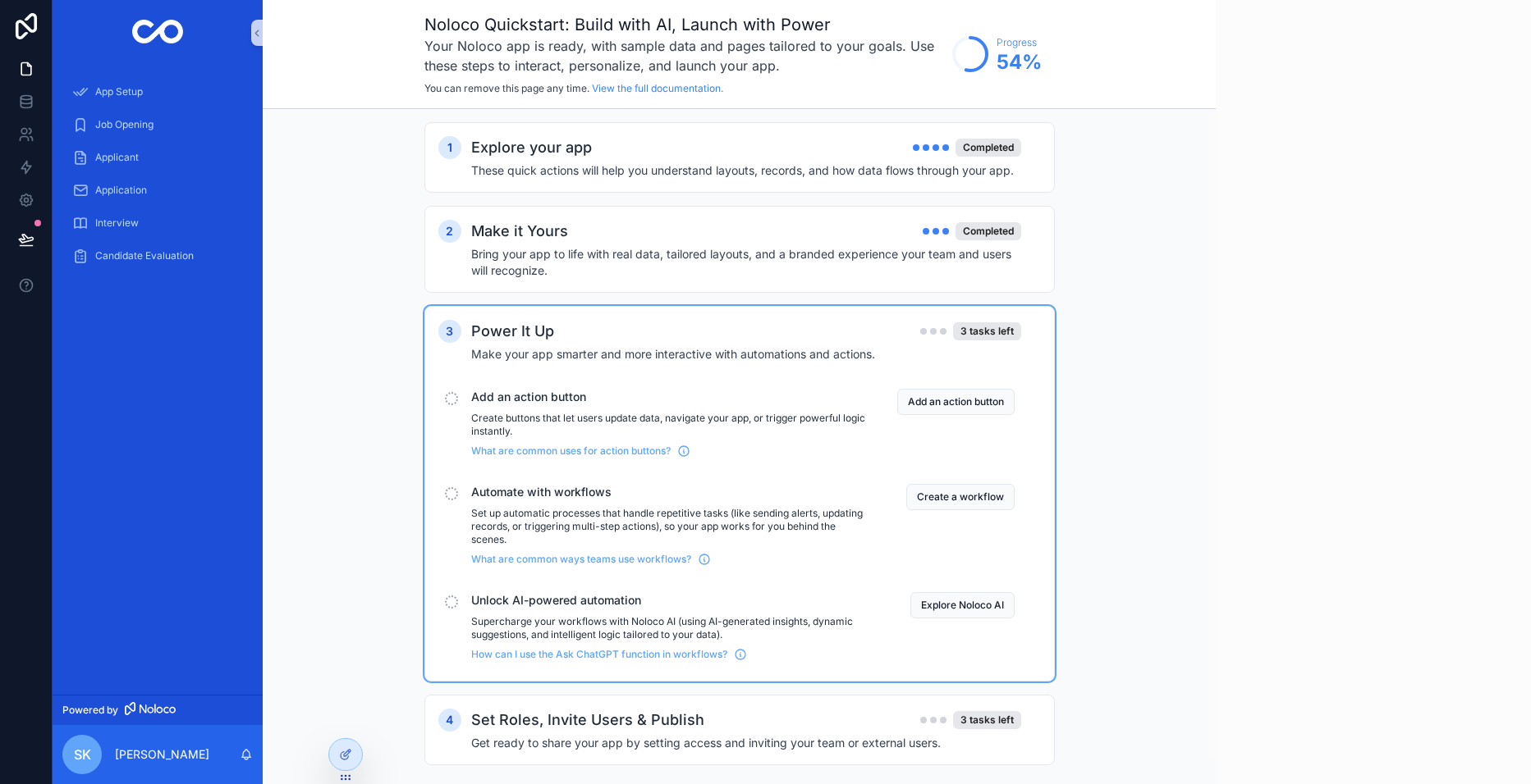
click at [1415, 232] on div "scrollable content" at bounding box center [1372, 392] width 315 height 784
click at [150, 122] on span "Job Opening" at bounding box center [124, 124] width 58 height 13
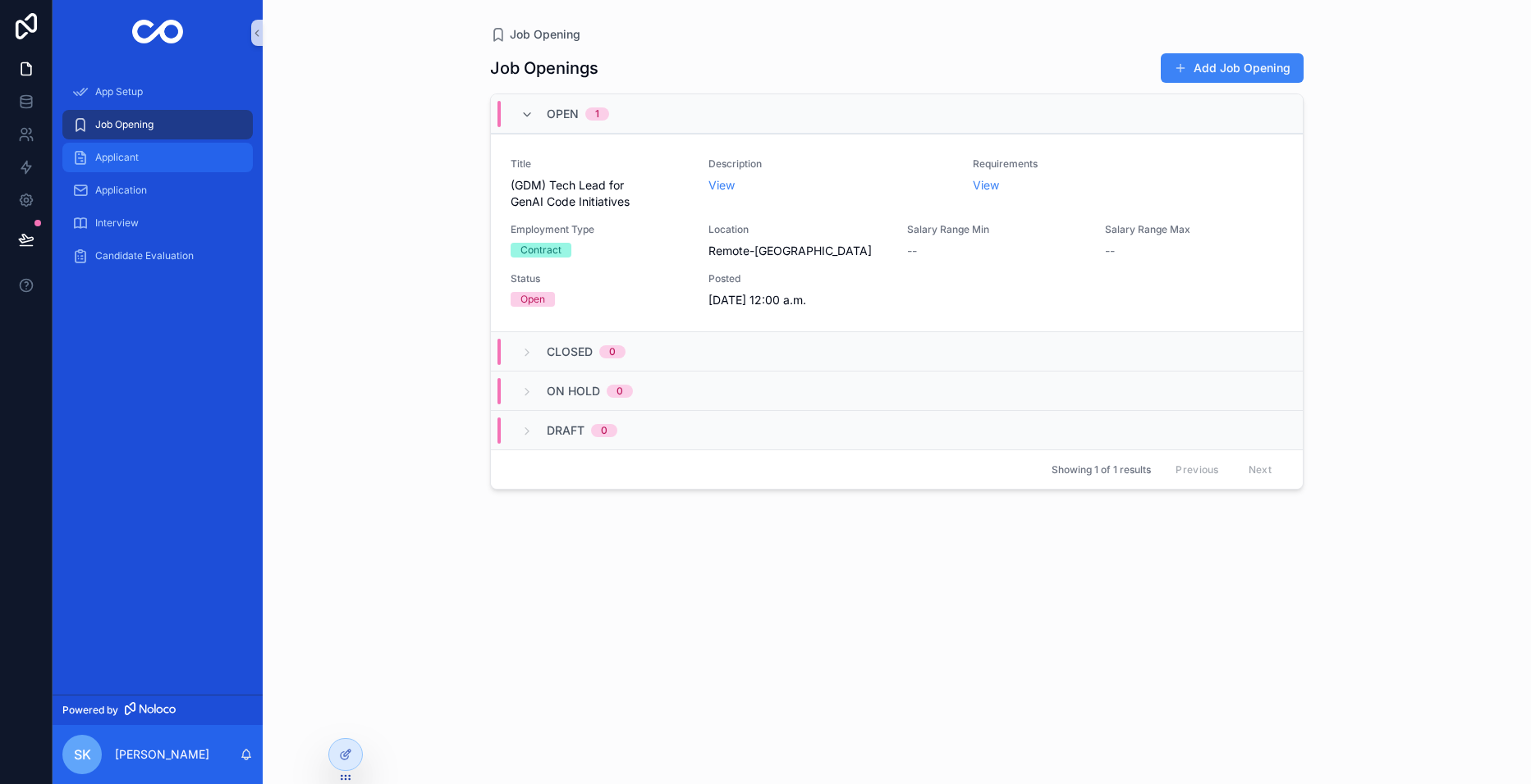
click at [134, 162] on span "Applicant" at bounding box center [117, 157] width 43 height 13
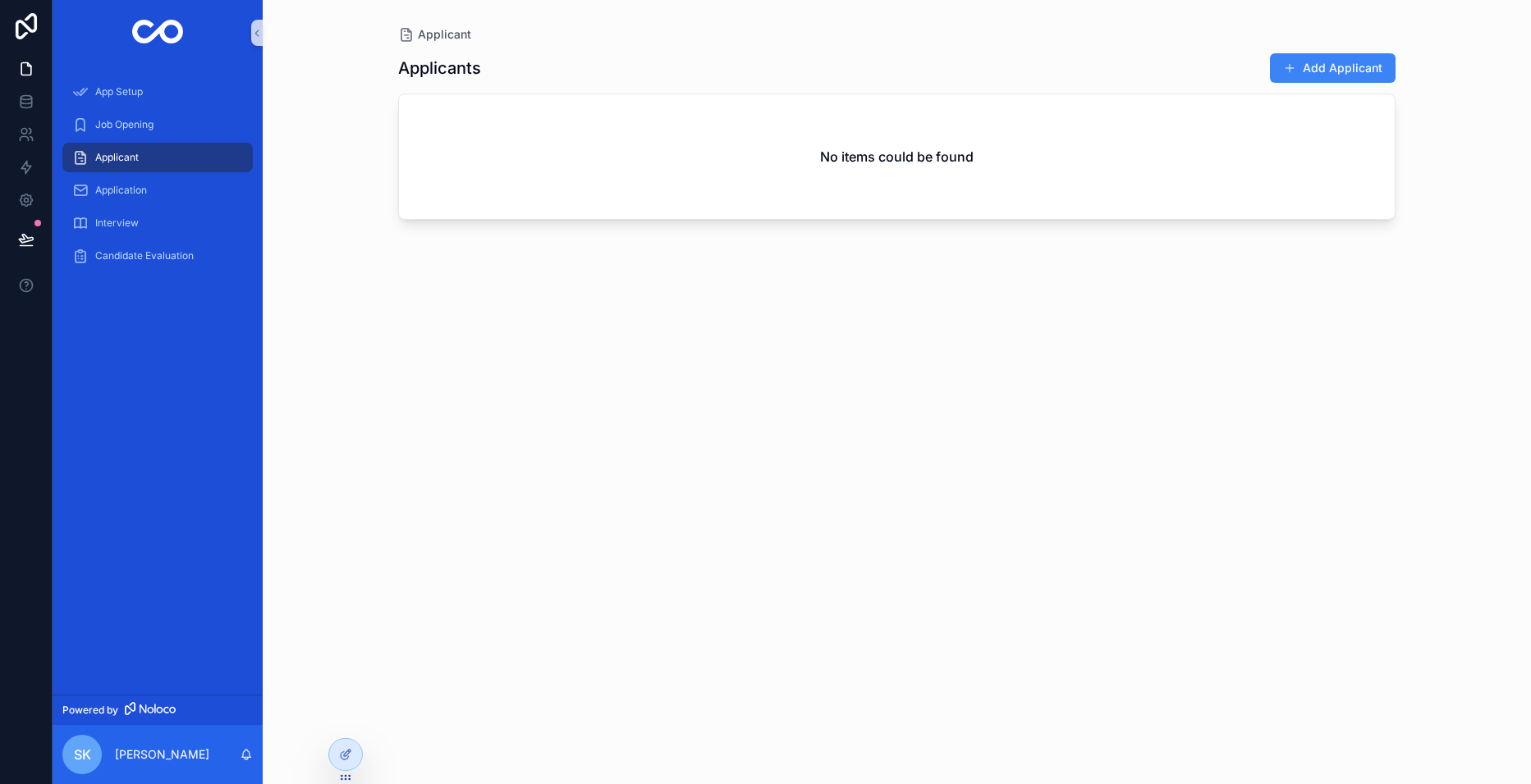
click at [1326, 61] on button "Add Applicant" at bounding box center [1332, 68] width 125 height 30
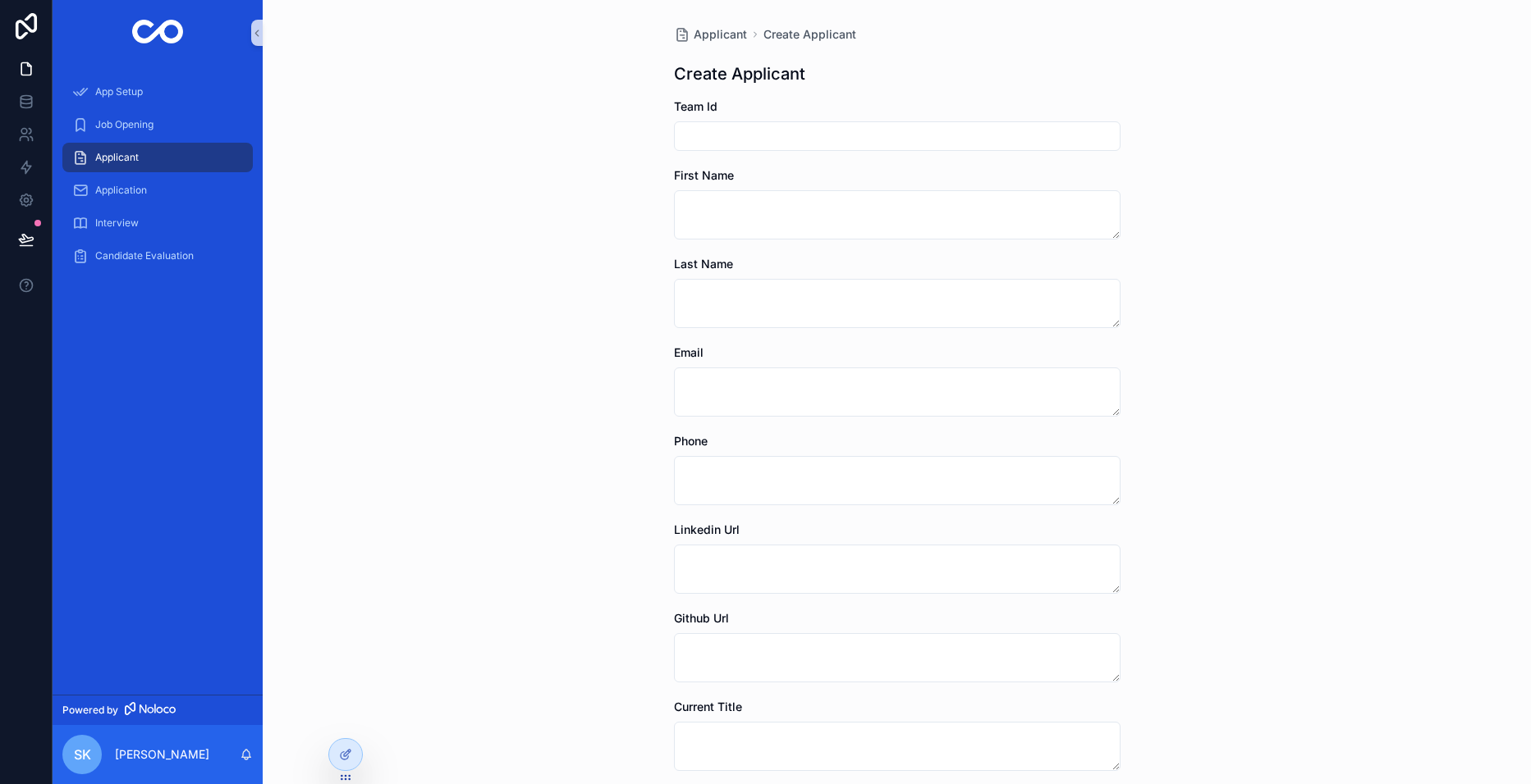
click at [739, 137] on input "scrollable content" at bounding box center [897, 135] width 445 height 23
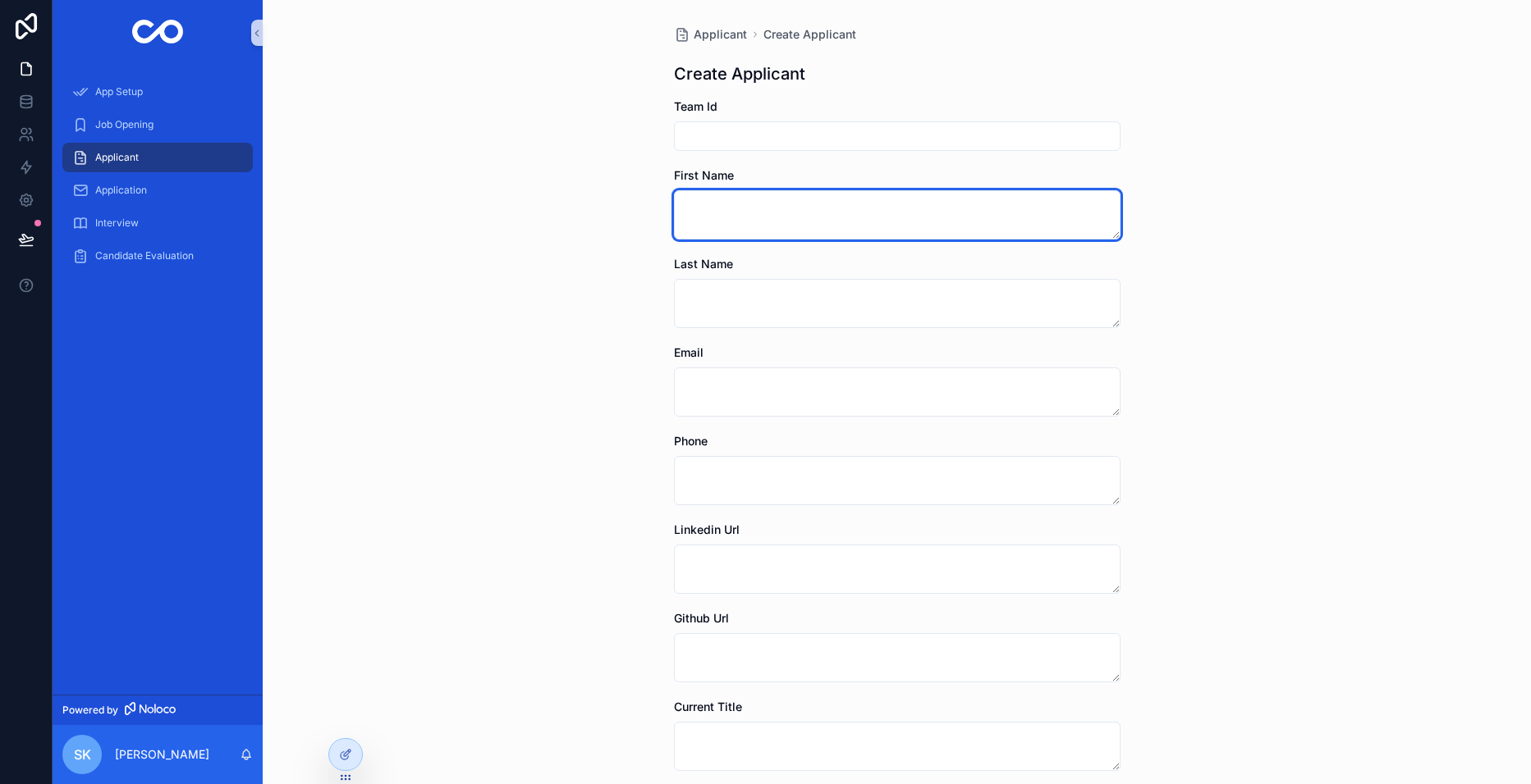
click at [723, 207] on textarea "scrollable content" at bounding box center [897, 215] width 447 height 49
drag, startPoint x: 1111, startPoint y: 237, endPoint x: 1108, endPoint y: 220, distance: 17.3
click at [1108, 220] on textarea "scrollable content" at bounding box center [897, 215] width 447 height 49
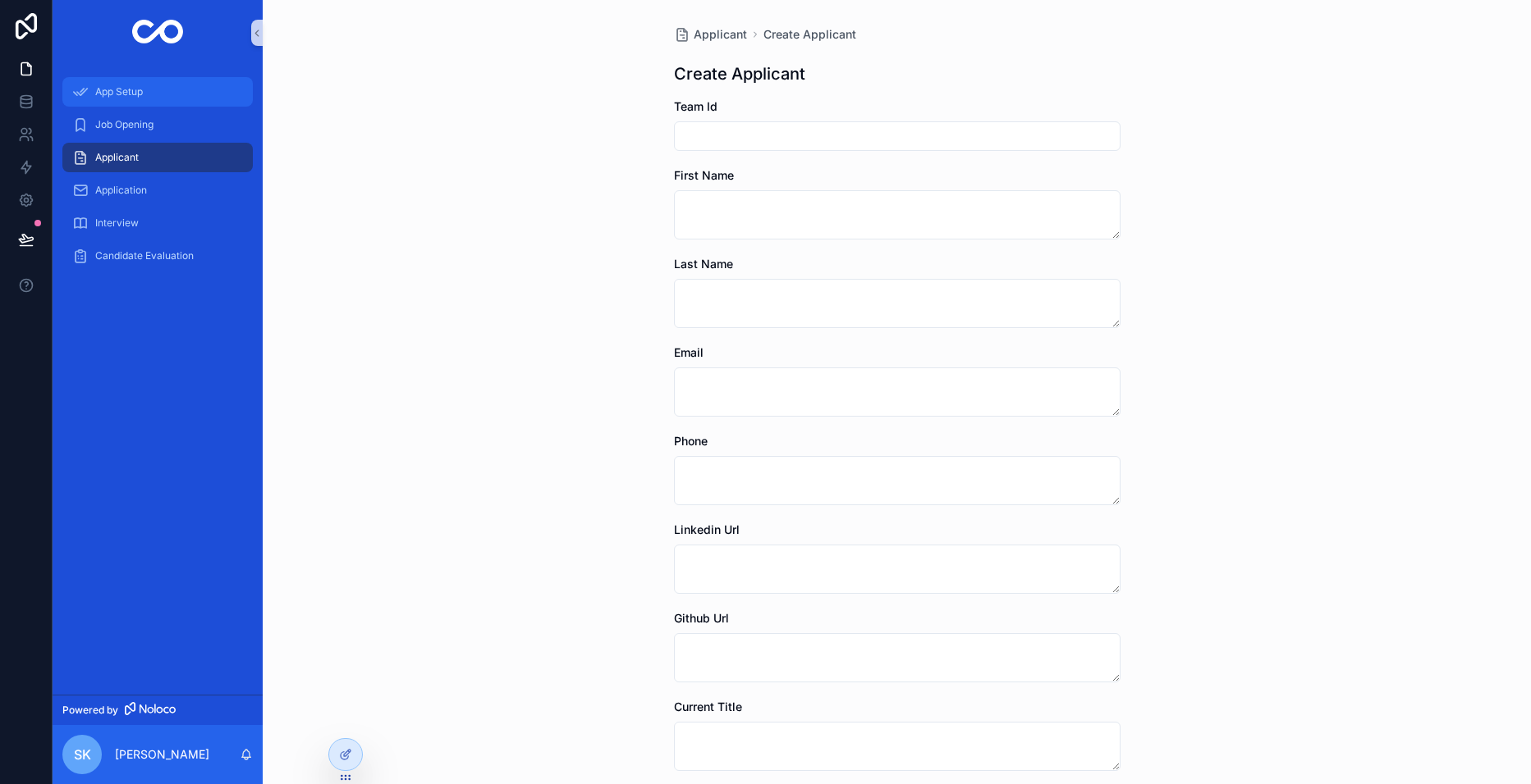
click at [129, 87] on span "App Setup" at bounding box center [119, 92] width 47 height 13
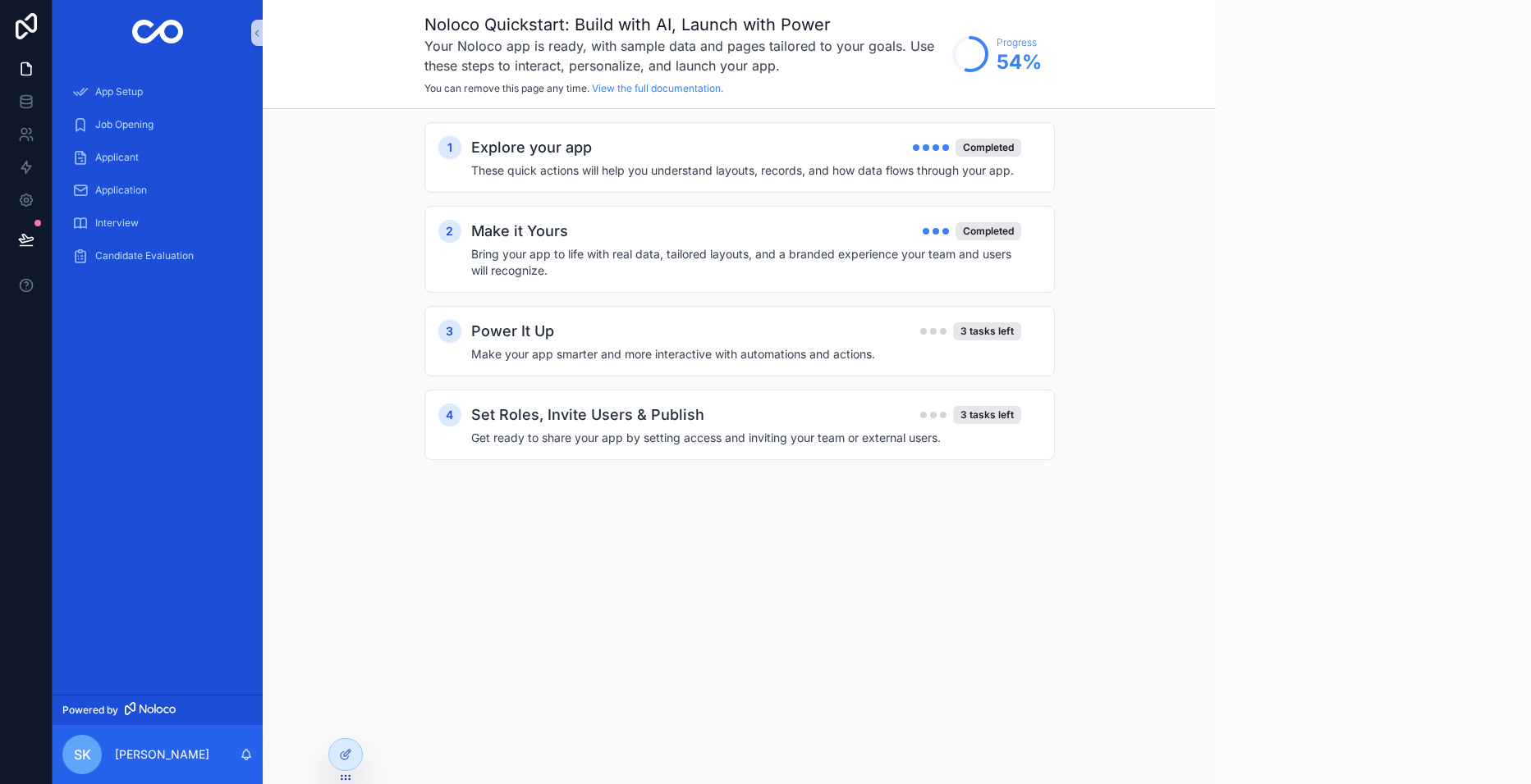
click at [662, 242] on div "Make it Yours Completed" at bounding box center [746, 231] width 549 height 23
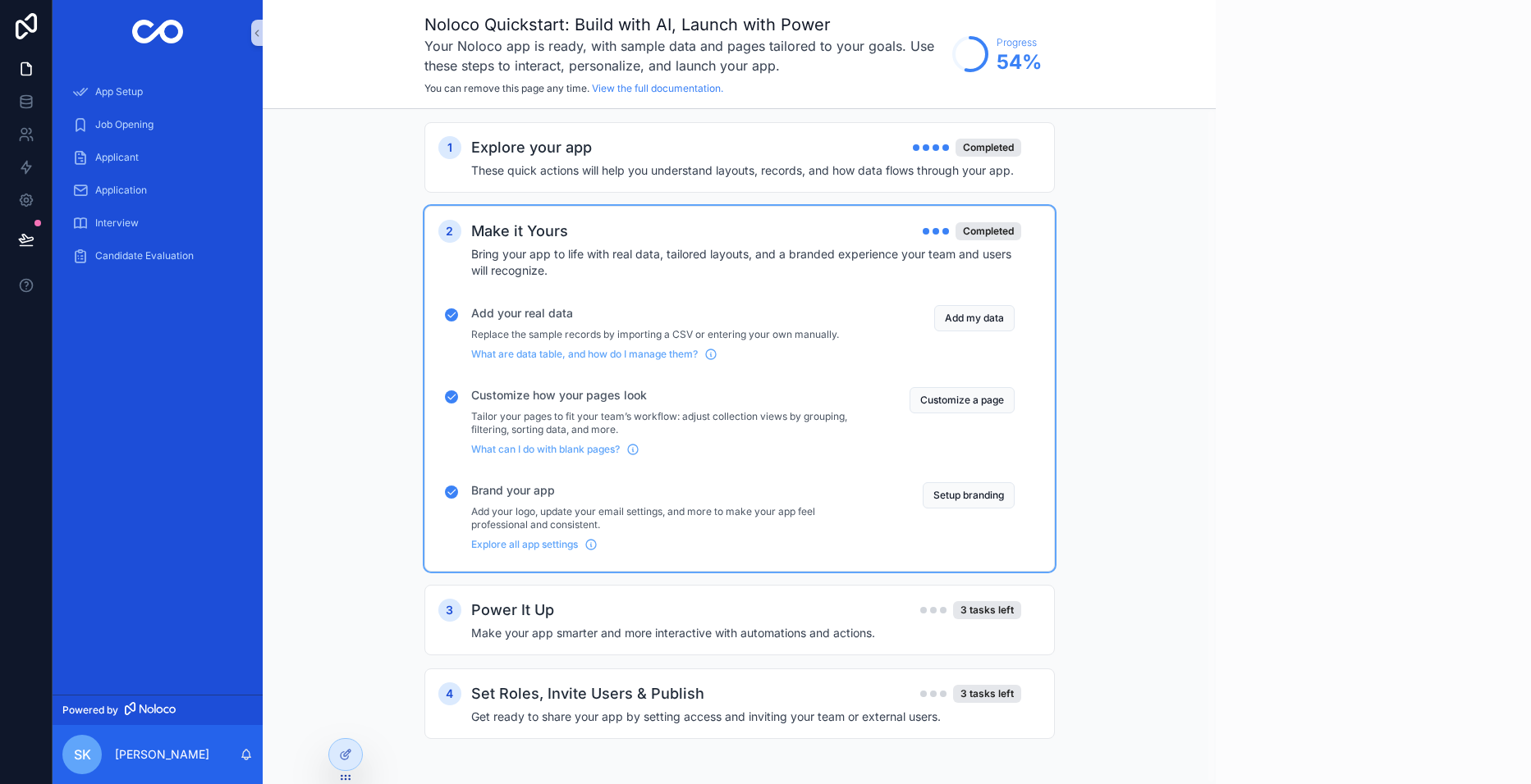
click at [978, 397] on button "Customize a page" at bounding box center [962, 400] width 105 height 27
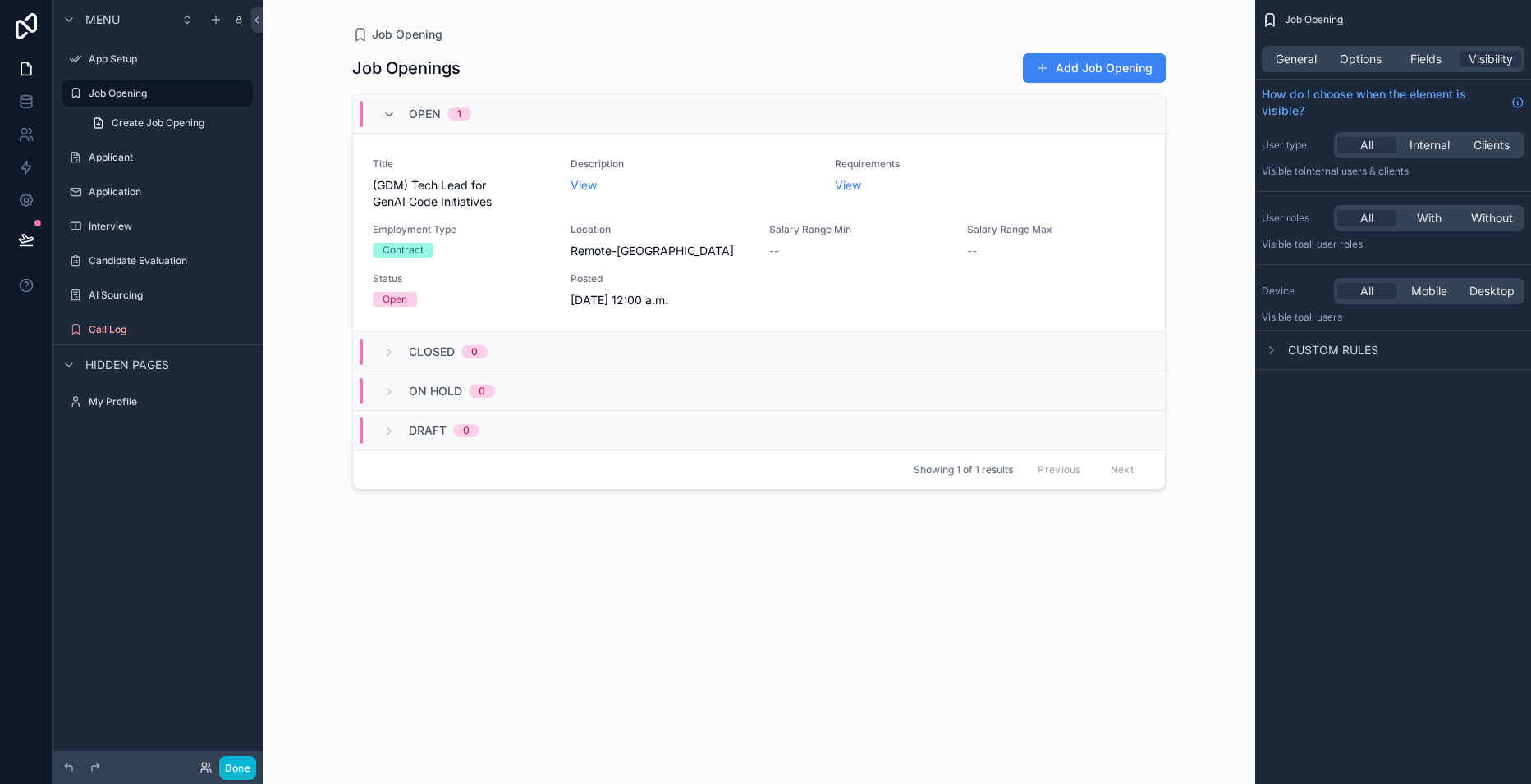
click at [113, 188] on label "Application" at bounding box center [169, 191] width 161 height 13
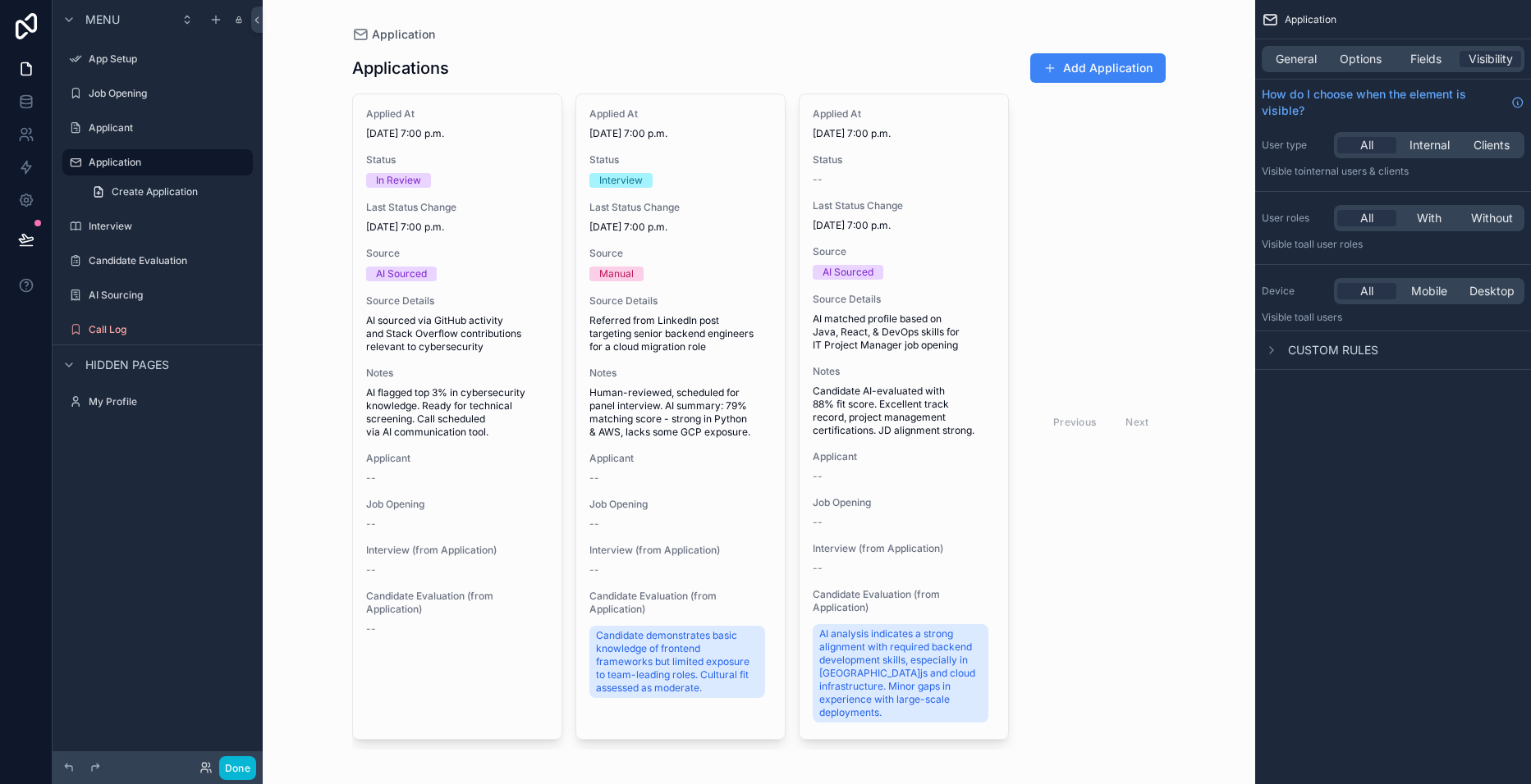
click at [112, 123] on label "Applicant" at bounding box center [169, 127] width 161 height 13
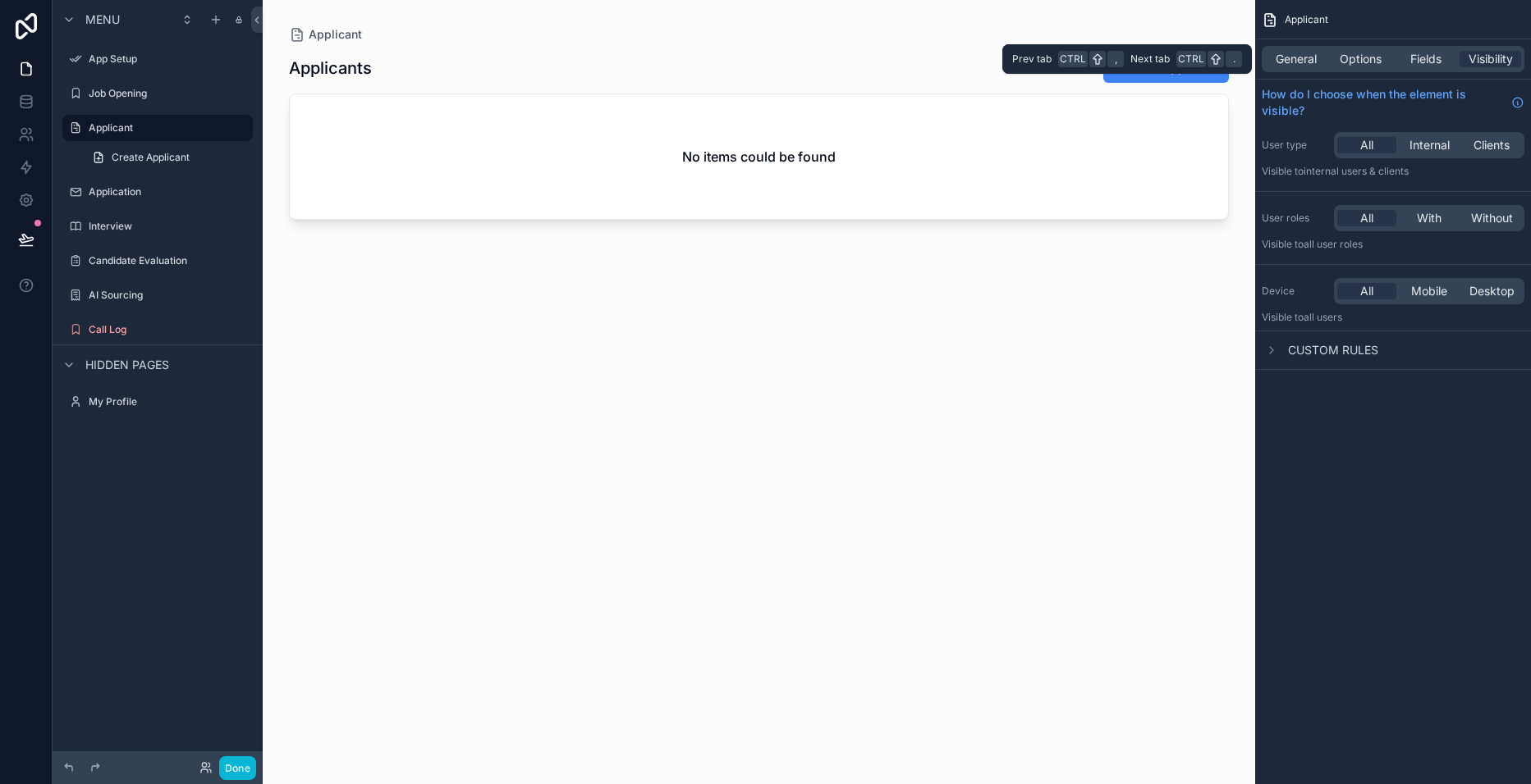
click at [1302, 58] on span "General" at bounding box center [1296, 59] width 41 height 17
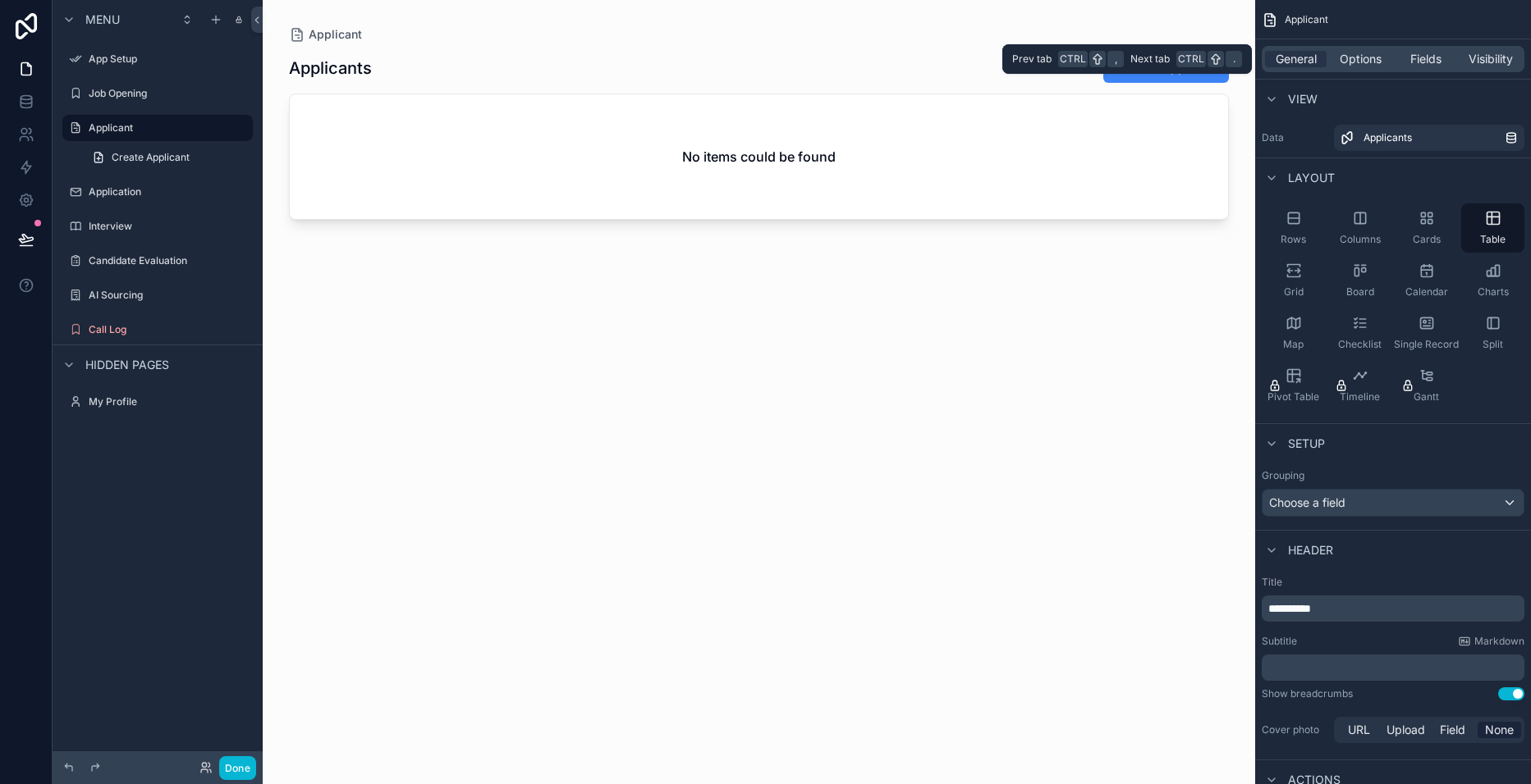
click at [1447, 51] on div "Fields" at bounding box center [1424, 59] width 61 height 17
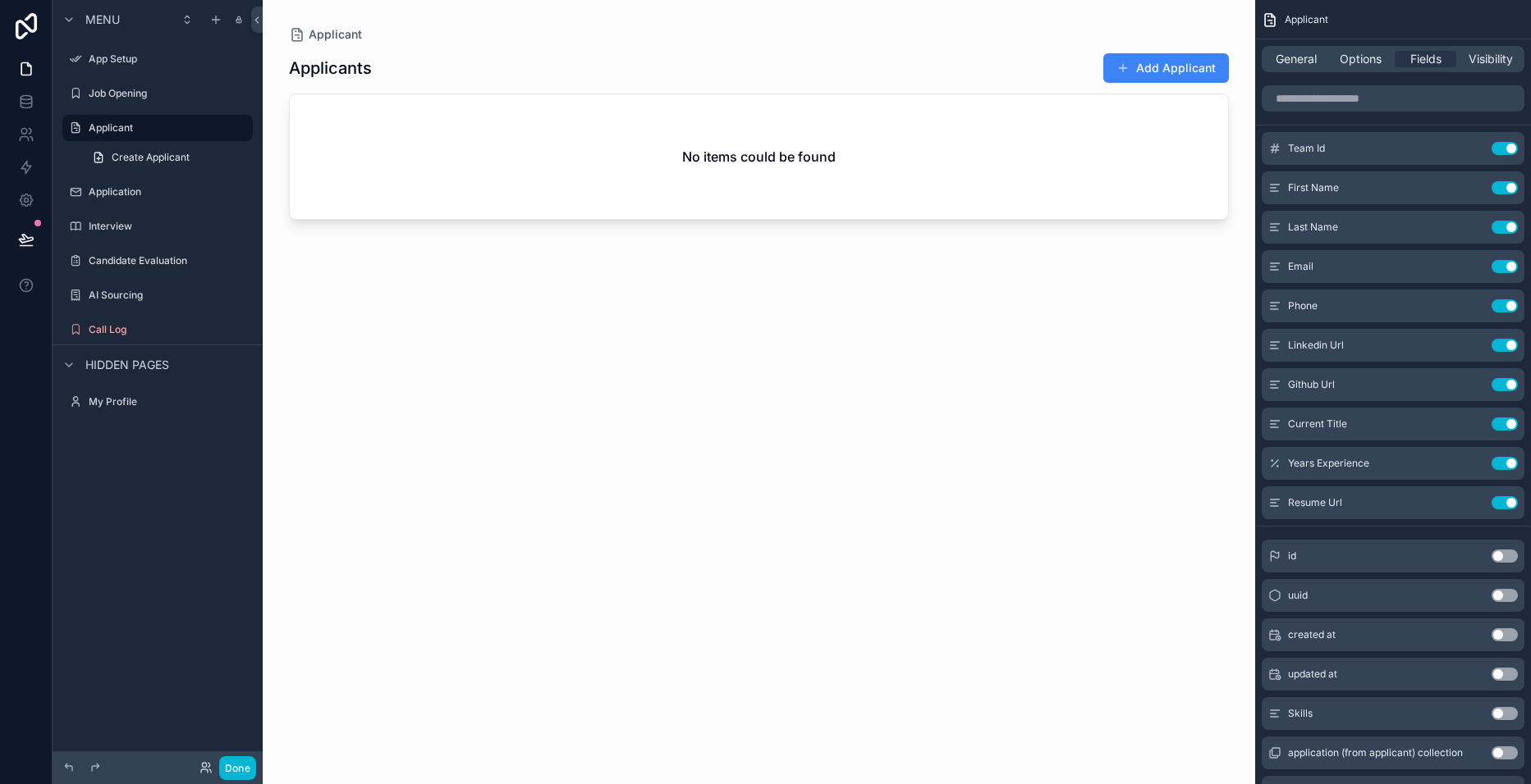
click at [1502, 150] on button "Use setting" at bounding box center [1504, 148] width 27 height 13
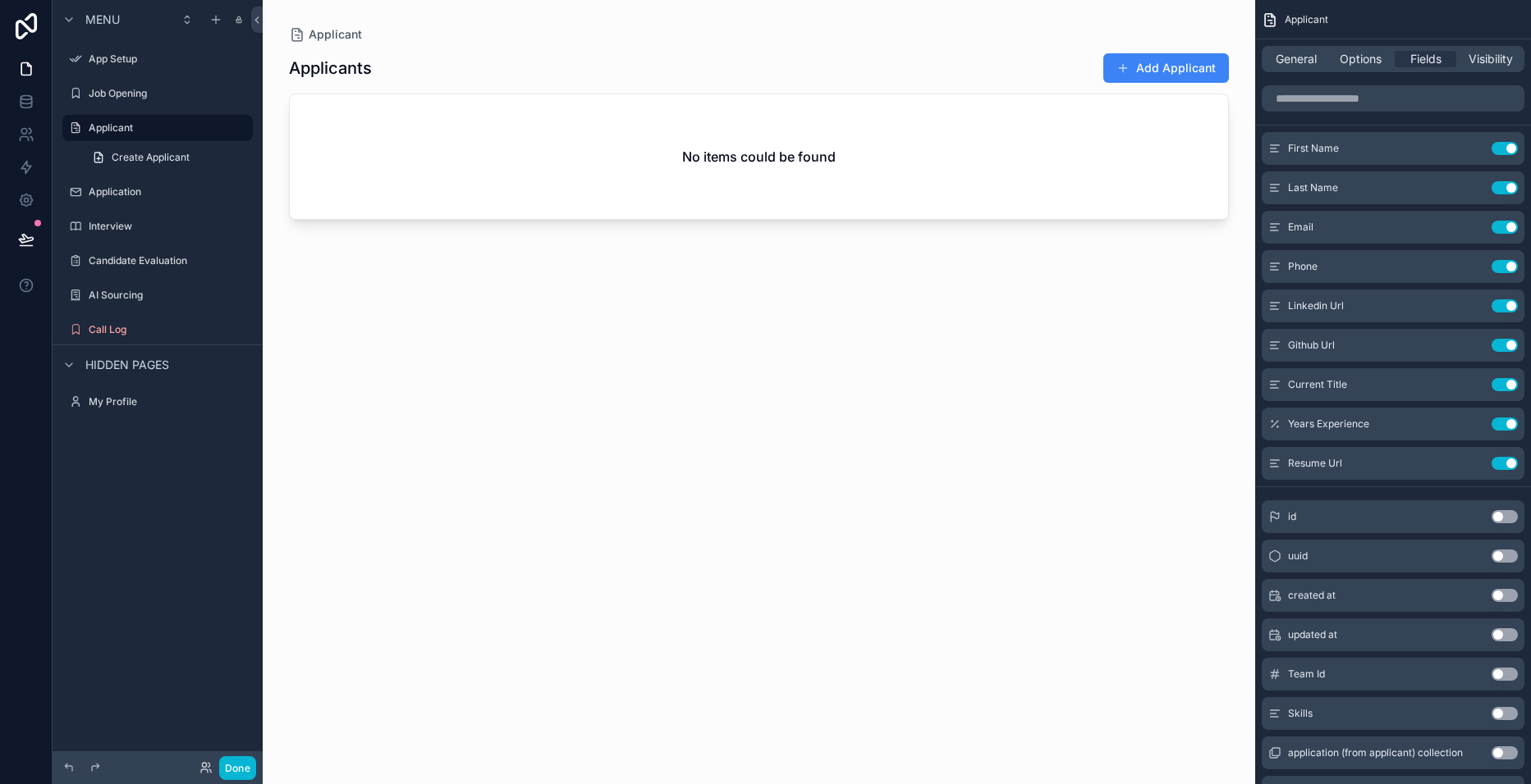
click at [0, 0] on icon "scrollable content" at bounding box center [0, 0] width 0 height 0
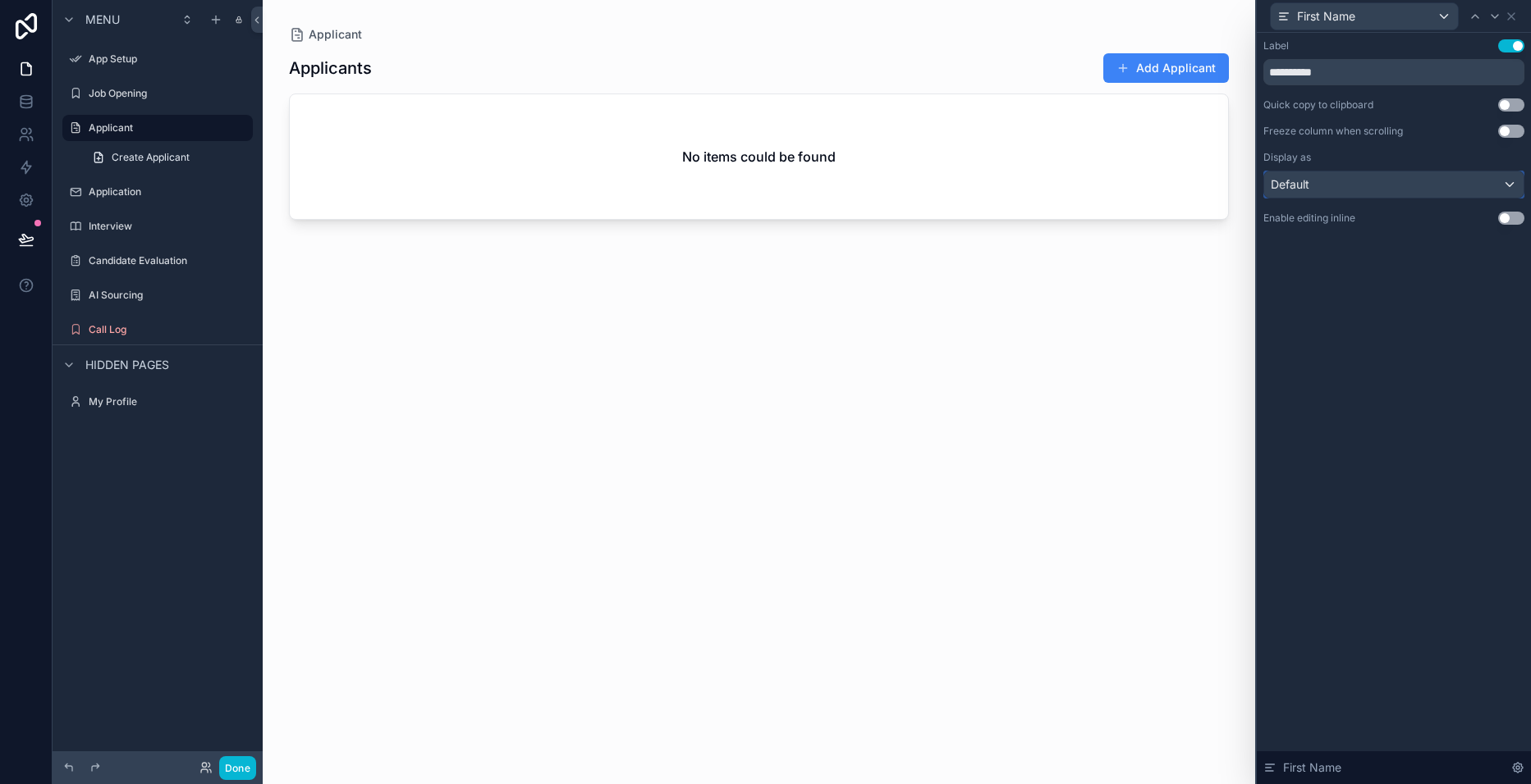
click at [1506, 182] on div "Default" at bounding box center [1393, 184] width 259 height 27
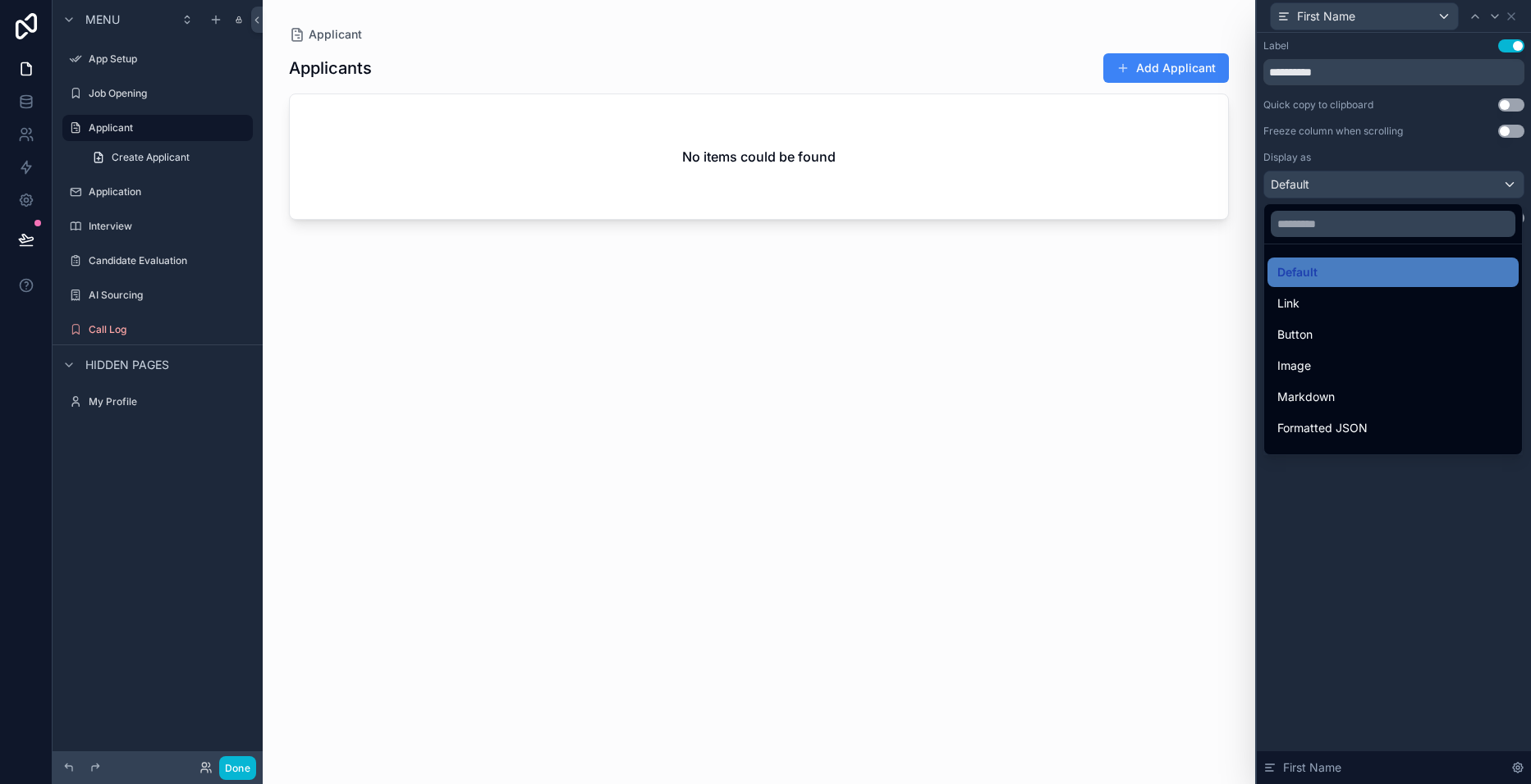
click at [1506, 182] on div at bounding box center [1394, 392] width 274 height 784
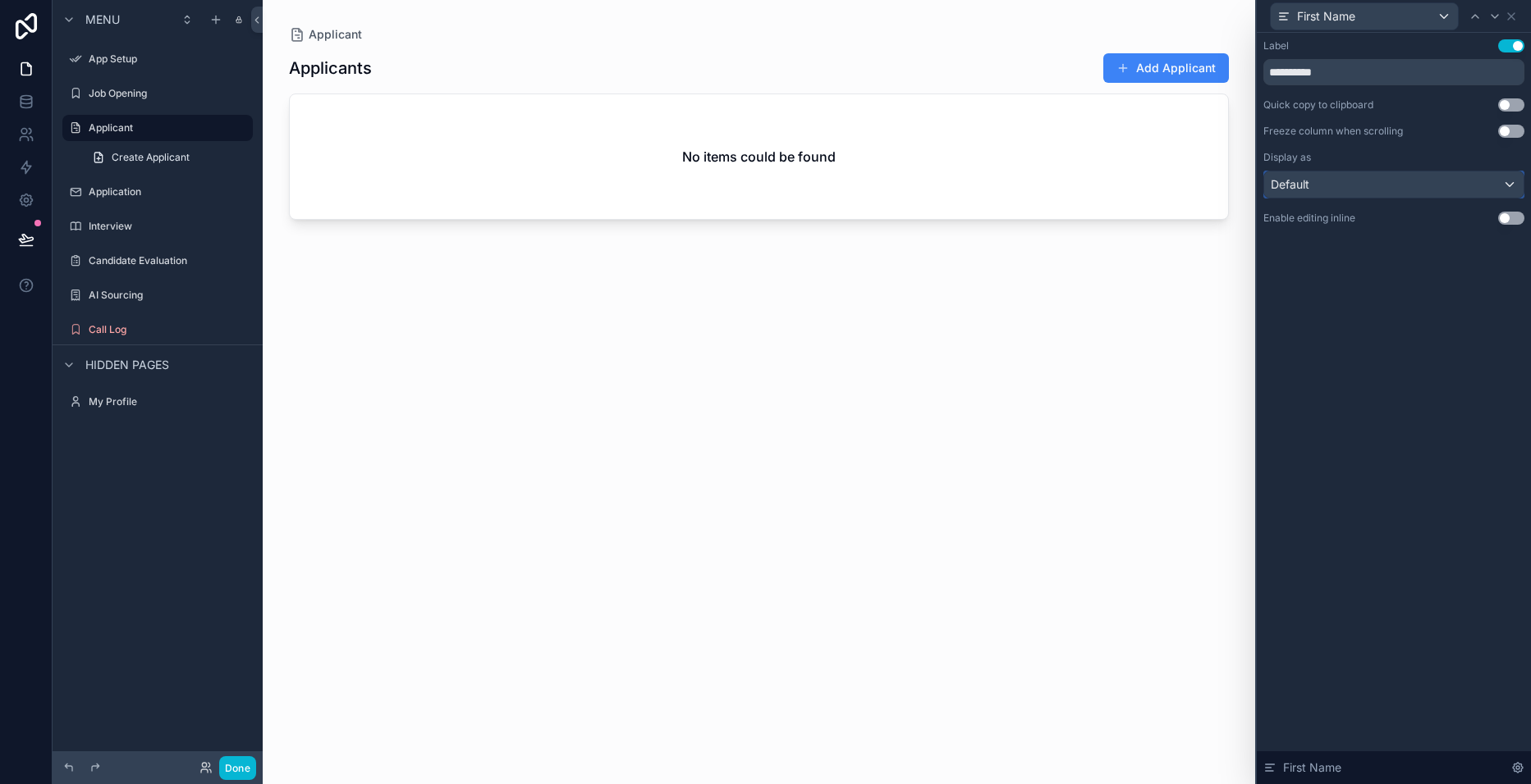
click at [1506, 182] on div "Default" at bounding box center [1393, 184] width 259 height 27
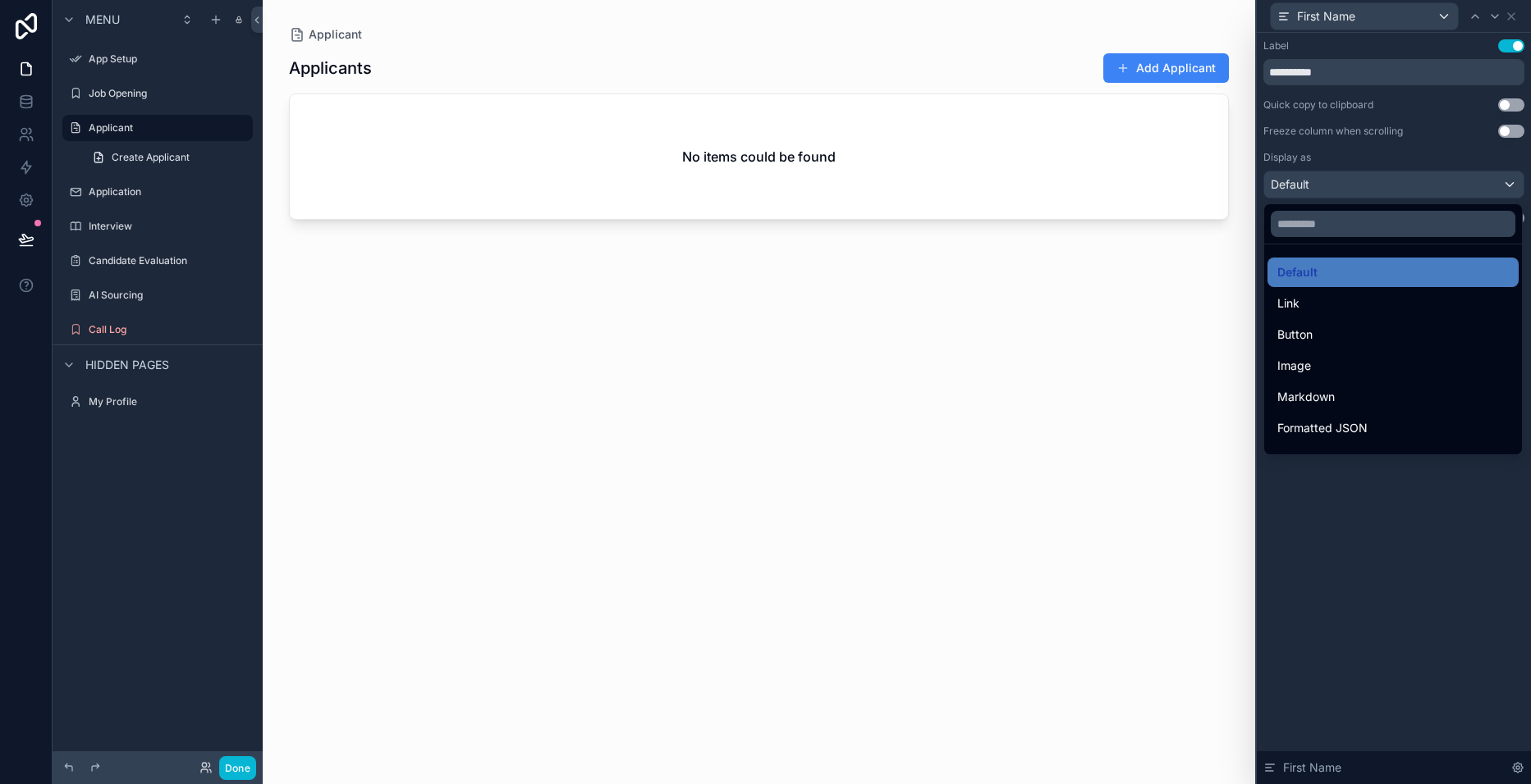
click at [1508, 180] on div at bounding box center [1394, 392] width 274 height 784
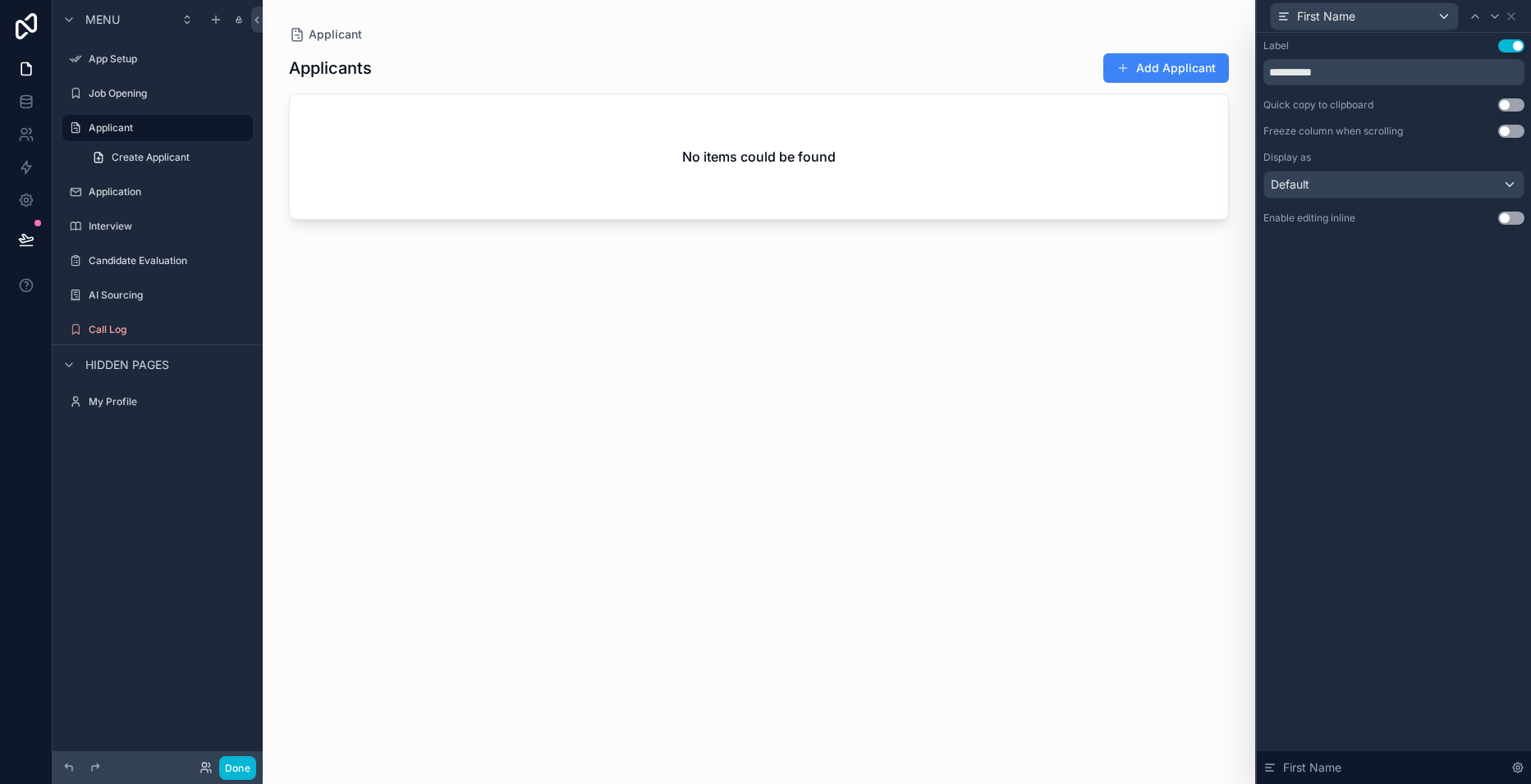
click at [1514, 132] on button "Use setting" at bounding box center [1510, 130] width 27 height 13
click at [1520, 773] on icon at bounding box center [1517, 767] width 13 height 13
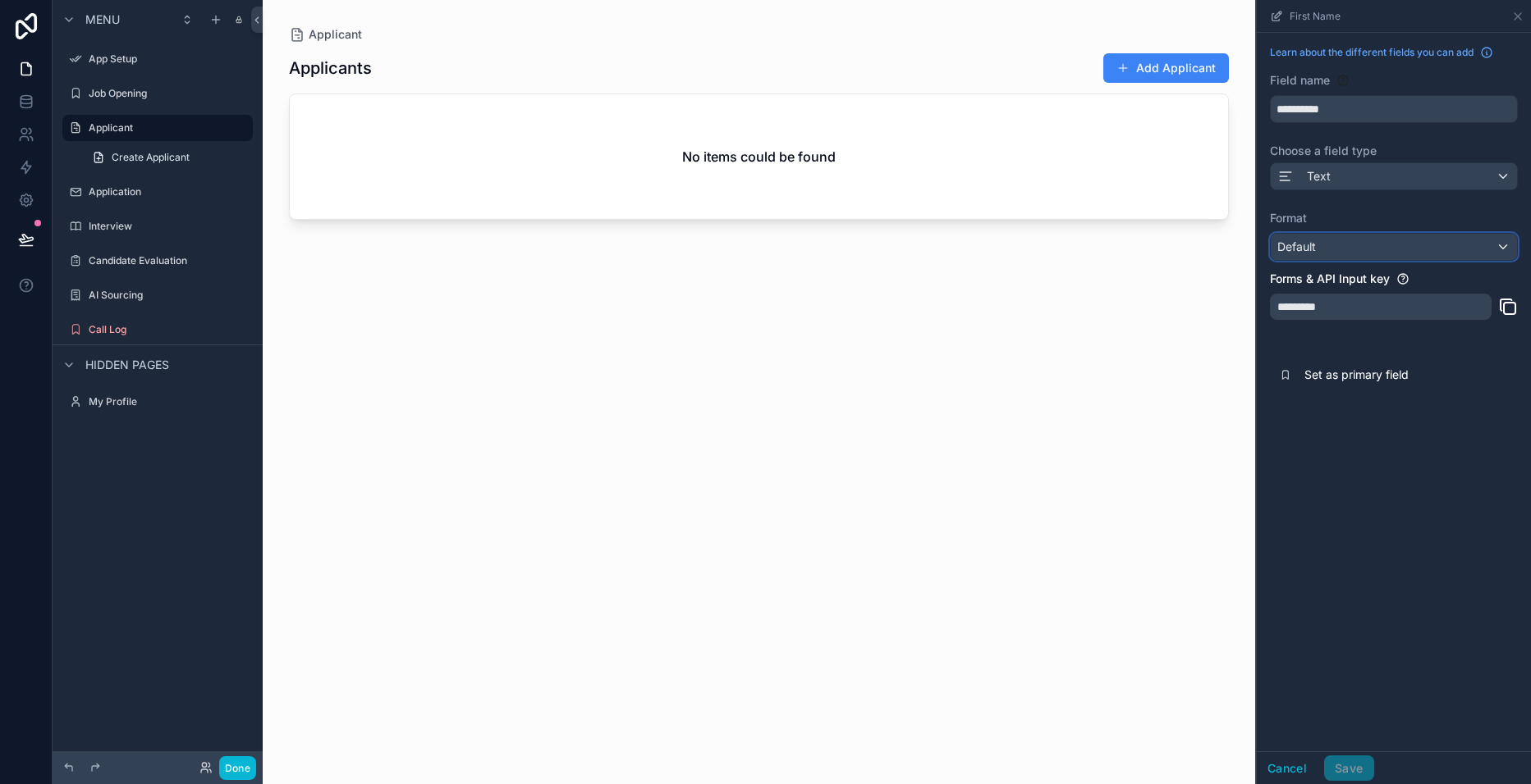
click at [1503, 243] on div "Default" at bounding box center [1394, 247] width 247 height 27
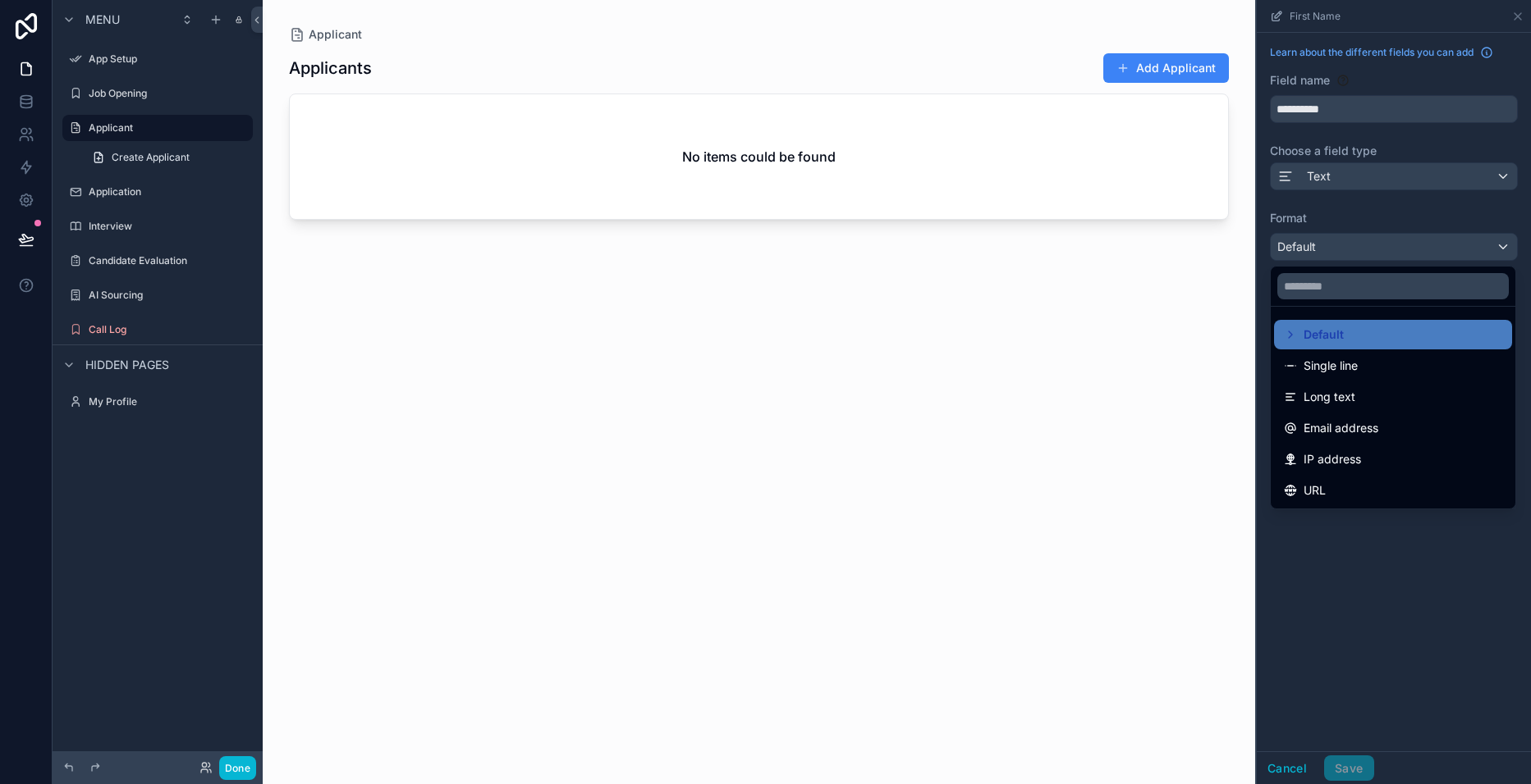
click at [1349, 367] on span "Single line" at bounding box center [1330, 366] width 54 height 20
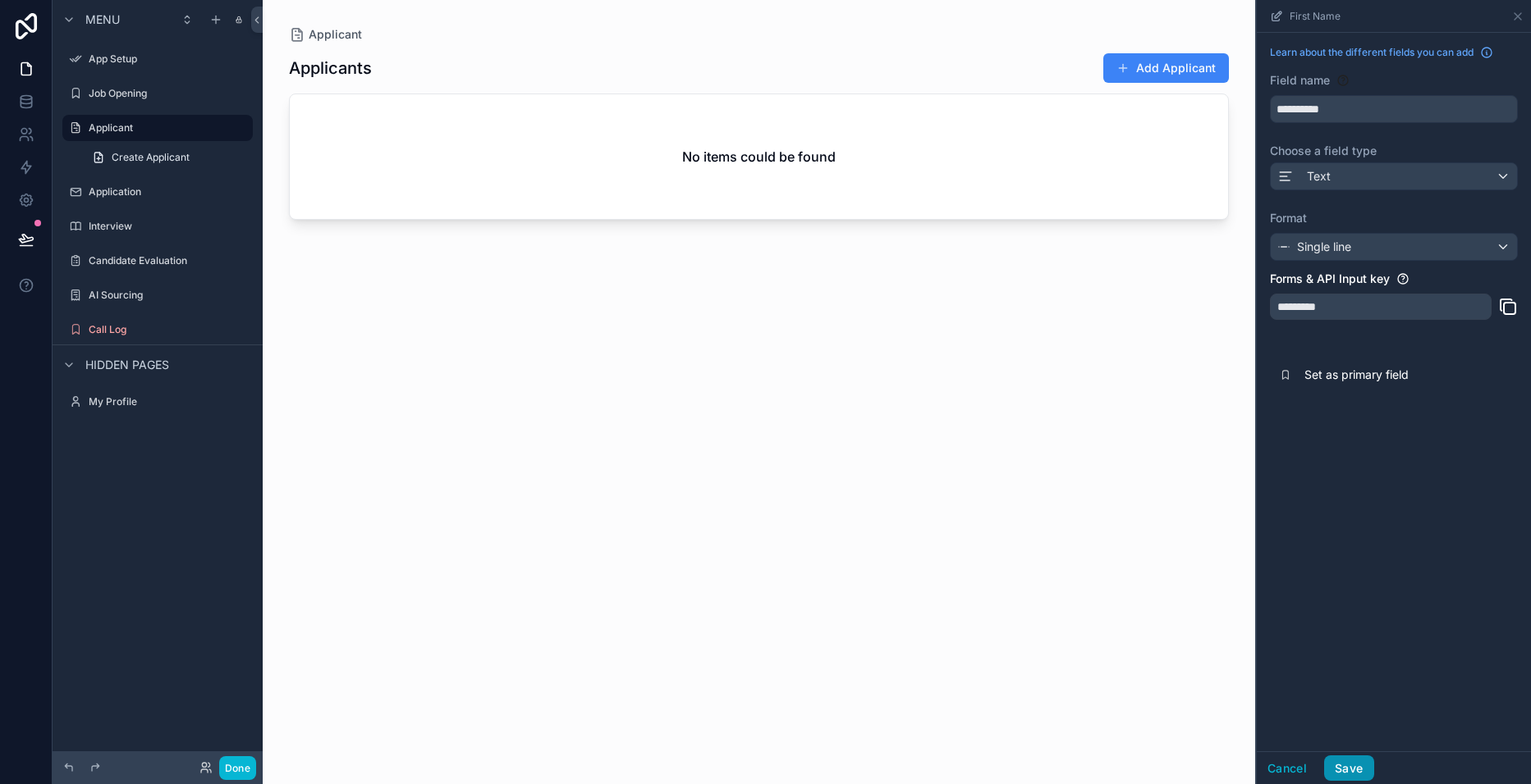
click at [1349, 769] on button "Save" at bounding box center [1349, 768] width 49 height 27
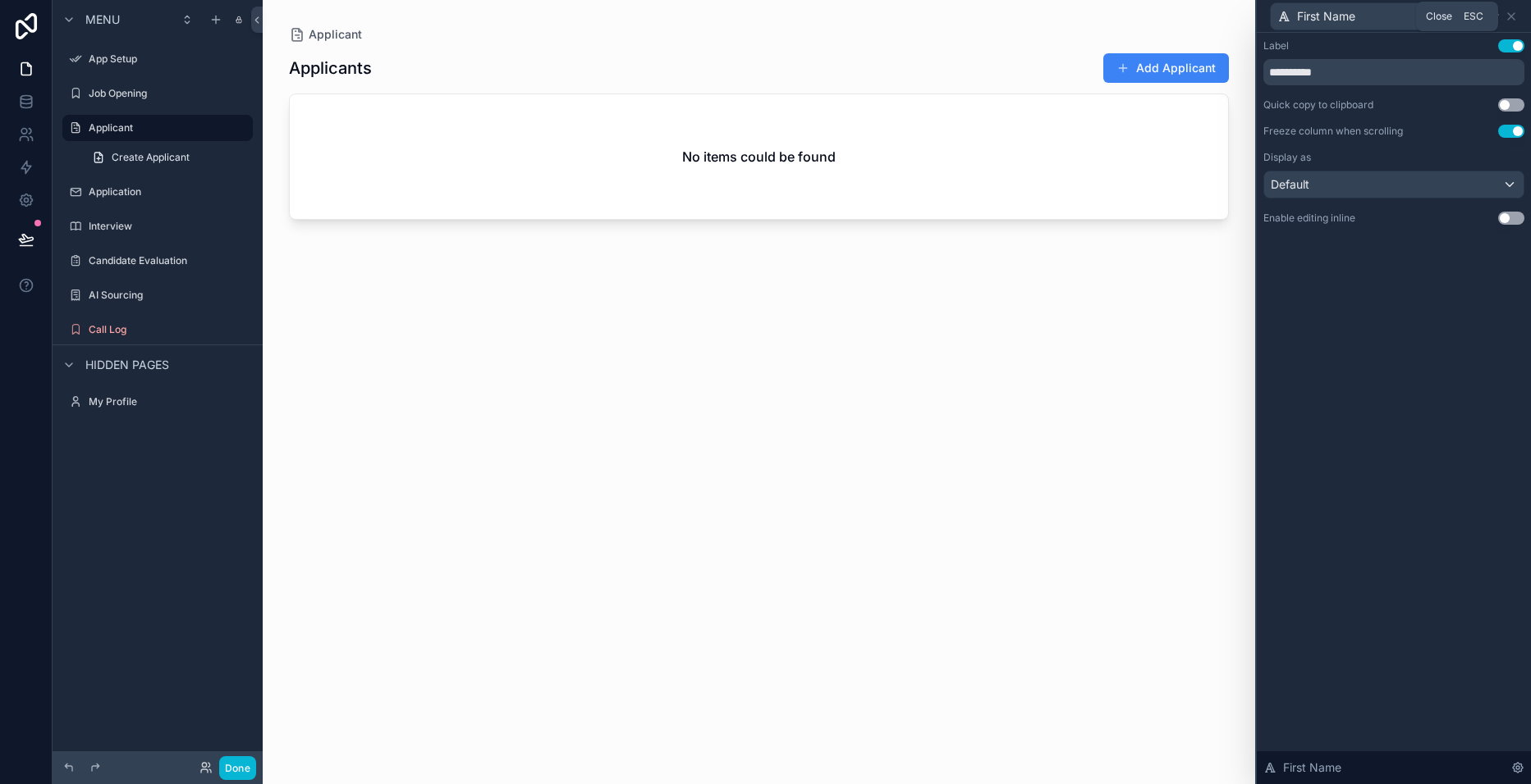
click at [1509, 19] on icon at bounding box center [1510, 16] width 13 height 13
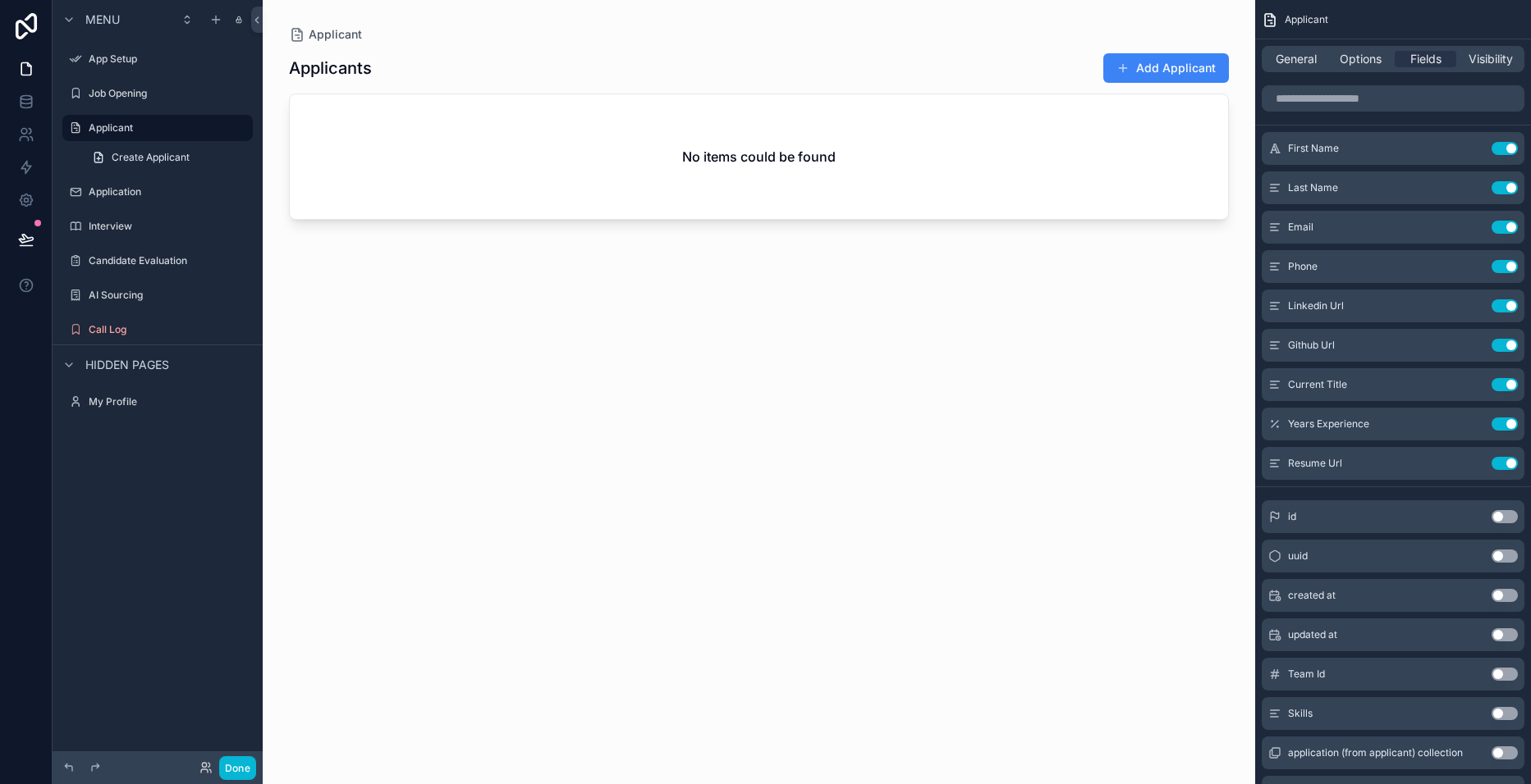
click at [1145, 70] on div "scrollable content" at bounding box center [759, 382] width 992 height 764
click at [166, 160] on span "Create Applicant" at bounding box center [150, 157] width 78 height 13
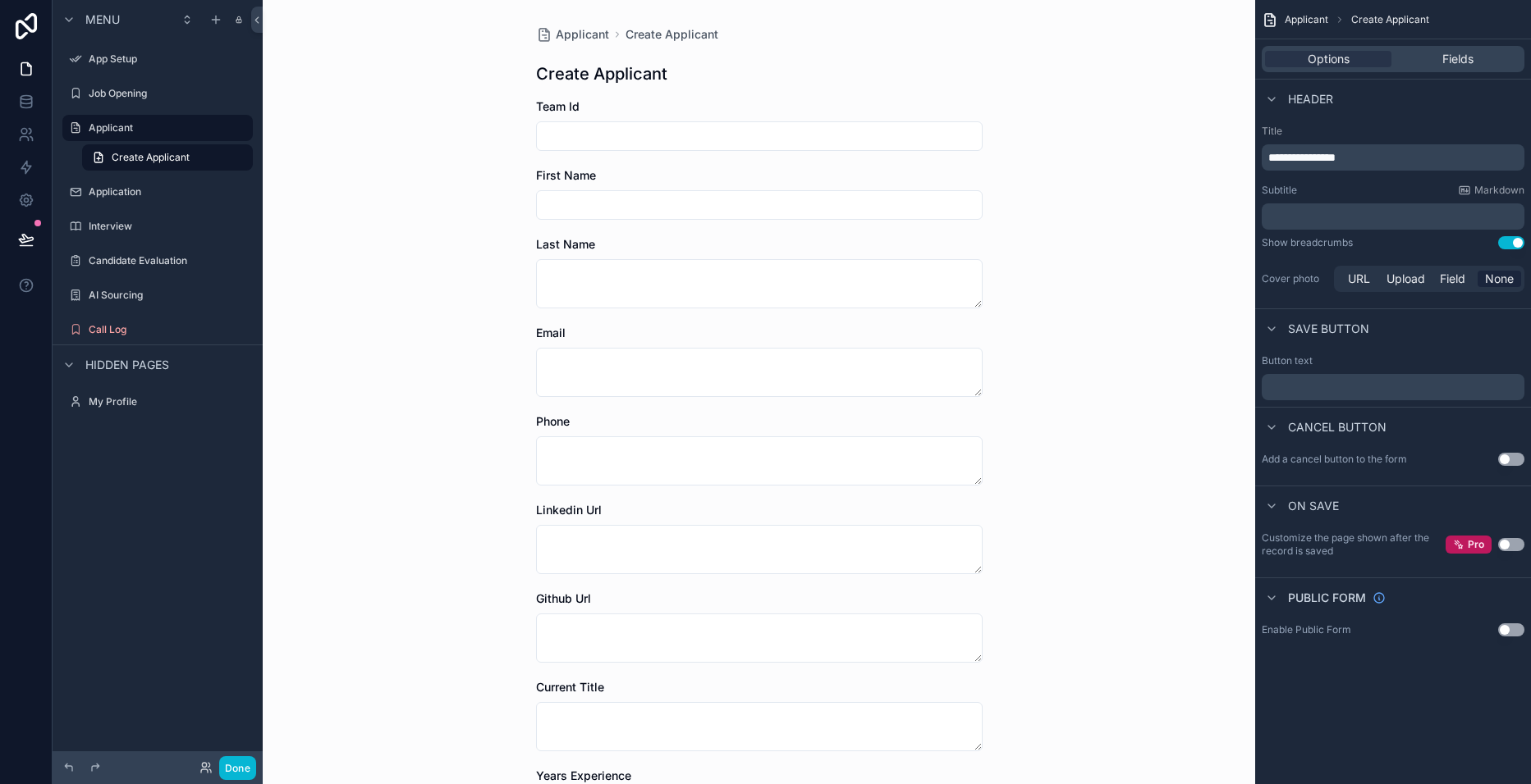
click at [129, 129] on label "Applicant" at bounding box center [166, 127] width 154 height 13
click at [22, 63] on icon at bounding box center [27, 69] width 10 height 12
click at [23, 69] on icon at bounding box center [26, 69] width 17 height 17
click at [24, 33] on icon at bounding box center [26, 26] width 33 height 27
